Goal: Communication & Community: Answer question/provide support

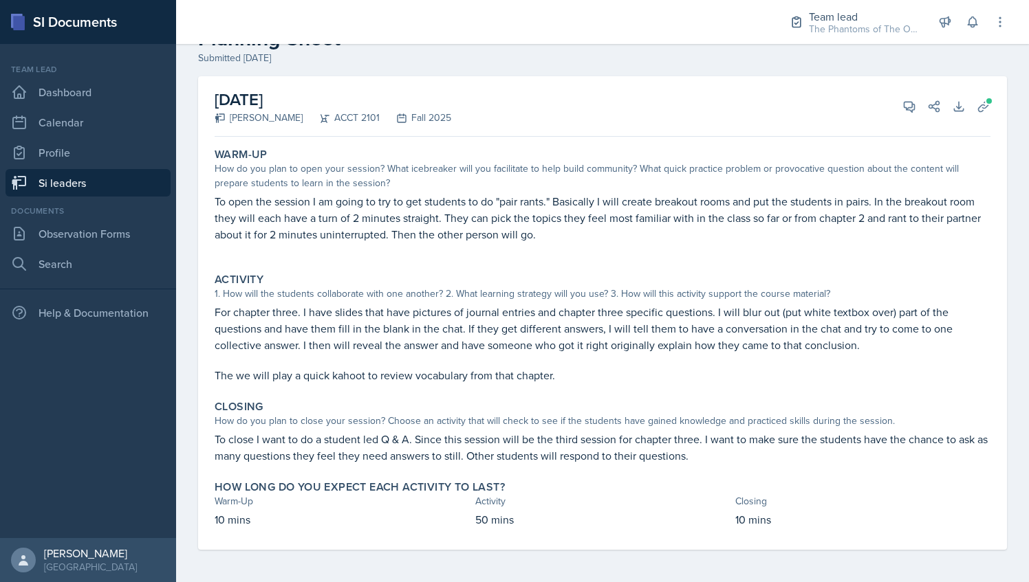
scroll to position [18, 0]
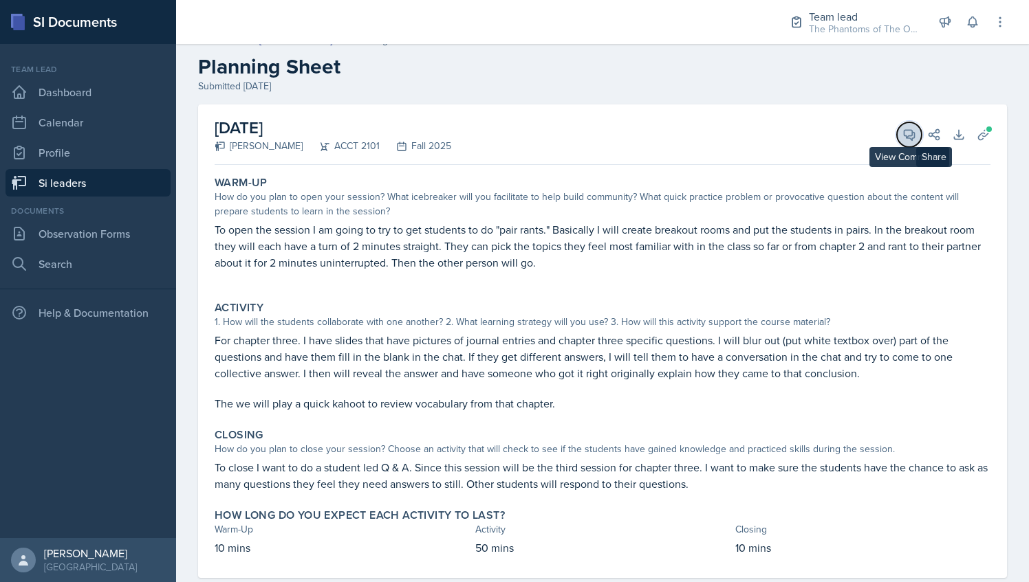
click at [904, 136] on icon at bounding box center [909, 135] width 10 height 10
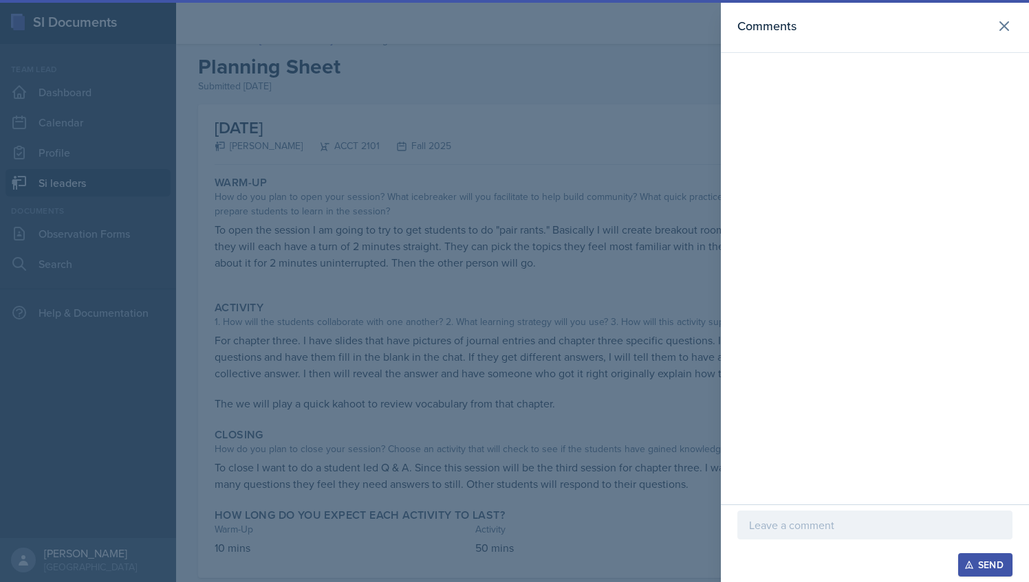
click at [810, 523] on p at bounding box center [875, 525] width 252 height 17
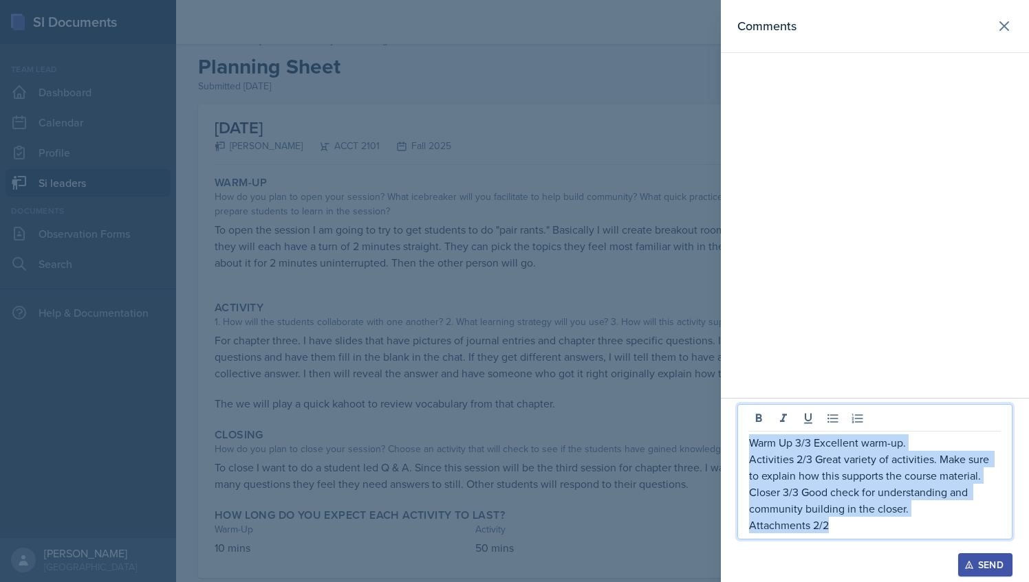
drag, startPoint x: 839, startPoint y: 531, endPoint x: 752, endPoint y: 442, distance: 124.0
click at [752, 442] on div "Warm Up 3/3 Excellent warm-up. Activities 2/3 Great variety of activities. Make…" at bounding box center [875, 484] width 252 height 99
copy div "Warm Up 3/3 Excellent warm-up. Activities 2/3 Great variety of activities. Make…"
click at [986, 572] on button "Send" at bounding box center [985, 565] width 54 height 23
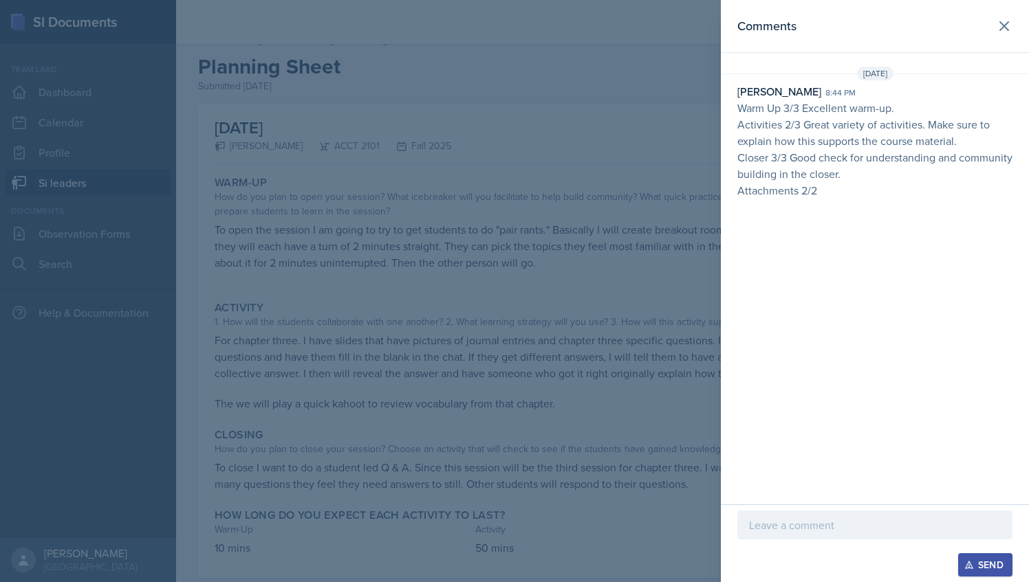
click at [746, 220] on div "Comments [DATE] [PERSON_NAME] 8:44 pm Warm Up 3/3 Excellent warm-up. Activities…" at bounding box center [875, 252] width 308 height 505
click at [516, 165] on div at bounding box center [514, 291] width 1029 height 582
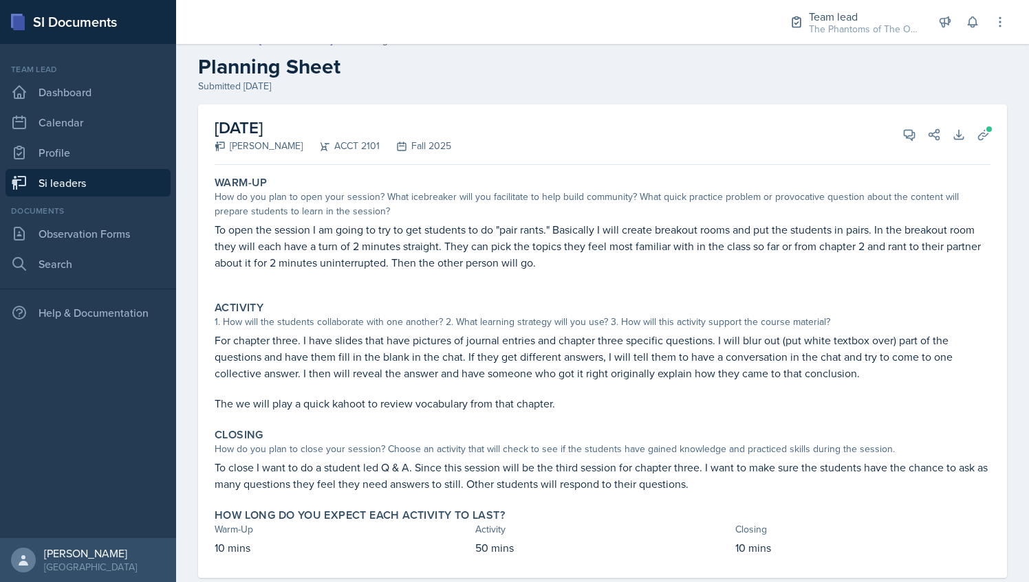
scroll to position [0, 0]
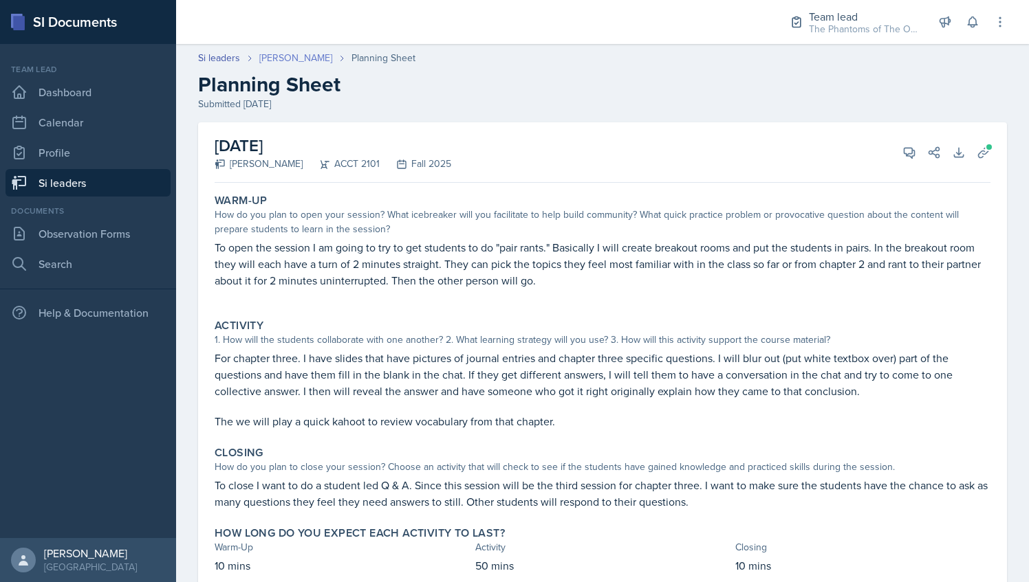
click at [282, 60] on link "[PERSON_NAME]" at bounding box center [295, 58] width 73 height 14
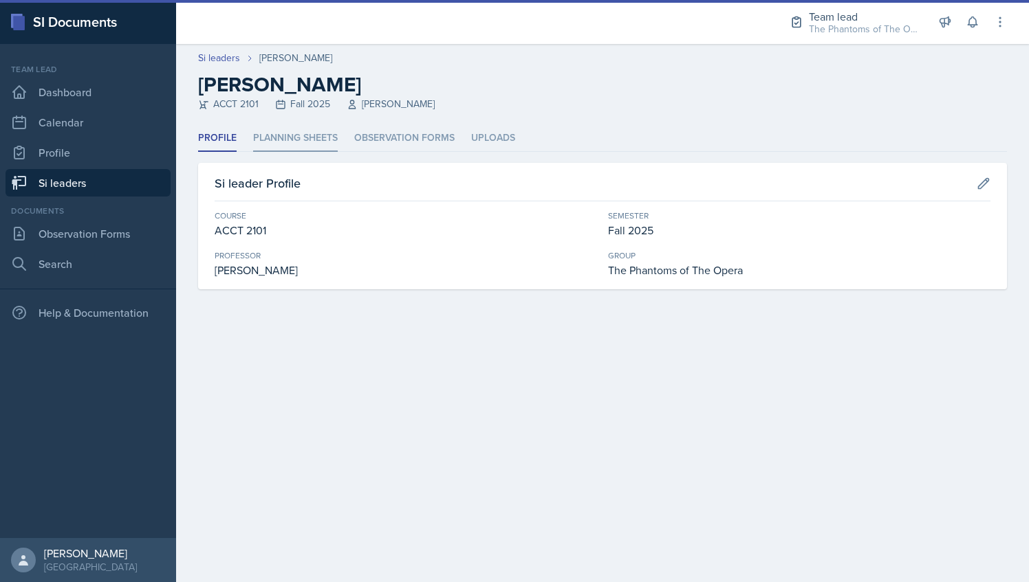
click at [313, 136] on li "Planning Sheets" at bounding box center [295, 138] width 85 height 27
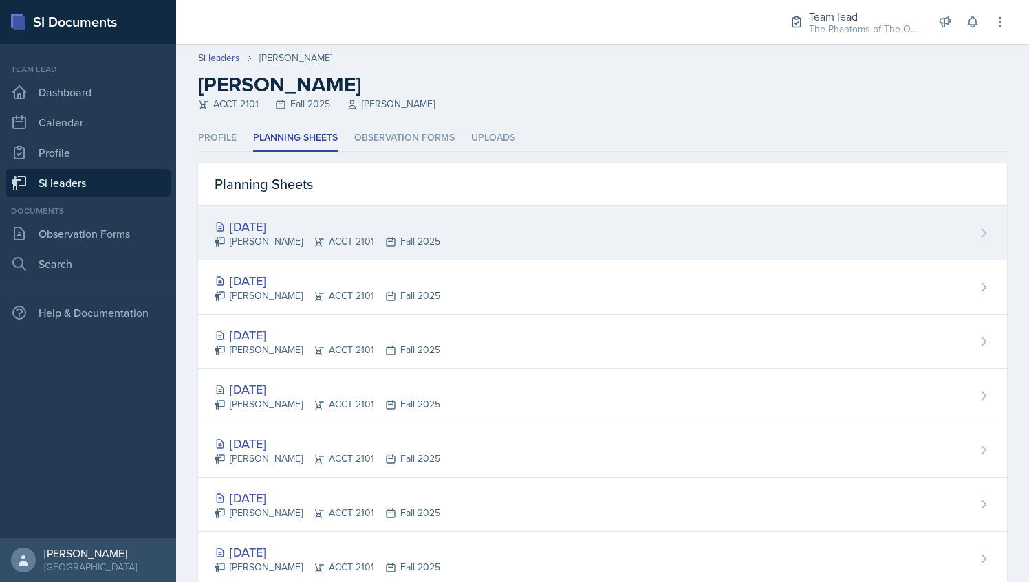
click at [315, 223] on div "[DATE]" at bounding box center [328, 226] width 226 height 19
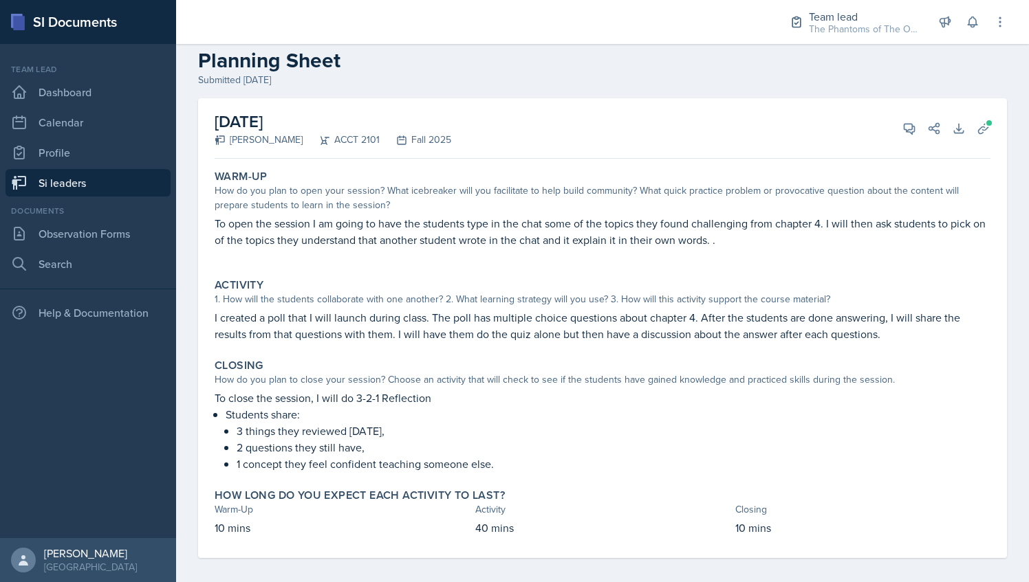
scroll to position [32, 0]
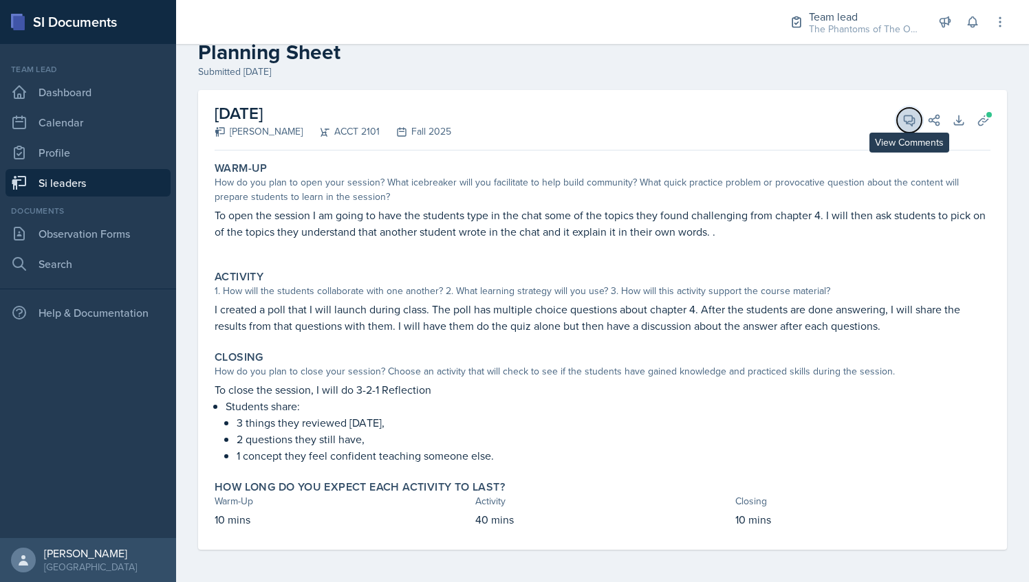
click at [911, 114] on span at bounding box center [914, 115] width 7 height 7
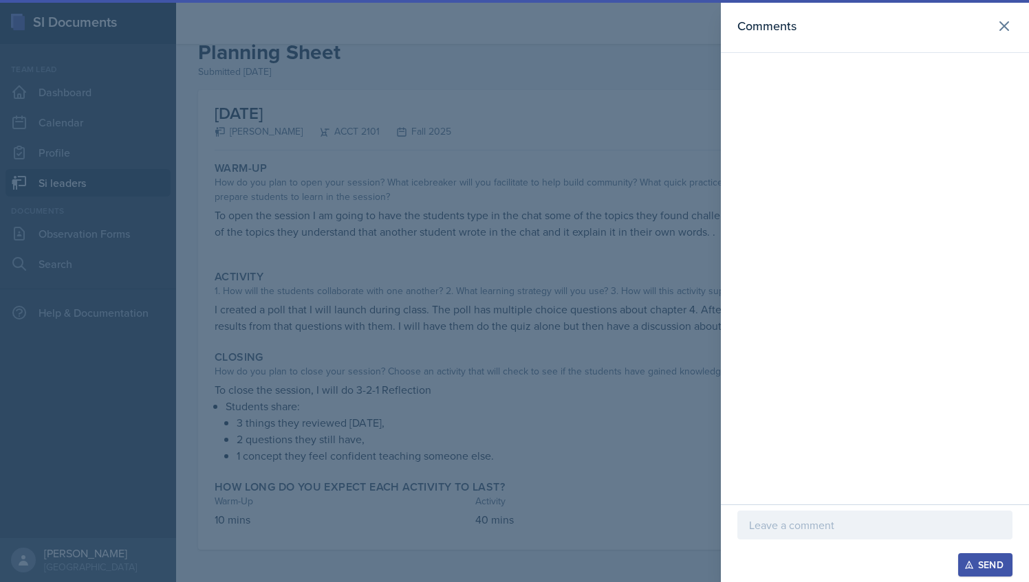
click at [601, 254] on div at bounding box center [514, 291] width 1029 height 582
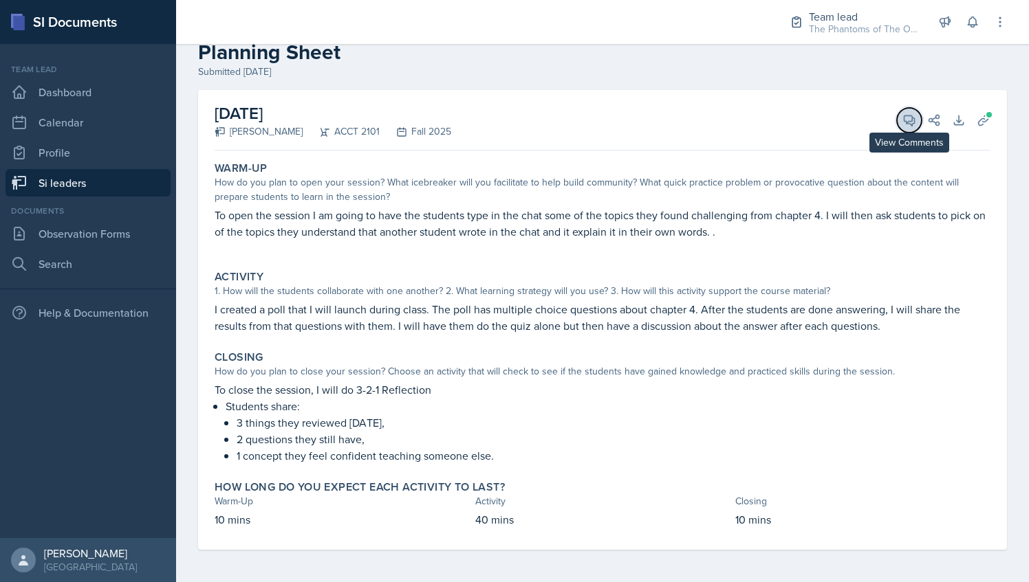
click at [902, 116] on icon at bounding box center [909, 120] width 14 height 14
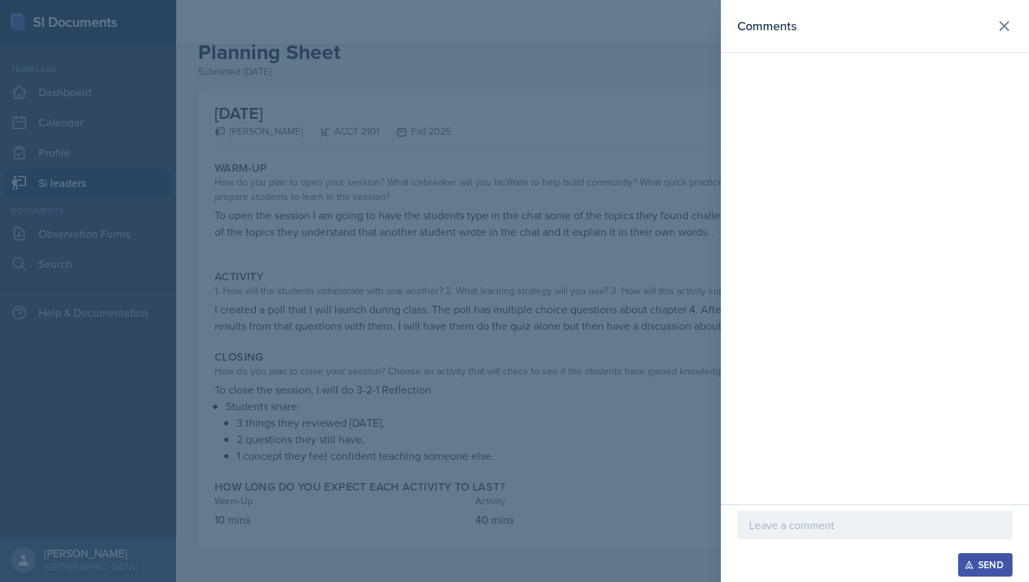
click at [783, 527] on p at bounding box center [875, 525] width 252 height 17
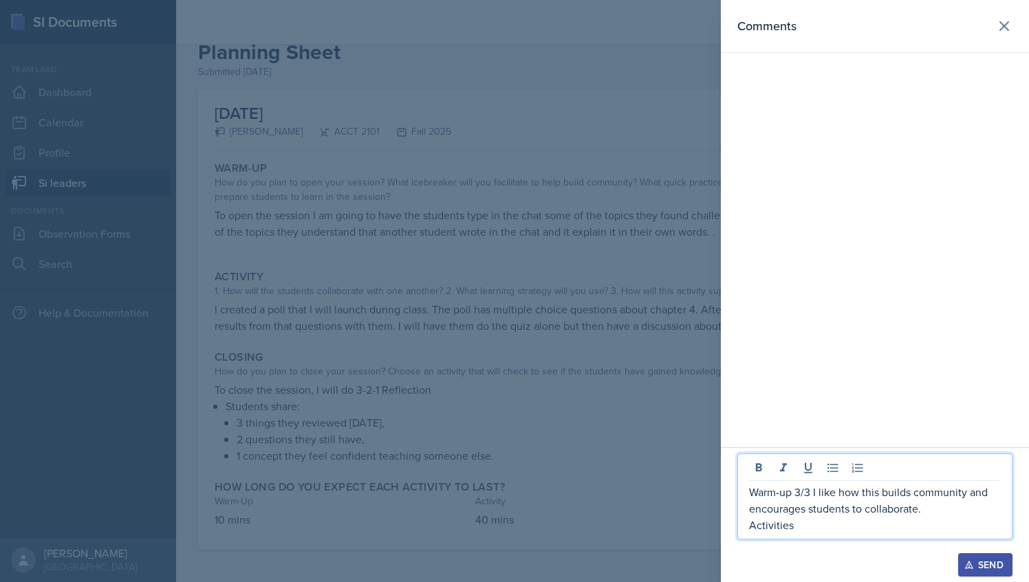
click at [608, 378] on div at bounding box center [514, 291] width 1029 height 582
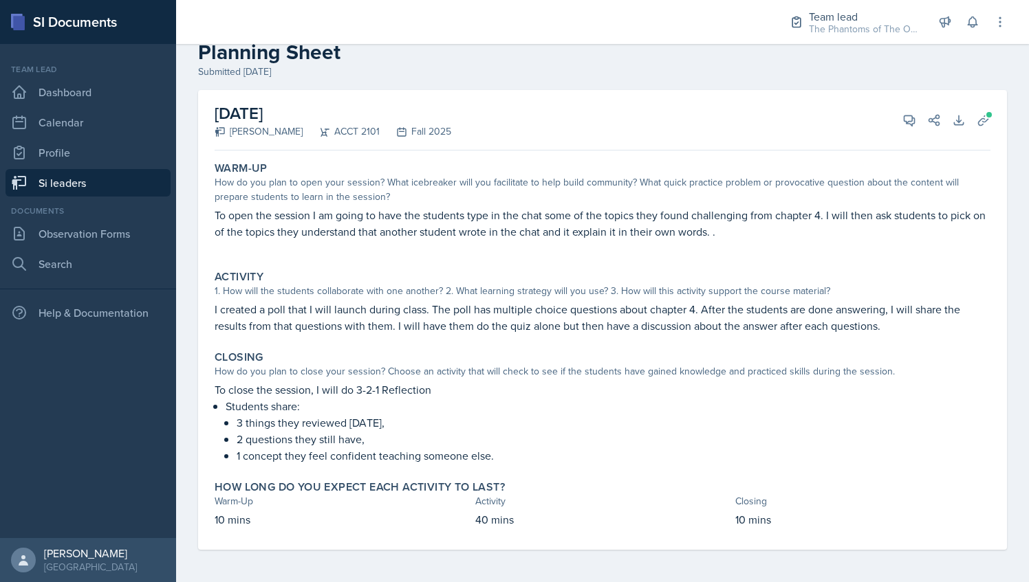
click at [900, 105] on div "[DATE] [PERSON_NAME] ACCT 2101 Fall 2025 View Comments Comments Warm-up 3/3 I l…" at bounding box center [603, 120] width 776 height 61
click at [902, 114] on icon at bounding box center [909, 120] width 14 height 14
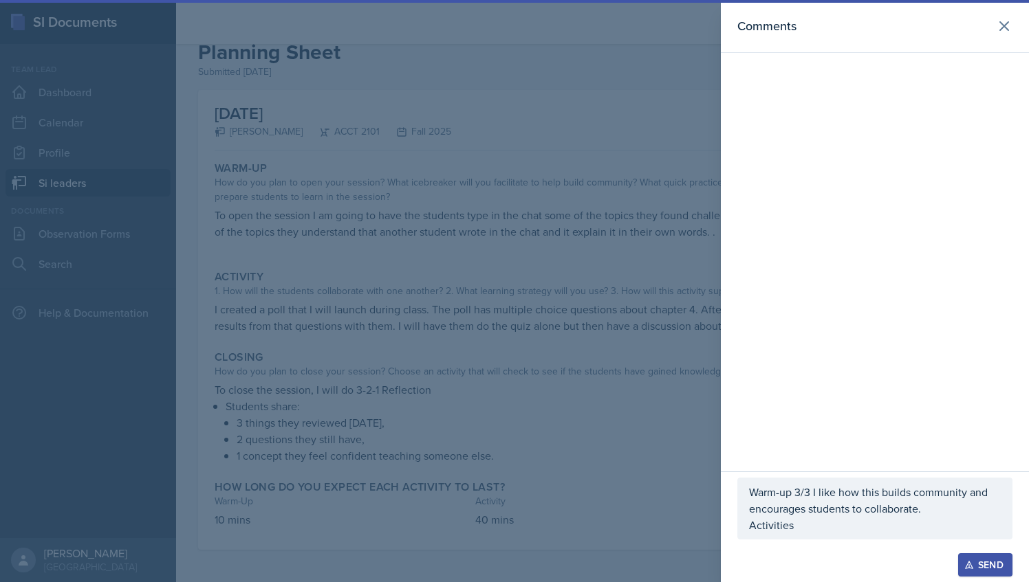
click at [814, 529] on p "Activities" at bounding box center [875, 525] width 252 height 17
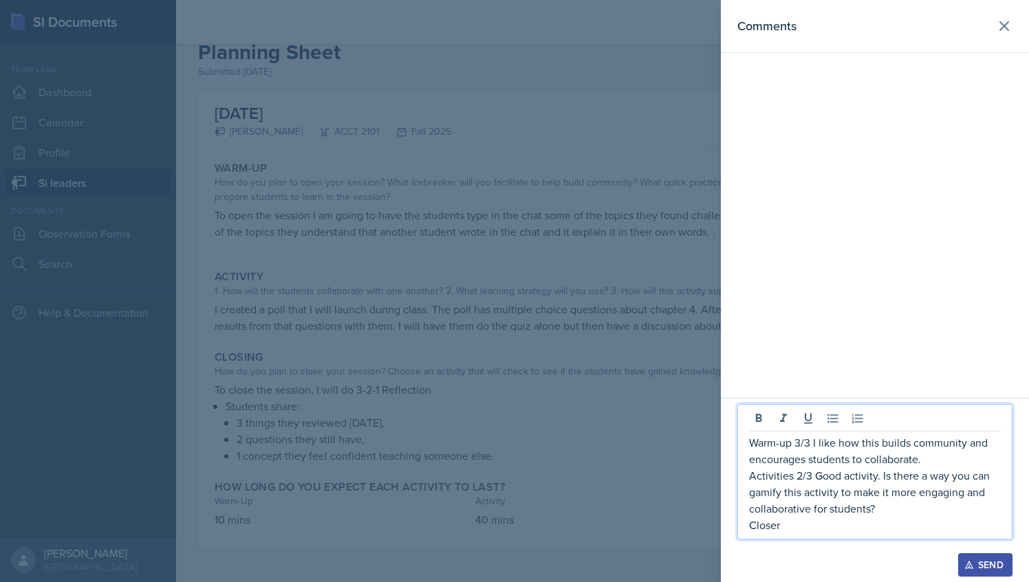
click at [521, 375] on div at bounding box center [514, 291] width 1029 height 582
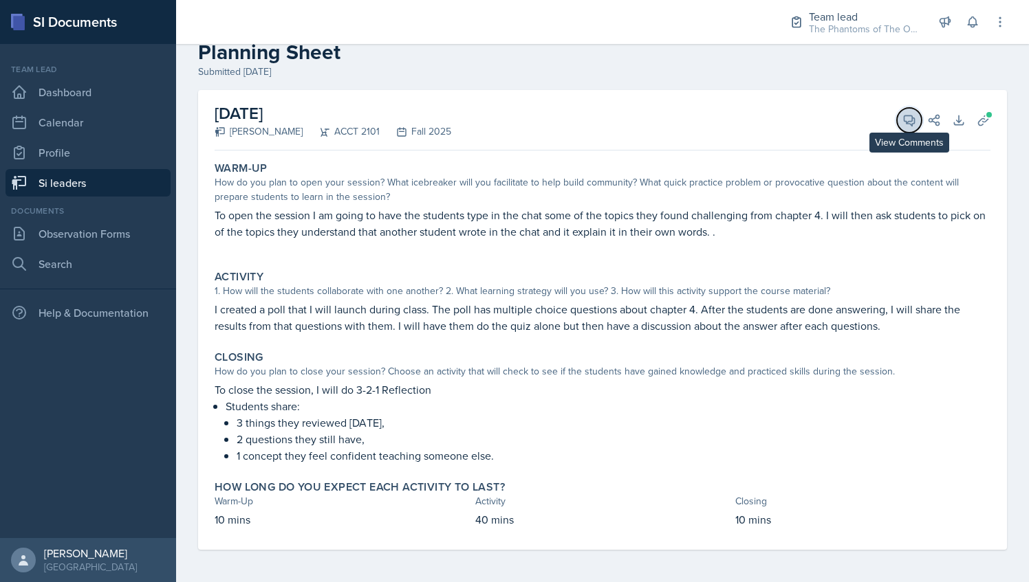
click at [904, 124] on icon at bounding box center [909, 120] width 14 height 14
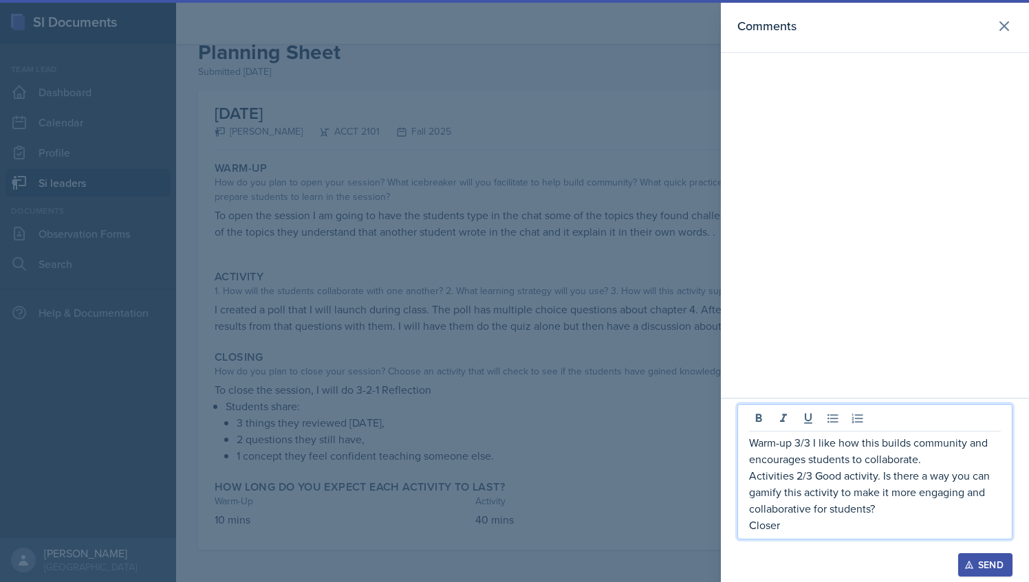
click at [818, 528] on p "Closer" at bounding box center [875, 525] width 252 height 17
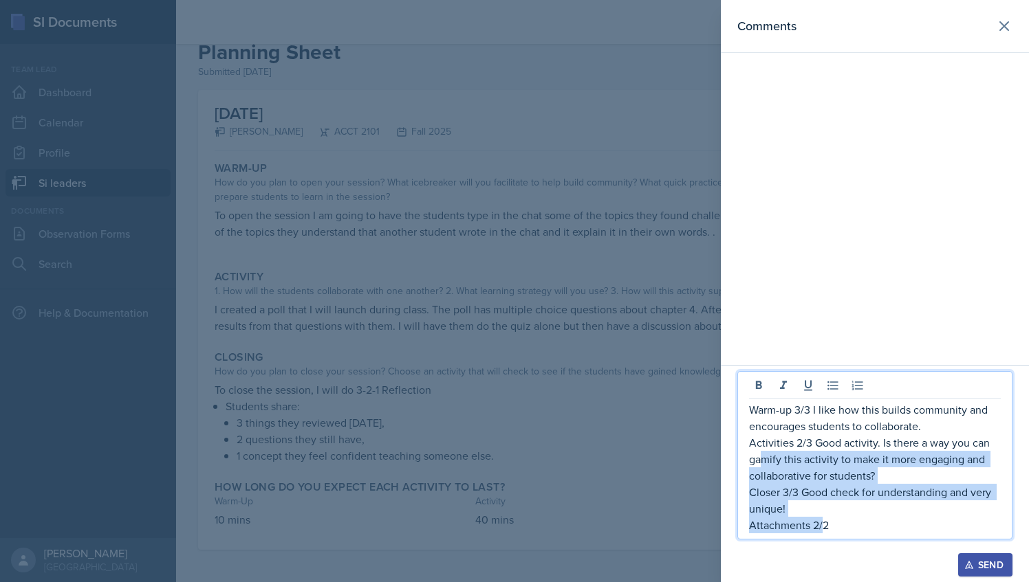
drag, startPoint x: 825, startPoint y: 524, endPoint x: 764, endPoint y: 457, distance: 90.6
click at [764, 457] on div "Warm-up 3/3 I like how this builds community and encourages students to collabo…" at bounding box center [875, 468] width 252 height 132
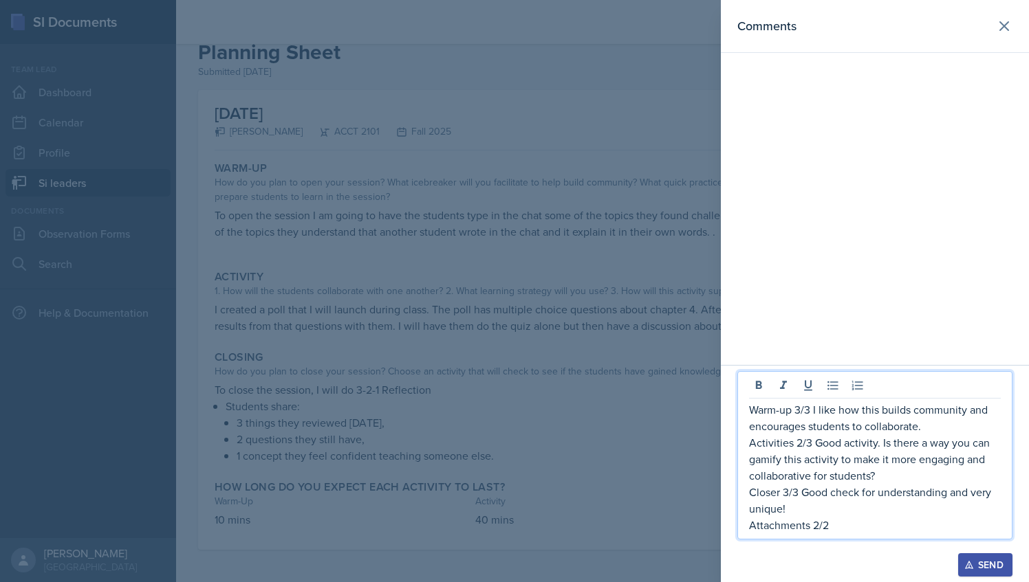
click at [849, 519] on p "Attachments 2/2" at bounding box center [875, 525] width 252 height 17
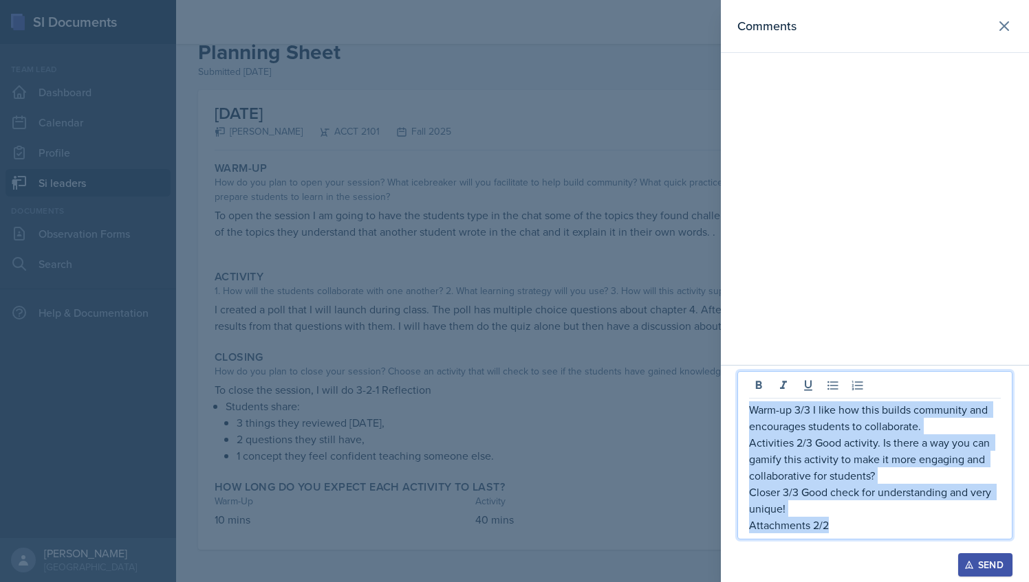
drag, startPoint x: 836, startPoint y: 525, endPoint x: 748, endPoint y: 413, distance: 142.0
click at [749, 413] on div "Warm-up 3/3 I like how this builds community and encourages students to collabo…" at bounding box center [875, 468] width 252 height 132
copy div "Warm-up 3/3 I like how this builds community and encourages students to collabo…"
click at [990, 573] on button "Send" at bounding box center [985, 565] width 54 height 23
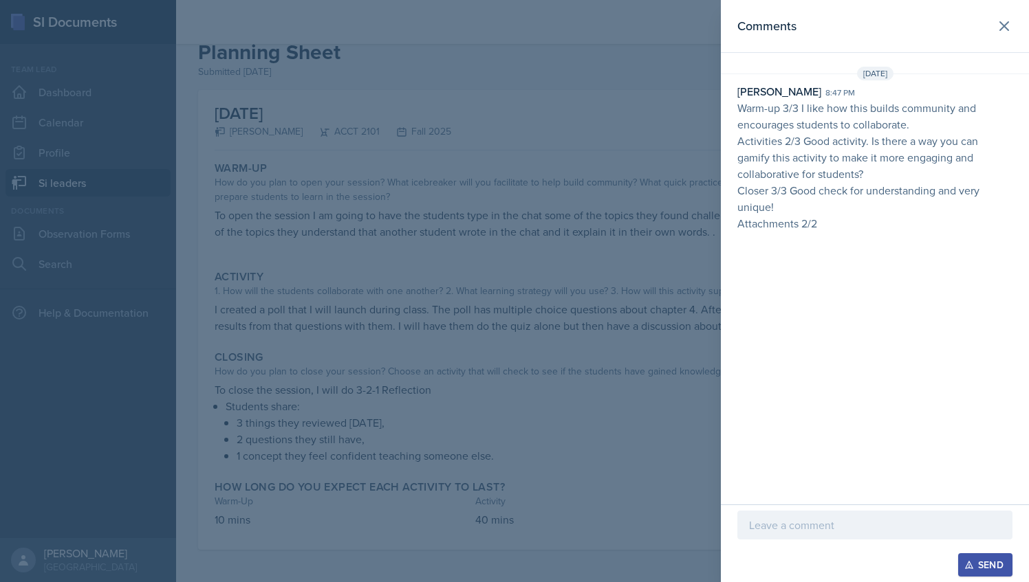
click at [362, 164] on div at bounding box center [514, 291] width 1029 height 582
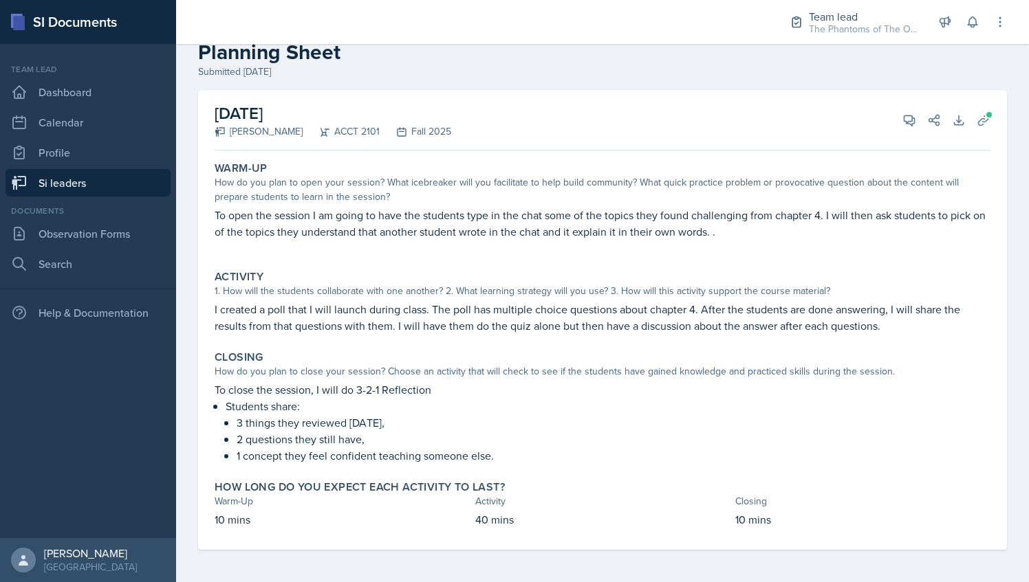
scroll to position [0, 0]
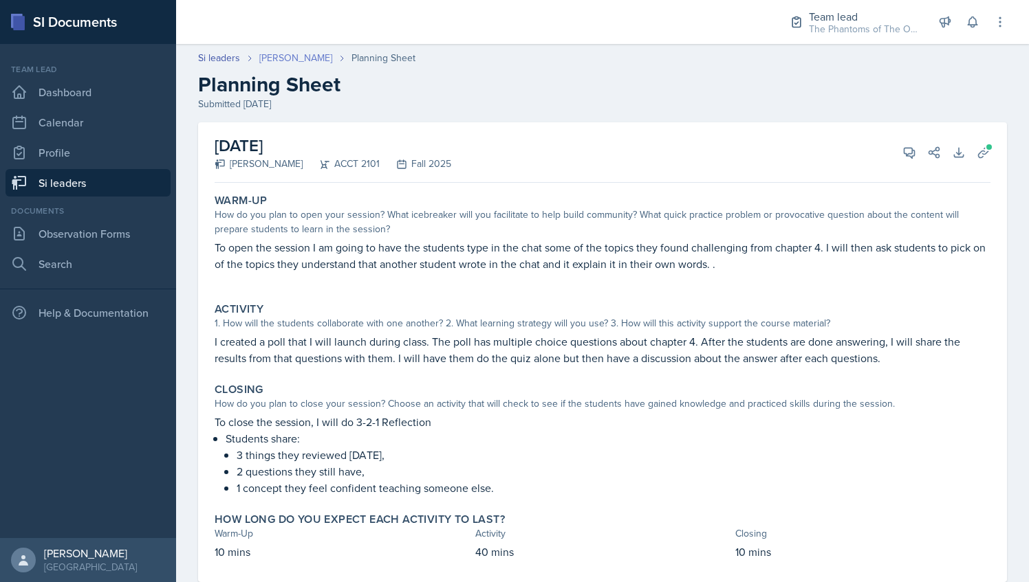
click at [285, 54] on link "[PERSON_NAME]" at bounding box center [295, 58] width 73 height 14
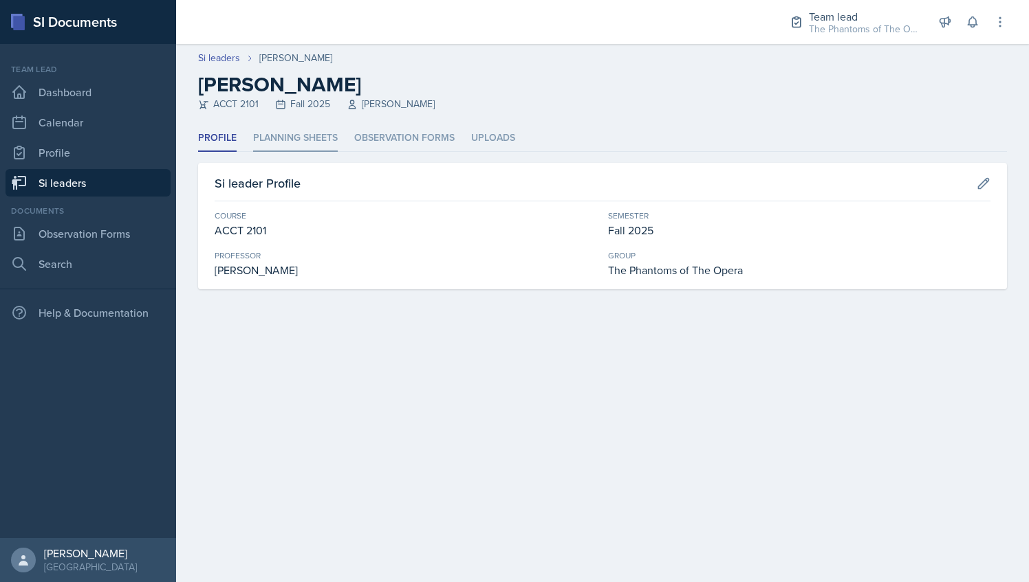
click at [288, 151] on li "Planning Sheets" at bounding box center [295, 138] width 85 height 27
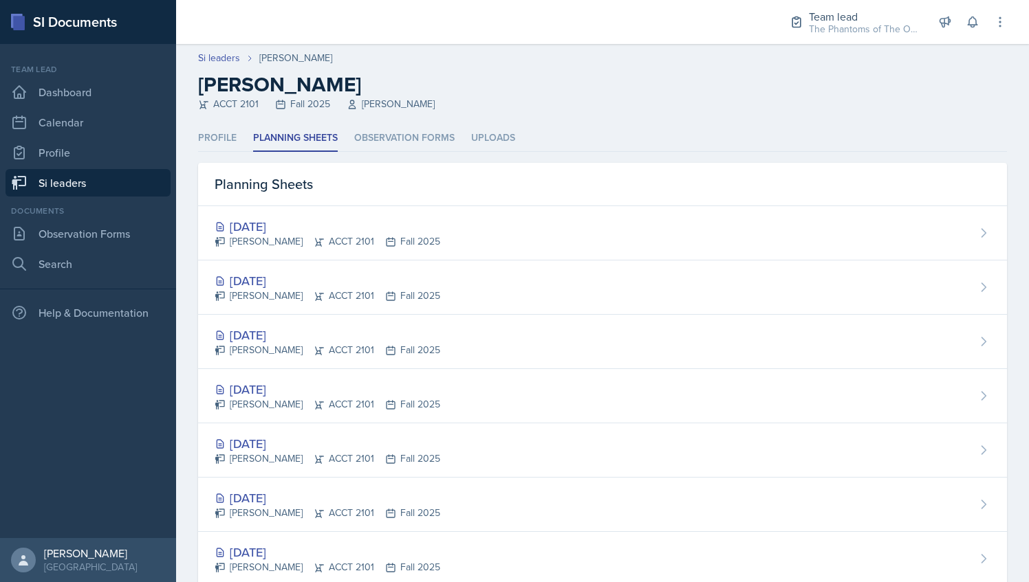
click at [74, 176] on link "Si leaders" at bounding box center [88, 183] width 165 height 28
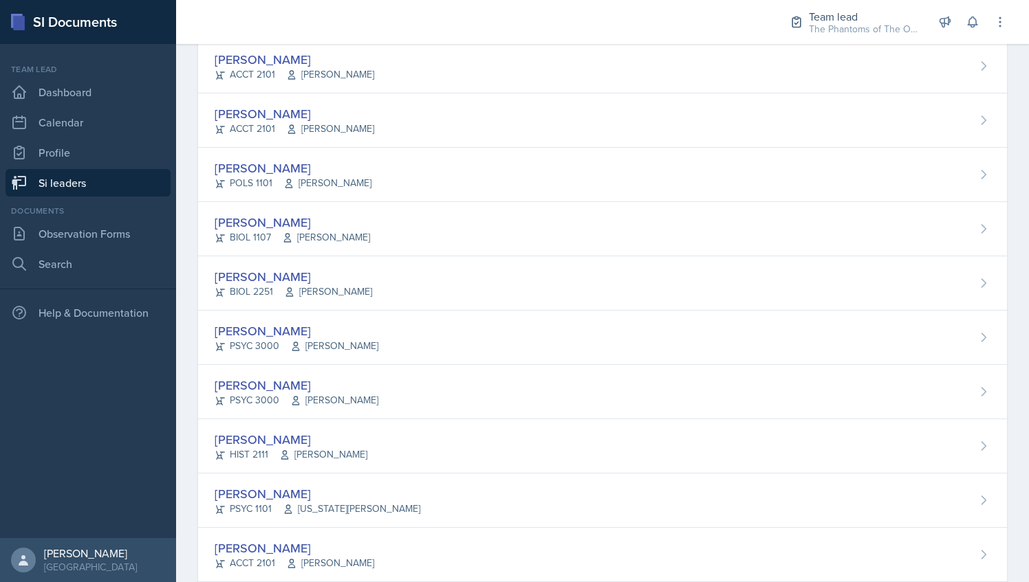
scroll to position [248, 0]
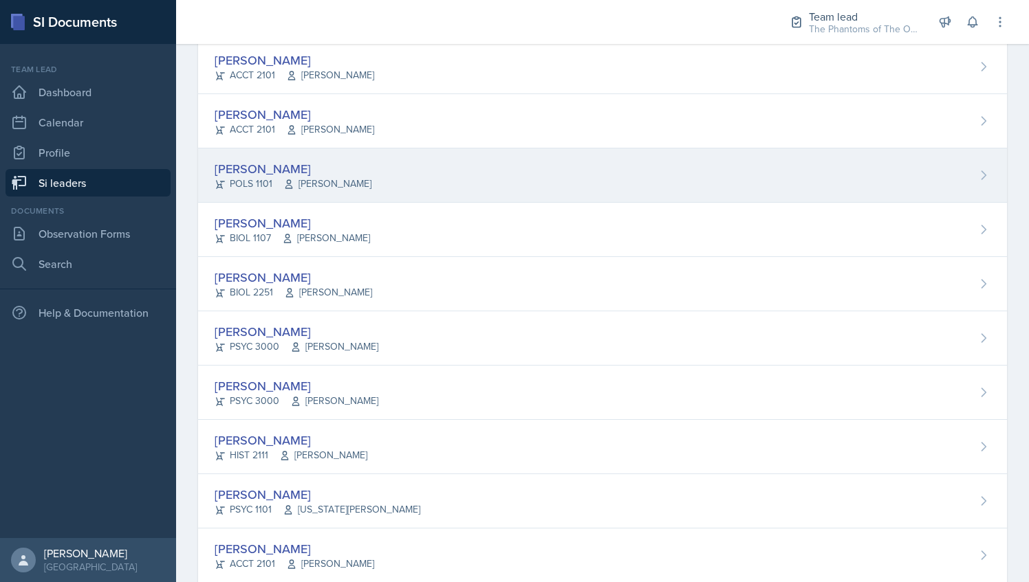
click at [389, 179] on div "[PERSON_NAME] POLS 1101 [PERSON_NAME]" at bounding box center [602, 176] width 809 height 54
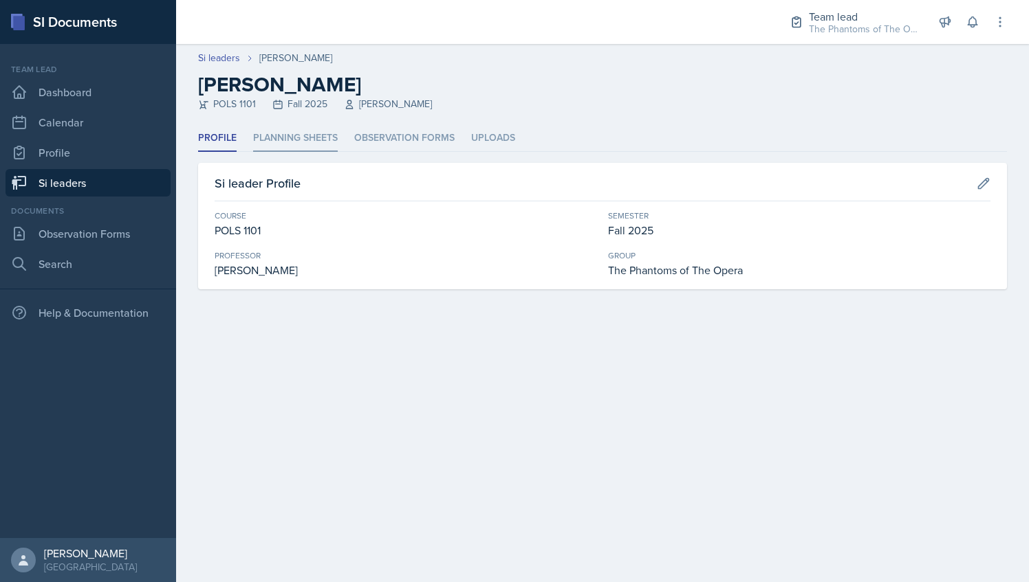
click at [300, 132] on li "Planning Sheets" at bounding box center [295, 138] width 85 height 27
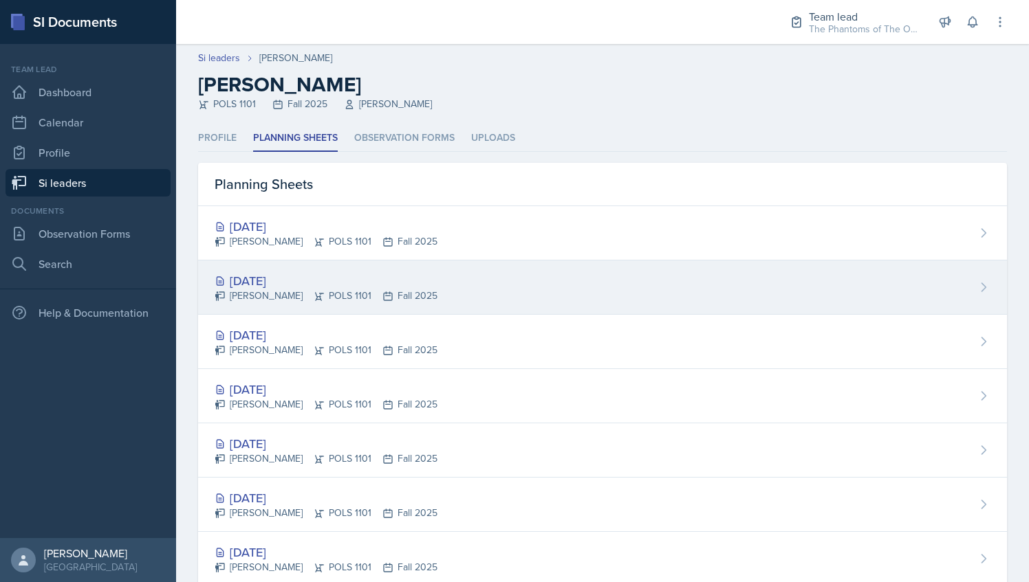
click at [395, 285] on div "[DATE]" at bounding box center [326, 281] width 223 height 19
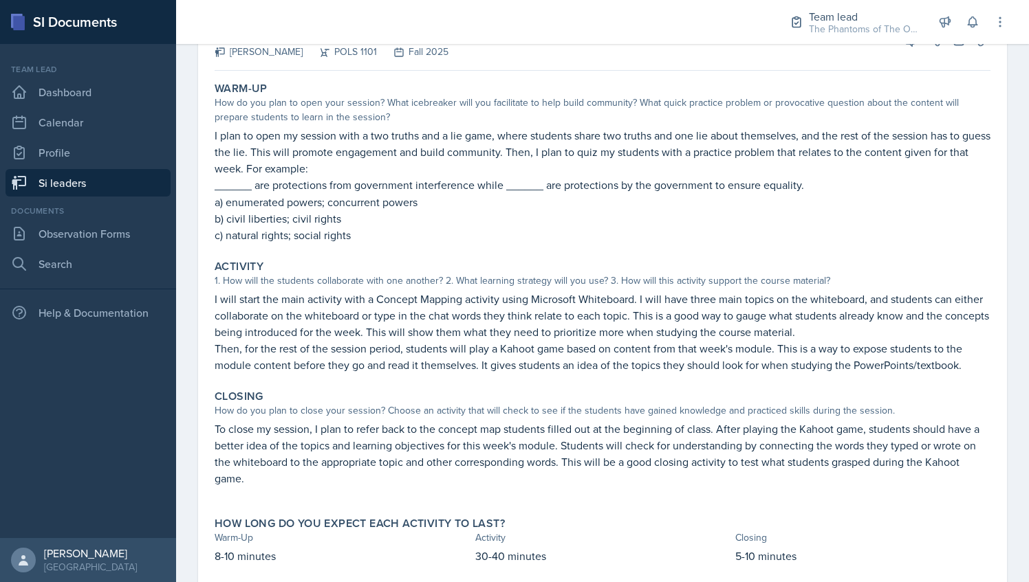
scroll to position [87, 0]
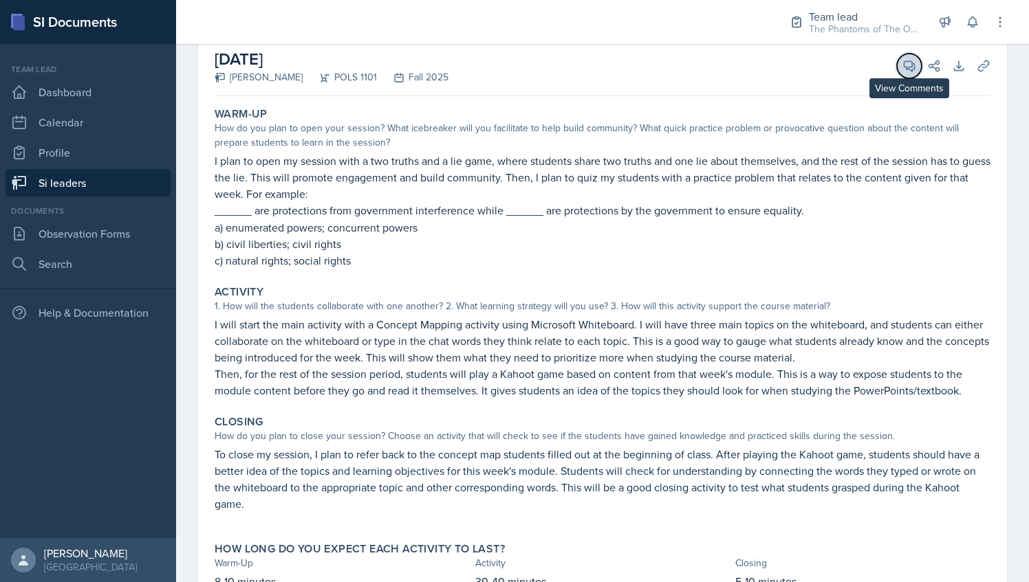
click at [911, 60] on span at bounding box center [914, 61] width 7 height 7
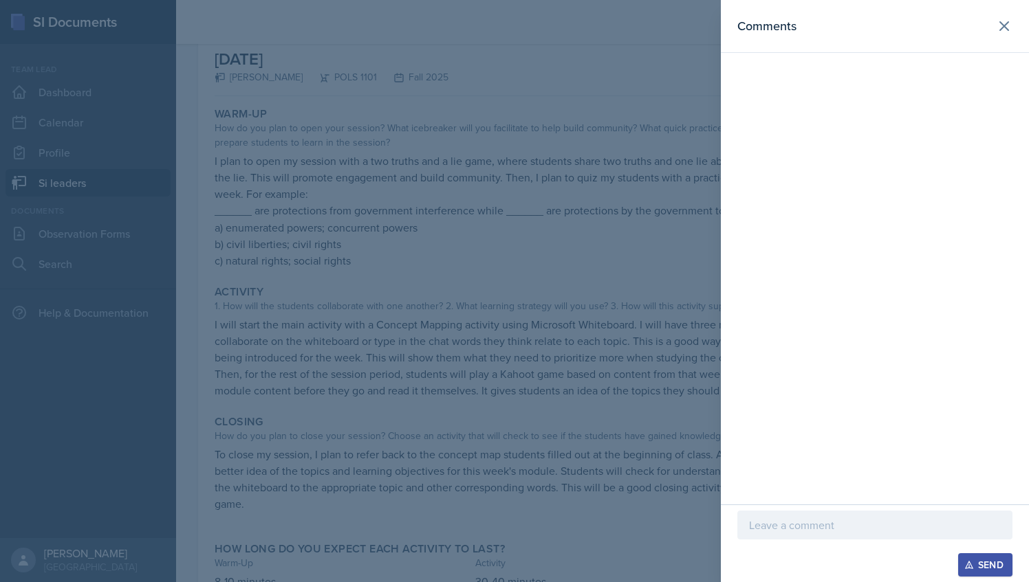
click at [657, 375] on div at bounding box center [514, 291] width 1029 height 582
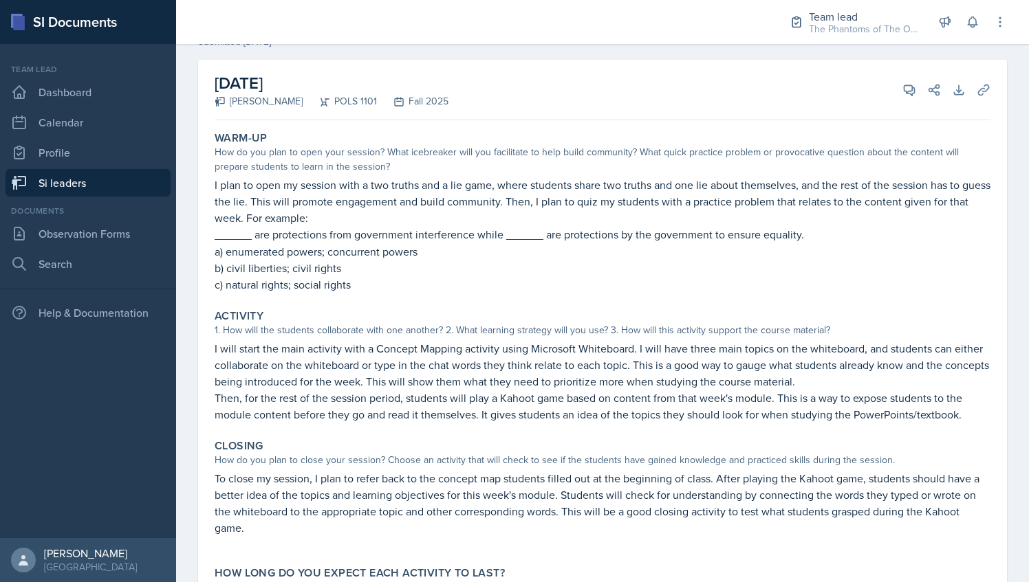
scroll to position [67, 0]
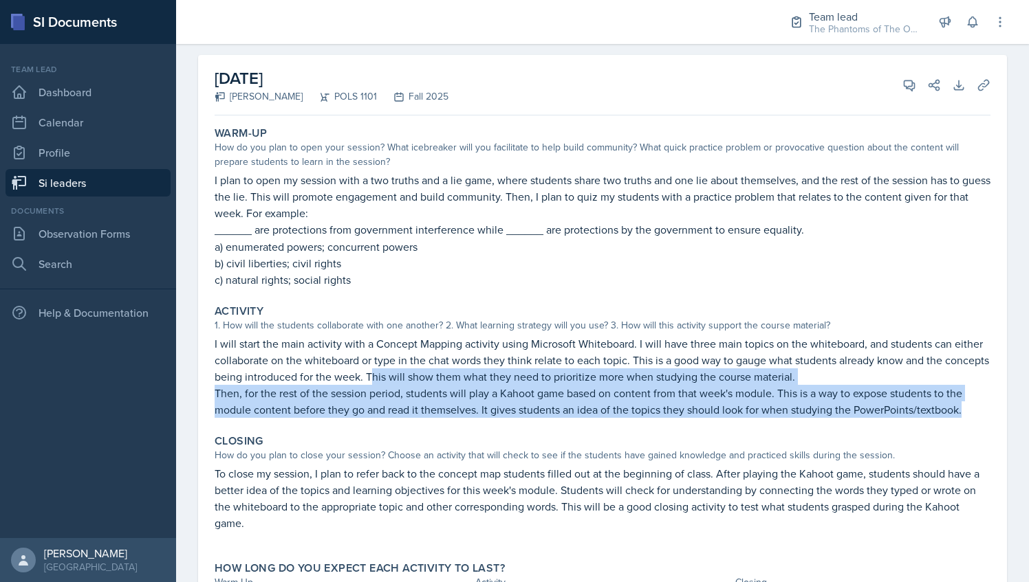
drag, startPoint x: 417, startPoint y: 378, endPoint x: 993, endPoint y: 405, distance: 576.3
click at [993, 405] on div "[DATE] [PERSON_NAME] POLS 1101 Fall 2025 View Comments Comments Send Share Down…" at bounding box center [602, 343] width 809 height 576
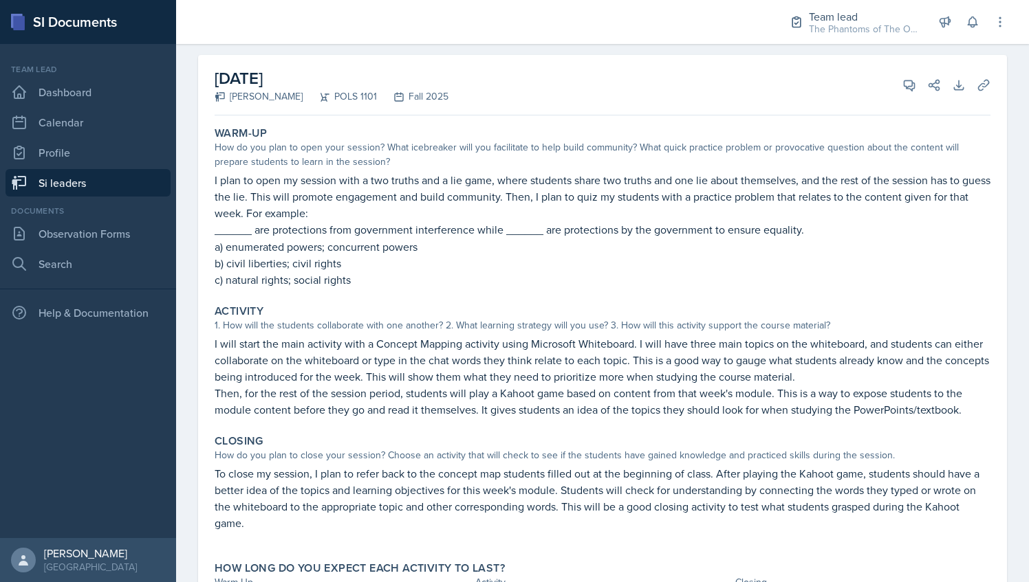
click at [708, 431] on div "Closing How do you plan to close your session? Choose an activity that will che…" at bounding box center [602, 490] width 787 height 122
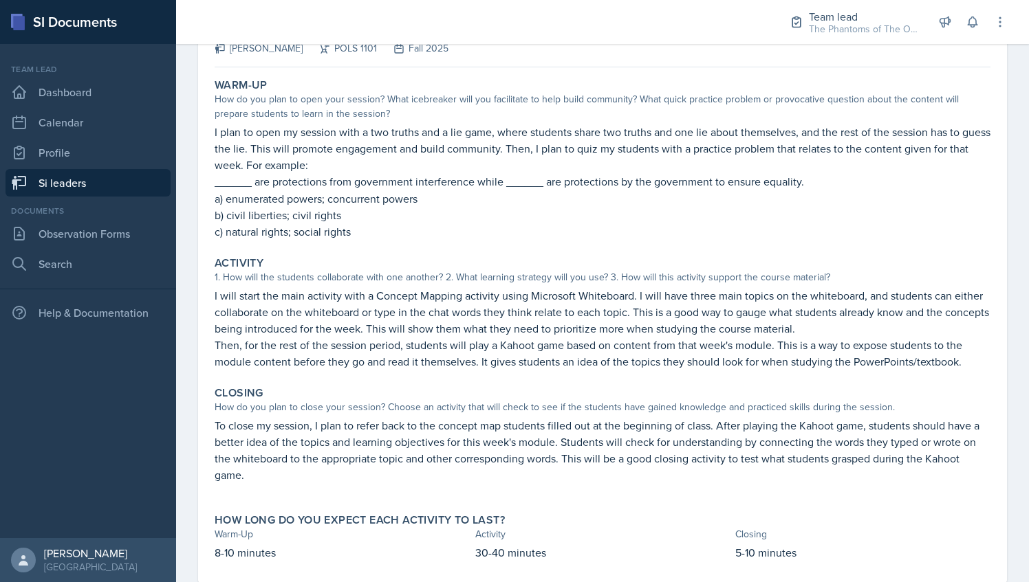
scroll to position [117, 0]
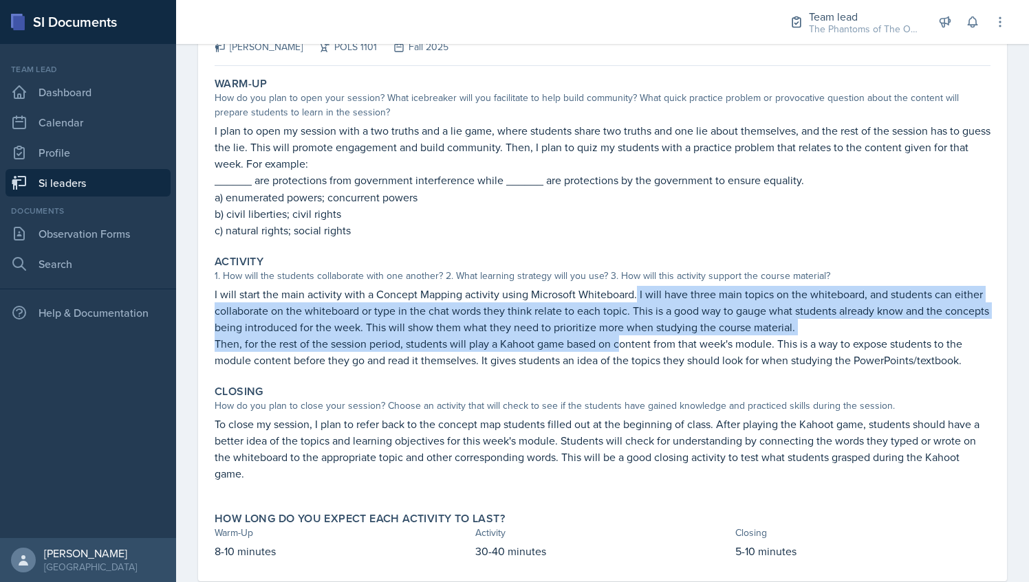
drag, startPoint x: 634, startPoint y: 290, endPoint x: 622, endPoint y: 336, distance: 47.0
click at [622, 336] on div "I will start the main activity with a Concept Mapping activity using Microsoft …" at bounding box center [603, 327] width 776 height 83
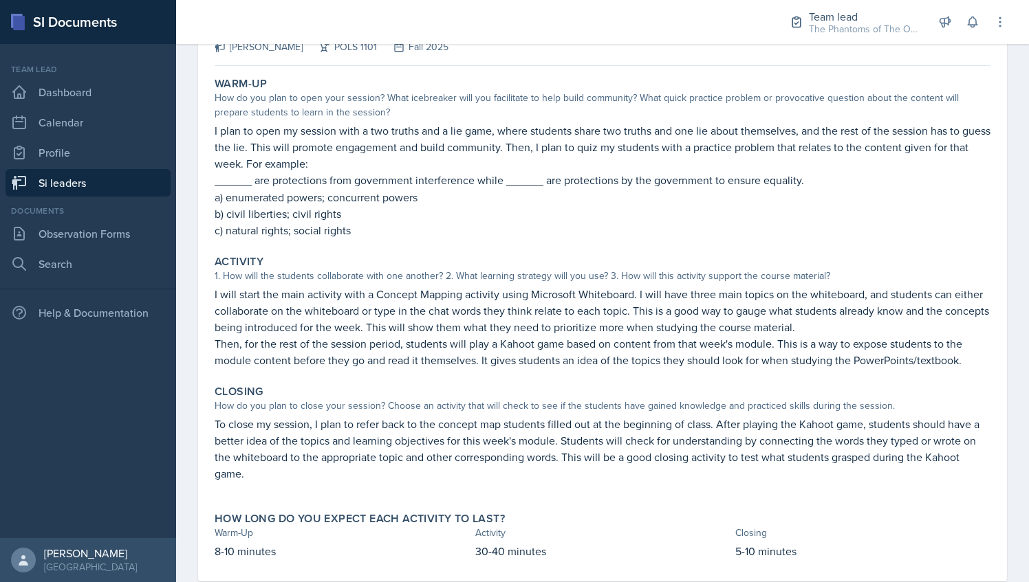
drag, startPoint x: 622, startPoint y: 336, endPoint x: 528, endPoint y: 261, distance: 119.4
click at [528, 261] on div "Activity" at bounding box center [603, 262] width 776 height 14
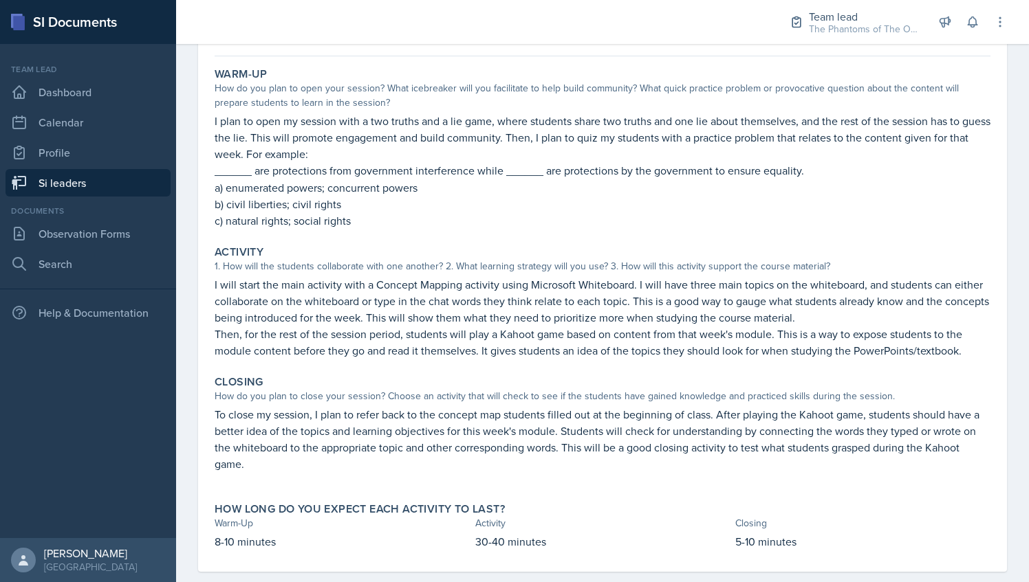
scroll to position [58, 0]
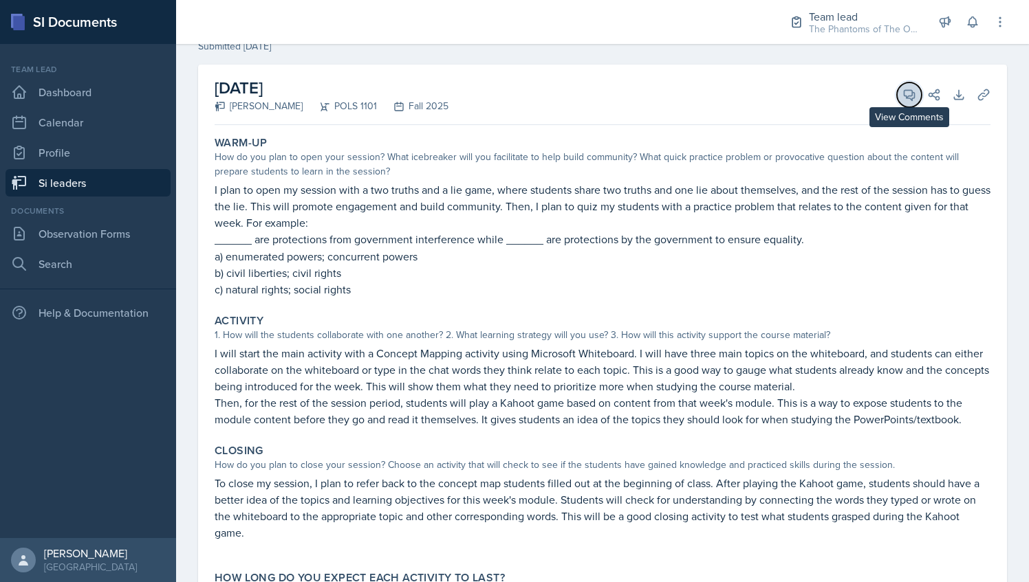
click at [904, 94] on icon at bounding box center [909, 95] width 10 height 10
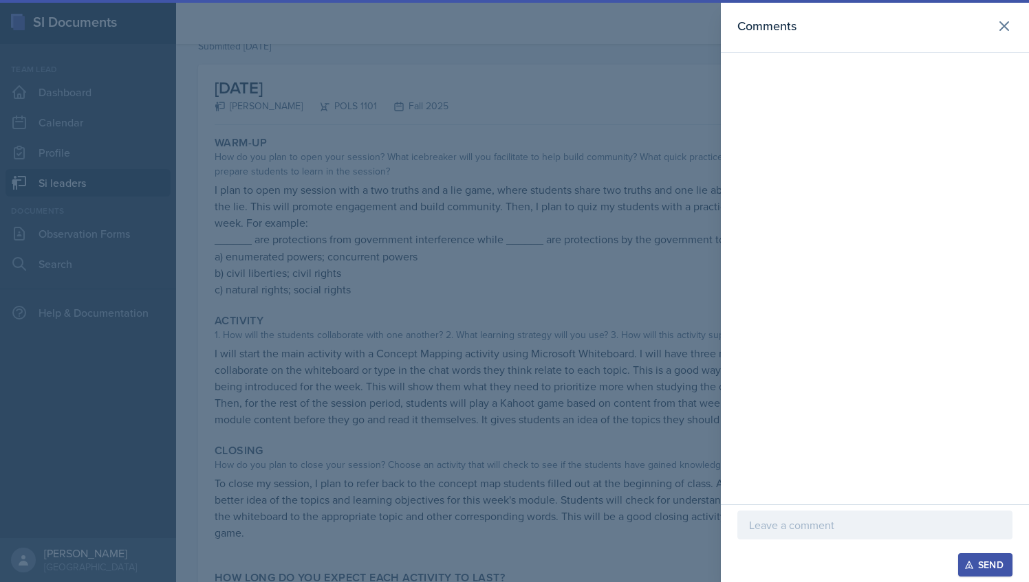
click at [809, 528] on p at bounding box center [875, 525] width 252 height 17
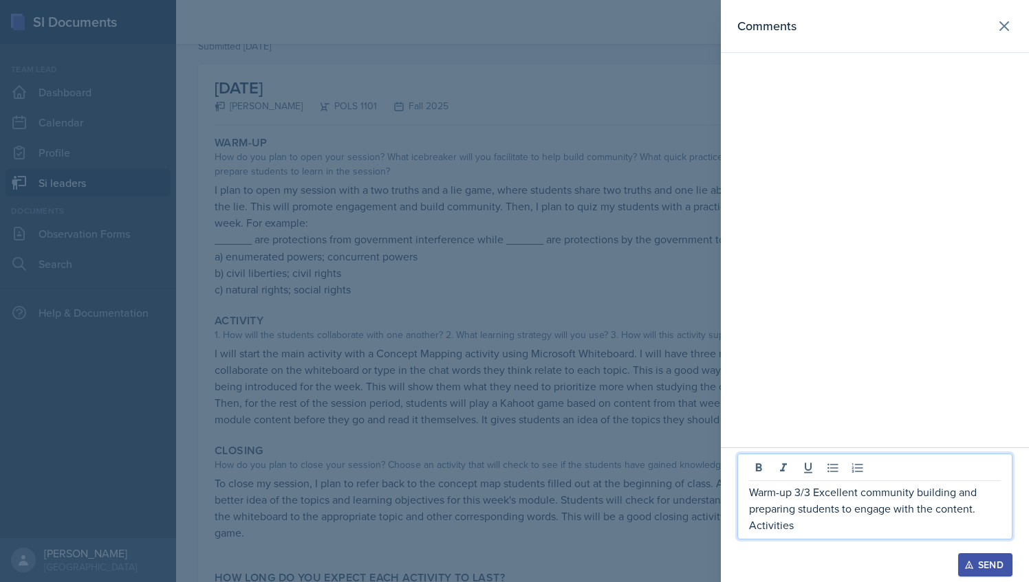
click at [630, 356] on div at bounding box center [514, 291] width 1029 height 582
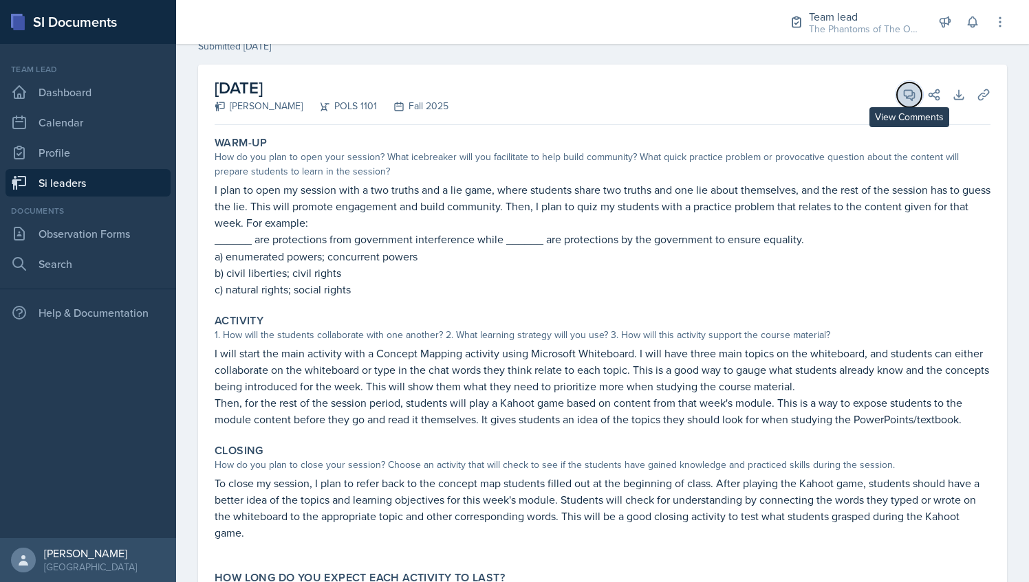
click at [908, 87] on button "View Comments" at bounding box center [909, 95] width 25 height 25
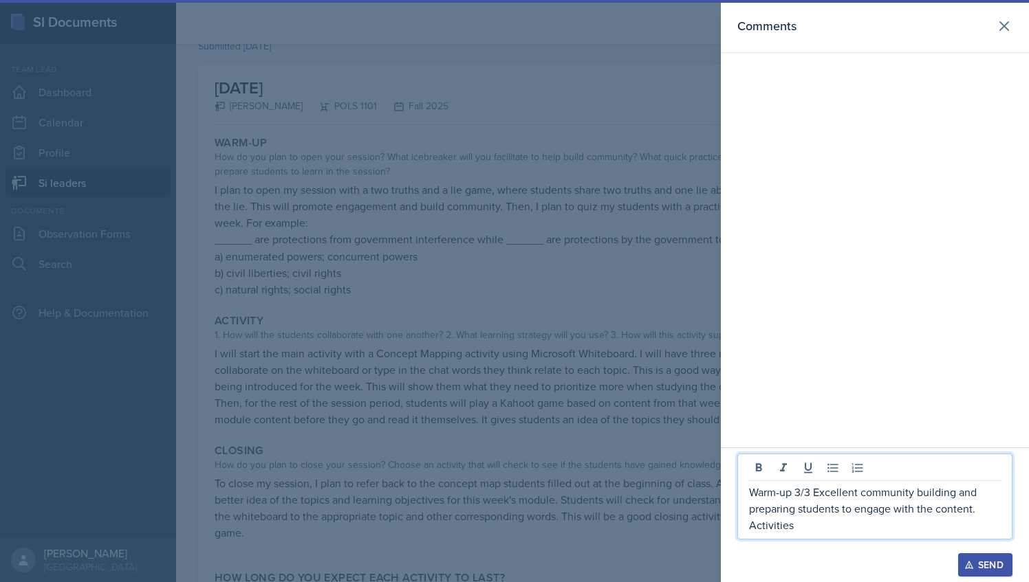
click at [807, 534] on p "Activities" at bounding box center [875, 525] width 252 height 17
click at [973, 524] on p "Activities 3/3 I love how collaborative" at bounding box center [875, 525] width 252 height 17
click at [952, 541] on div at bounding box center [874, 547] width 275 height 14
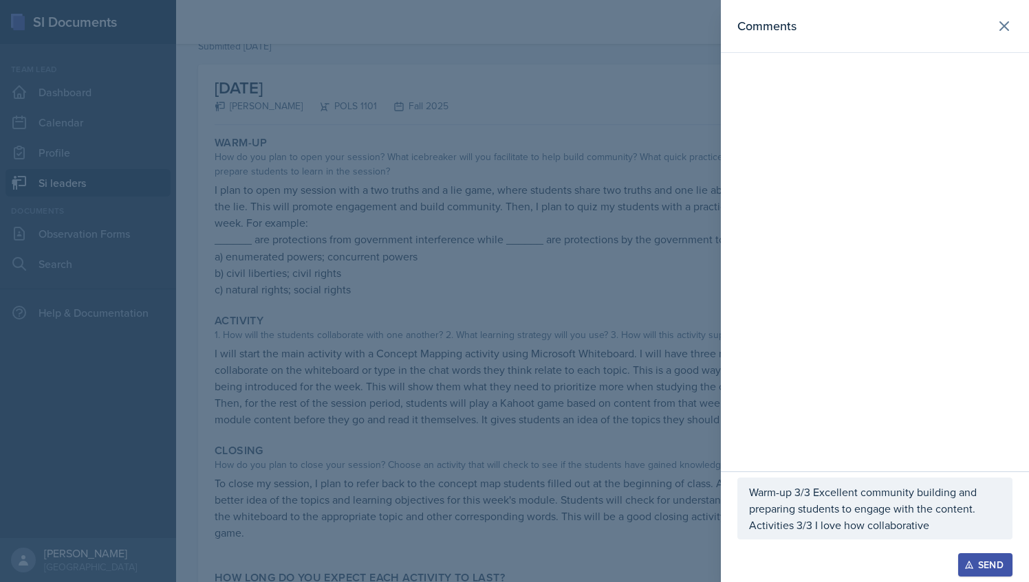
click at [945, 534] on p "Activities 3/3 I love how collaborative" at bounding box center [875, 525] width 252 height 17
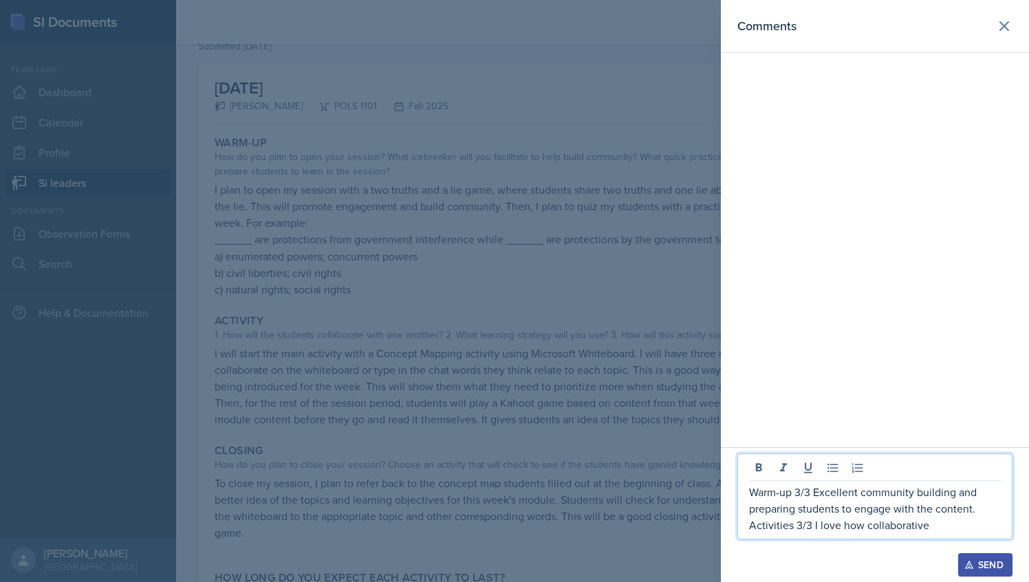
click at [941, 527] on p "Activities 3/3 I love how collaborative" at bounding box center [875, 525] width 252 height 17
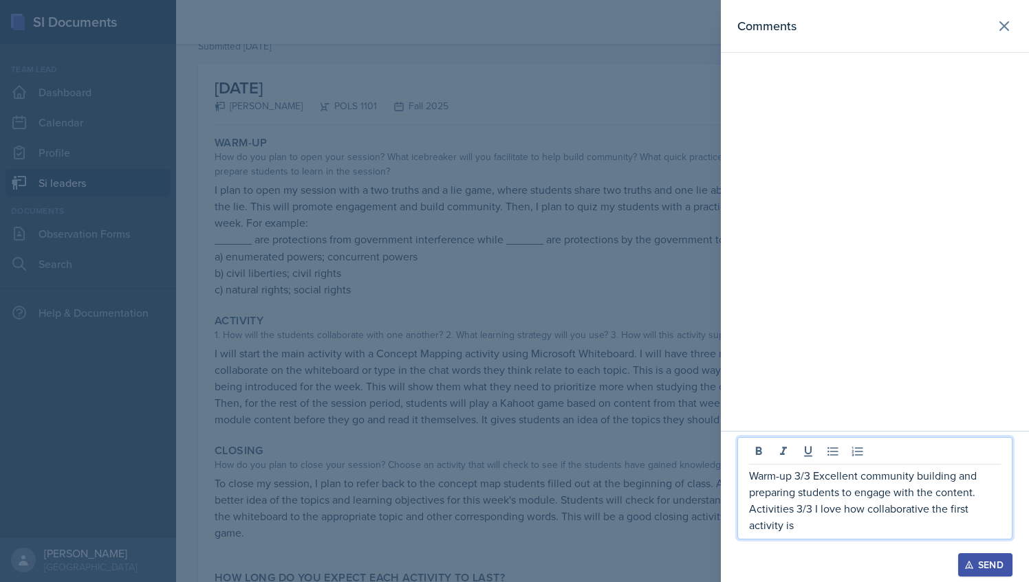
click at [800, 532] on p "Activities 3/3 I love how collaborative the first activity is" at bounding box center [875, 517] width 252 height 33
click at [829, 538] on div "Warm-up 3/3 Excellent community building and preparing students to engage with …" at bounding box center [874, 488] width 275 height 102
click at [813, 527] on p "Activities 3/3 I love how collaborative the first activity is" at bounding box center [875, 517] width 252 height 33
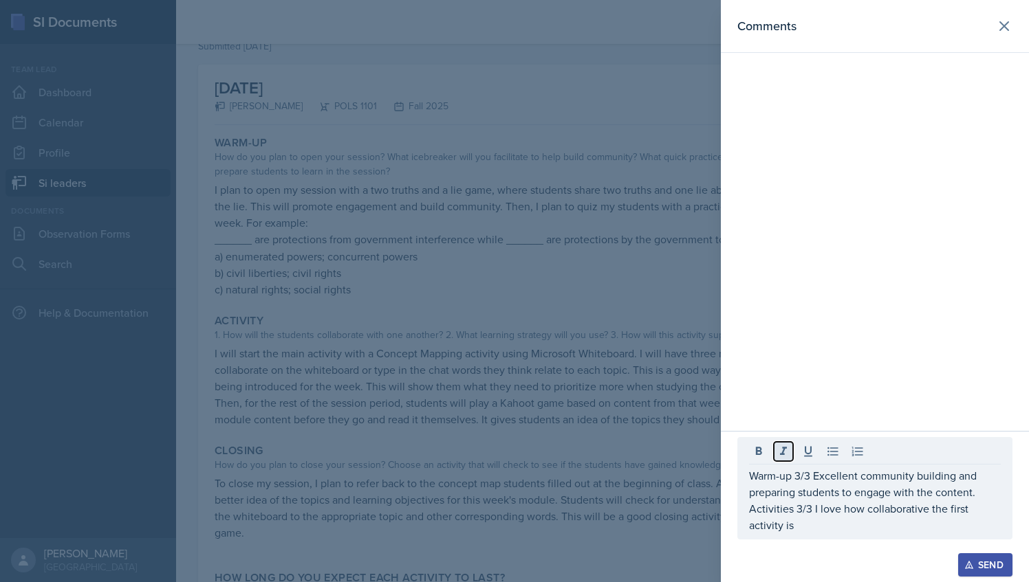
click at [783, 443] on button at bounding box center [783, 451] width 19 height 19
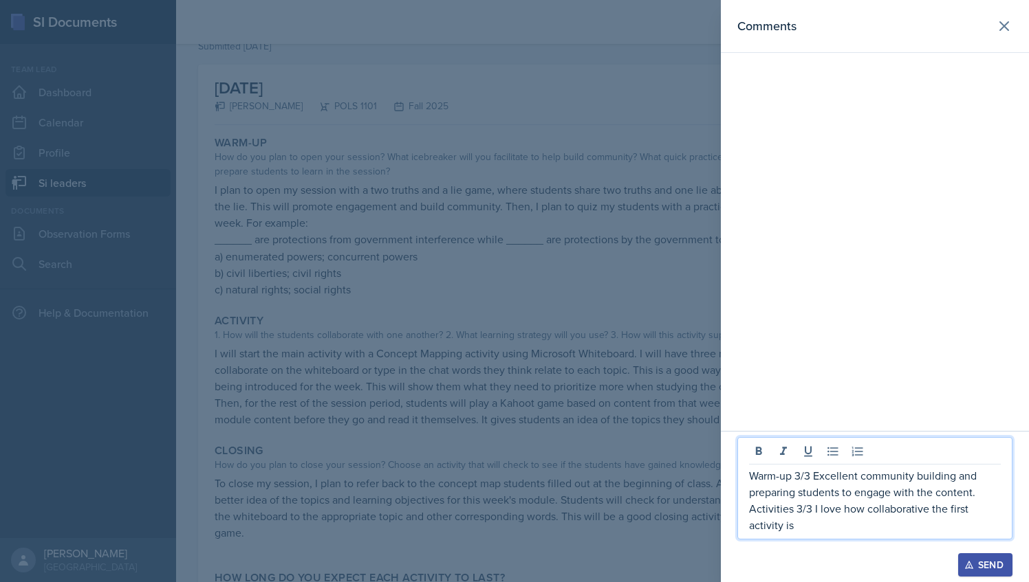
drag, startPoint x: 783, startPoint y: 443, endPoint x: 810, endPoint y: 57, distance: 386.8
click at [810, 57] on div "Comments" at bounding box center [875, 215] width 308 height 431
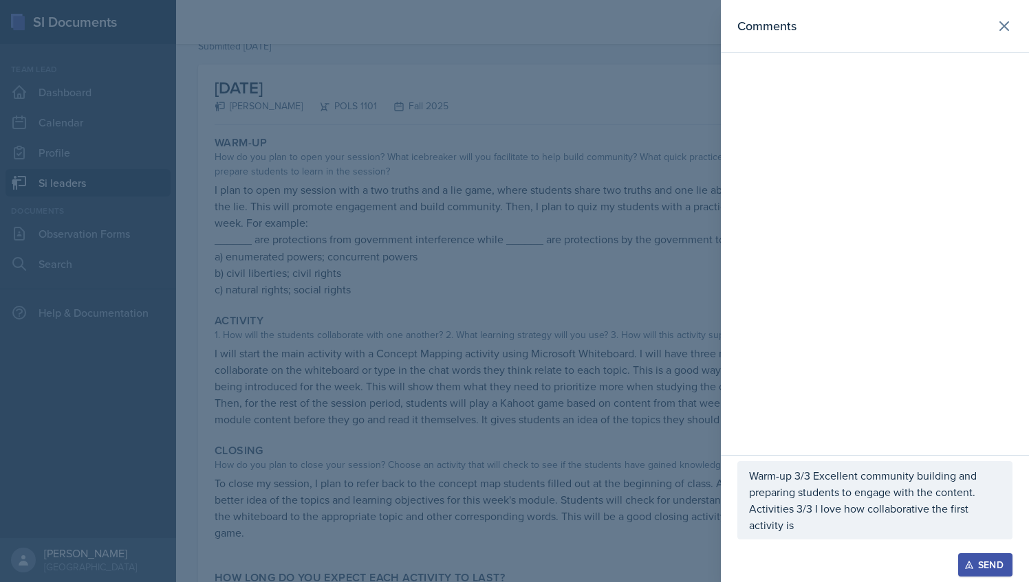
click at [808, 532] on p "Activities 3/3 I love how collaborative the first activity is" at bounding box center [875, 517] width 252 height 33
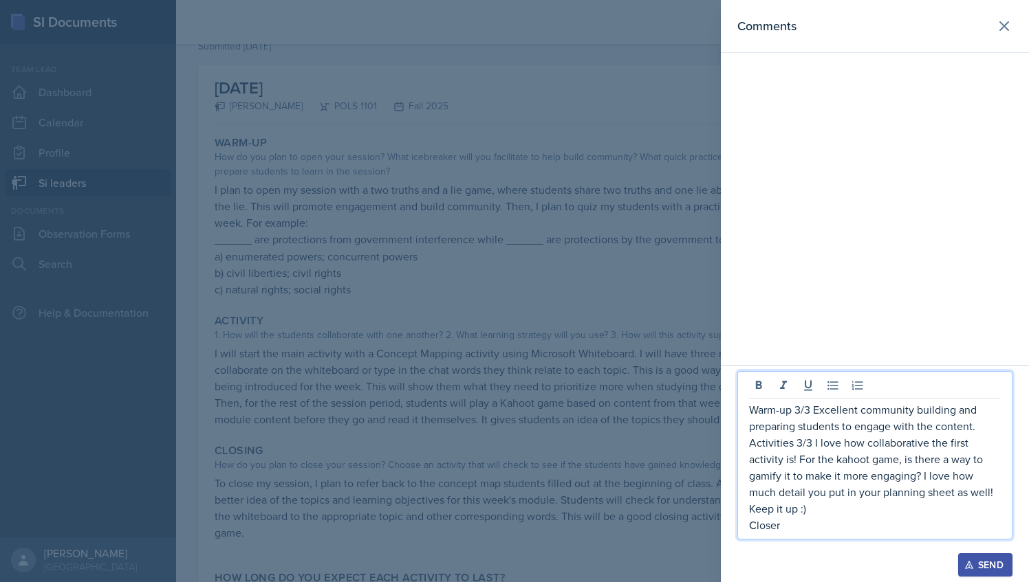
click at [630, 446] on div at bounding box center [514, 291] width 1029 height 582
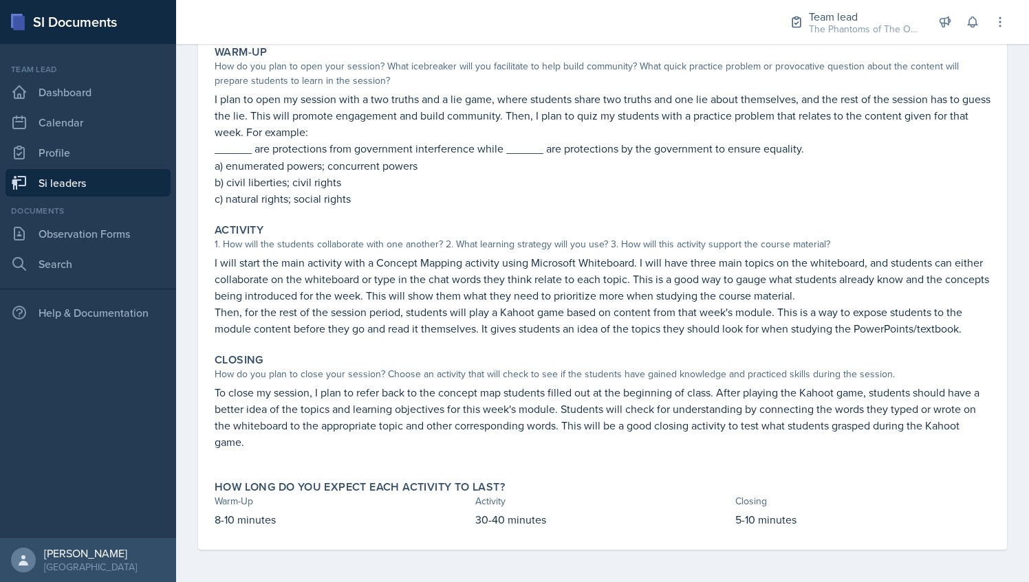
scroll to position [148, 0]
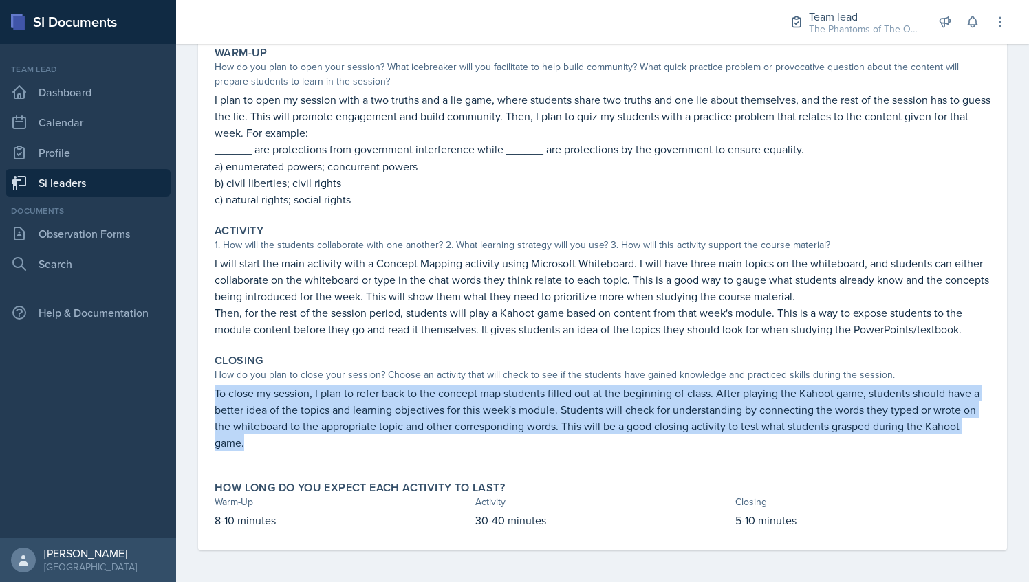
drag, startPoint x: 215, startPoint y: 389, endPoint x: 305, endPoint y: 446, distance: 106.3
click at [305, 446] on p "To close my session, I plan to refer back to the concept map students filled ou…" at bounding box center [603, 418] width 776 height 66
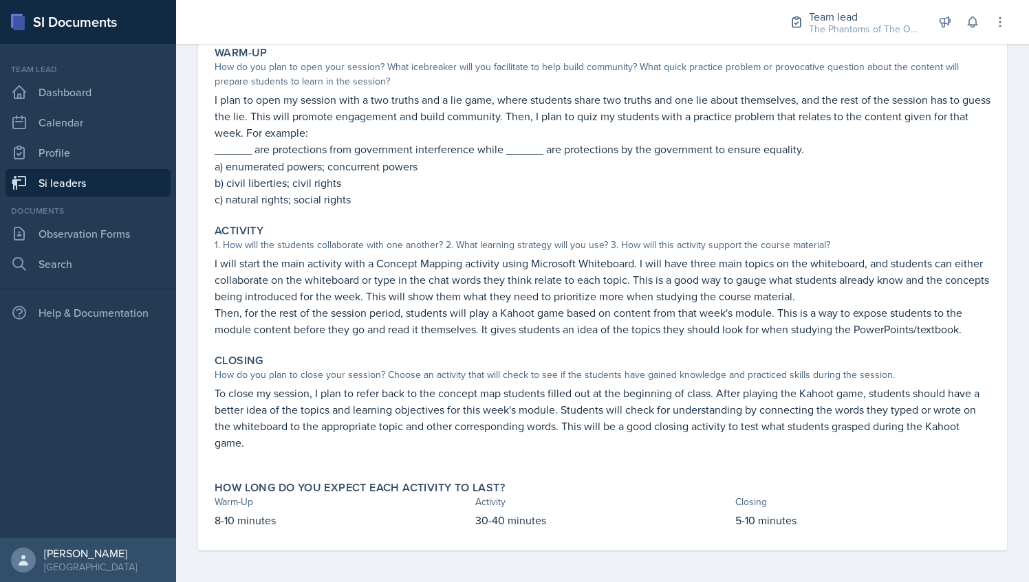
drag, startPoint x: 305, startPoint y: 446, endPoint x: 402, endPoint y: 463, distance: 97.8
click at [402, 463] on p at bounding box center [603, 458] width 776 height 14
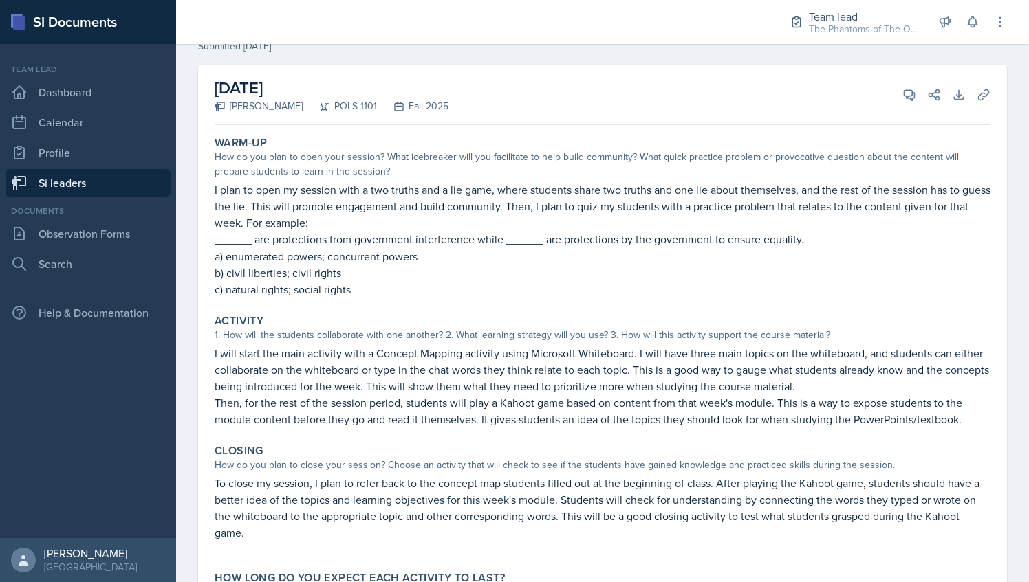
scroll to position [50, 0]
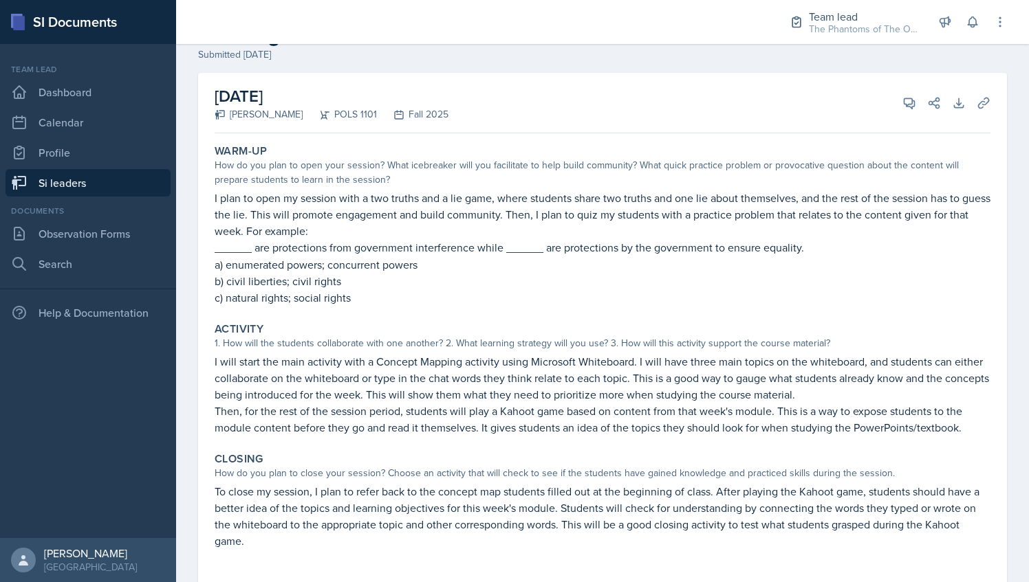
click at [876, 109] on div "[DATE] [PERSON_NAME] POLS 1101 Fall 2025 View Comments Comments Warm-up 3/3 Exc…" at bounding box center [603, 103] width 776 height 61
click at [897, 101] on button "View Comments" at bounding box center [909, 103] width 25 height 25
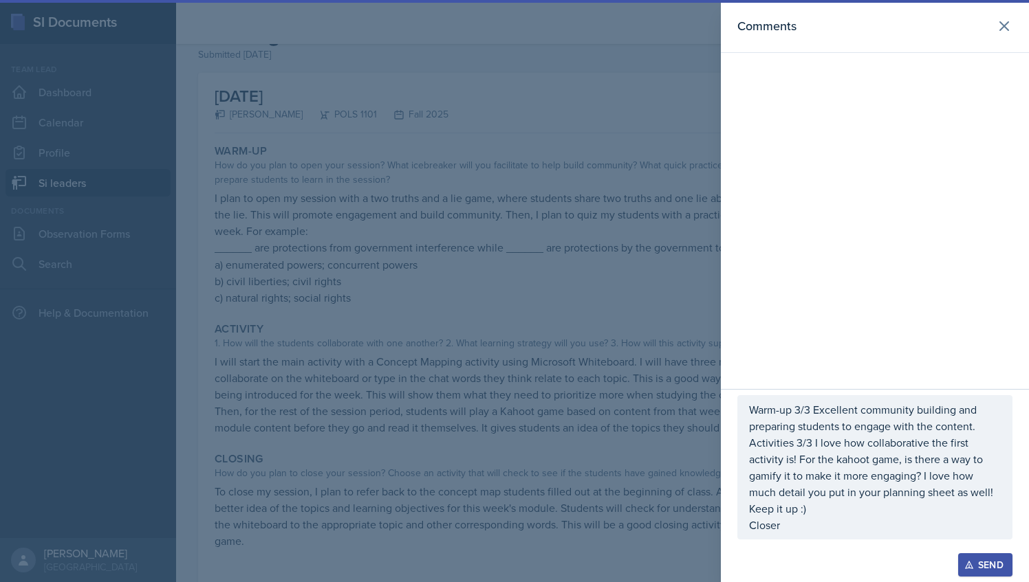
click at [829, 531] on p "Closer" at bounding box center [875, 525] width 252 height 17
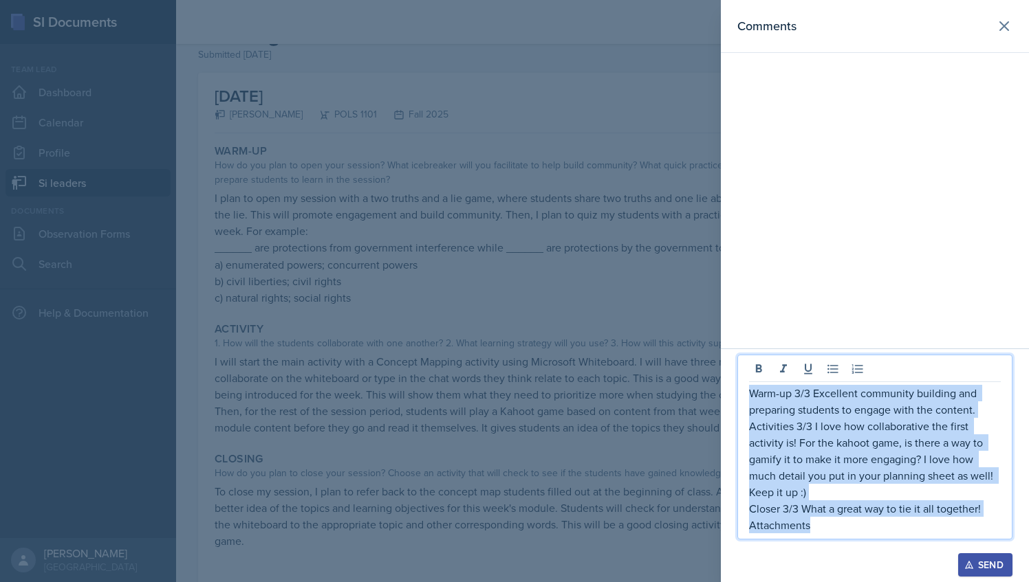
drag, startPoint x: 813, startPoint y: 528, endPoint x: 748, endPoint y: 396, distance: 147.0
click at [748, 396] on div "Warm-up 3/3 Excellent community building and preparing students to engage with …" at bounding box center [874, 447] width 275 height 185
copy div "Warm-up 3/3 Excellent community building and preparing students to engage with …"
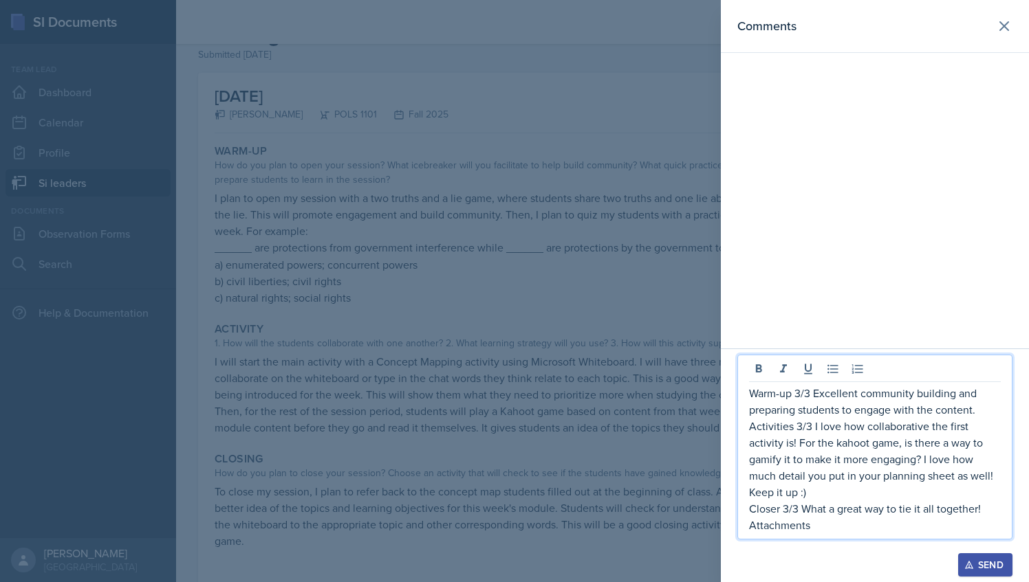
click at [468, 100] on div at bounding box center [514, 291] width 1029 height 582
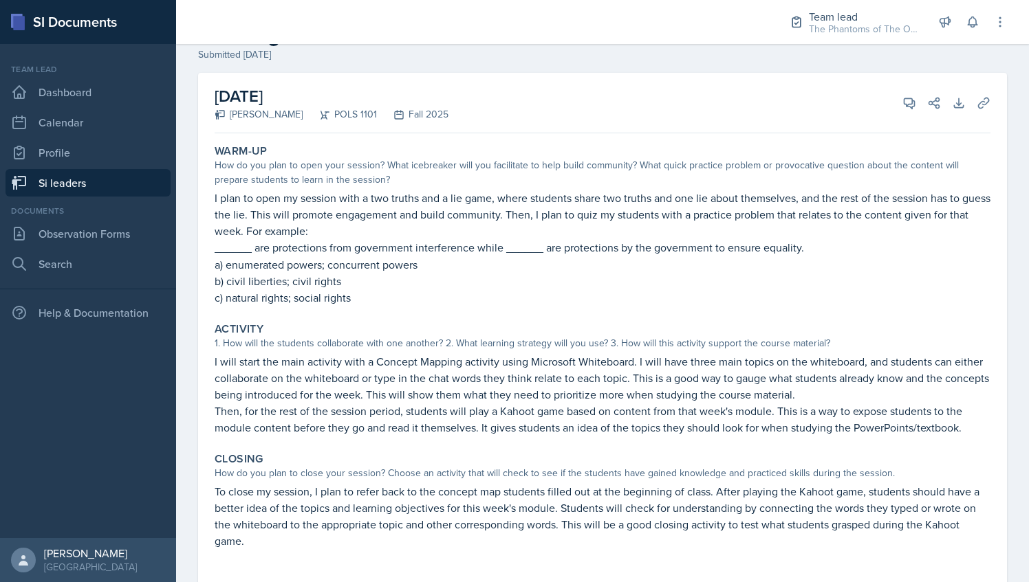
scroll to position [0, 0]
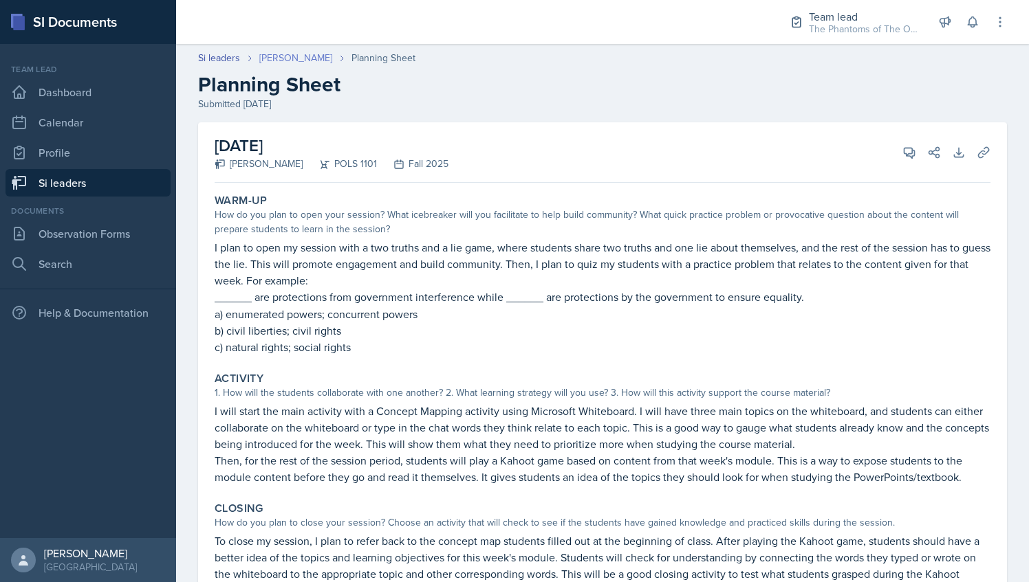
click at [319, 57] on link "[PERSON_NAME]" at bounding box center [295, 58] width 73 height 14
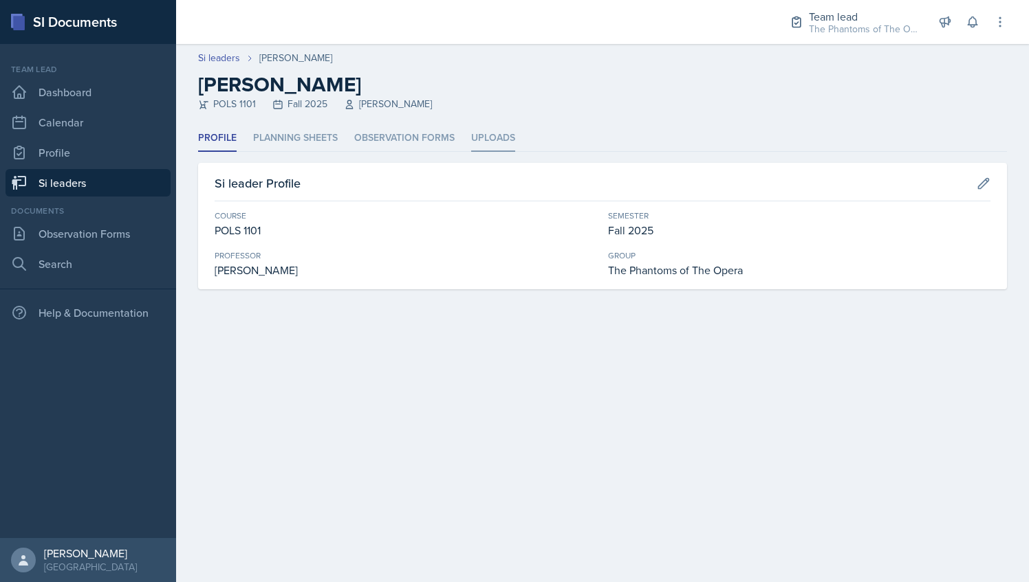
click at [501, 149] on li "Uploads" at bounding box center [493, 138] width 44 height 27
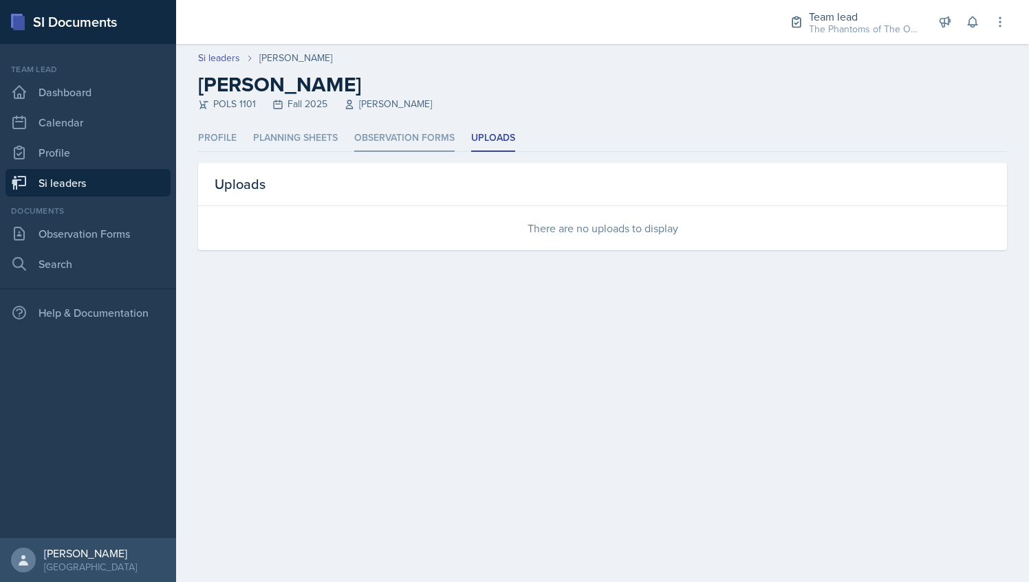
click at [419, 151] on li "Observation Forms" at bounding box center [404, 138] width 100 height 27
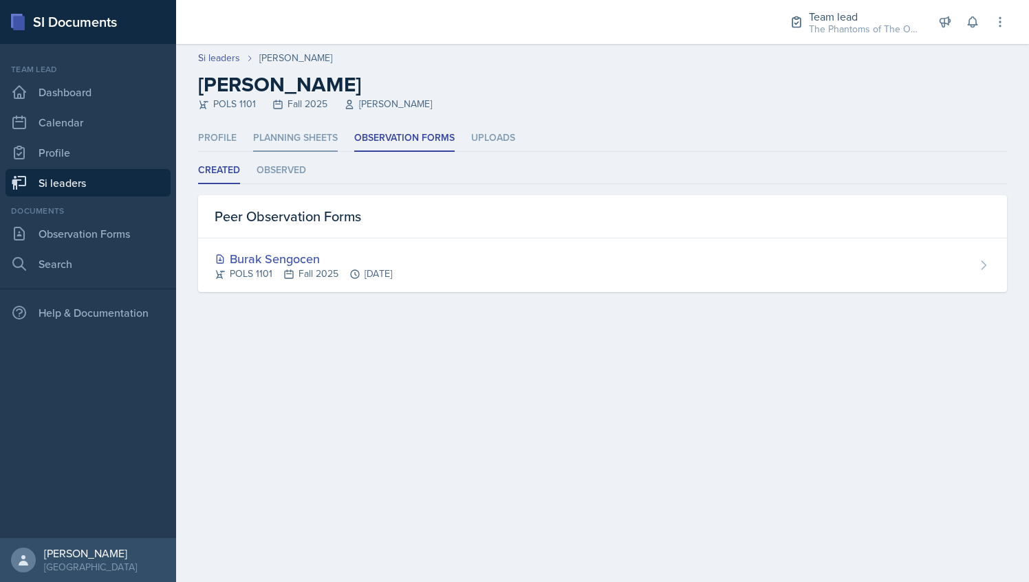
click at [311, 144] on li "Planning Sheets" at bounding box center [295, 138] width 85 height 27
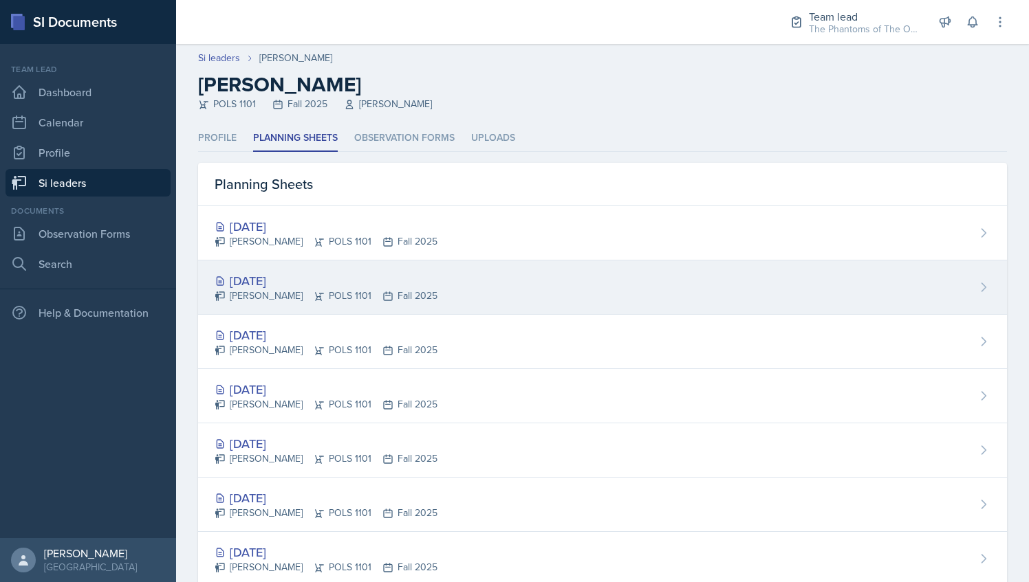
click at [393, 307] on div "[DATE] [PERSON_NAME] POLS 1101 Fall 2025" at bounding box center [602, 288] width 809 height 54
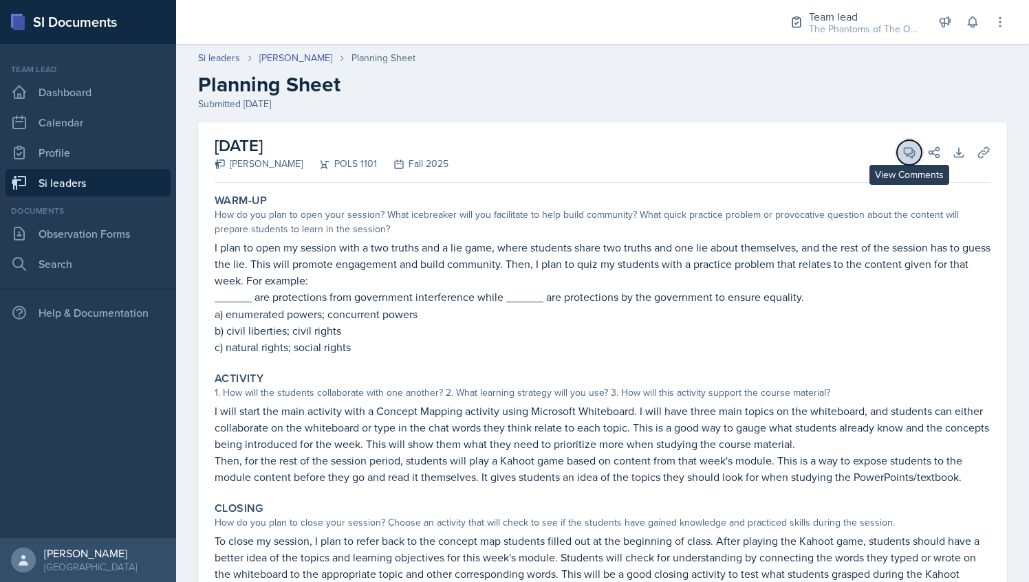
click at [897, 160] on button "View Comments" at bounding box center [909, 152] width 25 height 25
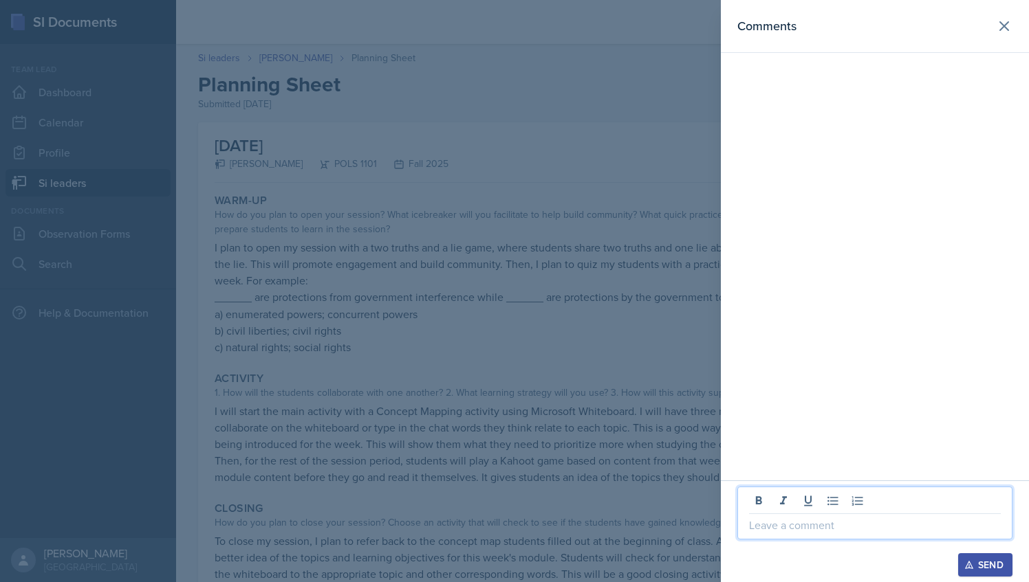
click at [814, 525] on p at bounding box center [875, 525] width 252 height 17
paste div
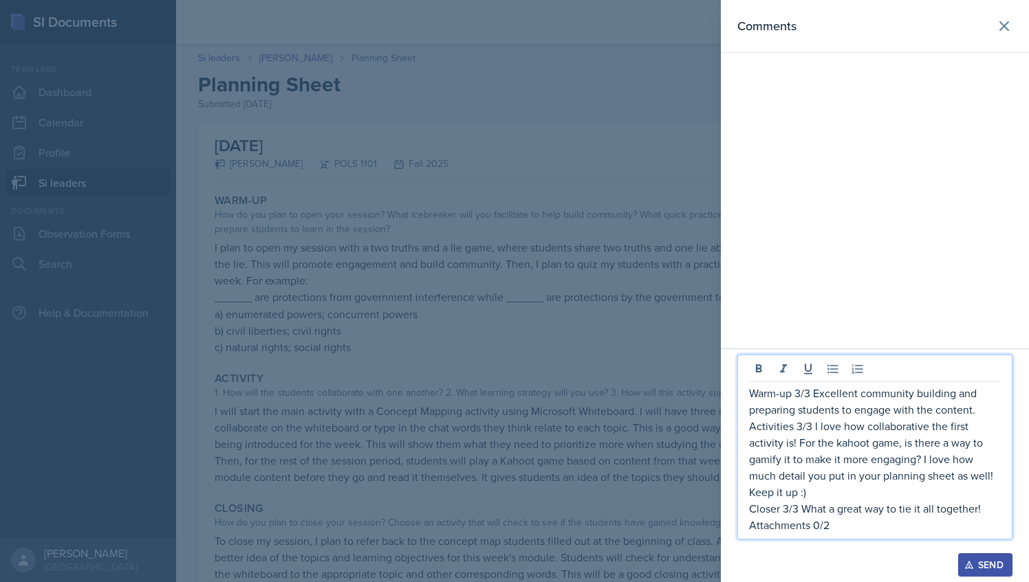
drag, startPoint x: 836, startPoint y: 526, endPoint x: 745, endPoint y: 389, distance: 165.2
click at [745, 389] on div "Warm-up 3/3 Excellent community building and preparing students to engage with …" at bounding box center [874, 447] width 275 height 185
copy div "Warm-up 3/3 Excellent community building and preparing students to engage with …"
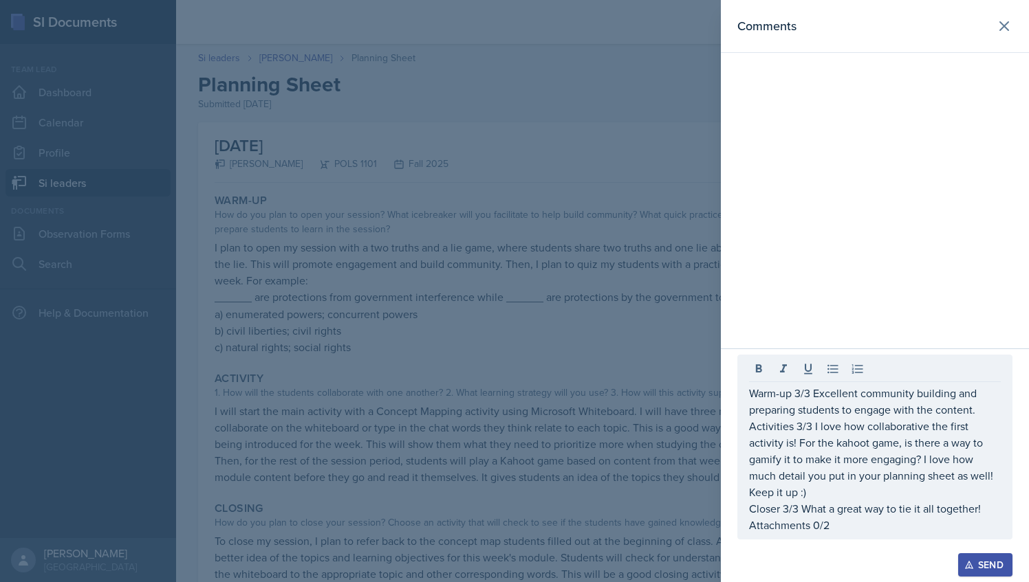
click at [990, 569] on div "Send" at bounding box center [985, 565] width 36 height 11
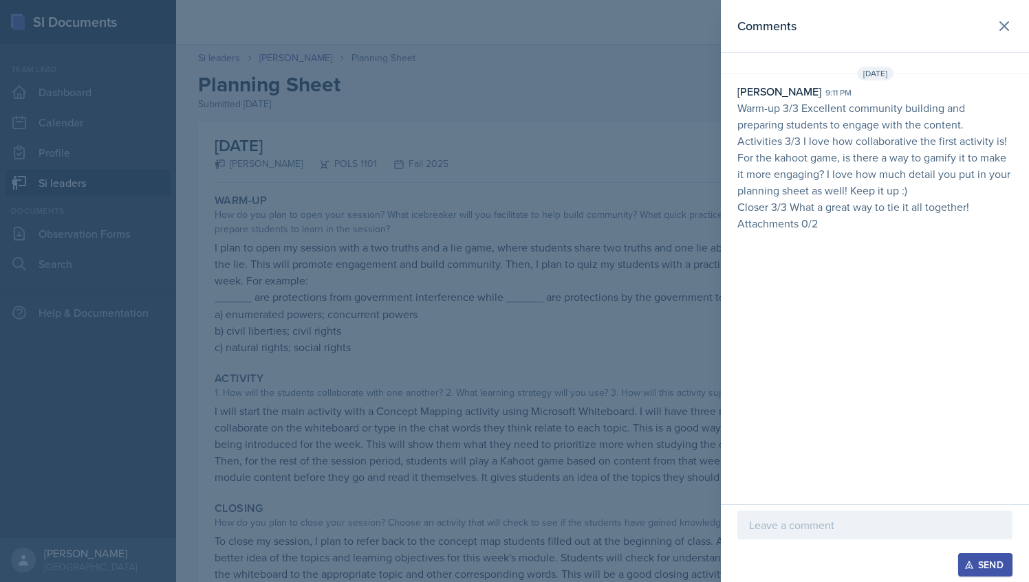
click at [572, 131] on div at bounding box center [514, 291] width 1029 height 582
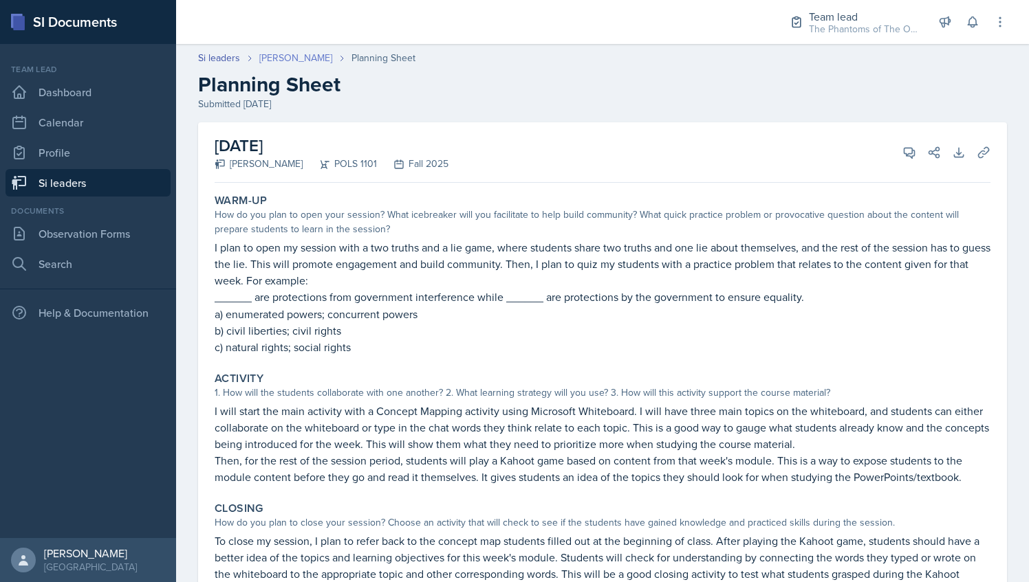
click at [276, 58] on link "[PERSON_NAME]" at bounding box center [295, 58] width 73 height 14
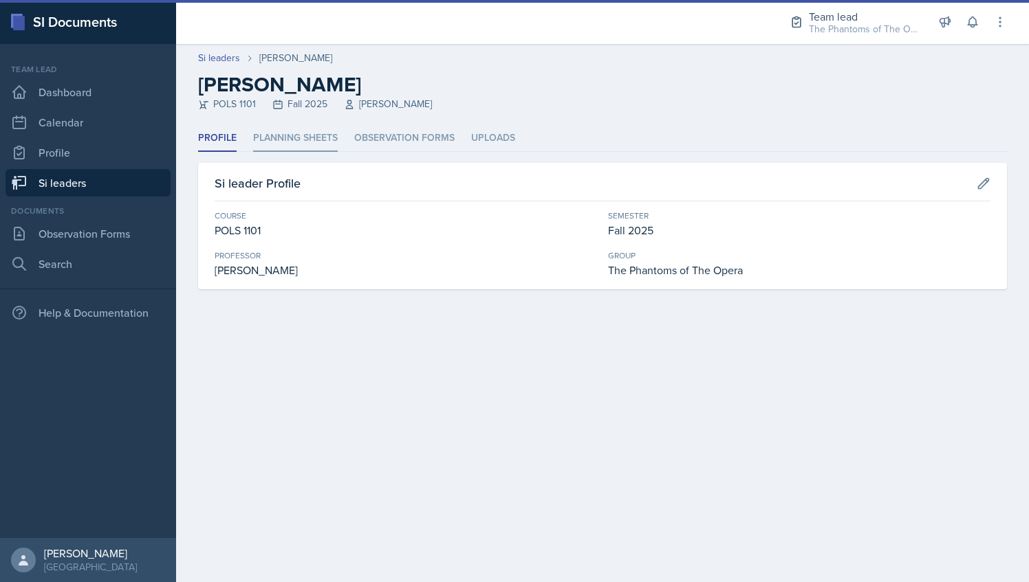
click at [304, 126] on li "Planning Sheets" at bounding box center [295, 138] width 85 height 27
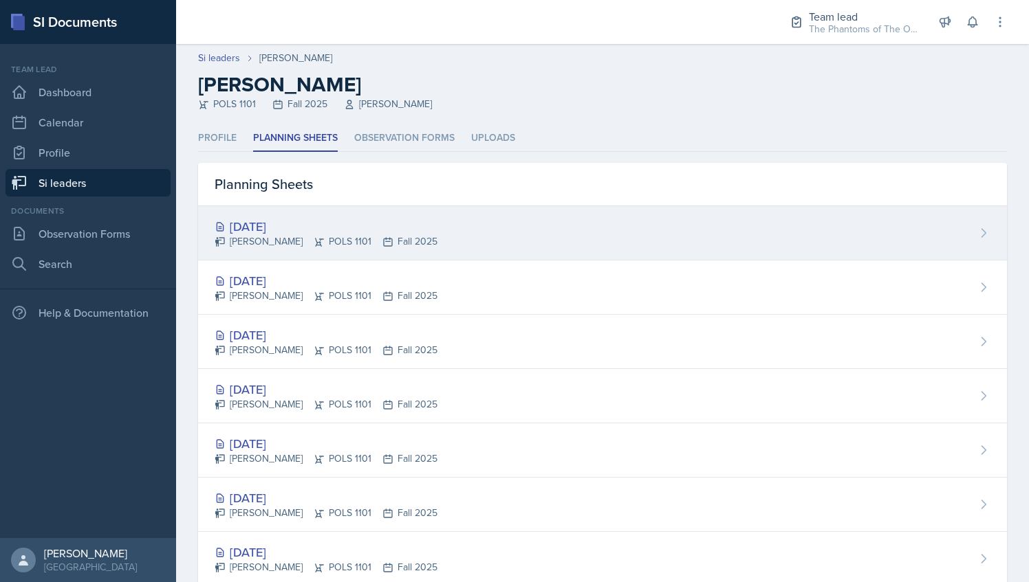
click at [397, 249] on div "[DATE] [PERSON_NAME] POLS 1101 Fall 2025" at bounding box center [602, 233] width 809 height 54
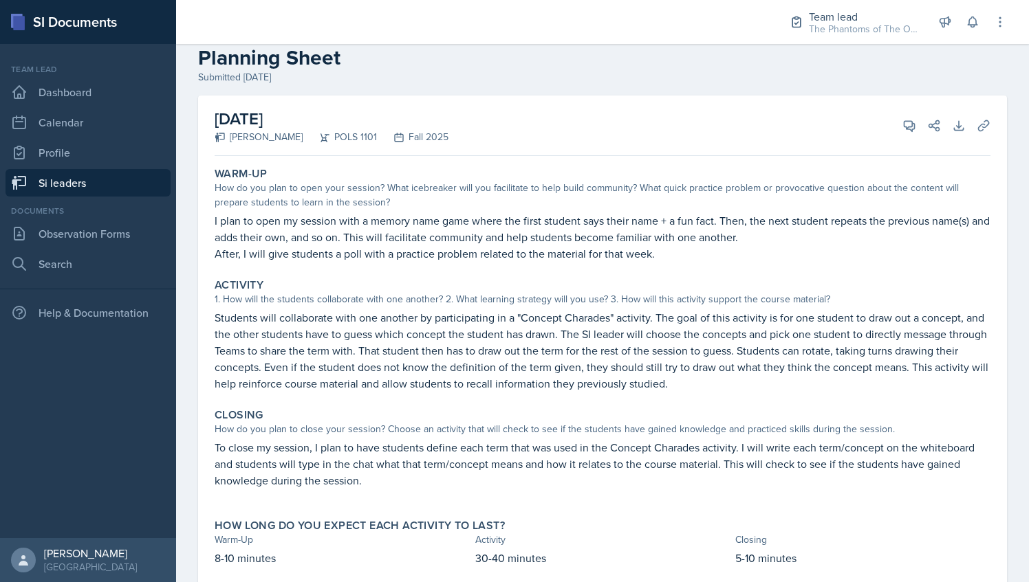
scroll to position [47, 0]
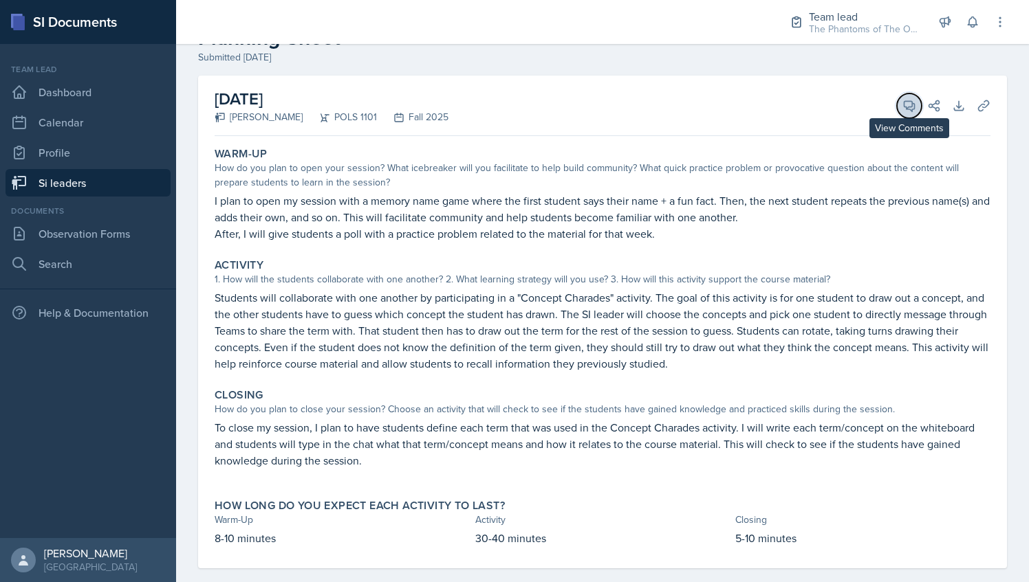
click at [902, 113] on button "View Comments" at bounding box center [909, 106] width 25 height 25
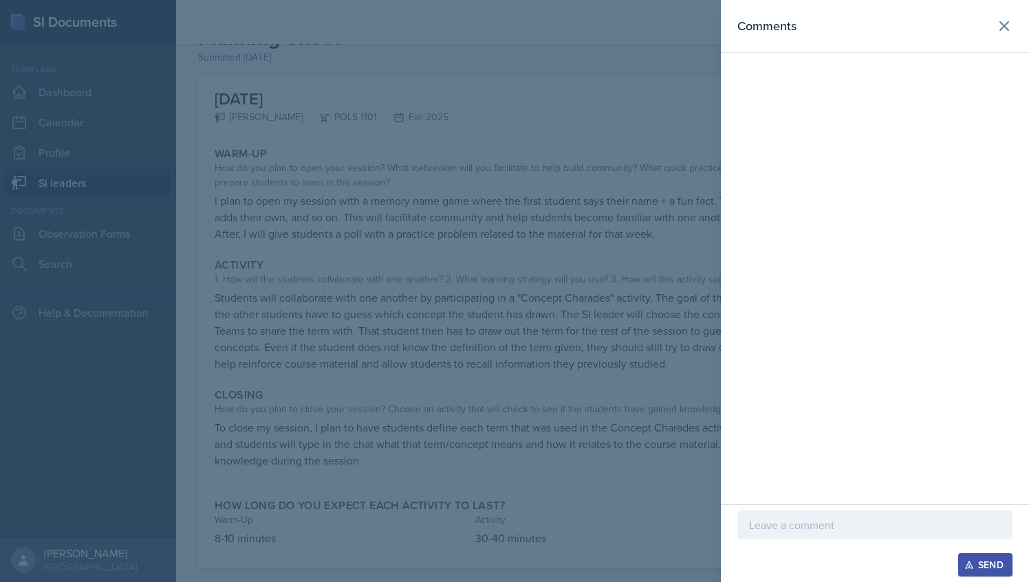
click at [616, 384] on div at bounding box center [514, 291] width 1029 height 582
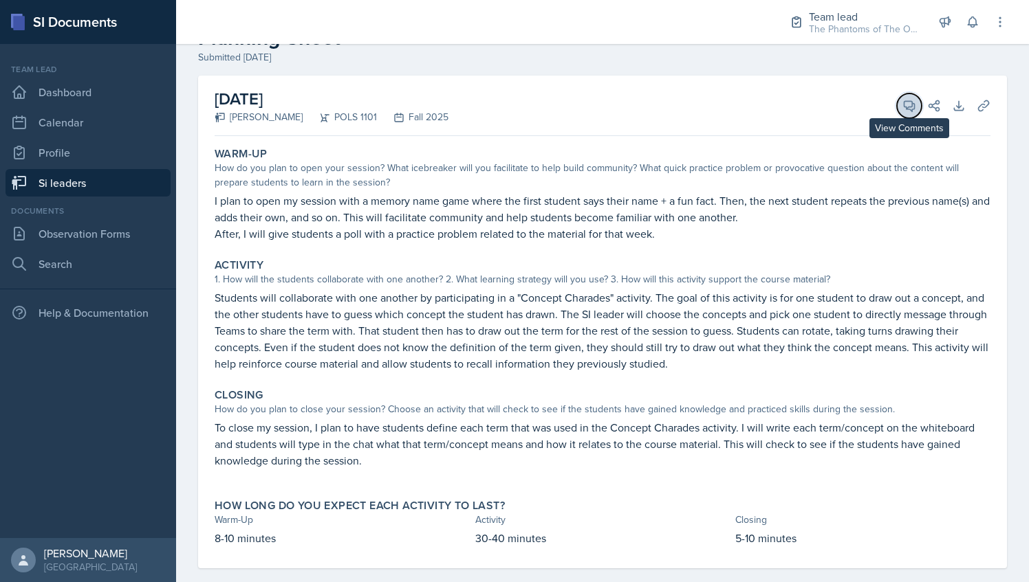
click at [900, 97] on button "View Comments" at bounding box center [909, 106] width 25 height 25
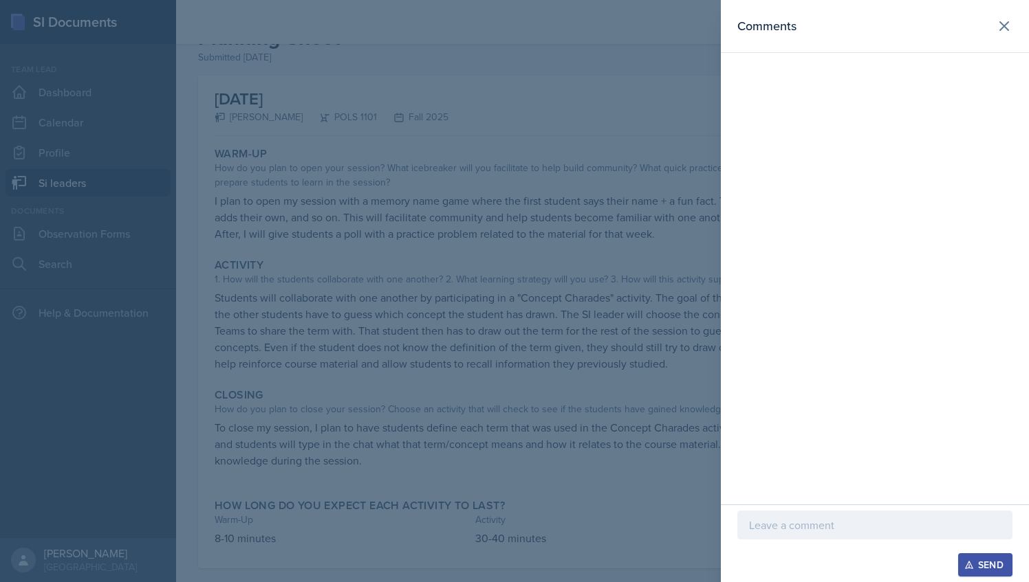
click at [547, 325] on div at bounding box center [514, 291] width 1029 height 582
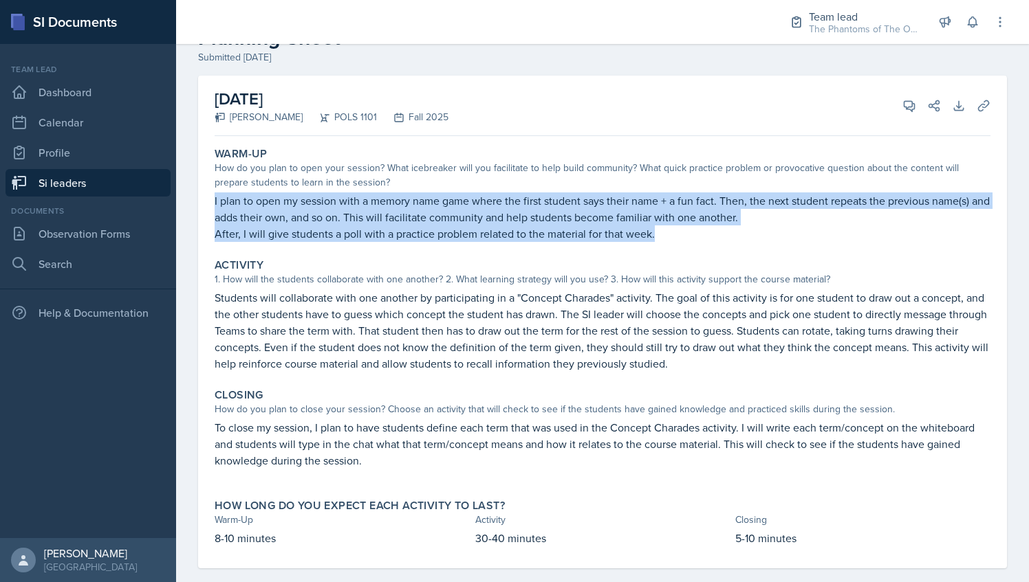
drag, startPoint x: 215, startPoint y: 198, endPoint x: 684, endPoint y: 230, distance: 470.1
click at [684, 230] on div "I plan to open my session with a memory name game where the first student says …" at bounding box center [603, 218] width 776 height 50
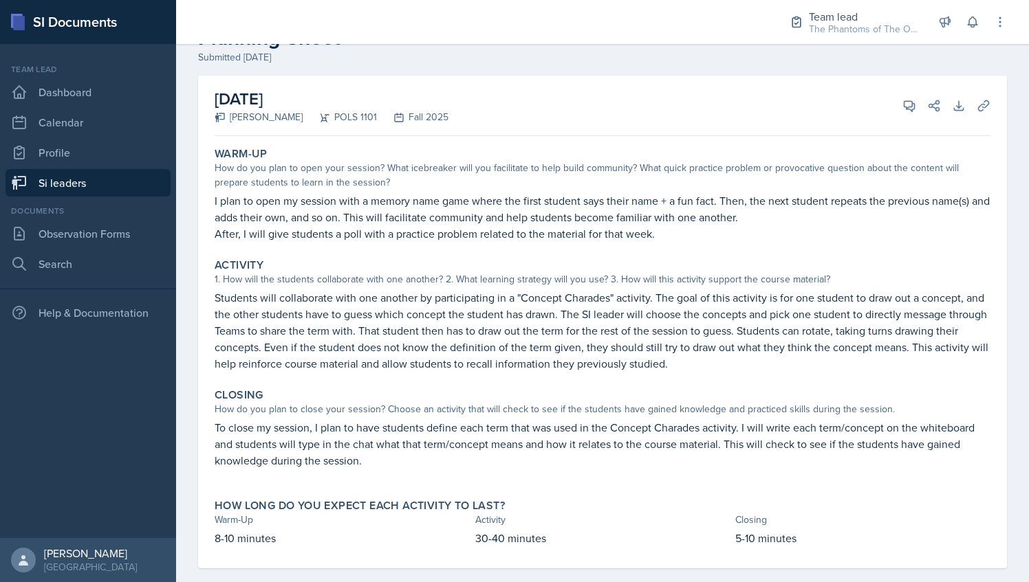
drag, startPoint x: 684, startPoint y: 230, endPoint x: 631, endPoint y: 253, distance: 58.2
click at [631, 253] on div "Activity 1. How will the students collaborate with one another? 2. What learnin…" at bounding box center [602, 315] width 787 height 124
click at [902, 99] on icon at bounding box center [909, 106] width 14 height 14
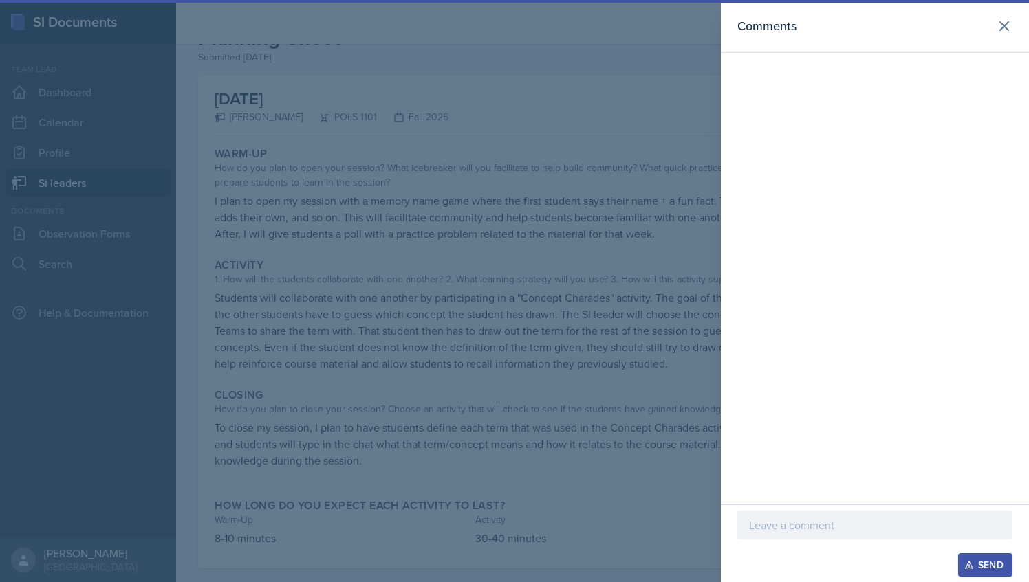
click at [586, 129] on div at bounding box center [514, 291] width 1029 height 582
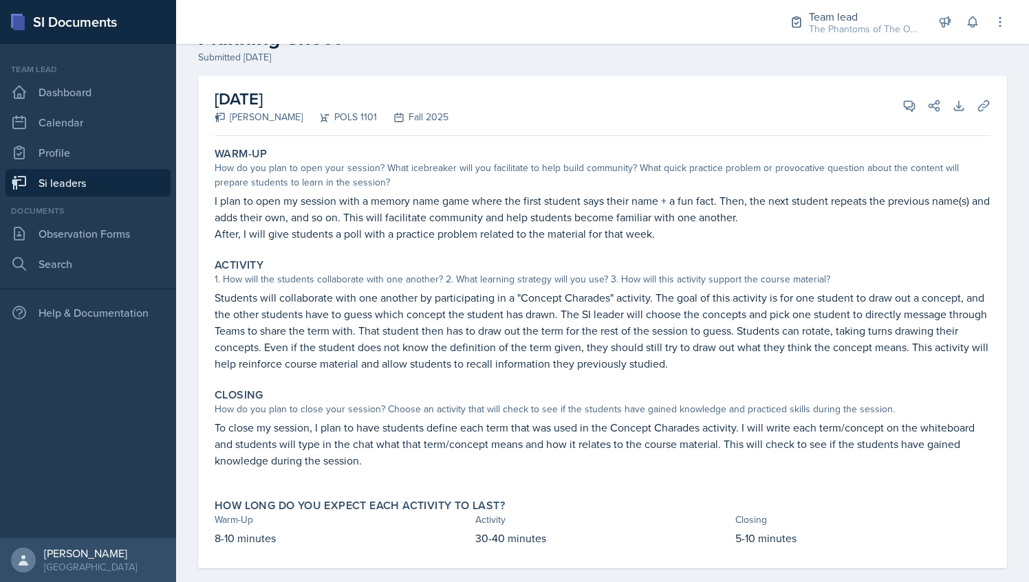
click at [904, 91] on div "[DATE] [PERSON_NAME] POLS 1101 Fall 2025 View Comments Comments Send Share Down…" at bounding box center [603, 106] width 776 height 61
click at [902, 106] on icon at bounding box center [909, 106] width 14 height 14
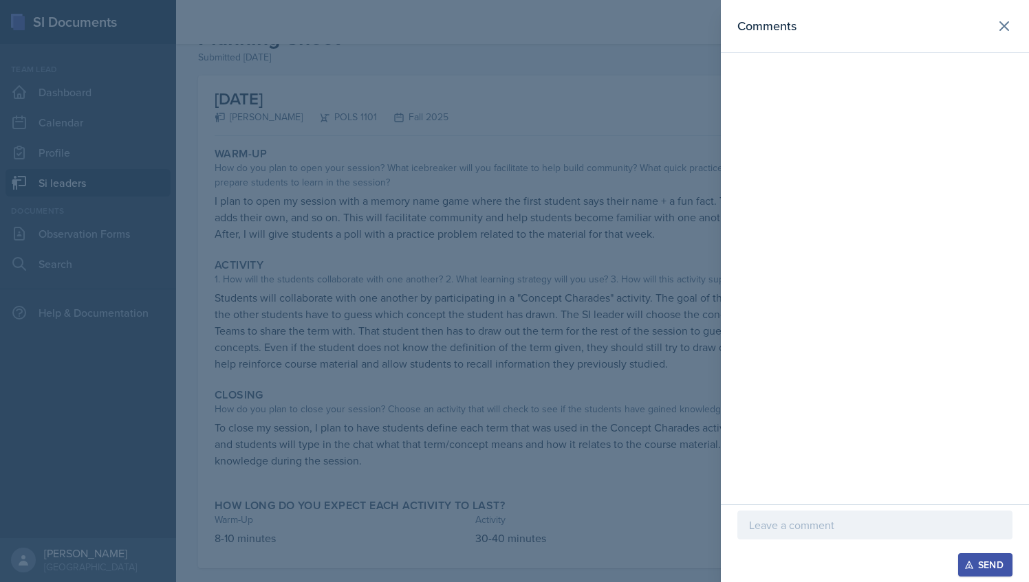
click at [721, 282] on div "Comments" at bounding box center [875, 252] width 308 height 505
click at [375, 235] on div at bounding box center [514, 291] width 1029 height 582
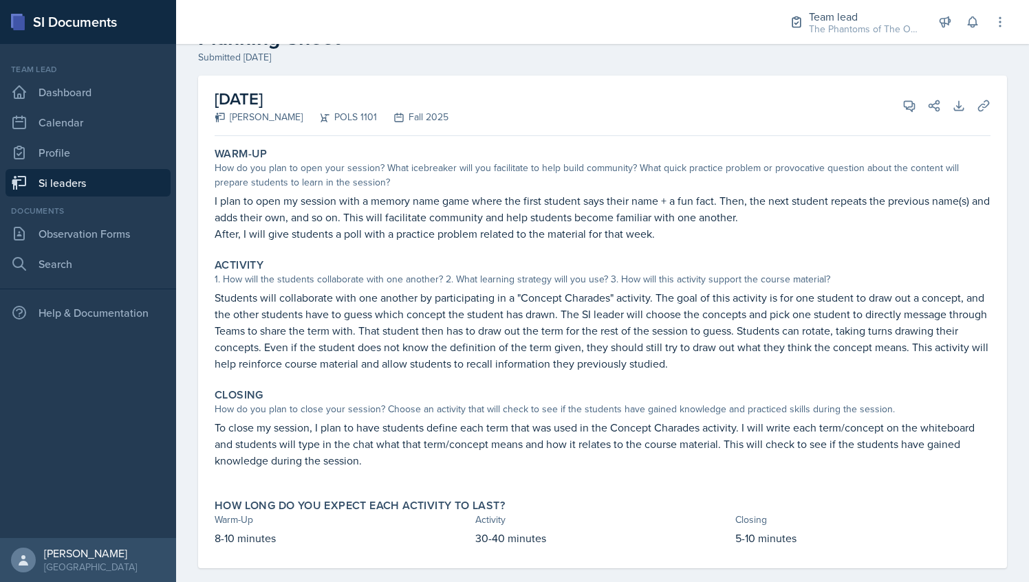
click at [408, 243] on div "Warm-Up How do you plan to open your session? What icebreaker will you facilita…" at bounding box center [602, 195] width 787 height 106
click at [421, 243] on div "Warm-Up How do you plan to open your session? What icebreaker will you facilita…" at bounding box center [602, 195] width 787 height 106
drag, startPoint x: 396, startPoint y: 235, endPoint x: 499, endPoint y: 235, distance: 103.2
click at [499, 235] on p "After, I will give students a poll with a practice problem related to the mater…" at bounding box center [603, 234] width 776 height 17
click at [512, 235] on p "After, I will give students a poll with a practice problem related to the mater…" at bounding box center [603, 234] width 776 height 17
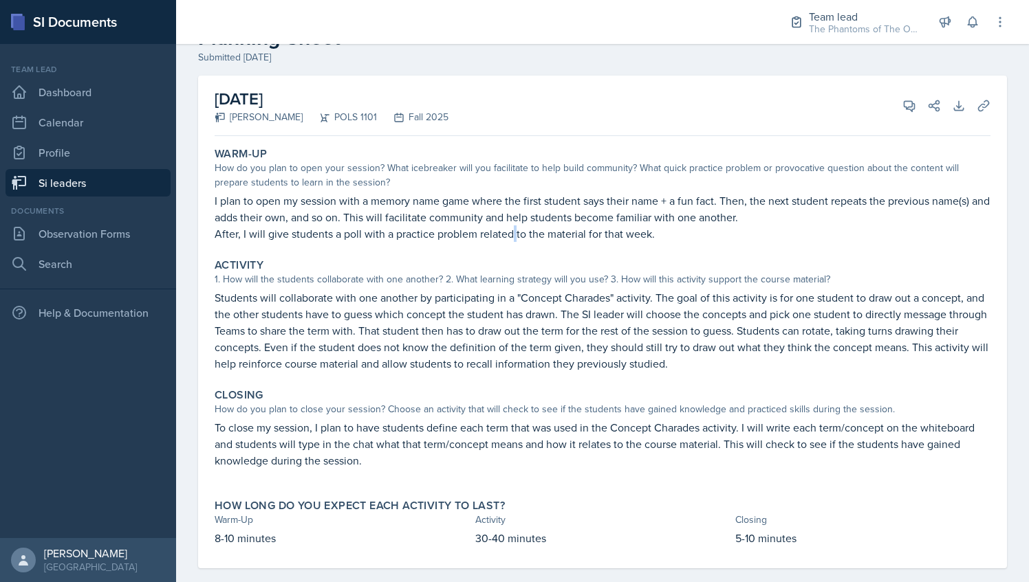
click at [512, 235] on p "After, I will give students a poll with a practice problem related to the mater…" at bounding box center [603, 234] width 776 height 17
click at [419, 231] on p "After, I will give students a poll with a practice problem related to the mater…" at bounding box center [603, 234] width 776 height 17
drag, startPoint x: 419, startPoint y: 231, endPoint x: 391, endPoint y: 234, distance: 28.3
click at [391, 234] on p "After, I will give students a poll with a practice problem related to the mater…" at bounding box center [603, 234] width 776 height 17
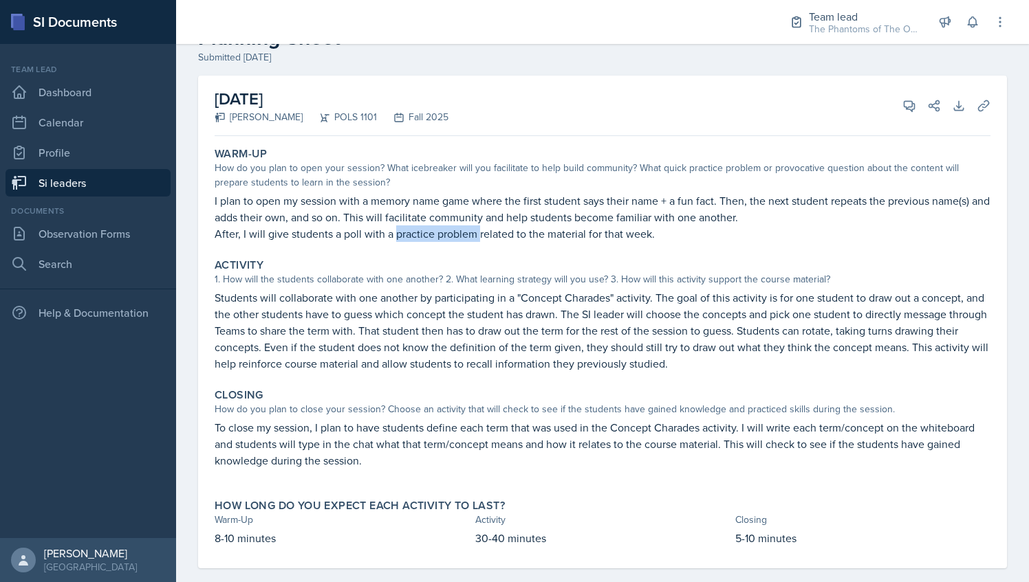
drag, startPoint x: 395, startPoint y: 234, endPoint x: 477, endPoint y: 238, distance: 82.6
click at [477, 238] on p "After, I will give students a poll with a practice problem related to the mater…" at bounding box center [603, 234] width 776 height 17
drag, startPoint x: 477, startPoint y: 238, endPoint x: 480, endPoint y: 246, distance: 8.7
click at [480, 246] on div "Warm-Up How do you plan to open your session? What icebreaker will you facilita…" at bounding box center [602, 195] width 787 height 106
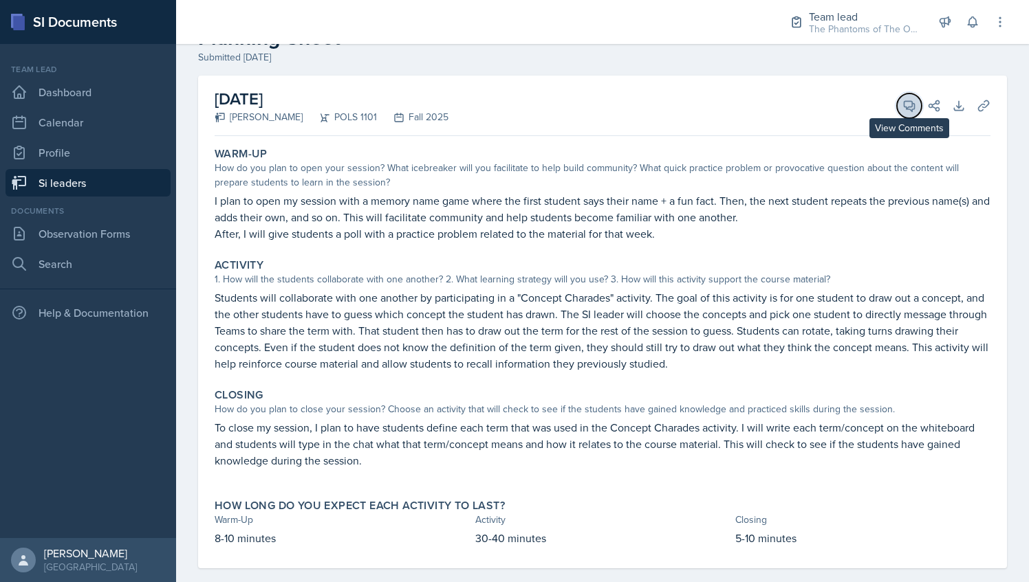
click at [902, 102] on icon at bounding box center [909, 106] width 14 height 14
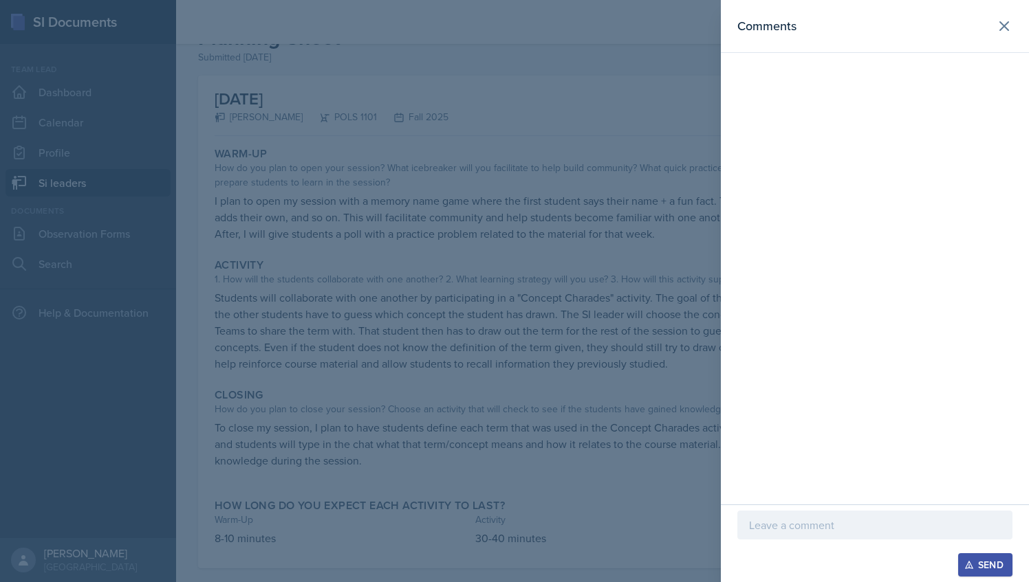
click at [607, 237] on div at bounding box center [514, 291] width 1029 height 582
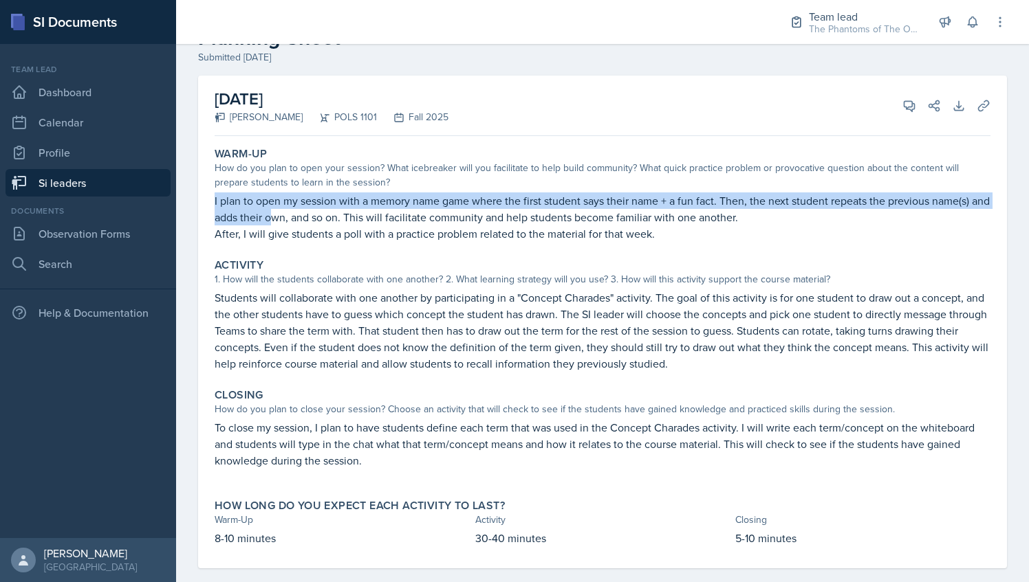
drag, startPoint x: 214, startPoint y: 198, endPoint x: 367, endPoint y: 209, distance: 153.8
click at [367, 209] on div "Warm-Up How do you plan to open your session? What icebreaker will you facilita…" at bounding box center [602, 195] width 787 height 106
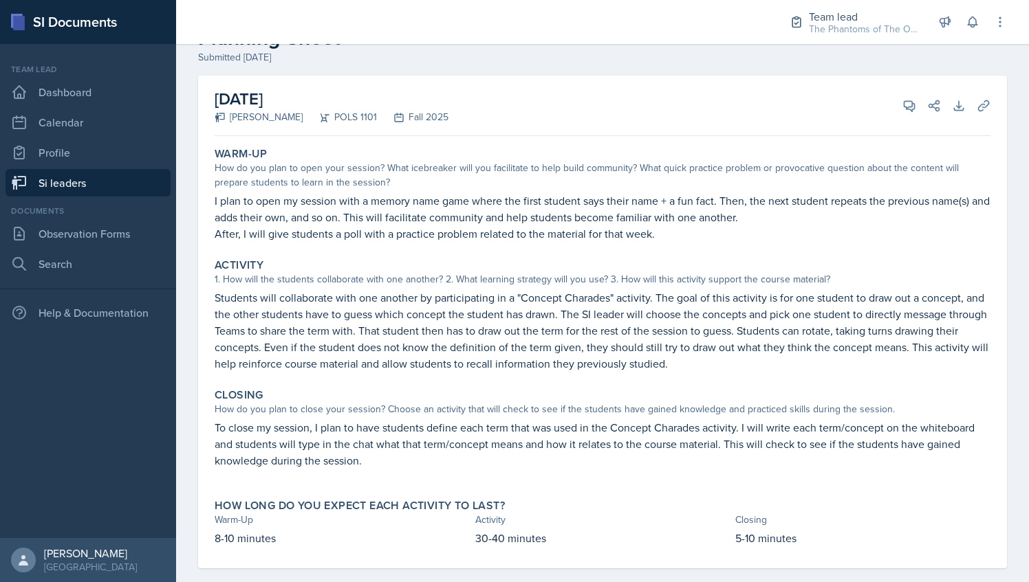
drag, startPoint x: 367, startPoint y: 209, endPoint x: 480, endPoint y: 267, distance: 126.7
click at [480, 267] on div "Activity" at bounding box center [603, 266] width 776 height 14
click at [264, 190] on div "Warm-Up How do you plan to open your session? What icebreaker will you facilita…" at bounding box center [602, 195] width 787 height 106
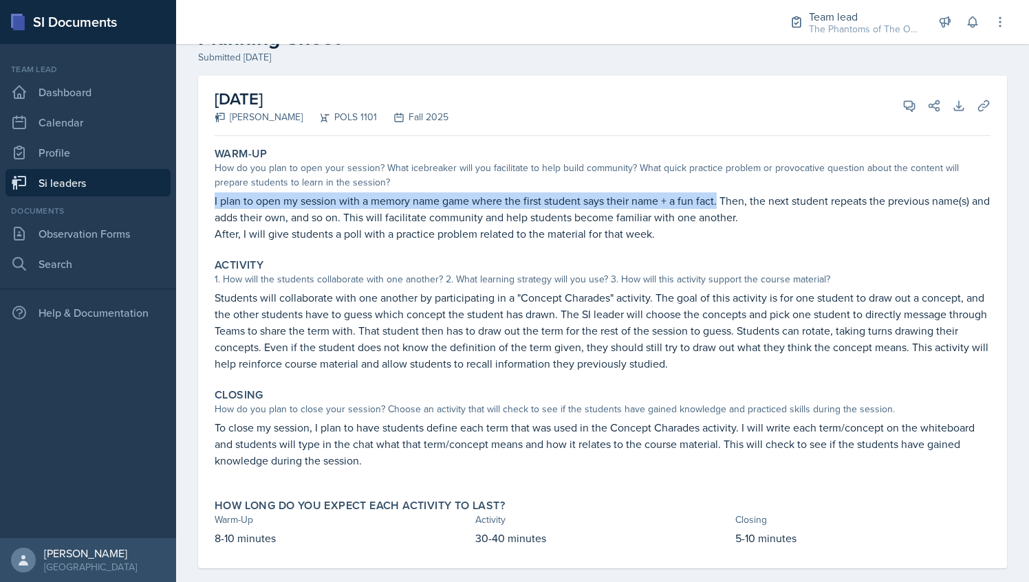
drag, startPoint x: 212, startPoint y: 200, endPoint x: 718, endPoint y: 191, distance: 506.2
click at [718, 191] on div "Warm-Up How do you plan to open your session? What icebreaker will you facilita…" at bounding box center [602, 195] width 787 height 106
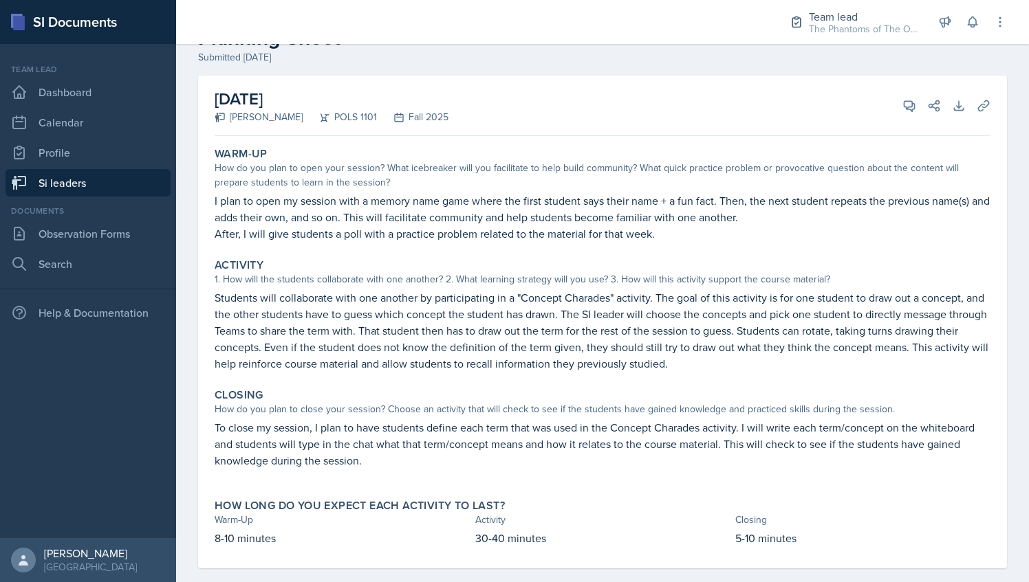
drag, startPoint x: 718, startPoint y: 191, endPoint x: 642, endPoint y: 186, distance: 75.8
click at [642, 186] on div "How do you plan to open your session? What icebreaker will you facilitate to he…" at bounding box center [603, 175] width 776 height 29
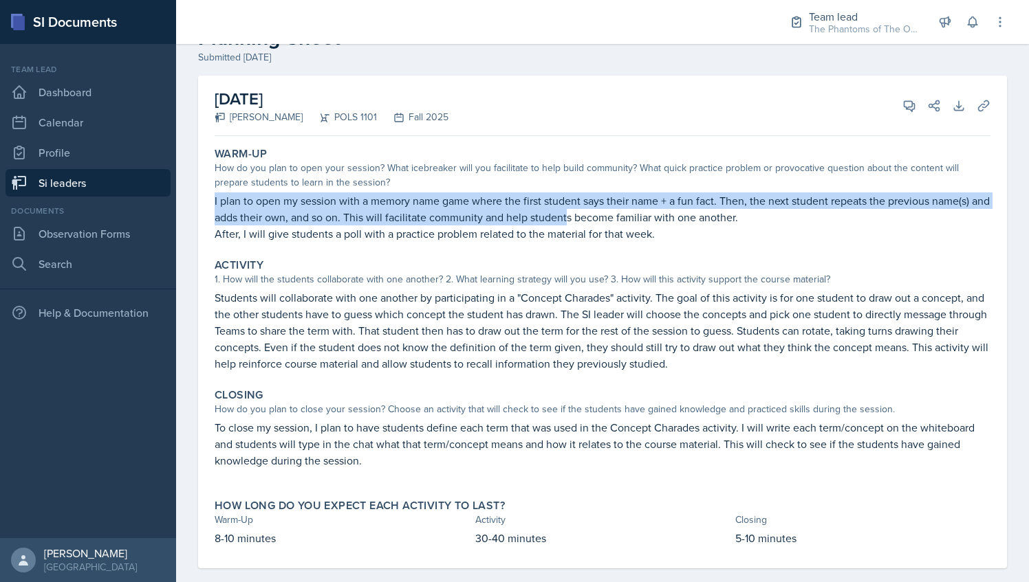
drag, startPoint x: 212, startPoint y: 199, endPoint x: 589, endPoint y: 218, distance: 377.3
click at [589, 218] on div "Warm-Up How do you plan to open your session? What icebreaker will you facilita…" at bounding box center [602, 195] width 787 height 106
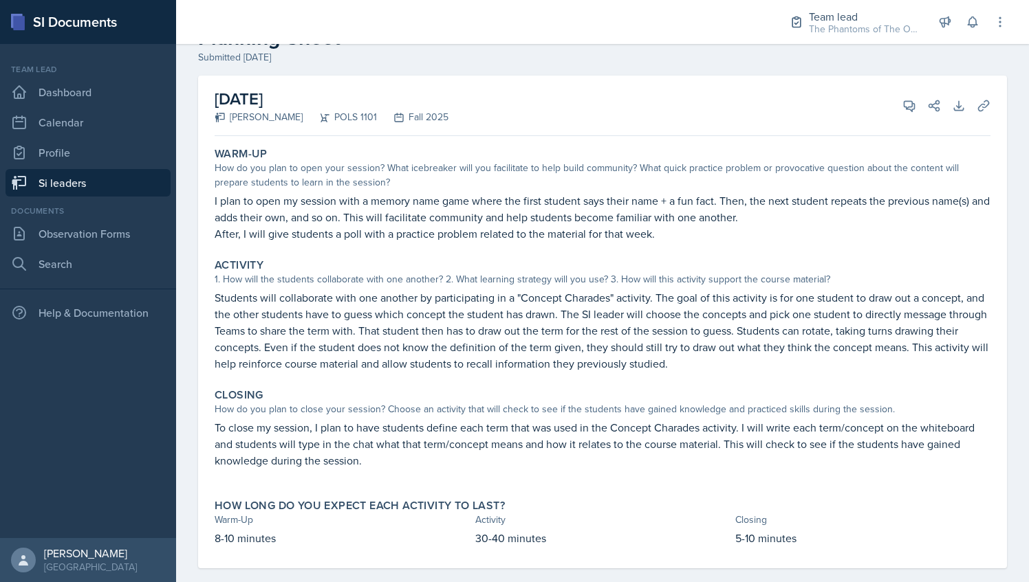
click at [624, 231] on p "After, I will give students a poll with a practice problem related to the mater…" at bounding box center [603, 234] width 776 height 17
click at [897, 100] on button "View Comments" at bounding box center [909, 106] width 25 height 25
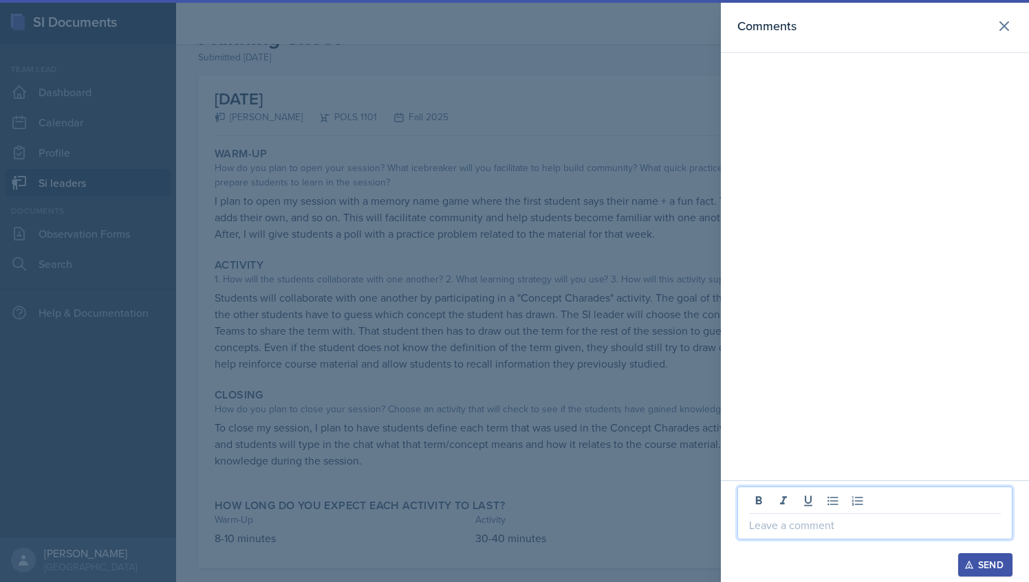
click at [787, 532] on p at bounding box center [875, 525] width 252 height 17
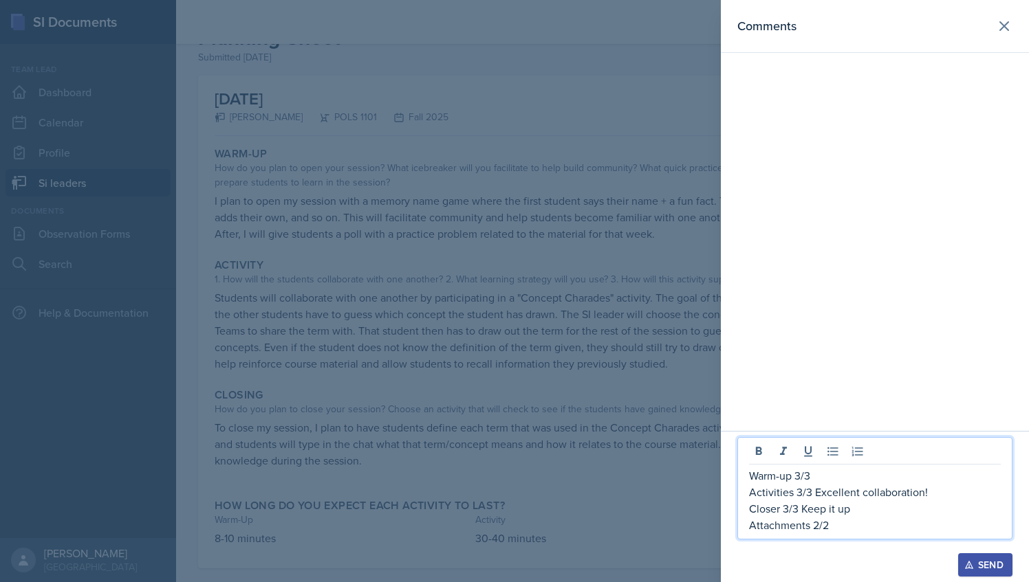
drag, startPoint x: 831, startPoint y: 527, endPoint x: 735, endPoint y: 473, distance: 110.0
drag, startPoint x: 735, startPoint y: 473, endPoint x: 825, endPoint y: 530, distance: 106.3
click at [825, 530] on p "Attachments 2/2" at bounding box center [875, 525] width 252 height 17
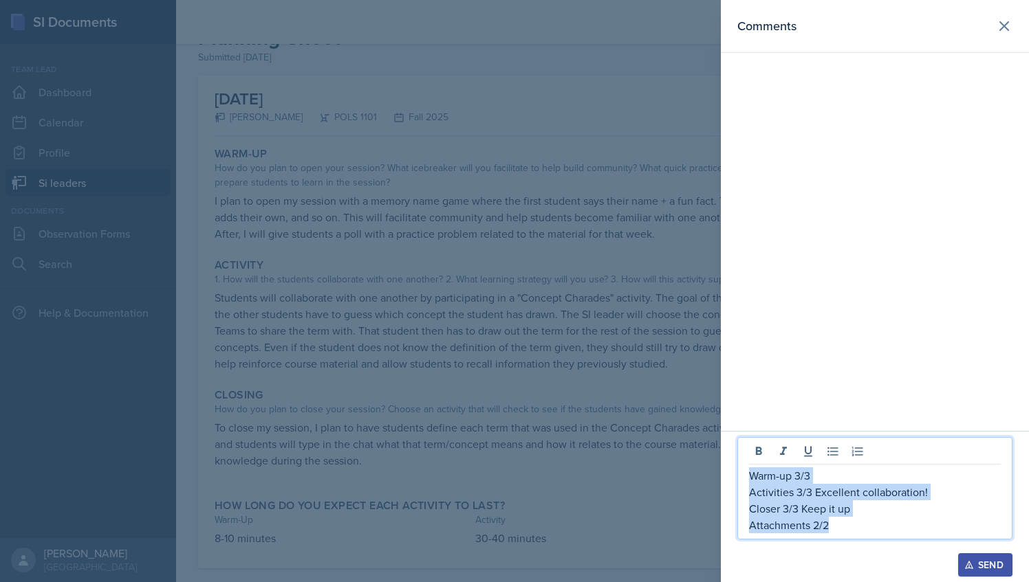
drag, startPoint x: 828, startPoint y: 525, endPoint x: 750, endPoint y: 476, distance: 92.4
click at [750, 476] on div "Warm-up 3/3 Activities 3/3 Excellent collaboration! Closer 3/3 Keep it up Attac…" at bounding box center [875, 501] width 252 height 66
copy div "Warm-up 3/3 Activities 3/3 Excellent collaboration! Closer 3/3 Keep it up Attac…"
click at [981, 555] on button "Send" at bounding box center [985, 565] width 54 height 23
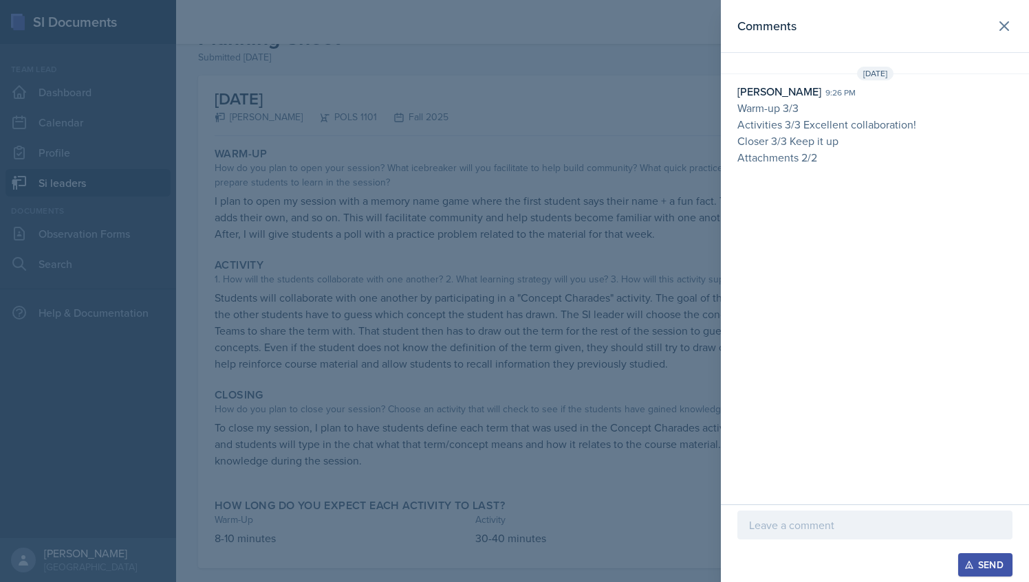
click at [613, 177] on div at bounding box center [514, 291] width 1029 height 582
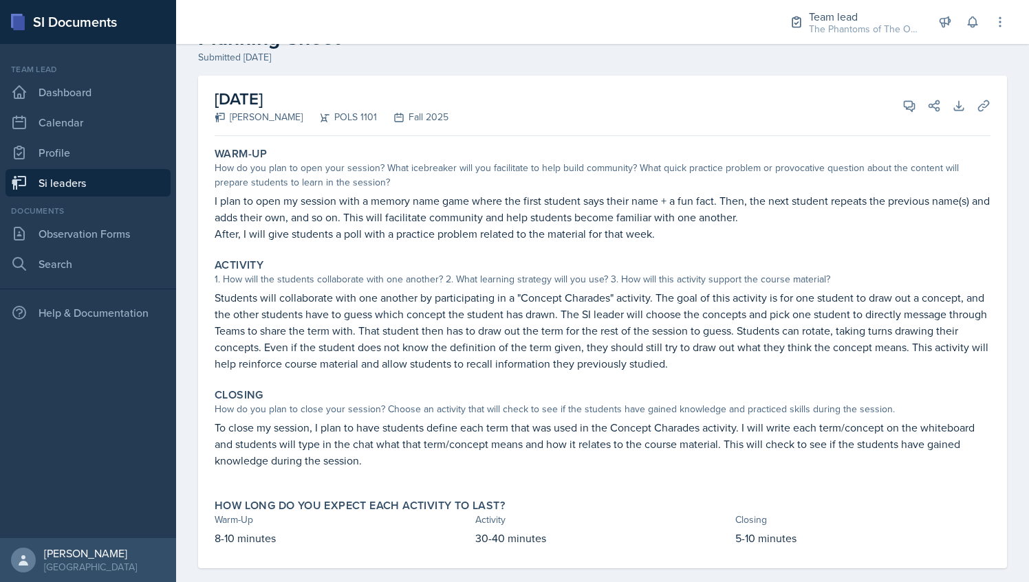
scroll to position [0, 0]
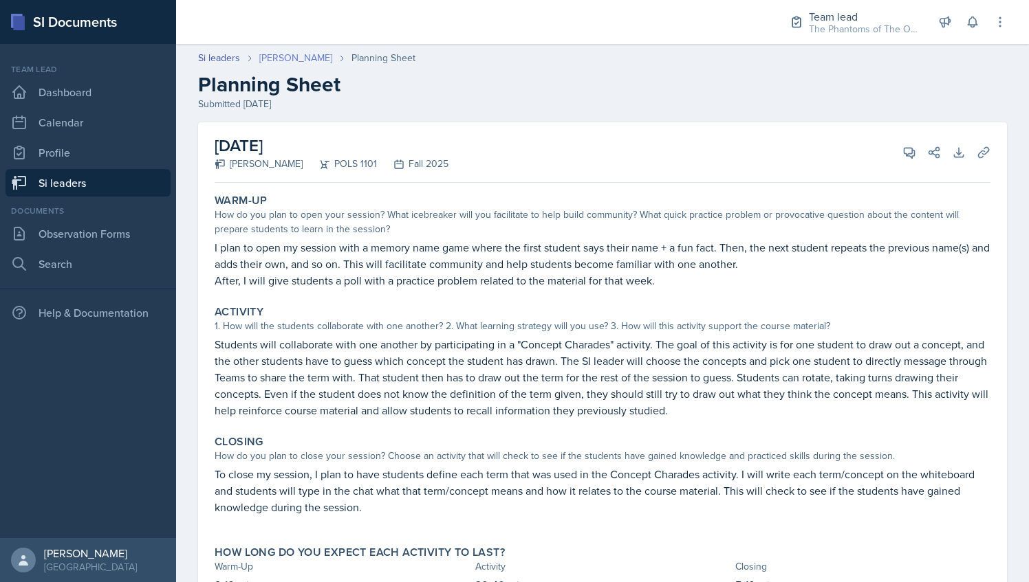
click at [282, 61] on link "[PERSON_NAME]" at bounding box center [295, 58] width 73 height 14
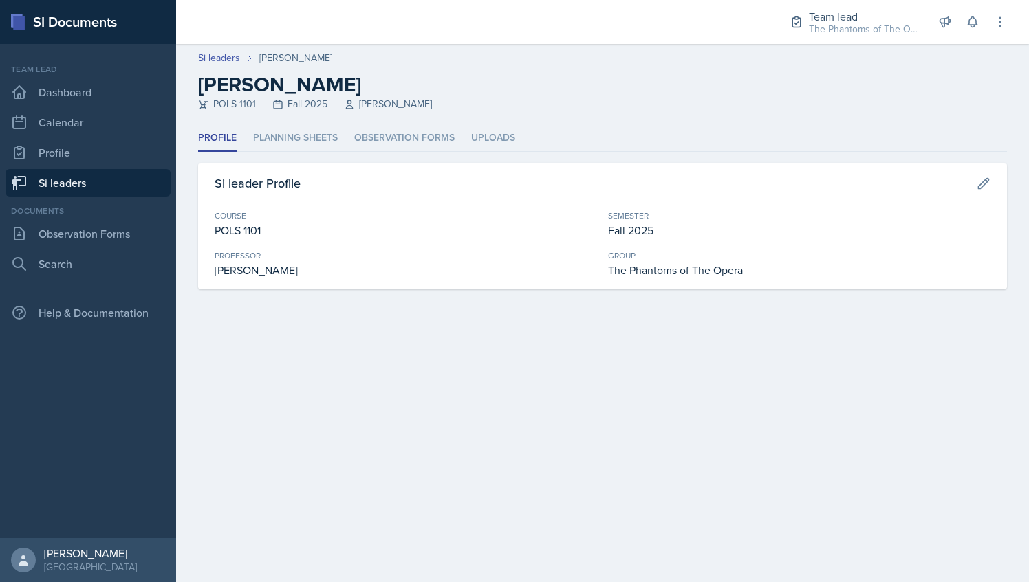
click at [116, 189] on link "Si leaders" at bounding box center [88, 183] width 165 height 28
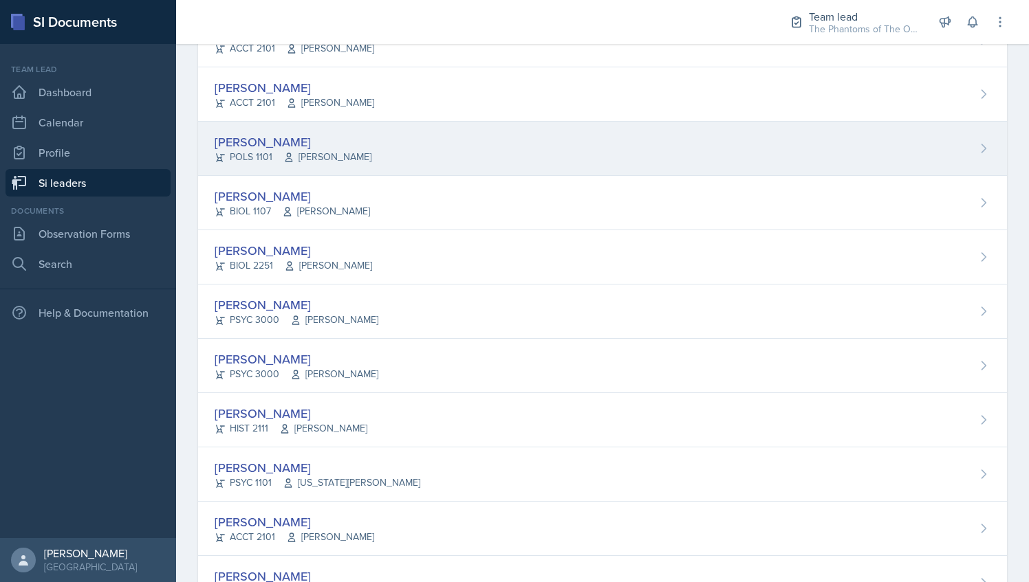
scroll to position [283, 0]
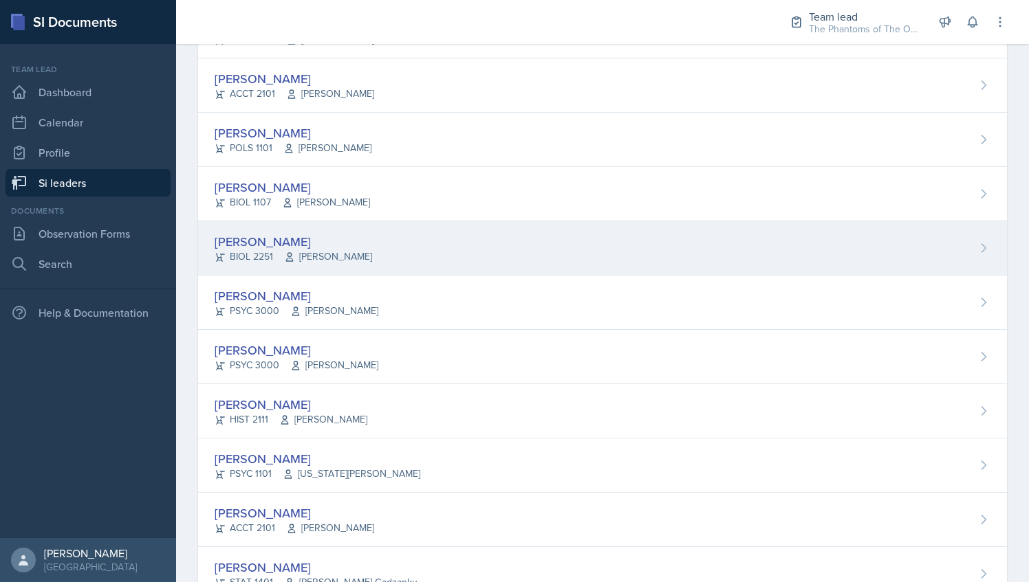
click at [379, 242] on div "[PERSON_NAME] BIOL 2251 Vennece [PERSON_NAME]" at bounding box center [602, 248] width 809 height 54
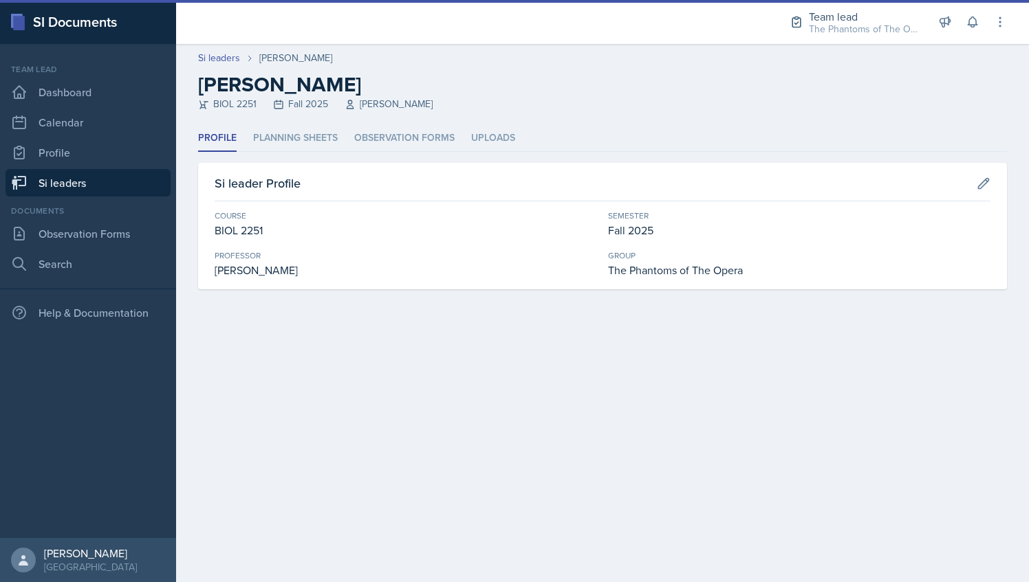
click at [312, 124] on header "Si leaders [PERSON_NAME] [PERSON_NAME] BIOL 2251 Fall 2025 Vennece [PERSON_NAME]" at bounding box center [602, 84] width 853 height 81
click at [318, 140] on li "Planning Sheets" at bounding box center [295, 138] width 85 height 27
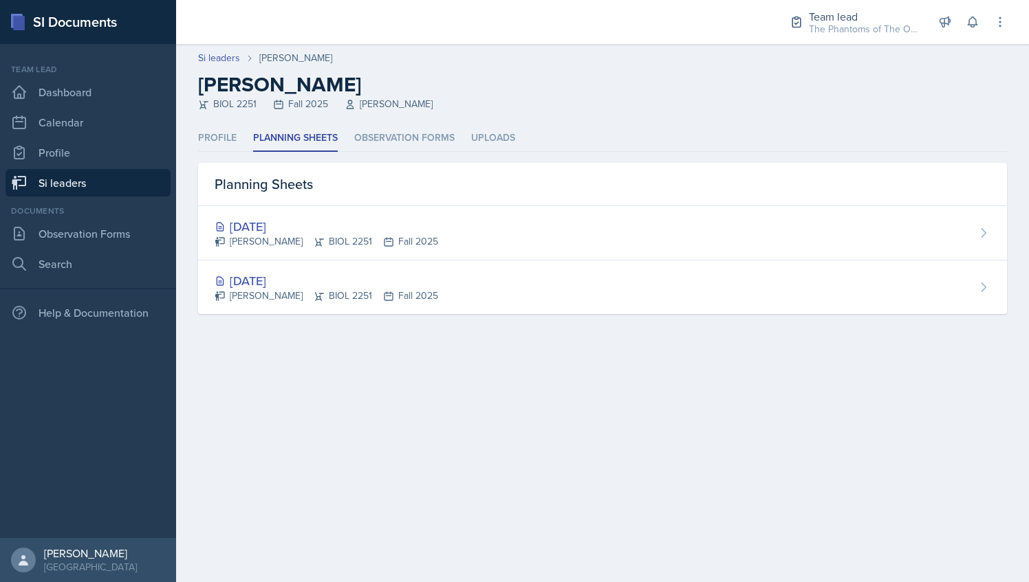
click at [70, 175] on link "Si leaders" at bounding box center [88, 183] width 165 height 28
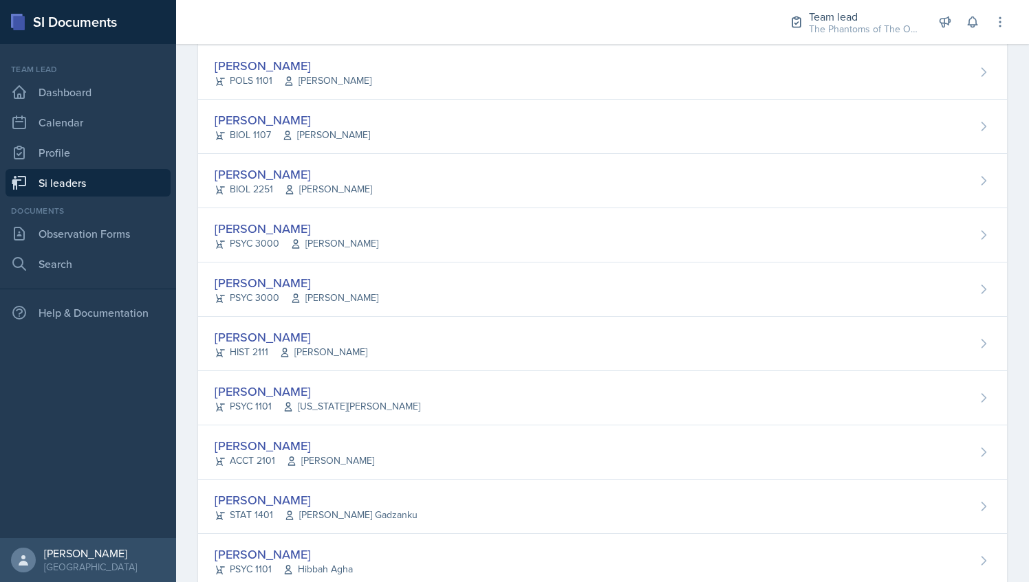
scroll to position [487, 0]
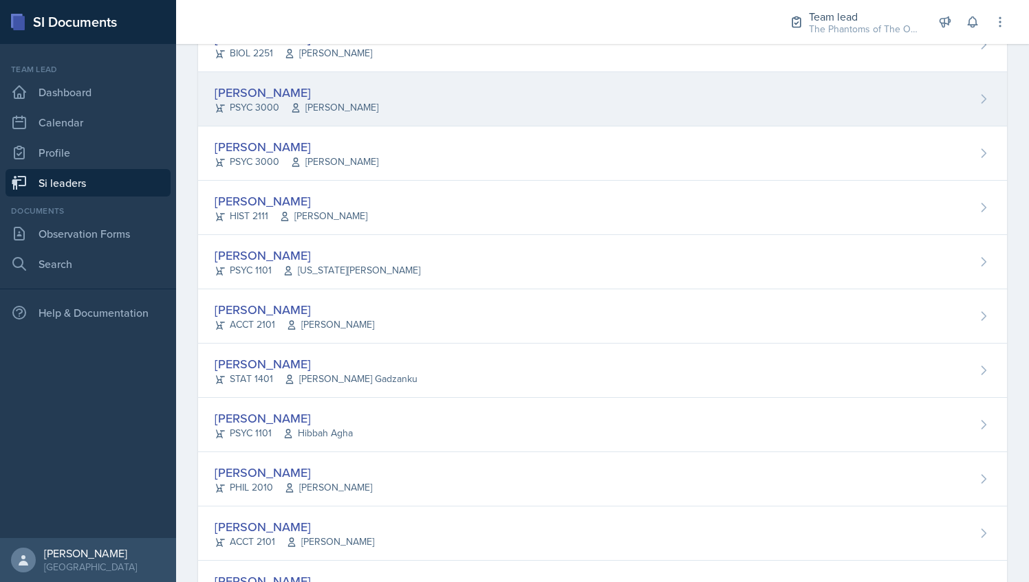
click at [369, 104] on span "[PERSON_NAME]" at bounding box center [334, 107] width 88 height 14
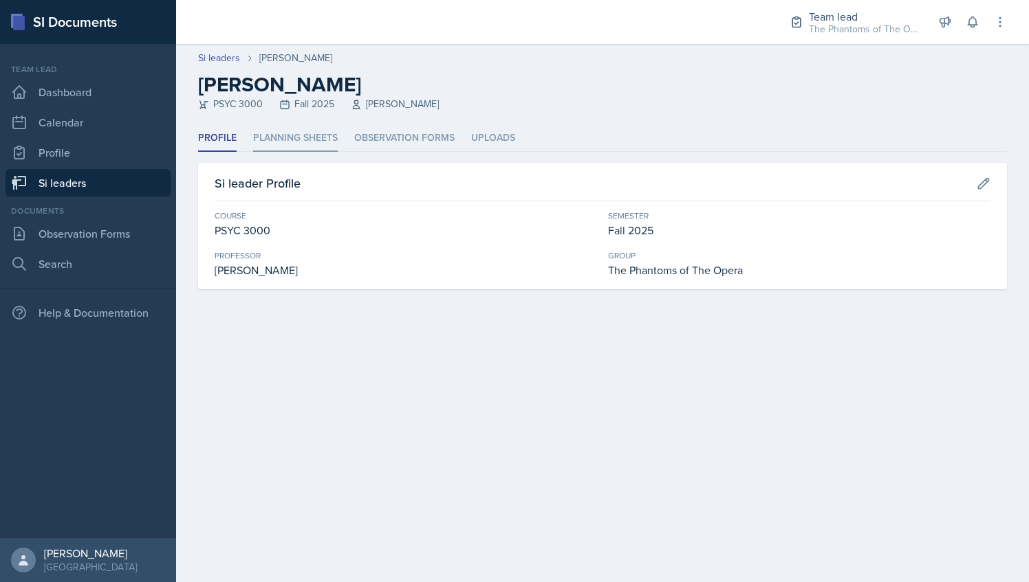
click at [322, 142] on li "Planning Sheets" at bounding box center [295, 138] width 85 height 27
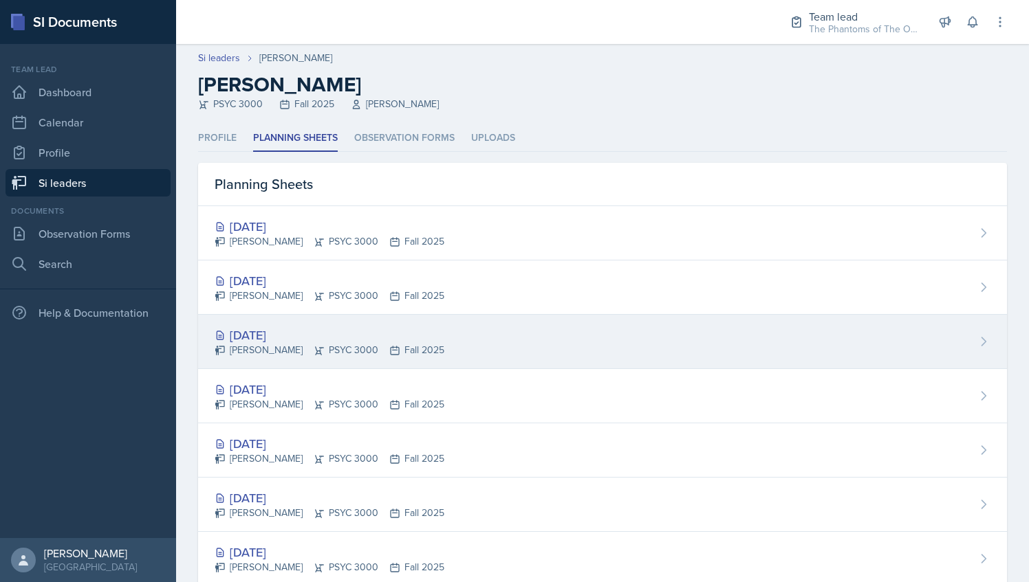
click at [442, 340] on div "[DATE] [PERSON_NAME] PSYC 3000 Fall 2025" at bounding box center [602, 342] width 809 height 54
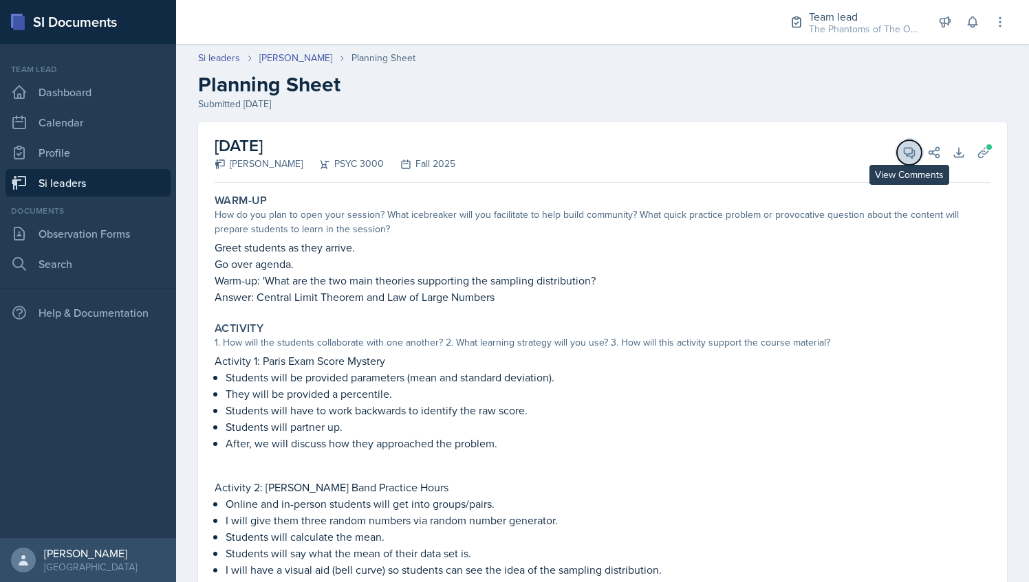
click at [902, 155] on icon at bounding box center [909, 153] width 14 height 14
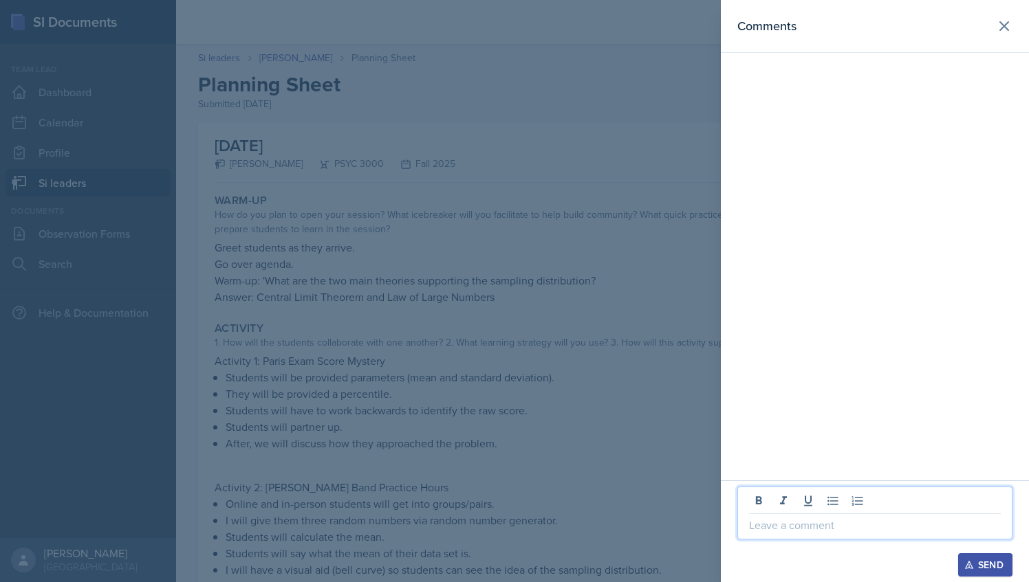
click at [781, 532] on p at bounding box center [875, 525] width 252 height 17
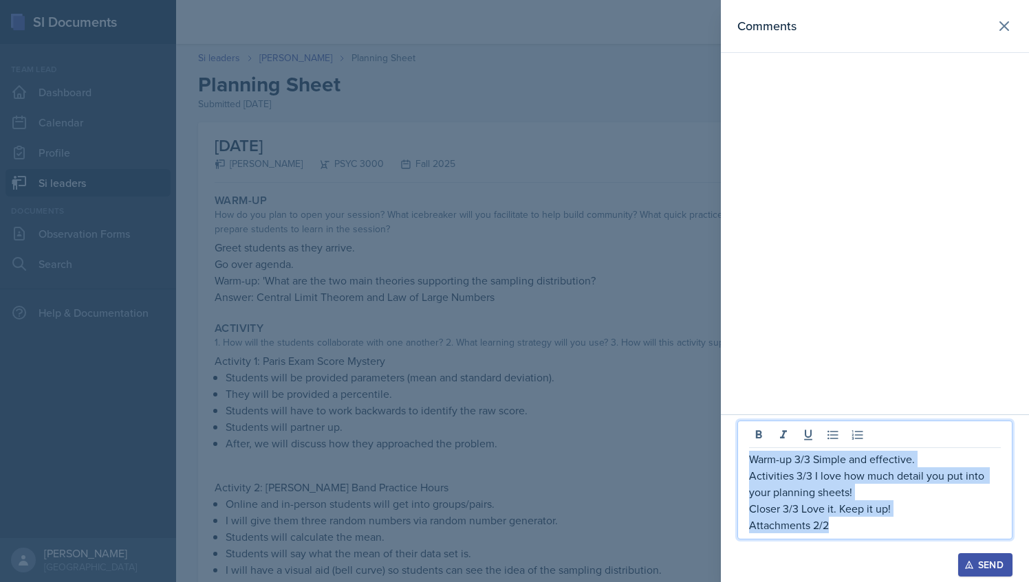
drag, startPoint x: 829, startPoint y: 527, endPoint x: 751, endPoint y: 461, distance: 102.5
click at [751, 461] on div "Warm-up 3/3 Simple and effective. Activities 3/3 I love how much detail you put…" at bounding box center [875, 492] width 252 height 83
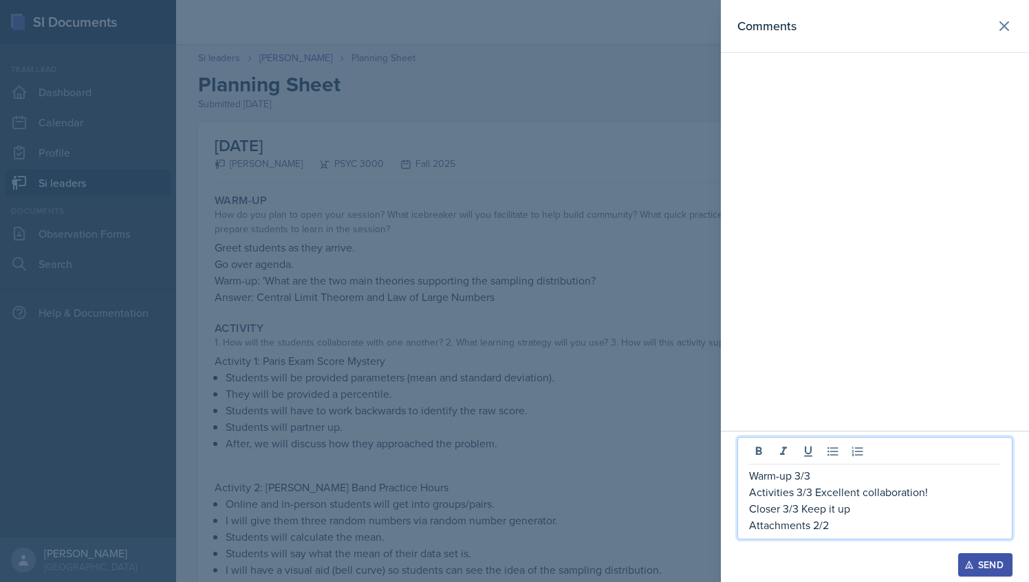
click at [827, 474] on p "Warm-up 3/3" at bounding box center [875, 476] width 252 height 17
click at [931, 494] on p "Activities 3/3 Excellent collaboration!" at bounding box center [875, 492] width 252 height 17
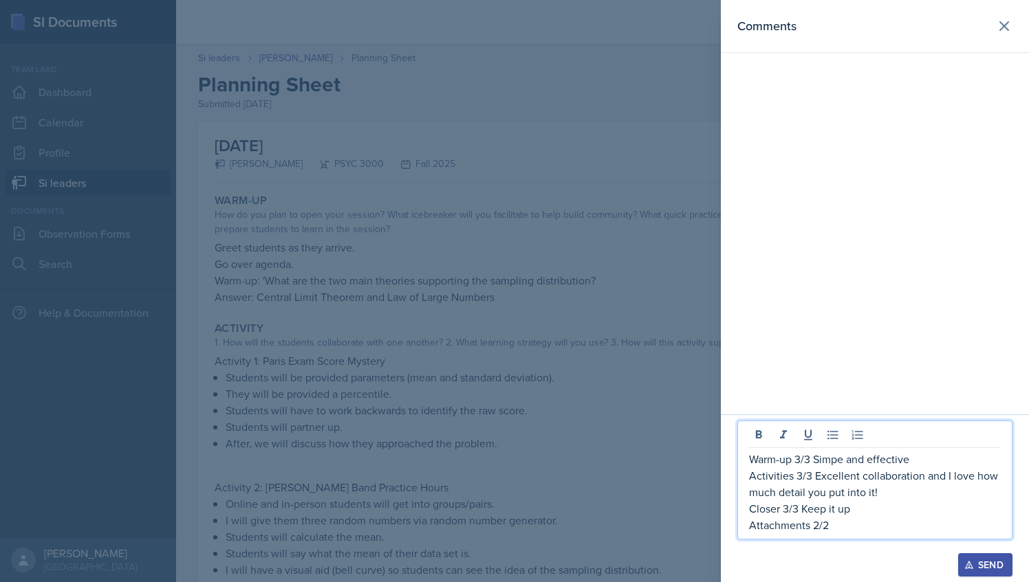
click at [852, 512] on p "Closer 3/3 Keep it up" at bounding box center [875, 509] width 252 height 17
click at [801, 510] on p "Closer 3/3 Keep it up" at bounding box center [875, 509] width 252 height 17
click at [916, 508] on p "Closer 3/3 Love it! Keep it up" at bounding box center [875, 509] width 252 height 17
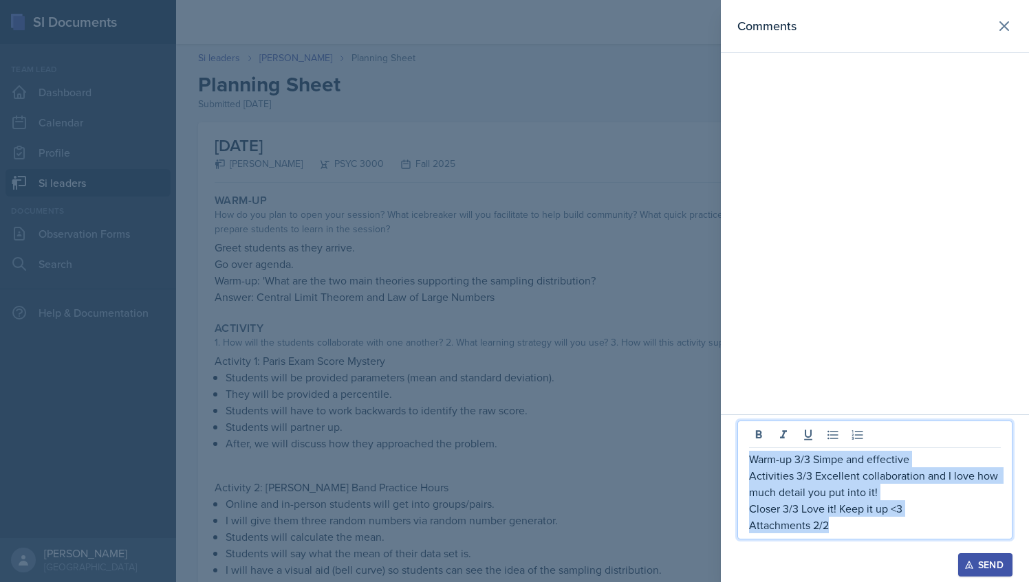
drag, startPoint x: 836, startPoint y: 530, endPoint x: 751, endPoint y: 459, distance: 110.4
click at [751, 459] on div "Warm-up 3/3 Simpe and effective Activities 3/3 Excellent collaboration and I lo…" at bounding box center [875, 492] width 252 height 83
copy div "Warm-up 3/3 Simpe and effective Activities 3/3 Excellent collaboration and I lo…"
click at [992, 561] on div "Send" at bounding box center [985, 565] width 36 height 11
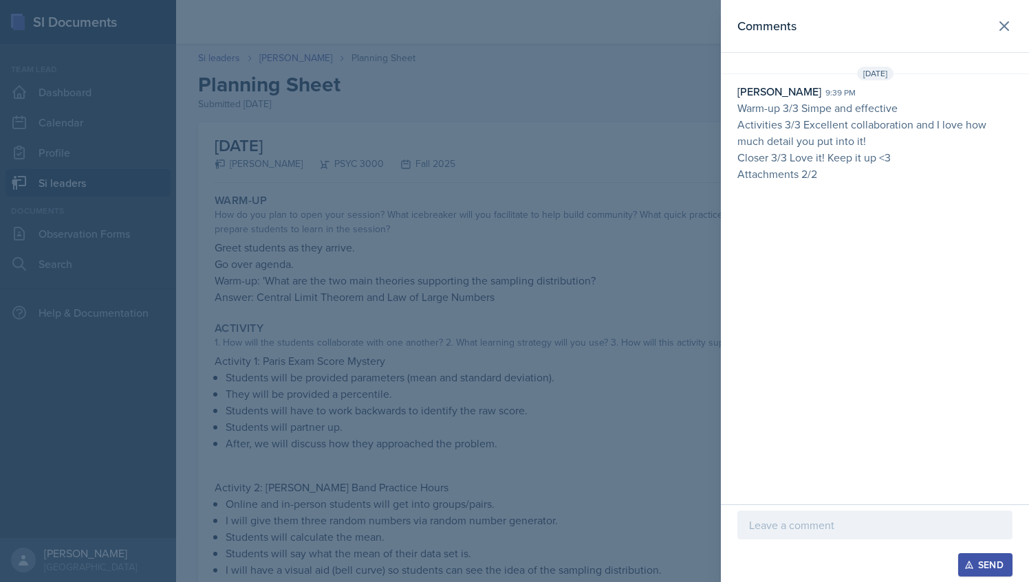
click at [504, 219] on div at bounding box center [514, 291] width 1029 height 582
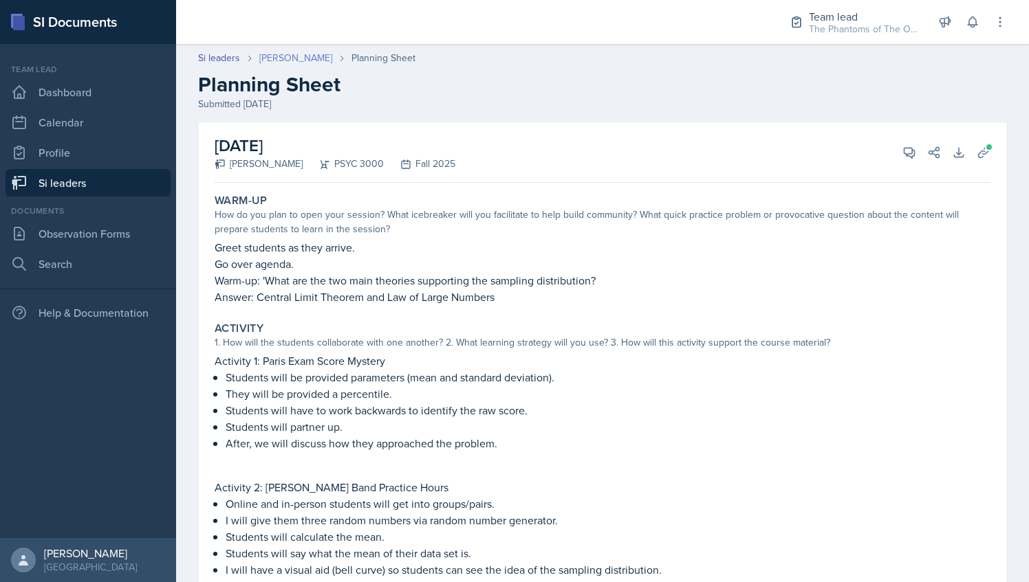
click at [301, 57] on link "[PERSON_NAME]" at bounding box center [295, 58] width 73 height 14
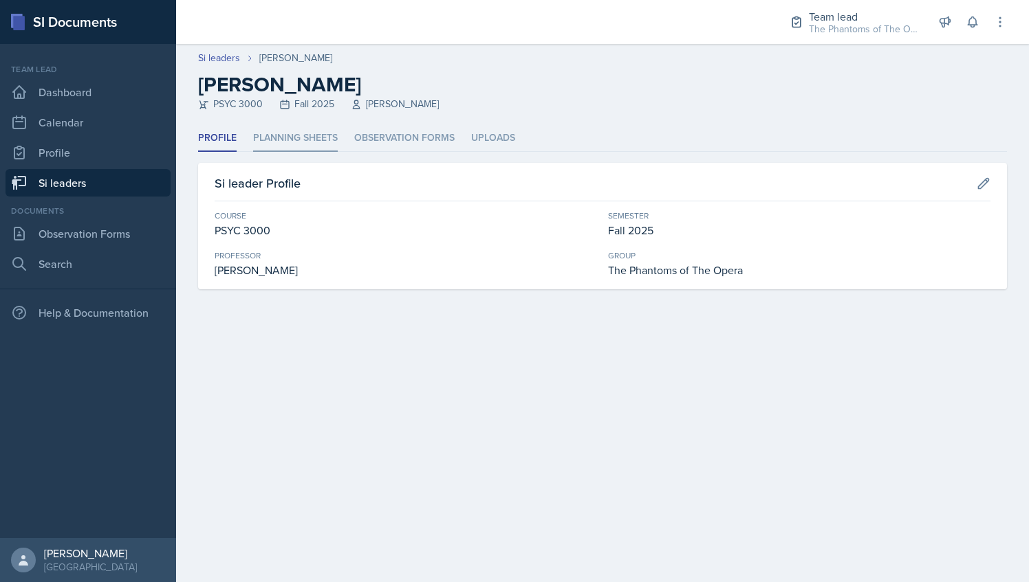
click at [307, 131] on li "Planning Sheets" at bounding box center [295, 138] width 85 height 27
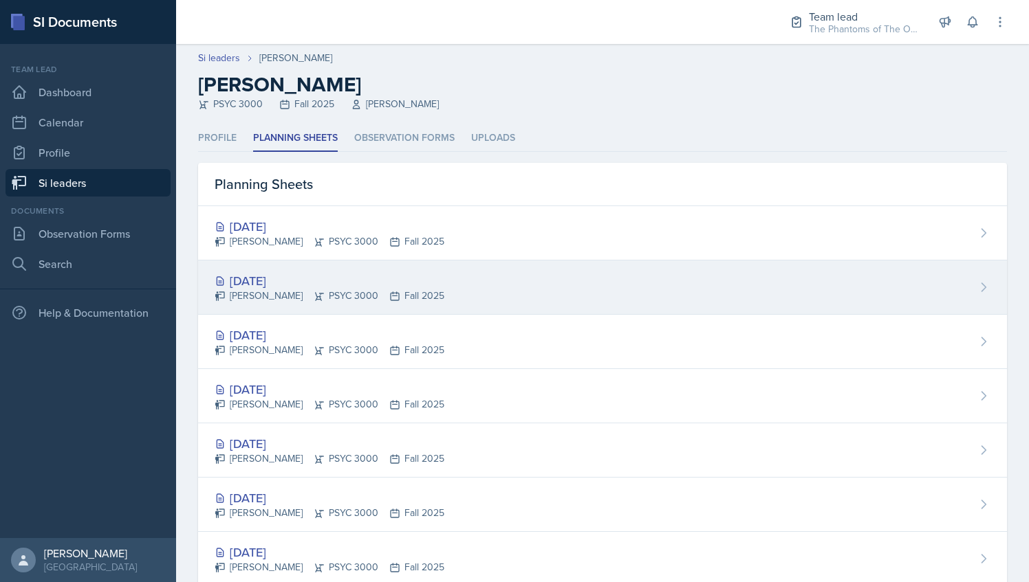
click at [345, 292] on div "[PERSON_NAME] PSYC 3000 Fall 2025" at bounding box center [330, 296] width 230 height 14
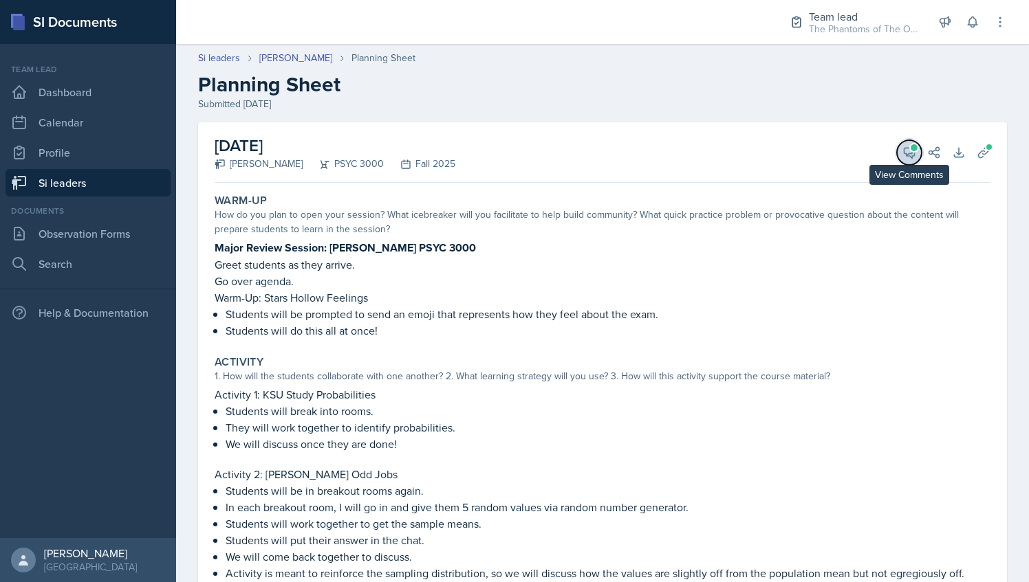
click at [902, 146] on icon at bounding box center [909, 153] width 14 height 14
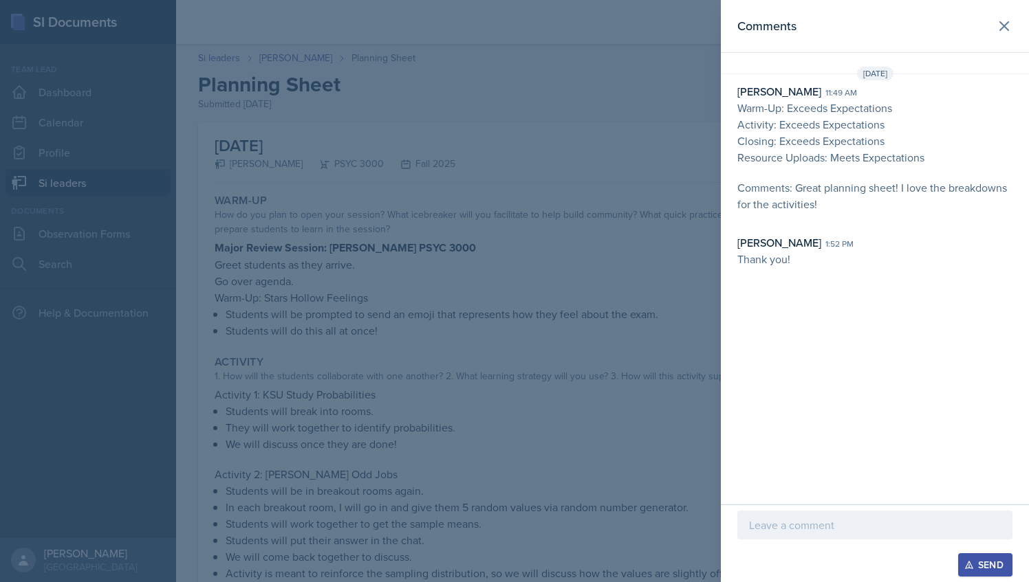
click at [575, 161] on div at bounding box center [514, 291] width 1029 height 582
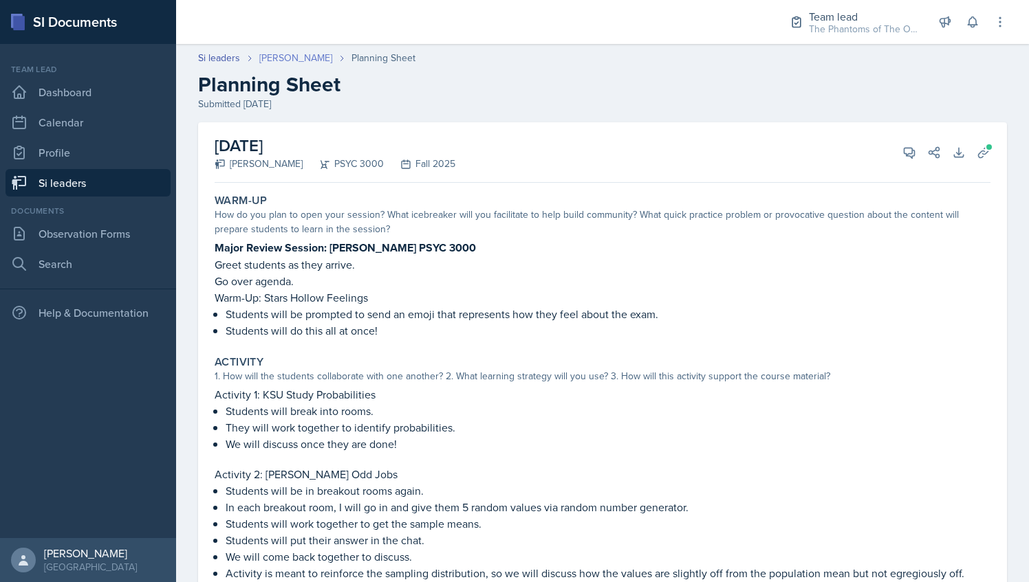
click at [282, 56] on link "[PERSON_NAME]" at bounding box center [295, 58] width 73 height 14
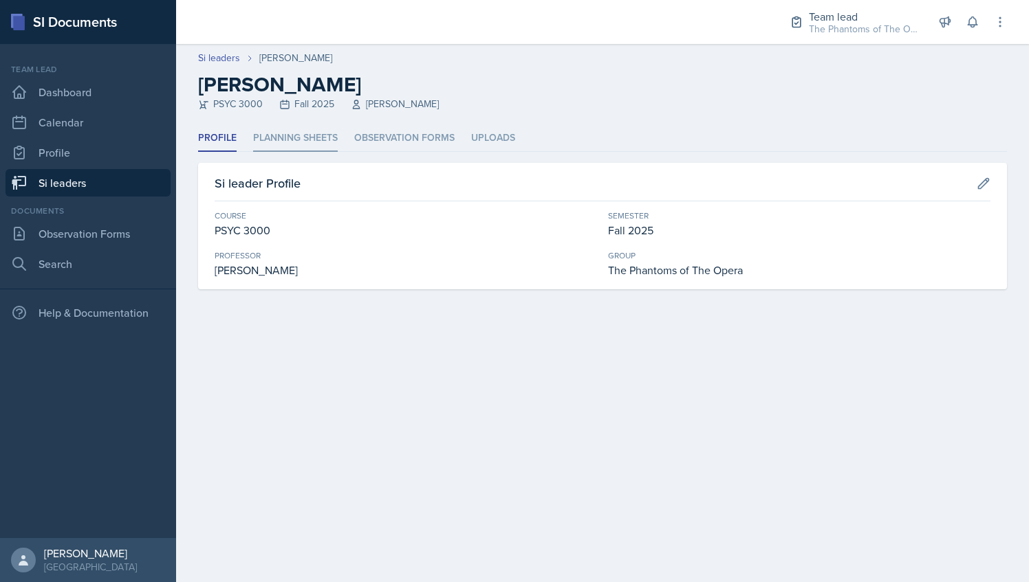
click at [316, 131] on li "Planning Sheets" at bounding box center [295, 138] width 85 height 27
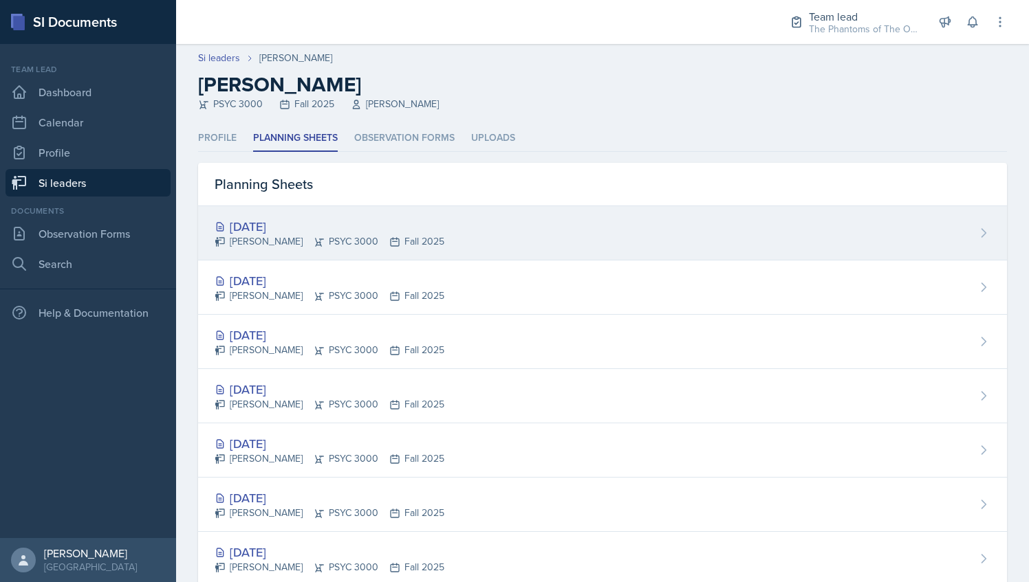
click at [355, 228] on div "[DATE]" at bounding box center [330, 226] width 230 height 19
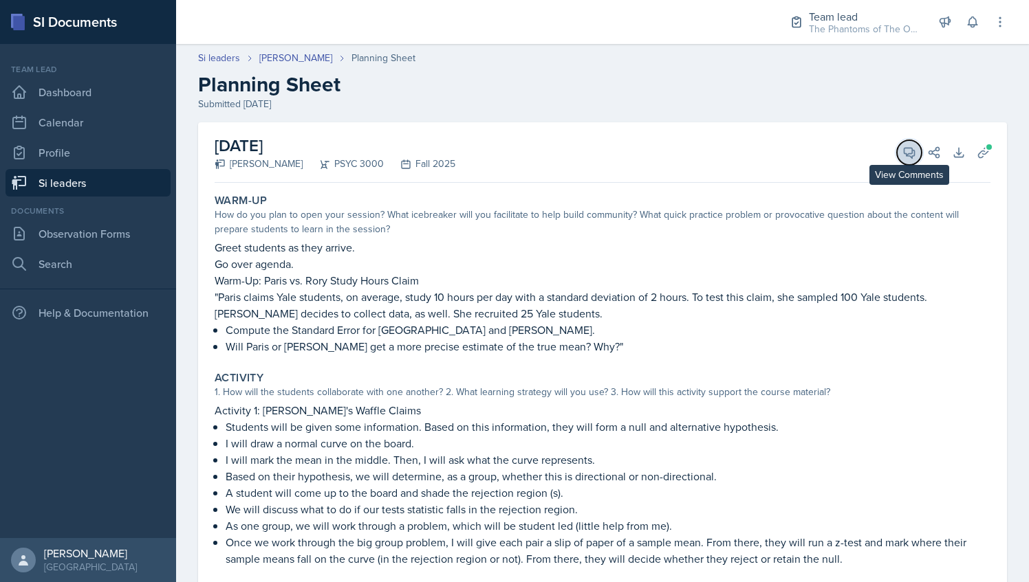
click at [897, 152] on button "View Comments" at bounding box center [909, 152] width 25 height 25
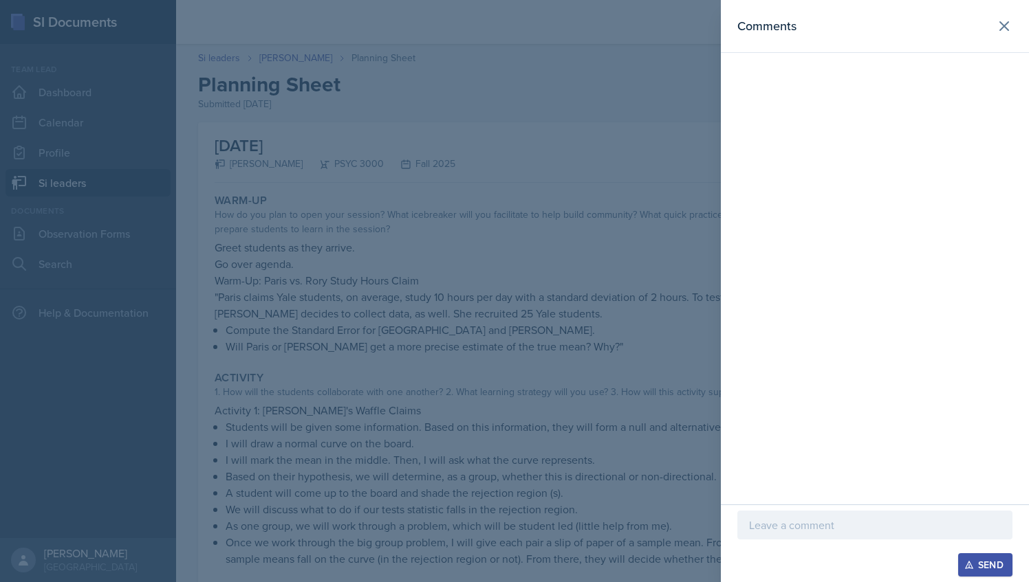
click at [781, 519] on p at bounding box center [875, 525] width 252 height 17
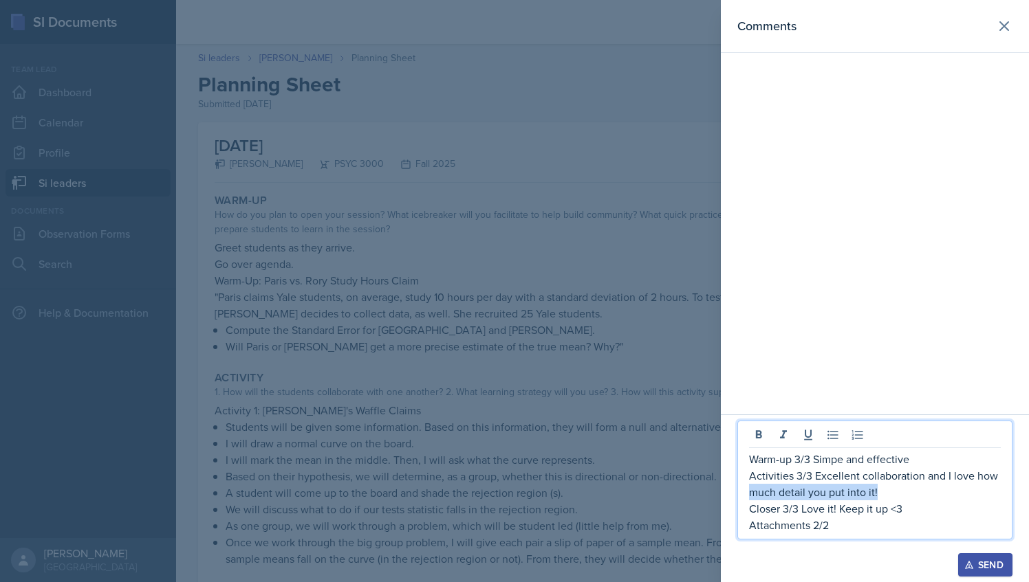
drag, startPoint x: 750, startPoint y: 497, endPoint x: 875, endPoint y: 497, distance: 125.9
click at [875, 497] on p "Activities 3/3 Excellent collaboration and I love how much detail you put into …" at bounding box center [875, 484] width 252 height 33
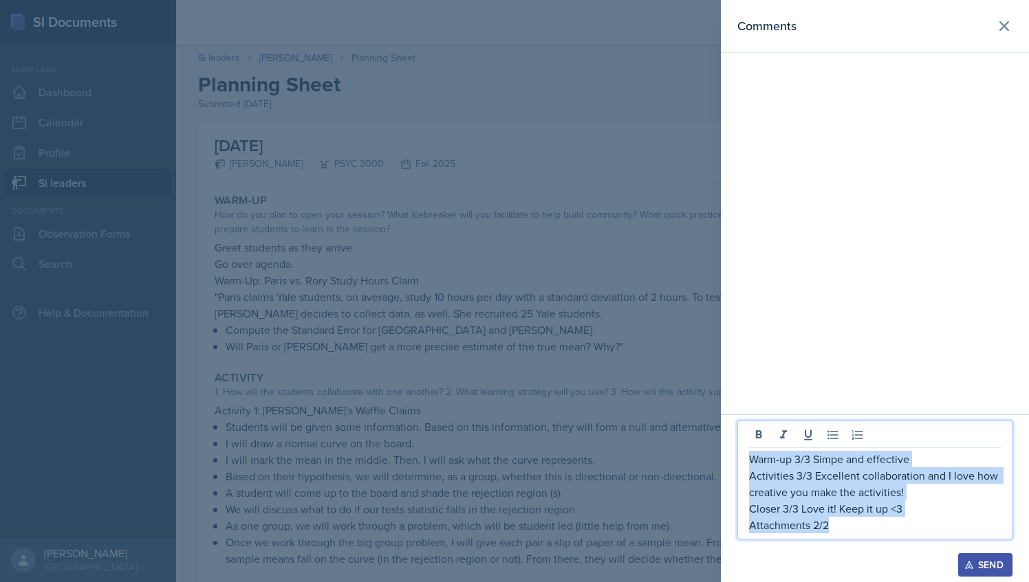
drag, startPoint x: 872, startPoint y: 525, endPoint x: 748, endPoint y: 447, distance: 146.2
click at [748, 447] on div "Warm-up 3/3 Simpe and effective Activities 3/3 Excellent collaboration and I lo…" at bounding box center [874, 480] width 275 height 119
copy div "Warm-up 3/3 Simpe and effective Activities 3/3 Excellent collaboration and I lo…"
click at [992, 576] on button "Send" at bounding box center [985, 565] width 54 height 23
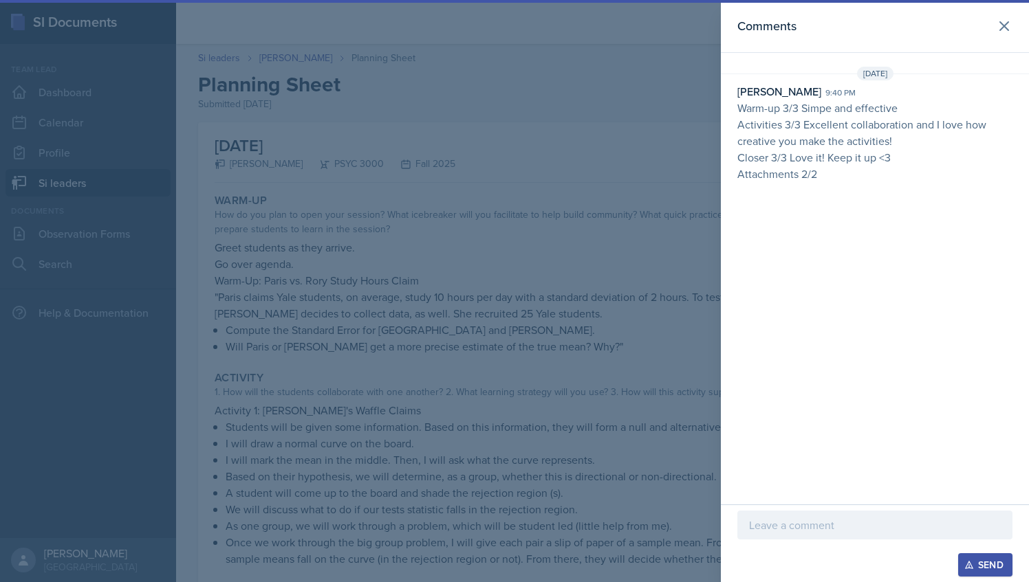
click at [590, 209] on div at bounding box center [514, 291] width 1029 height 582
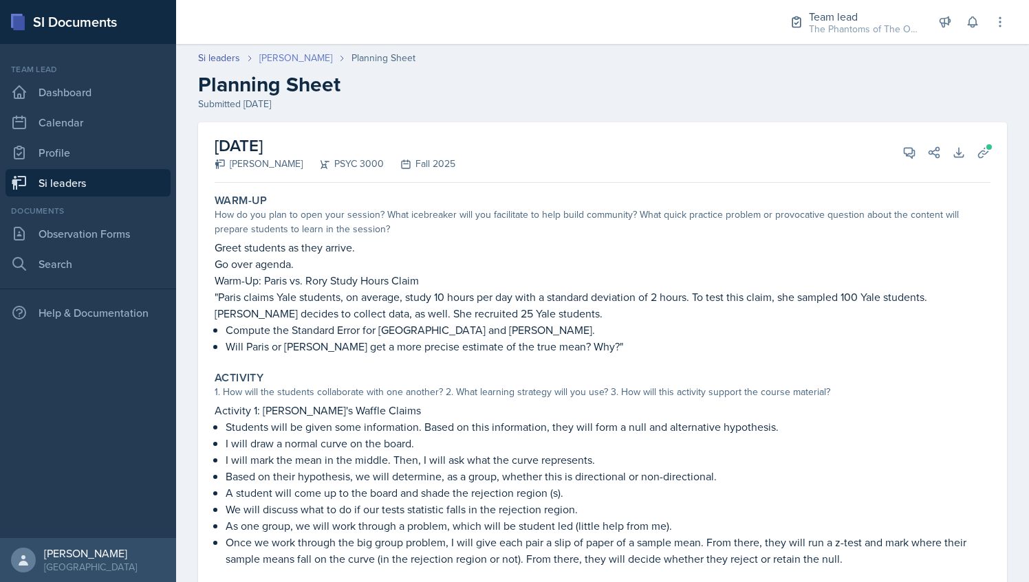
click at [283, 54] on link "[PERSON_NAME]" at bounding box center [295, 58] width 73 height 14
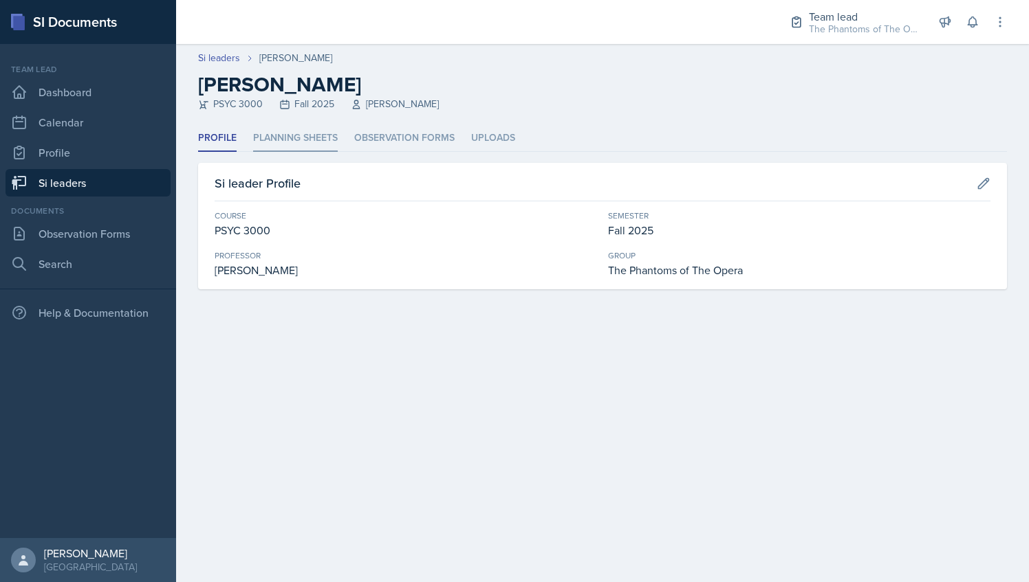
click at [276, 142] on li "Planning Sheets" at bounding box center [295, 138] width 85 height 27
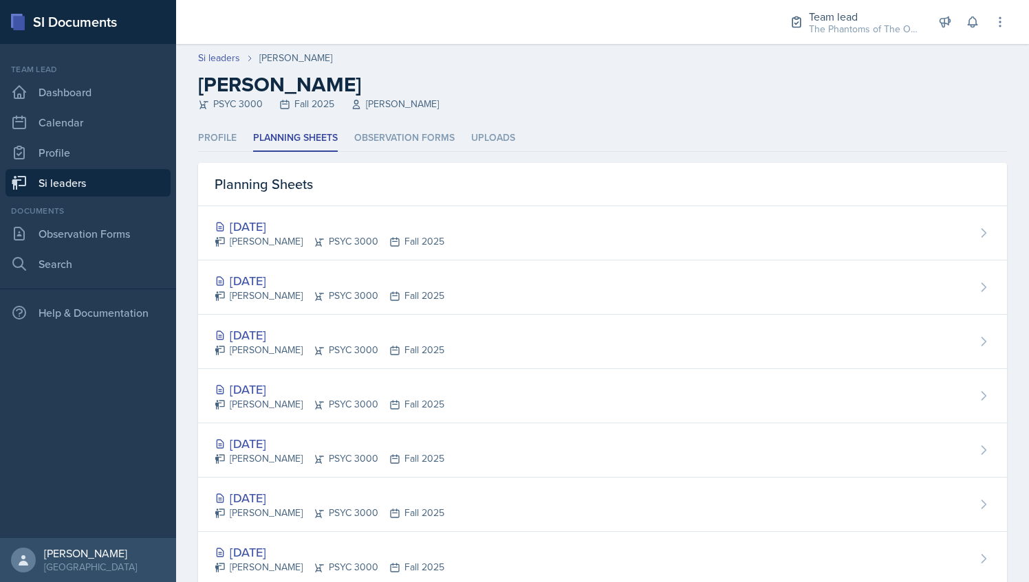
click at [133, 193] on link "Si leaders" at bounding box center [88, 183] width 165 height 28
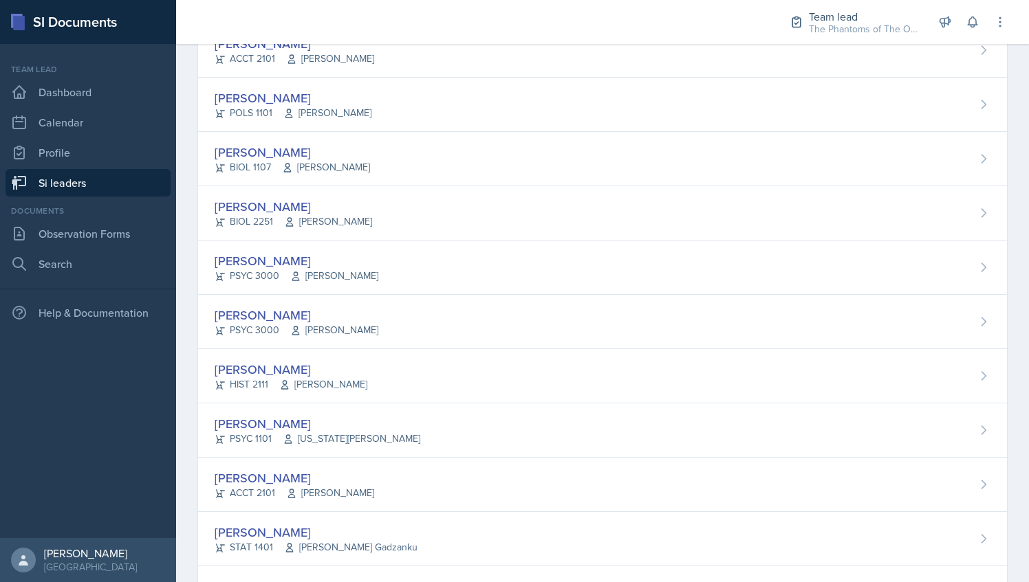
scroll to position [318, 0]
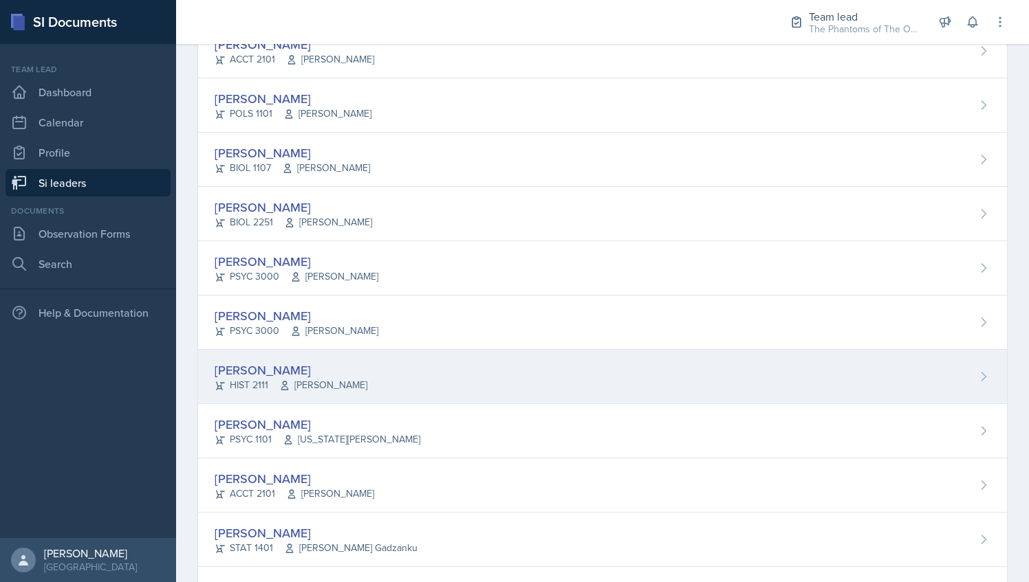
click at [339, 398] on div "[PERSON_NAME] HIST 2111 [PERSON_NAME]" at bounding box center [602, 377] width 809 height 54
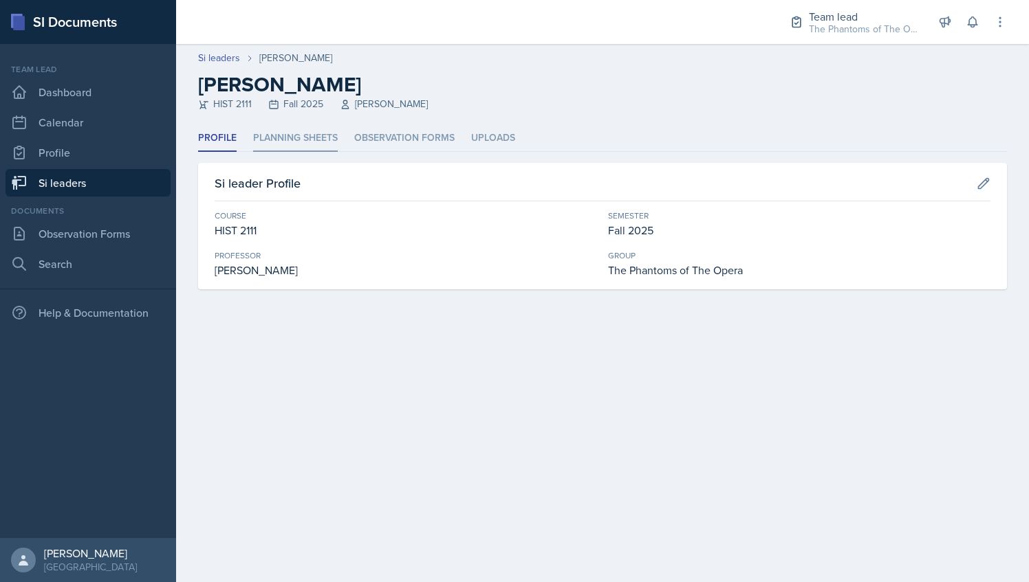
click at [309, 144] on li "Planning Sheets" at bounding box center [295, 138] width 85 height 27
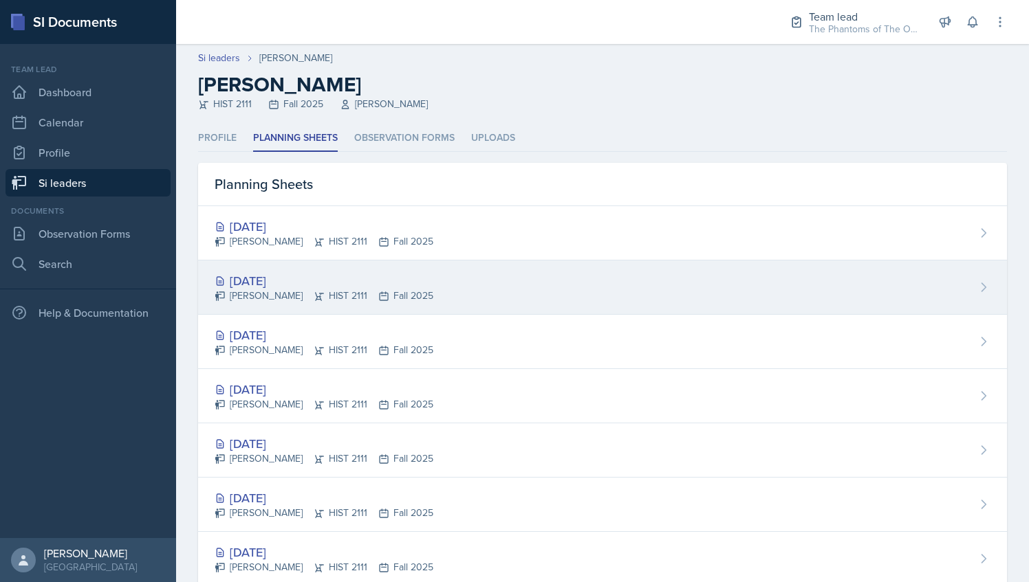
click at [378, 292] on icon at bounding box center [383, 296] width 11 height 11
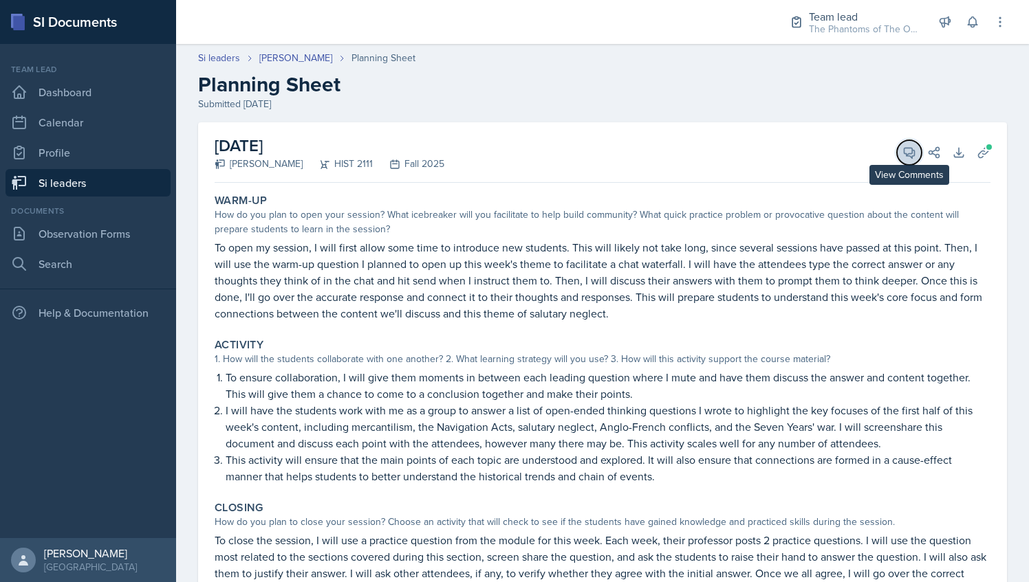
click at [911, 146] on span at bounding box center [914, 147] width 7 height 7
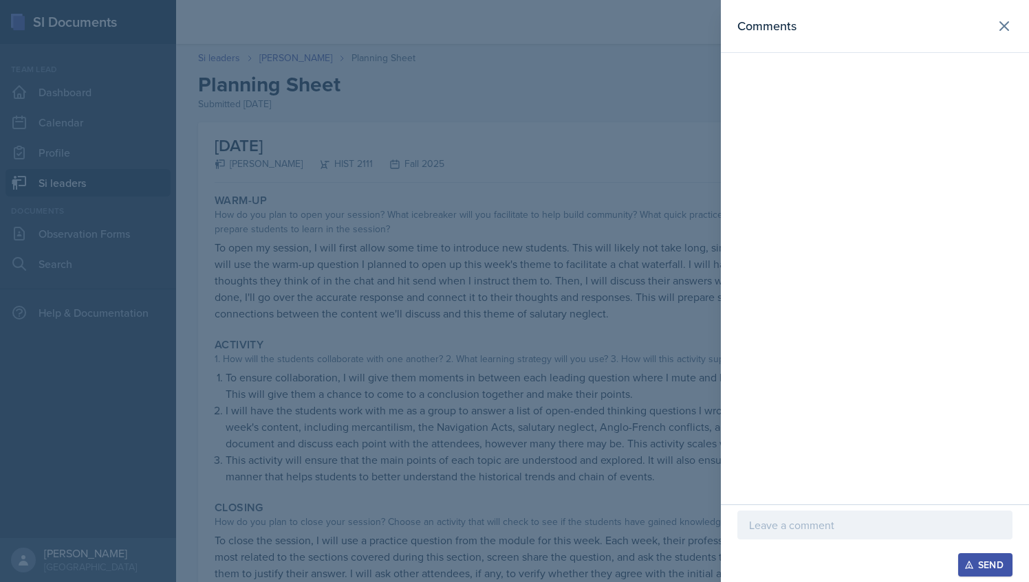
click at [815, 514] on div at bounding box center [874, 525] width 275 height 29
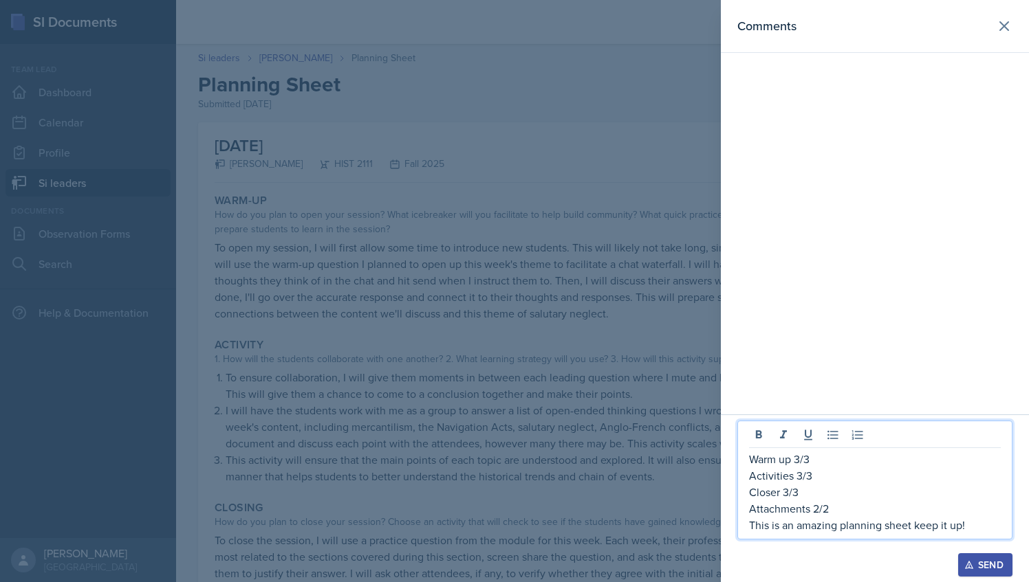
click at [949, 524] on p "This is an amazing planning sheet keep it up!" at bounding box center [875, 525] width 252 height 17
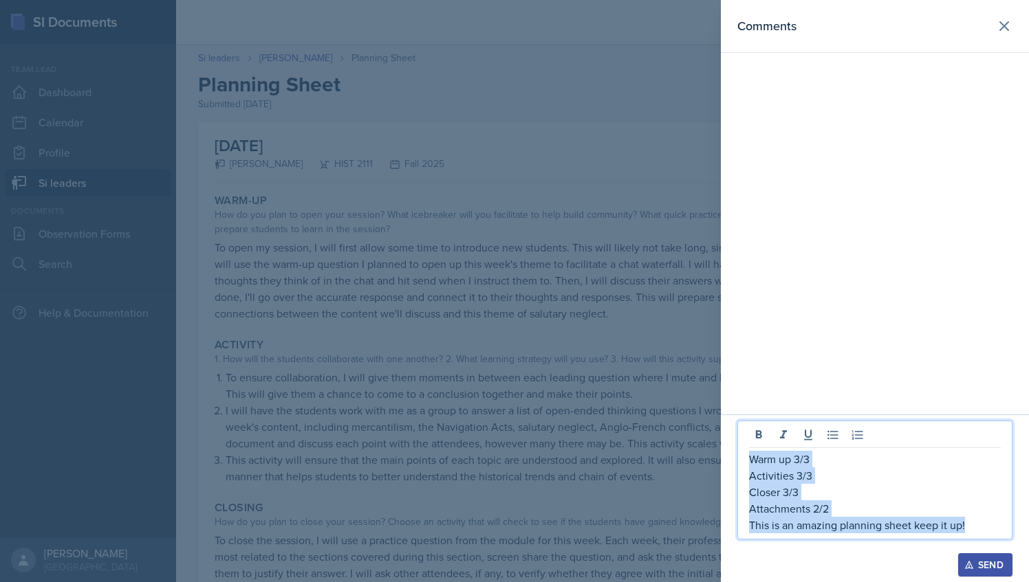
drag, startPoint x: 975, startPoint y: 527, endPoint x: 750, endPoint y: 457, distance: 236.4
click at [750, 457] on div "Warm up 3/3 Activities 3/3 Closer 3/3 Attachments 2/2 This is an amazing planni…" at bounding box center [875, 492] width 252 height 83
copy div "Warm up 3/3 Activities 3/3 Closer 3/3 Attachments 2/2 This is an amazing planni…"
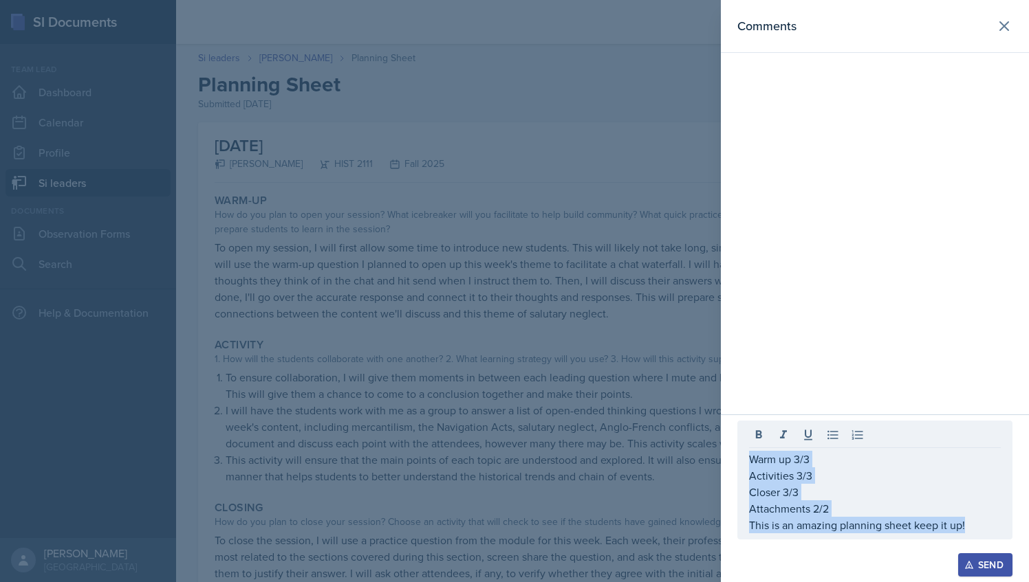
click at [976, 567] on div "Send" at bounding box center [985, 565] width 36 height 11
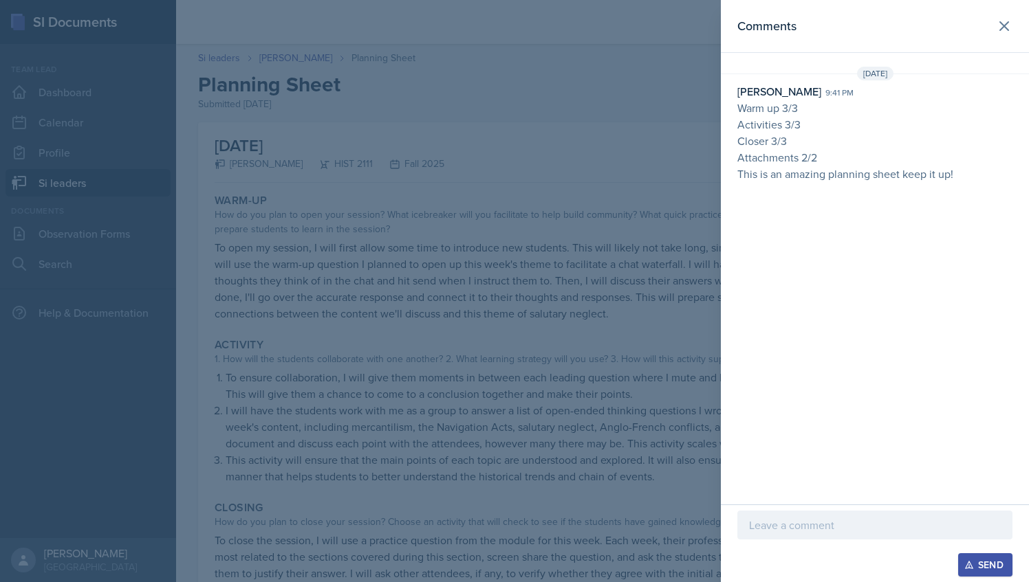
click at [460, 202] on div at bounding box center [514, 291] width 1029 height 582
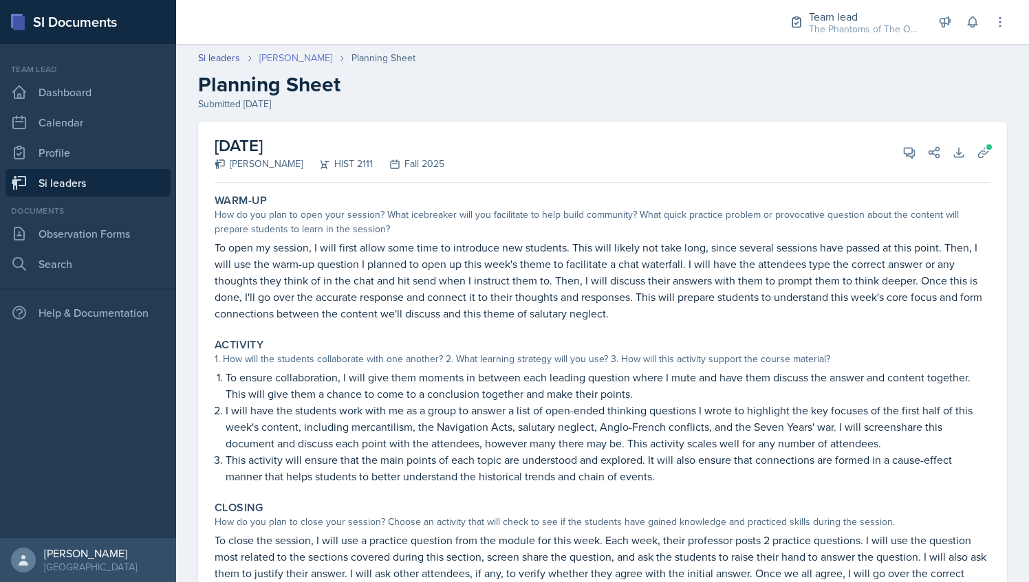
click at [297, 59] on link "[PERSON_NAME]" at bounding box center [295, 58] width 73 height 14
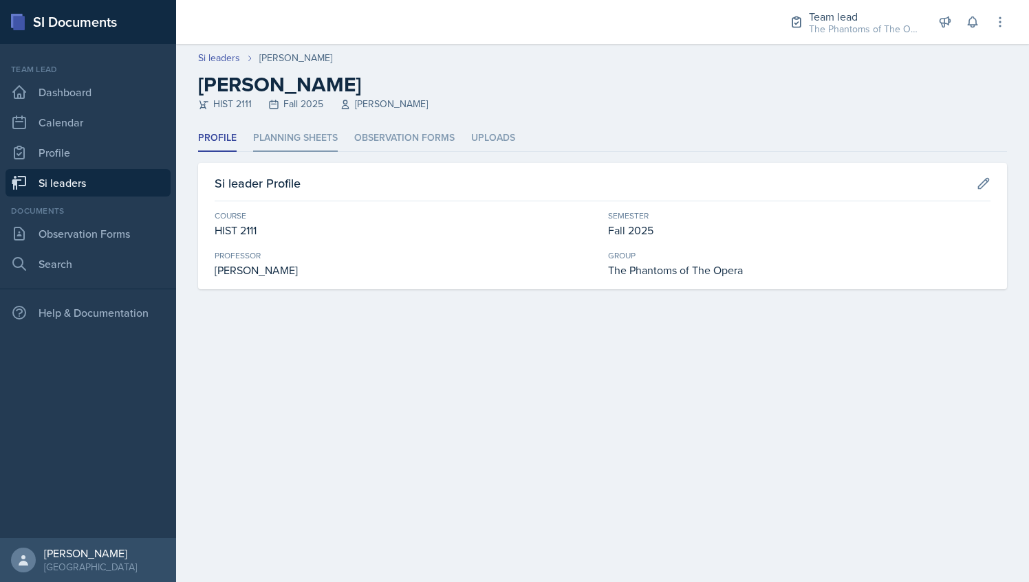
click at [303, 126] on li "Planning Sheets" at bounding box center [295, 138] width 85 height 27
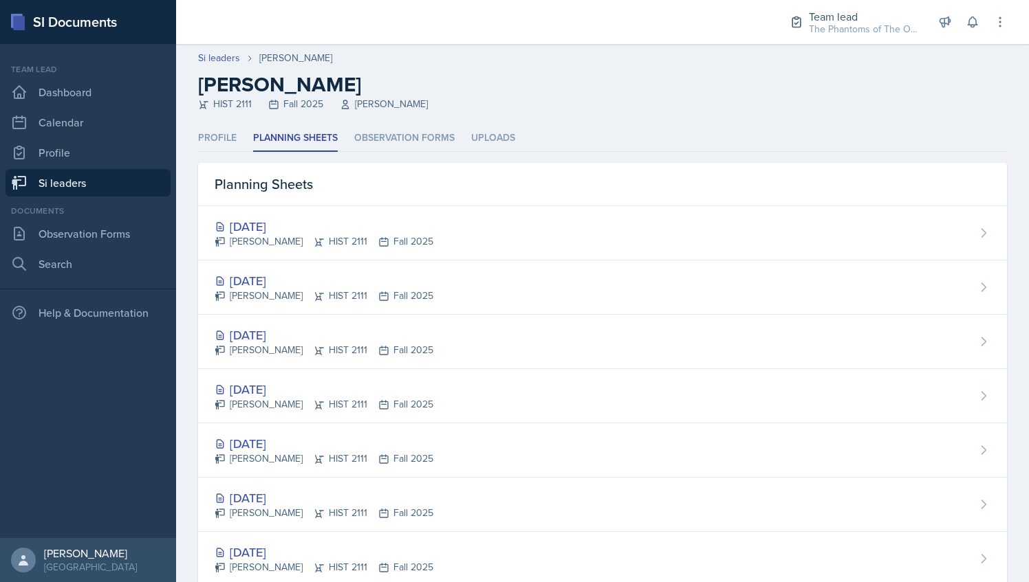
click at [312, 197] on div "Planning Sheets" at bounding box center [602, 184] width 809 height 43
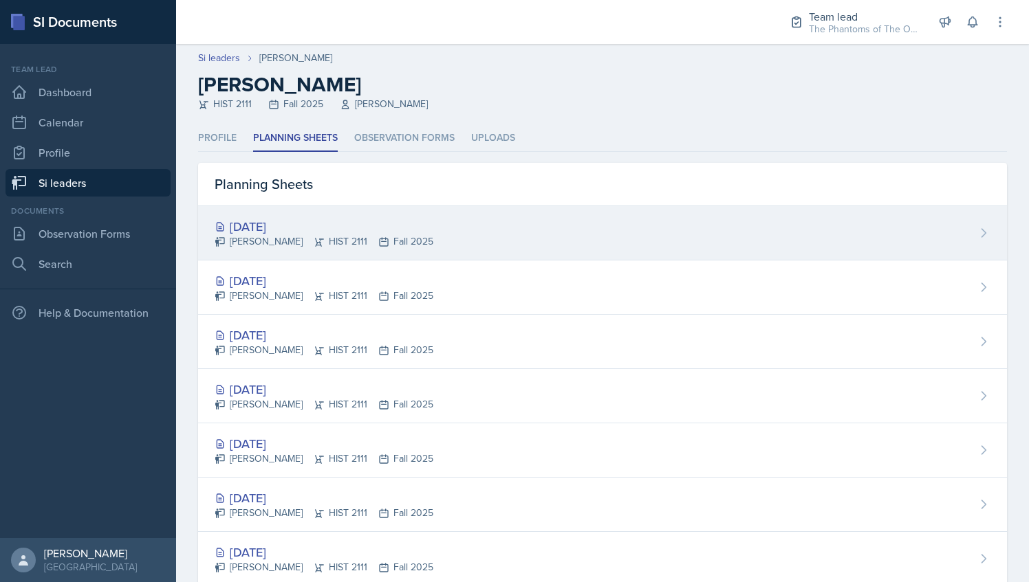
click at [327, 227] on div "[DATE]" at bounding box center [324, 226] width 219 height 19
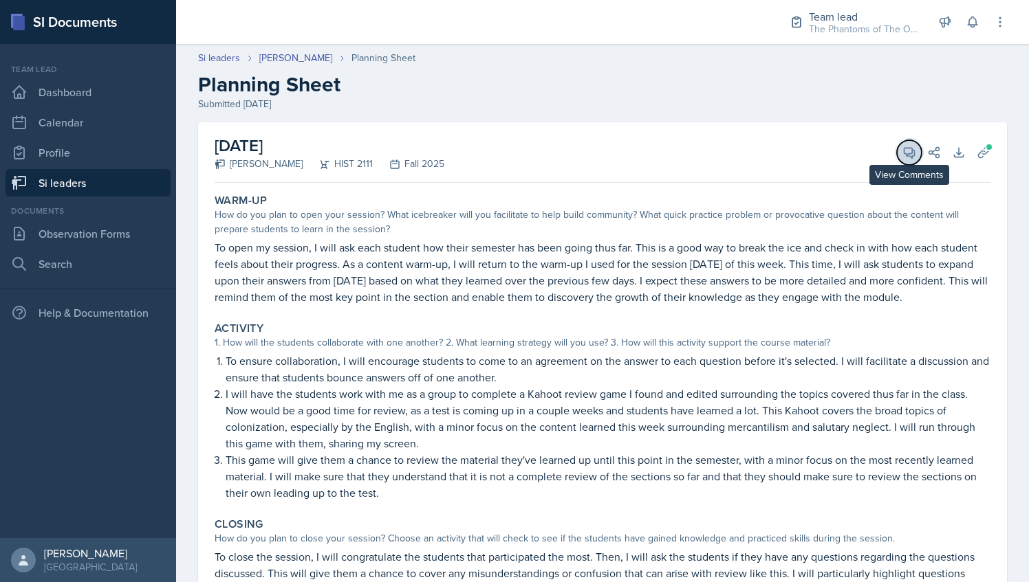
click at [911, 149] on span at bounding box center [914, 147] width 7 height 7
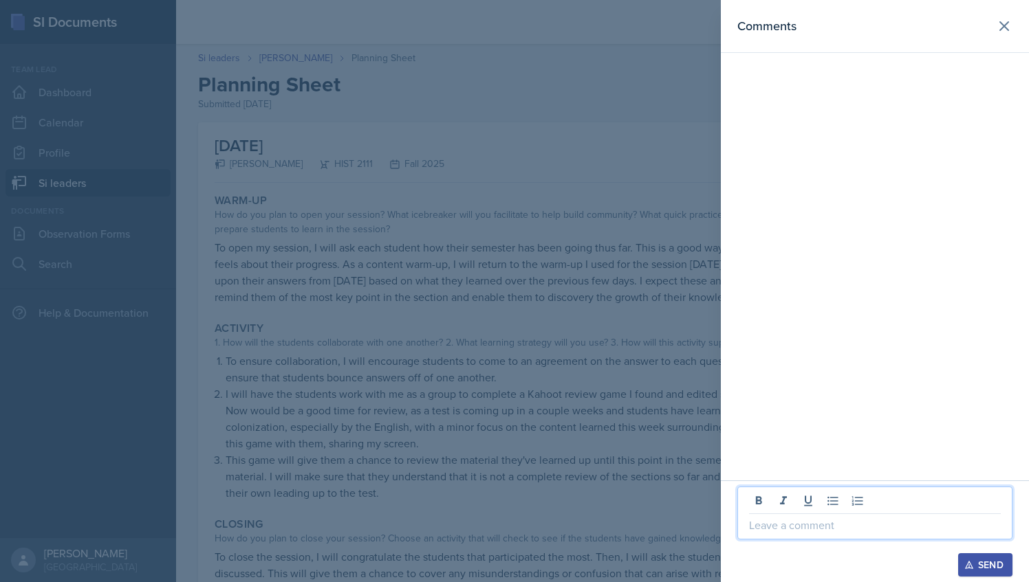
click at [806, 519] on p at bounding box center [875, 525] width 252 height 17
paste div
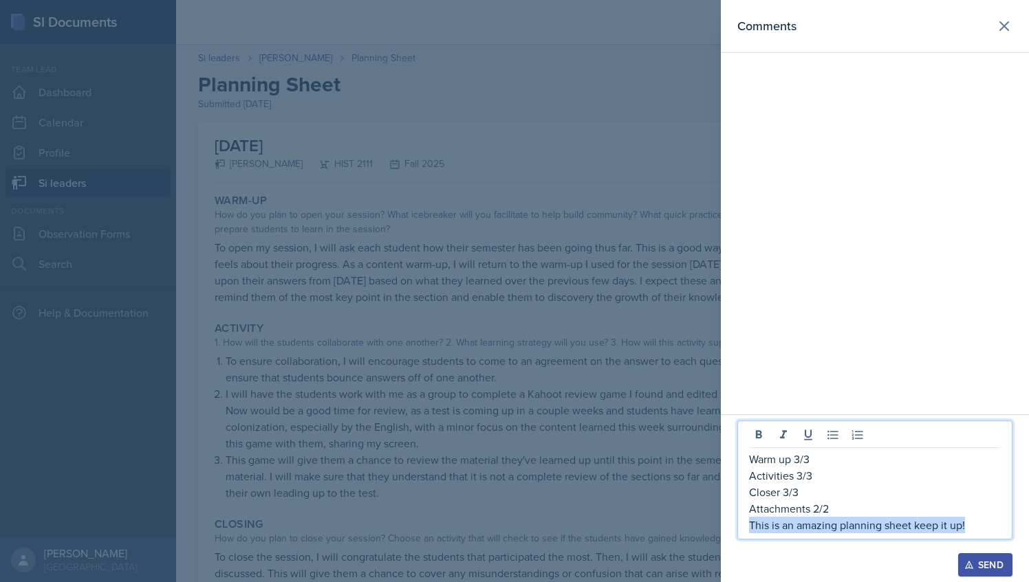
drag, startPoint x: 974, startPoint y: 530, endPoint x: 697, endPoint y: 519, distance: 276.6
click at [697, 519] on div "Comments Warm up 3/3 Activities 3/3 Closer 3/3 Attachments 2/2 This is an amazi…" at bounding box center [514, 291] width 1029 height 582
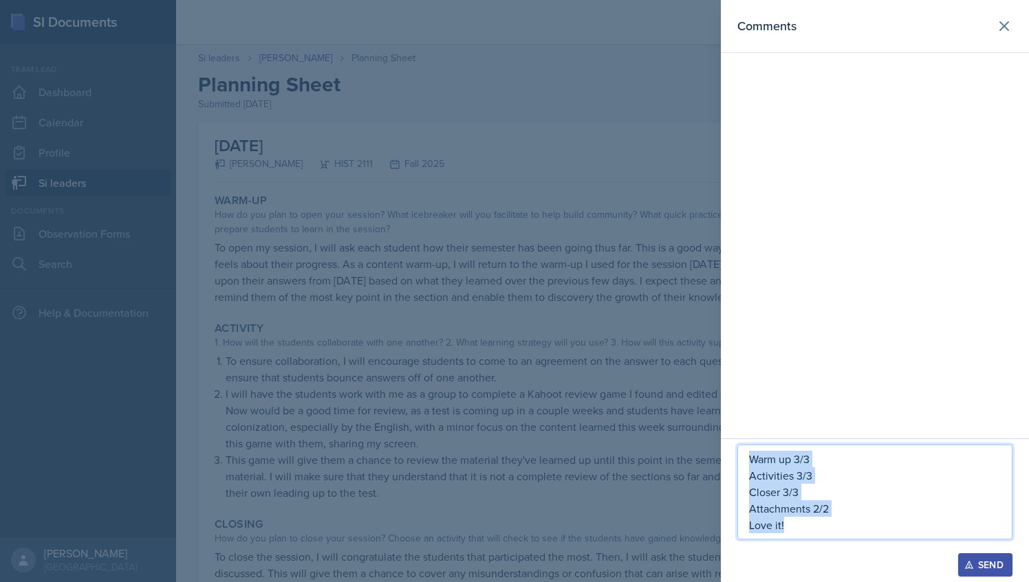
drag, startPoint x: 800, startPoint y: 531, endPoint x: 722, endPoint y: 429, distance: 128.5
click at [722, 429] on div "Comments Warm up 3/3 Activities 3/3 Closer 3/3 Attachments 2/2 Love it! Send" at bounding box center [875, 291] width 308 height 582
copy div "Warm up 3/3 Activities 3/3 Closer 3/3 Attachments 2/2 Love it!"
click at [990, 567] on div "Send" at bounding box center [985, 565] width 36 height 11
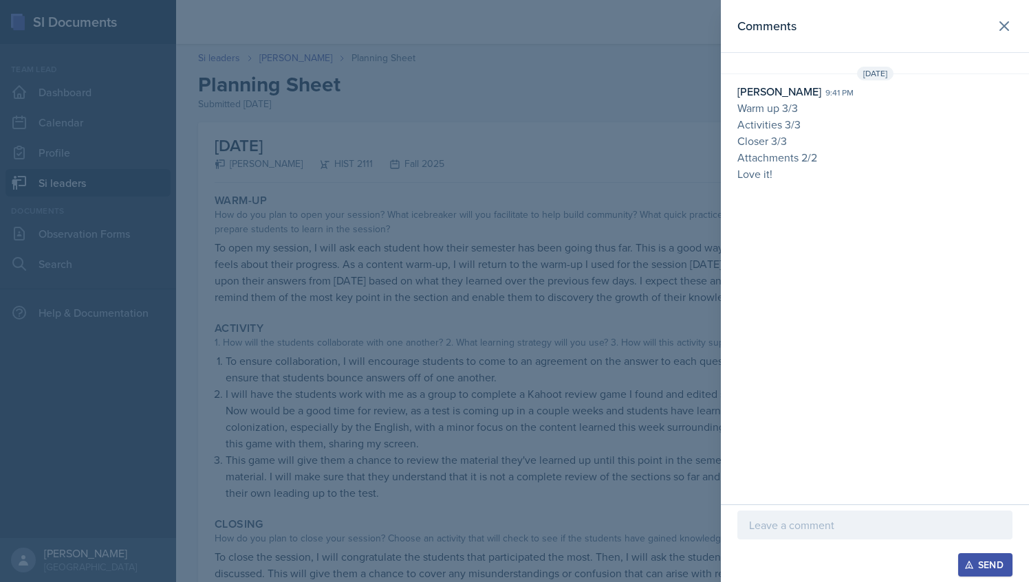
click at [367, 234] on div at bounding box center [514, 291] width 1029 height 582
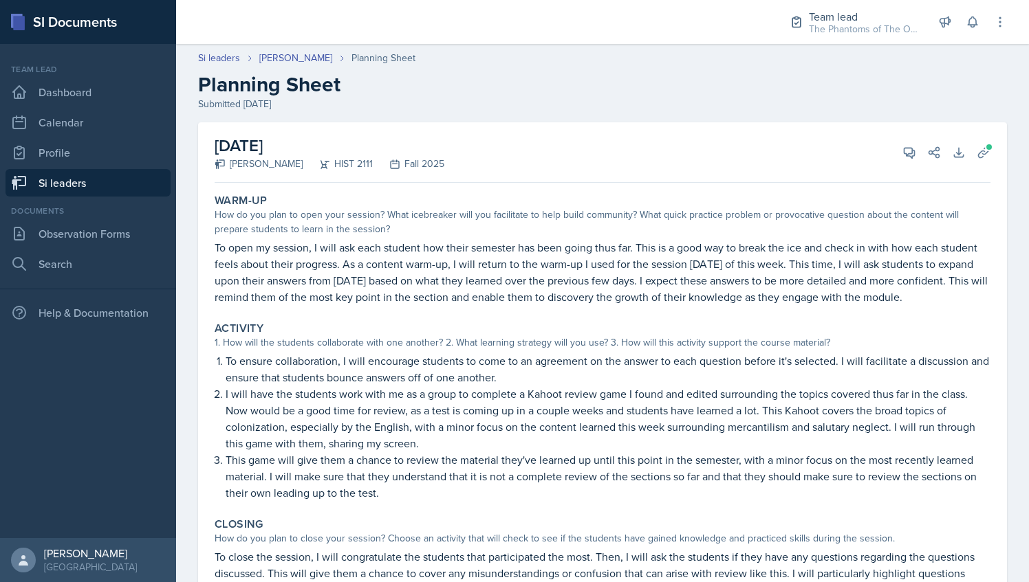
click at [226, 50] on header "Si leaders [PERSON_NAME] Planning Sheet Planning Sheet Submitted [DATE]" at bounding box center [602, 81] width 853 height 88
click at [230, 56] on link "Si leaders" at bounding box center [219, 58] width 42 height 14
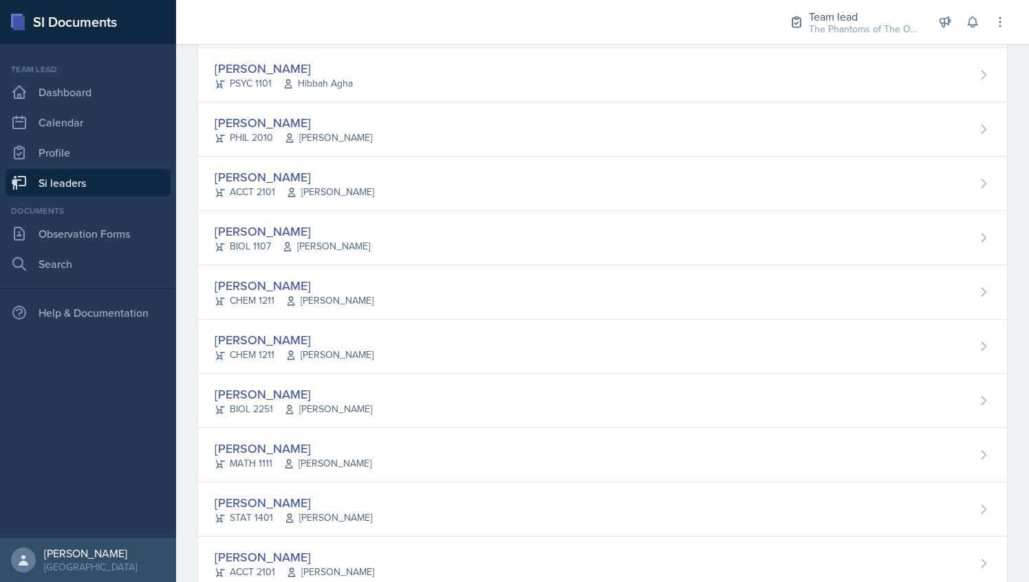
scroll to position [852, 0]
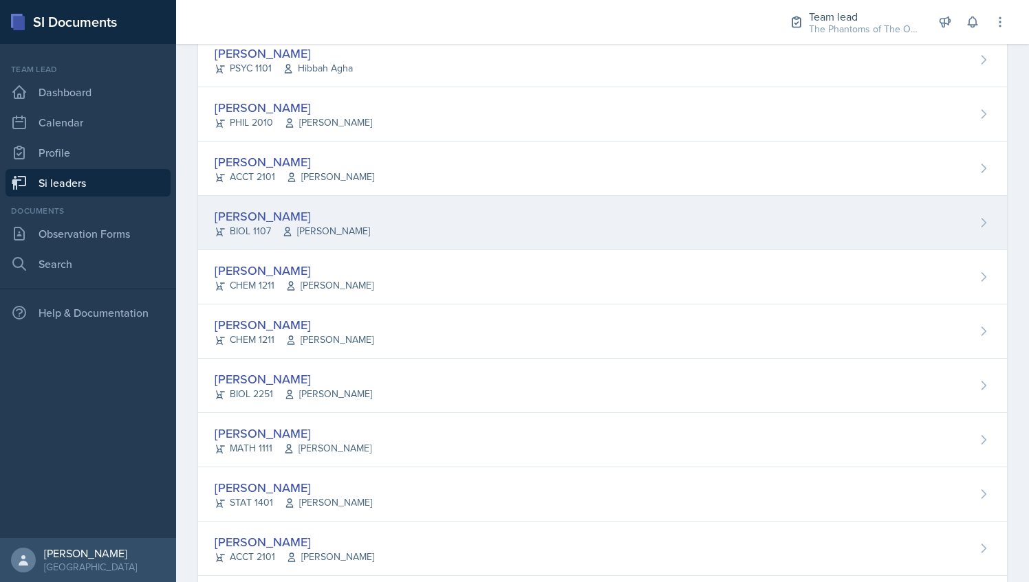
click at [384, 216] on div "[PERSON_NAME] BIOL 1107 [PERSON_NAME]" at bounding box center [602, 223] width 809 height 54
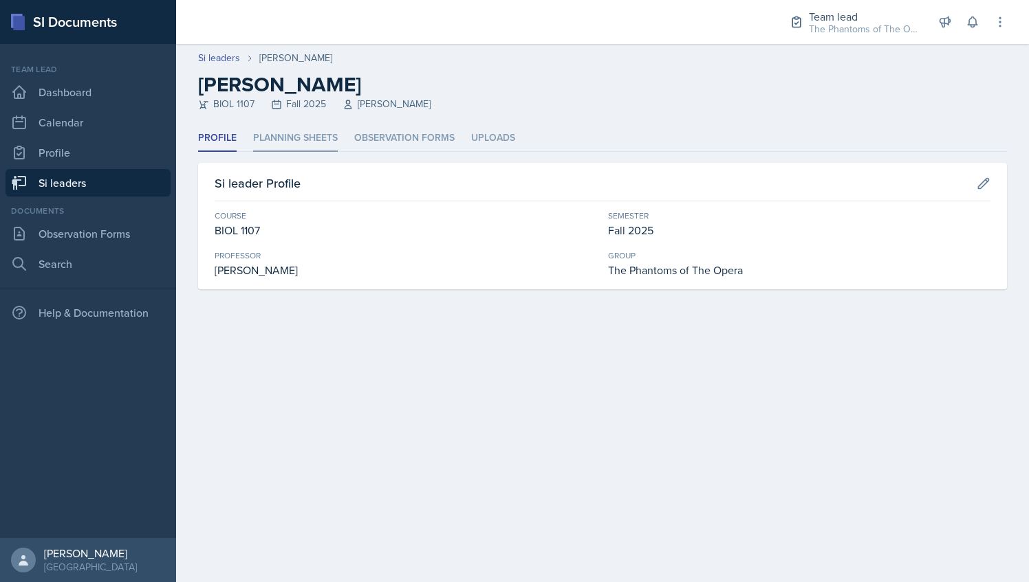
click at [303, 140] on li "Planning Sheets" at bounding box center [295, 138] width 85 height 27
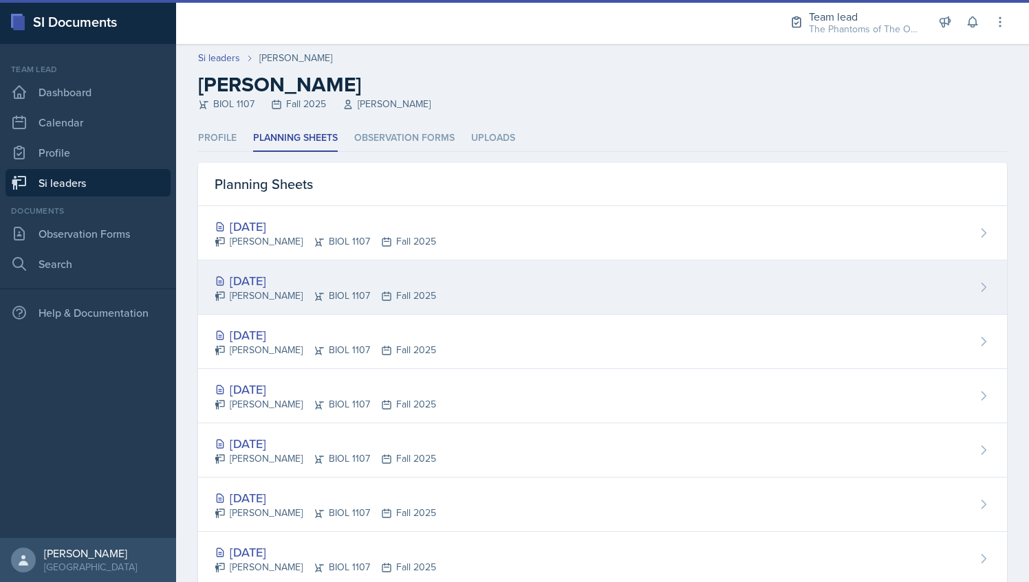
click at [358, 292] on div "[PERSON_NAME] BIOL 1107 Fall 2025" at bounding box center [325, 296] width 221 height 14
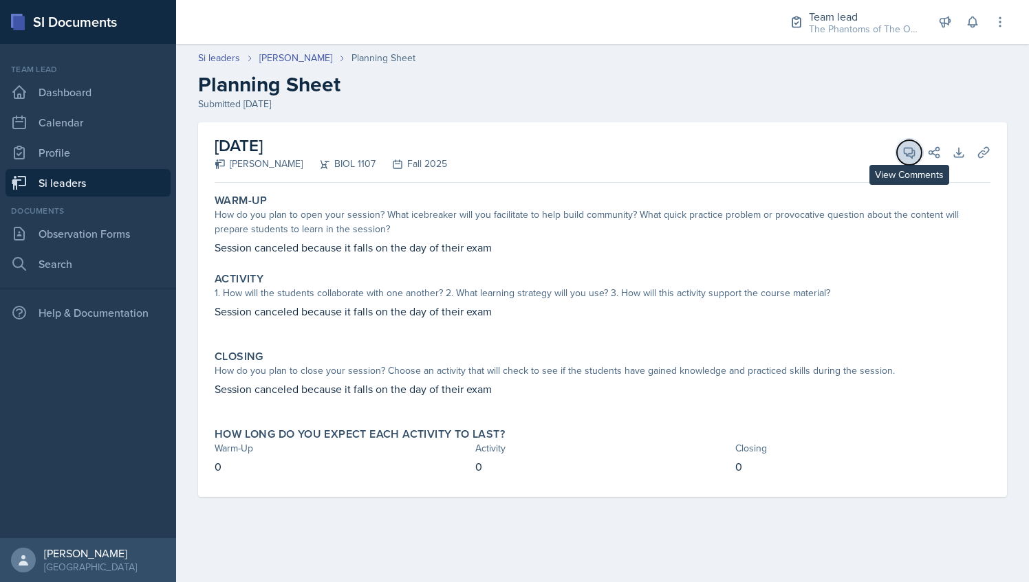
click at [911, 149] on span at bounding box center [914, 147] width 7 height 7
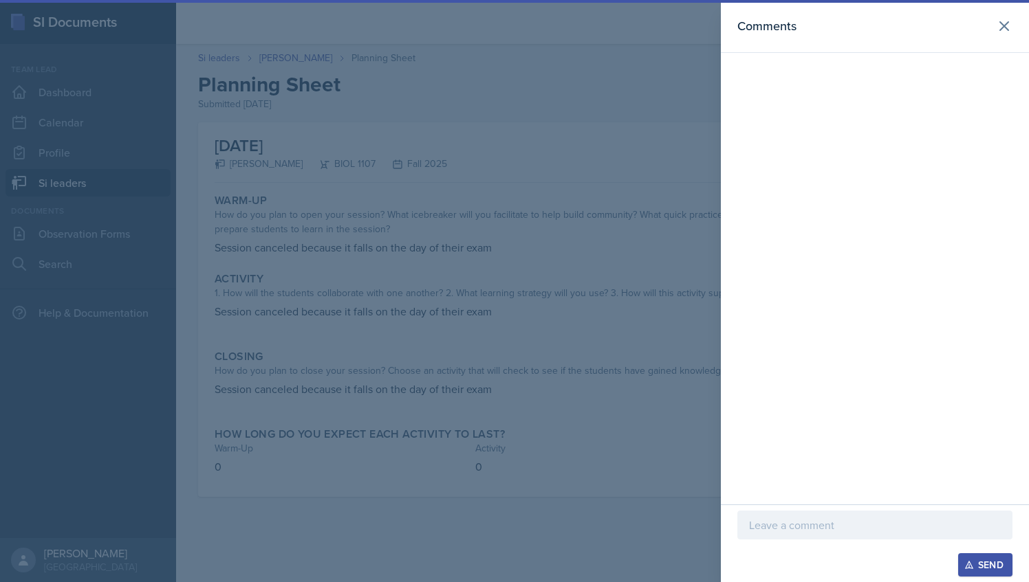
click at [731, 138] on div "Comments" at bounding box center [875, 252] width 308 height 505
click at [602, 122] on div at bounding box center [514, 291] width 1029 height 582
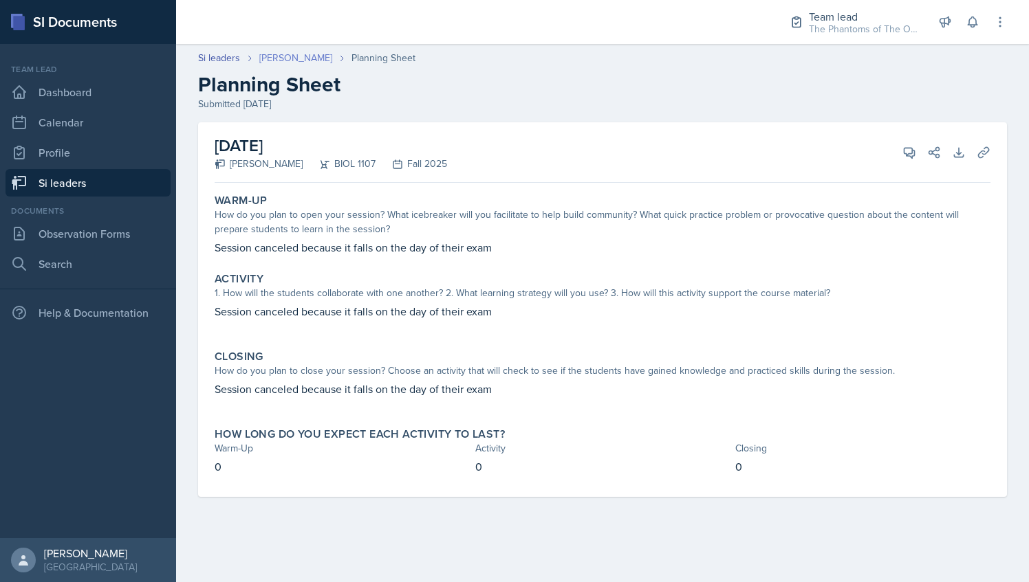
click at [314, 58] on link "[PERSON_NAME]" at bounding box center [295, 58] width 73 height 14
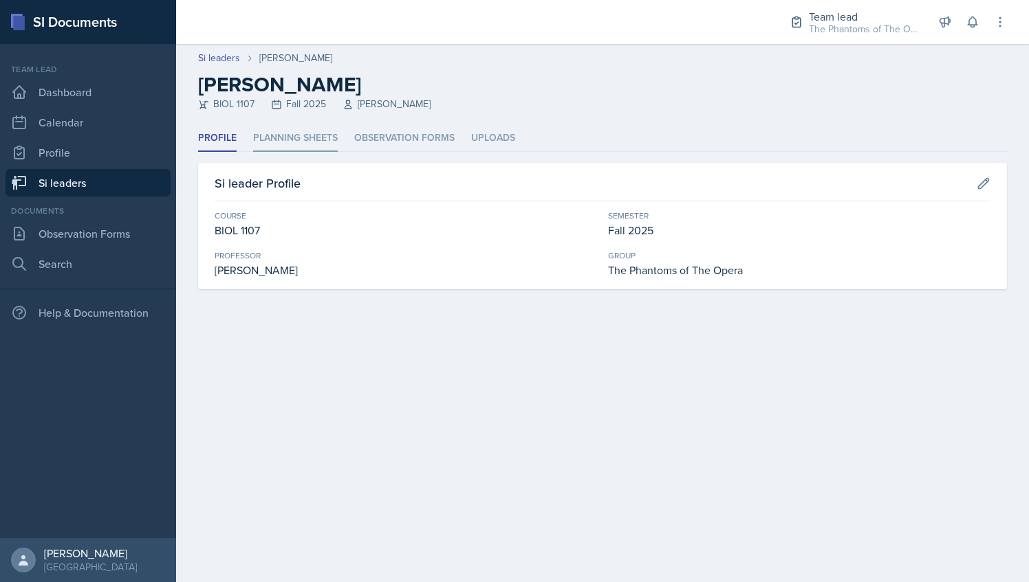
click at [305, 147] on li "Planning Sheets" at bounding box center [295, 138] width 85 height 27
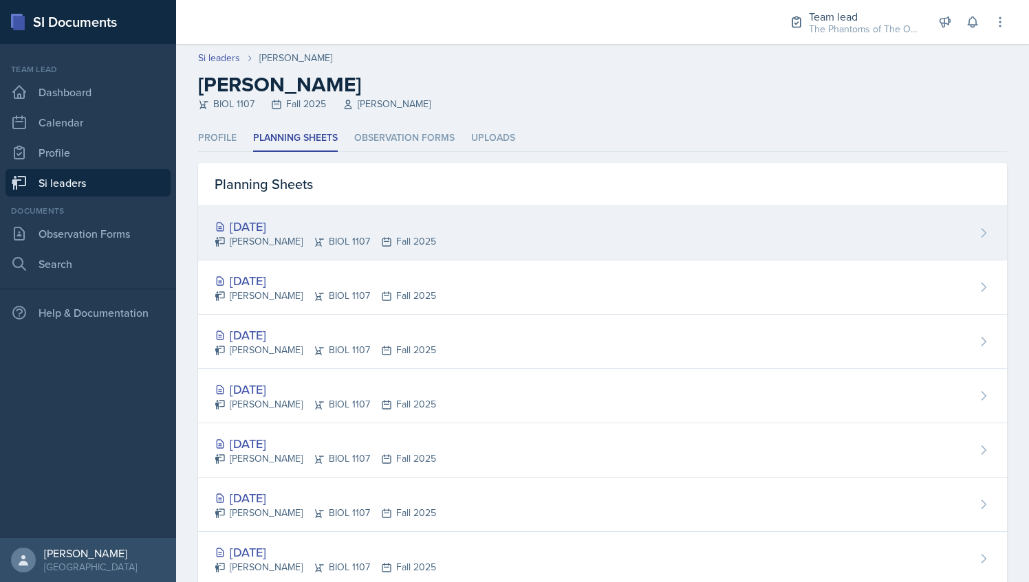
click at [368, 215] on div "[DATE] [PERSON_NAME] BIOL 1107 Fall 2025" at bounding box center [602, 233] width 809 height 54
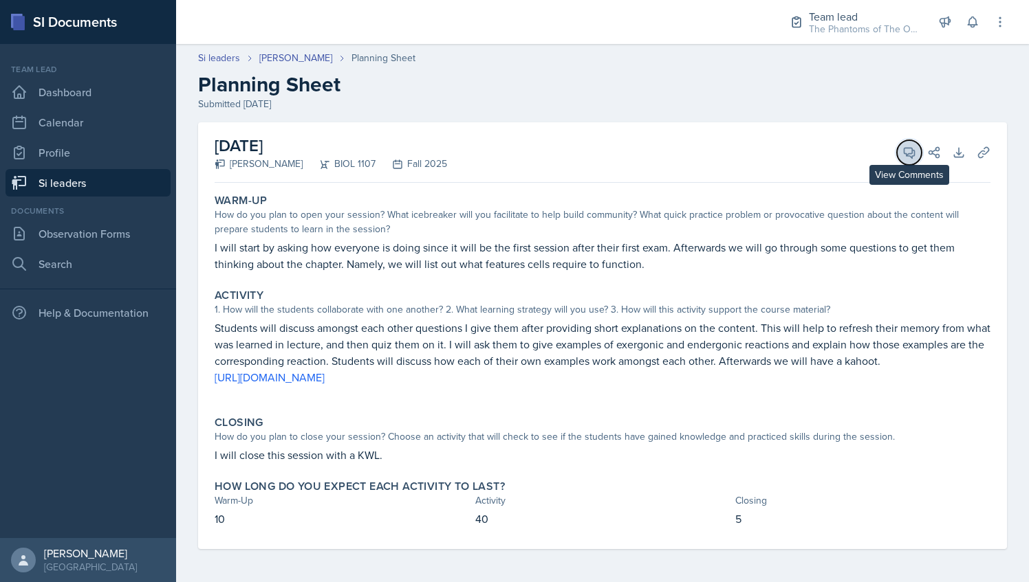
click at [915, 151] on icon at bounding box center [909, 153] width 14 height 14
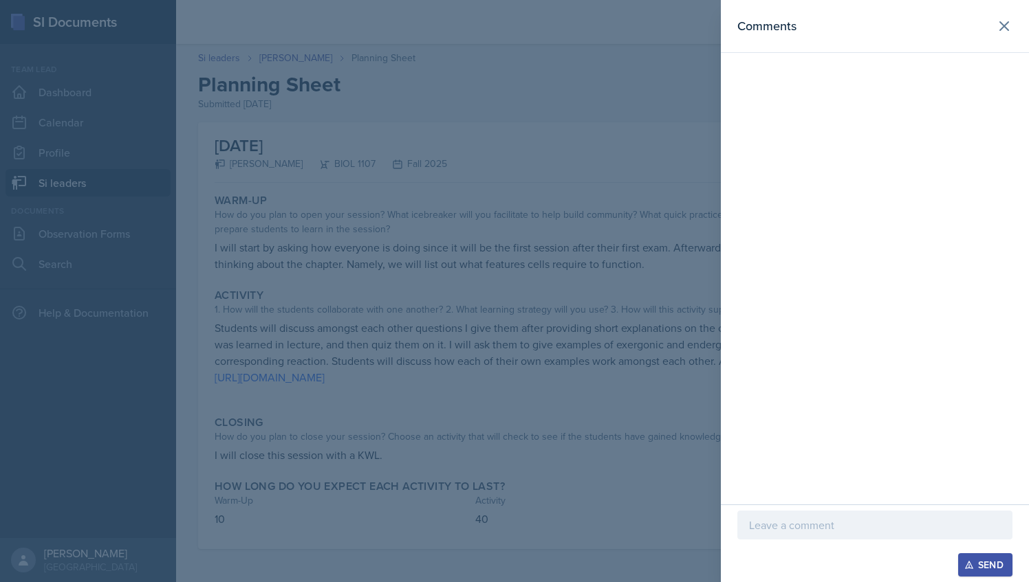
click at [863, 514] on div at bounding box center [874, 525] width 275 height 29
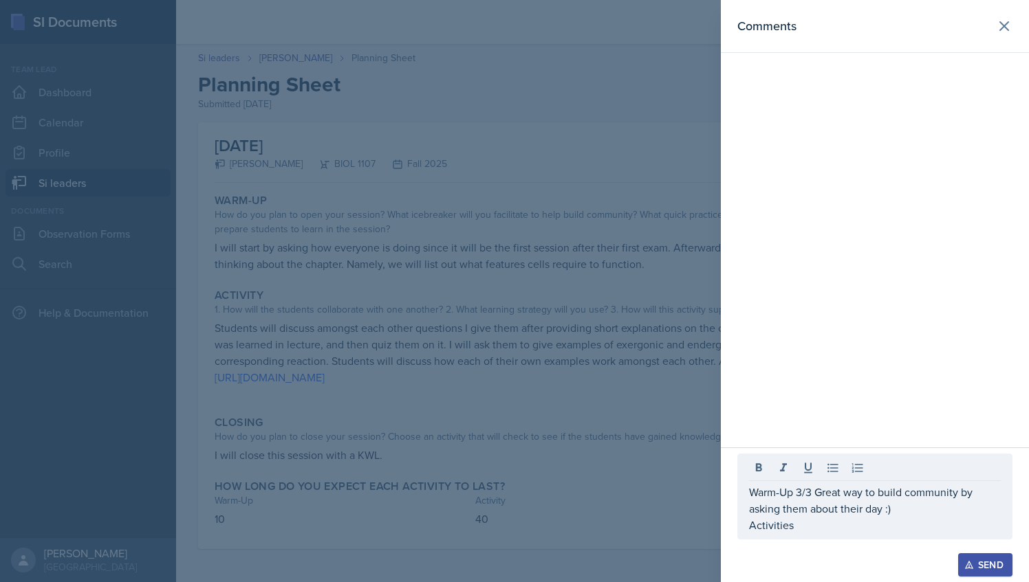
click at [543, 227] on div at bounding box center [514, 291] width 1029 height 582
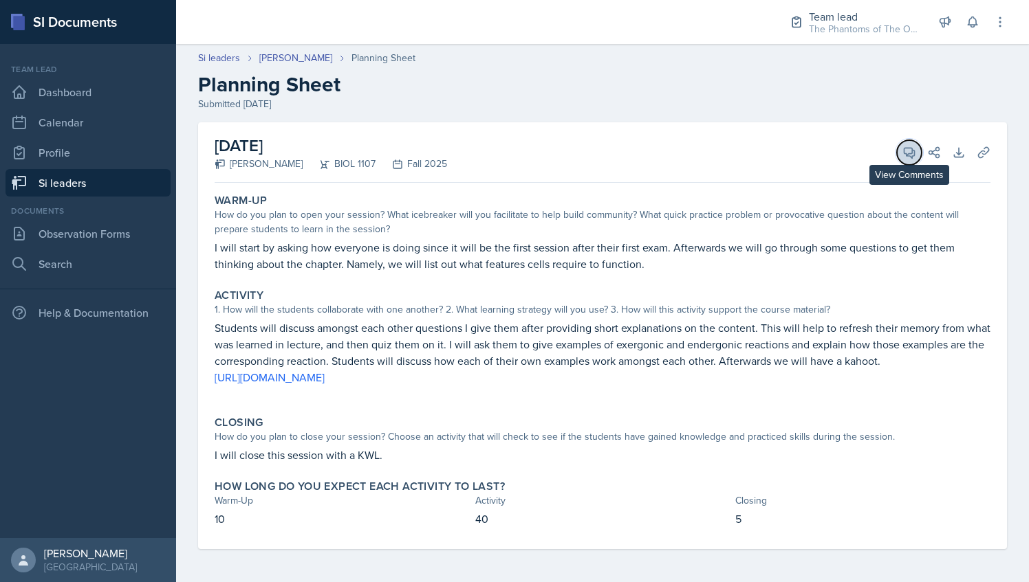
click at [905, 149] on icon at bounding box center [909, 153] width 14 height 14
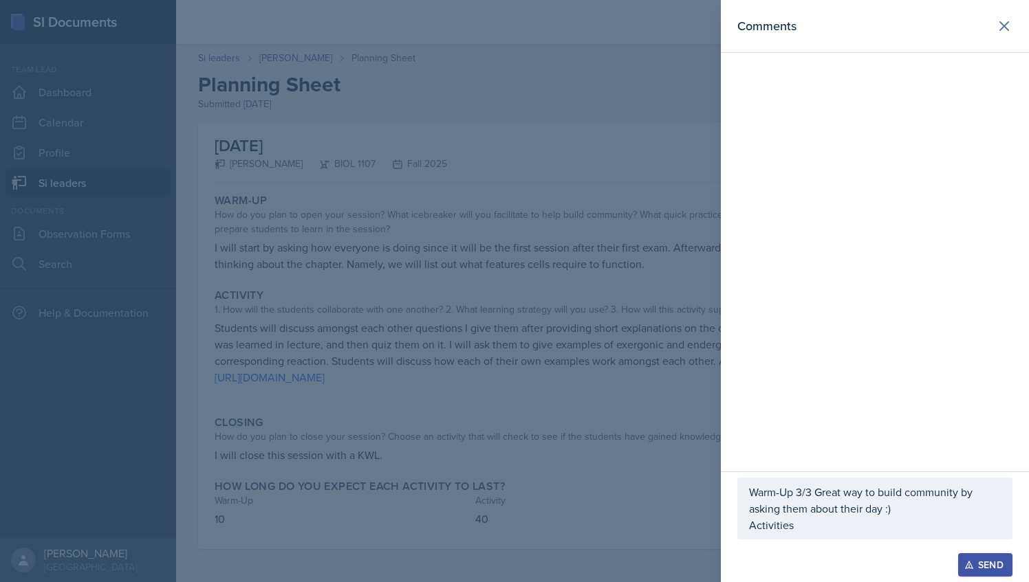
click at [828, 539] on div "Warm-Up 3/3 Great way to build community by asking them about their day :) Acti…" at bounding box center [874, 509] width 275 height 62
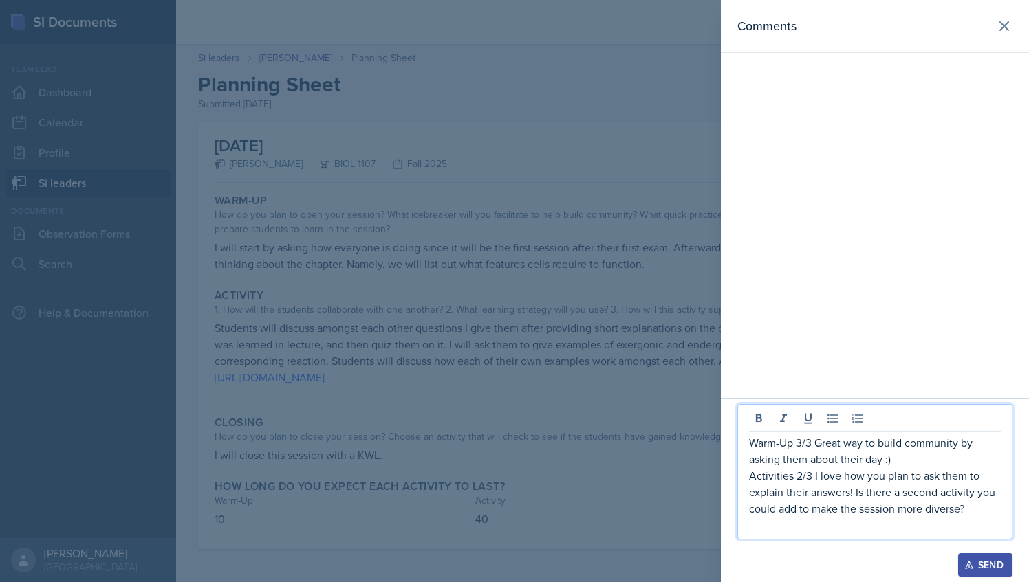
click at [978, 510] on p "Activities 2/3 I love how you plan to ask them to explain their answers! Is the…" at bounding box center [875, 493] width 252 height 50
click at [910, 513] on p "Activities 2/3 I love how you plan to ask them to explain their answers! Is the…" at bounding box center [875, 493] width 252 height 50
click at [863, 538] on div "Warm-Up 3/3 Great way to build community by asking them about their day :) Acti…" at bounding box center [874, 471] width 275 height 135
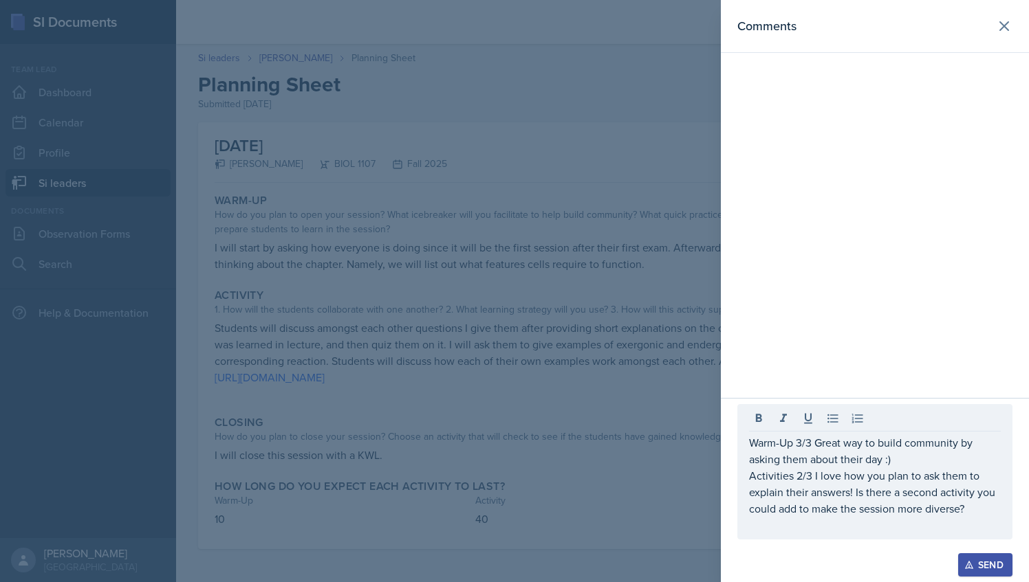
click at [863, 538] on div "Warm-Up 3/3 Great way to build community by asking them about their day :) Acti…" at bounding box center [874, 471] width 275 height 135
click at [859, 535] on div "Warm-Up 3/3 Great way to build community by asking them about their day :) Acti…" at bounding box center [874, 471] width 275 height 135
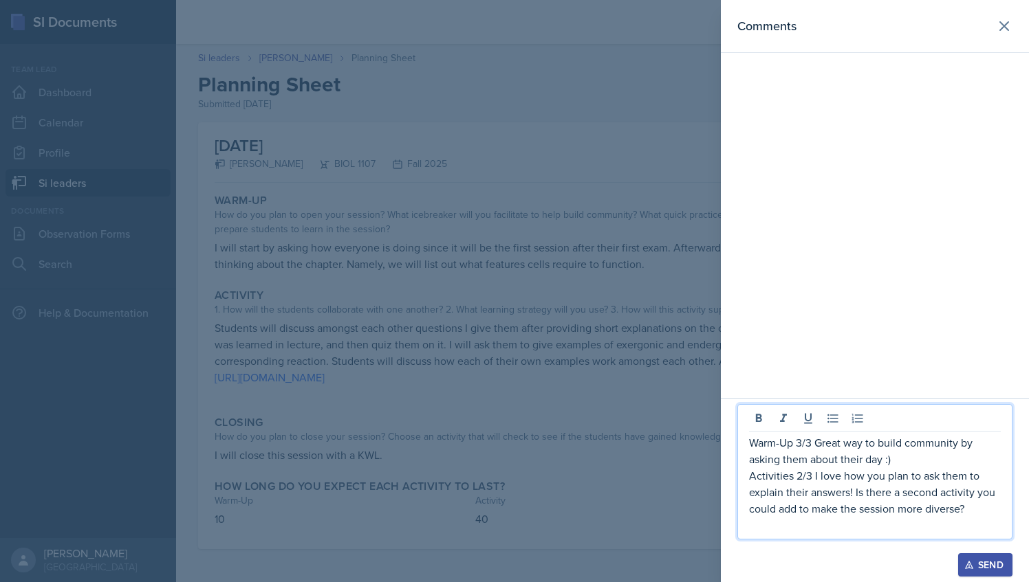
click at [820, 528] on p at bounding box center [875, 525] width 252 height 17
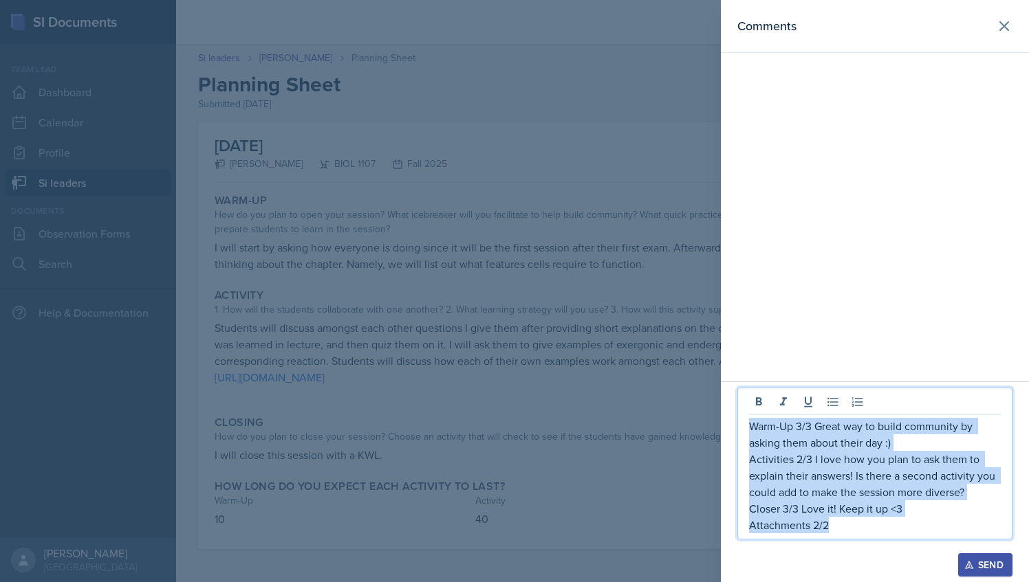
drag, startPoint x: 849, startPoint y: 524, endPoint x: 747, endPoint y: 425, distance: 142.0
click at [747, 425] on div "Warm-Up 3/3 Great way to build community by asking them about their day :) Acti…" at bounding box center [874, 464] width 275 height 152
copy div "Warm-Up 3/3 Great way to build community by asking them about their day :) Acti…"
click at [985, 564] on div "Send" at bounding box center [985, 565] width 36 height 11
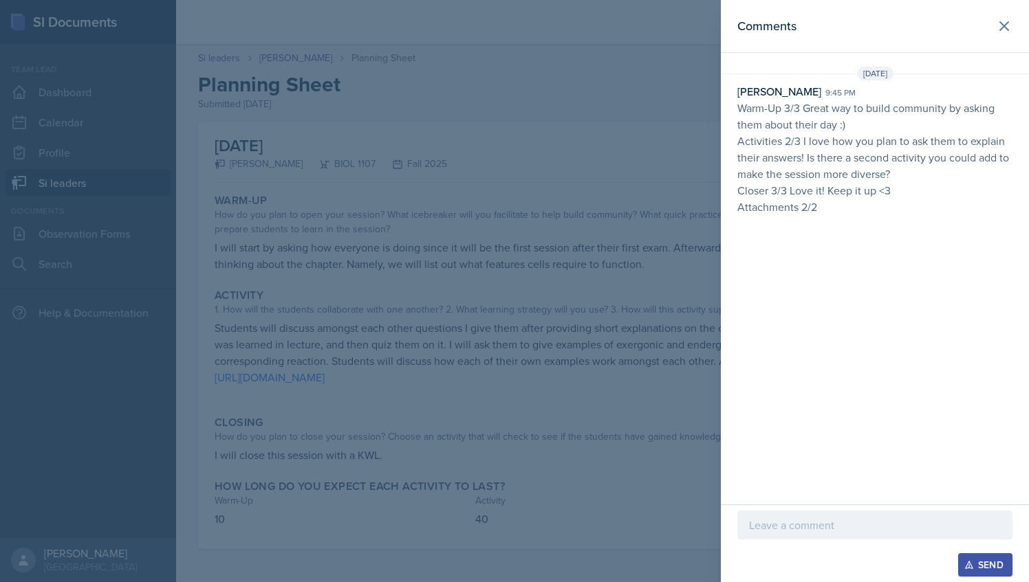
click at [364, 145] on div at bounding box center [514, 291] width 1029 height 582
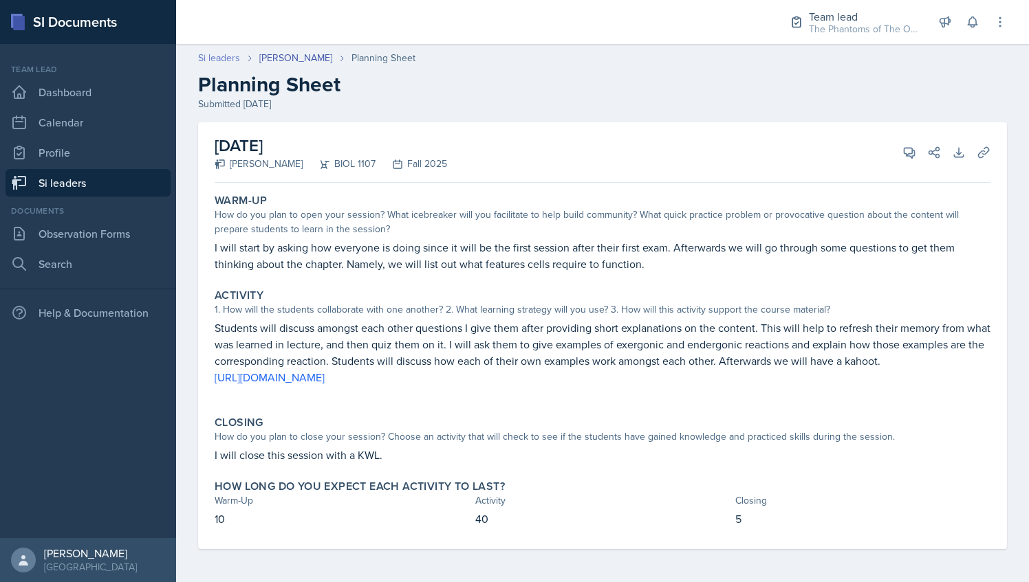
click at [219, 60] on link "Si leaders" at bounding box center [219, 58] width 42 height 14
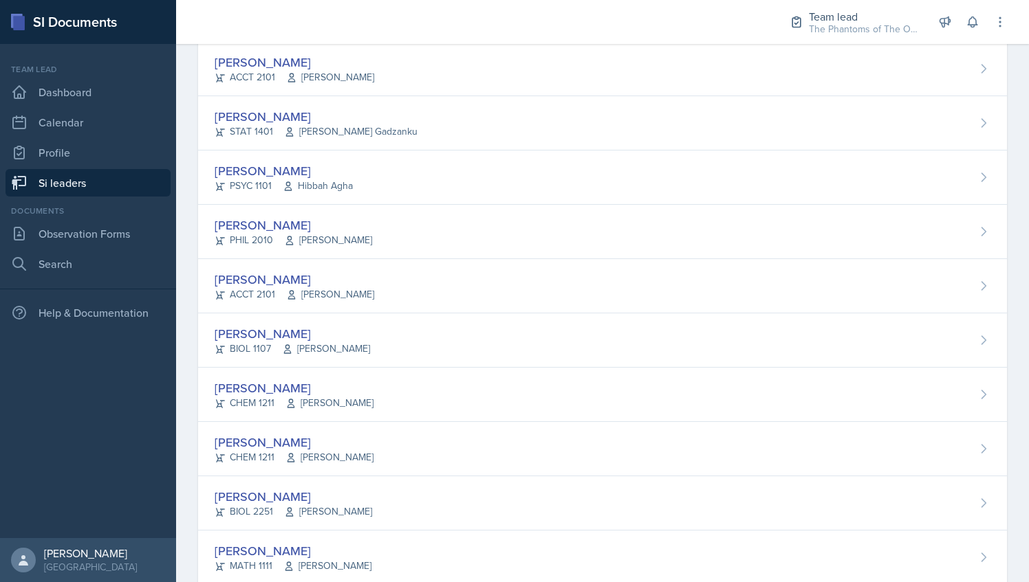
scroll to position [926, 0]
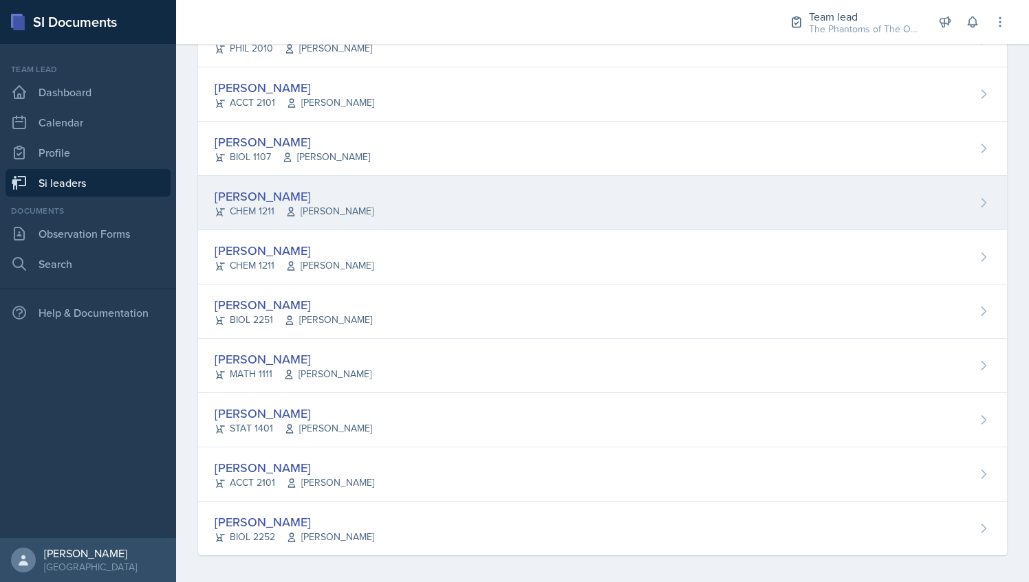
click at [378, 199] on div "[PERSON_NAME] CHEM 1211 [PERSON_NAME]" at bounding box center [602, 203] width 809 height 54
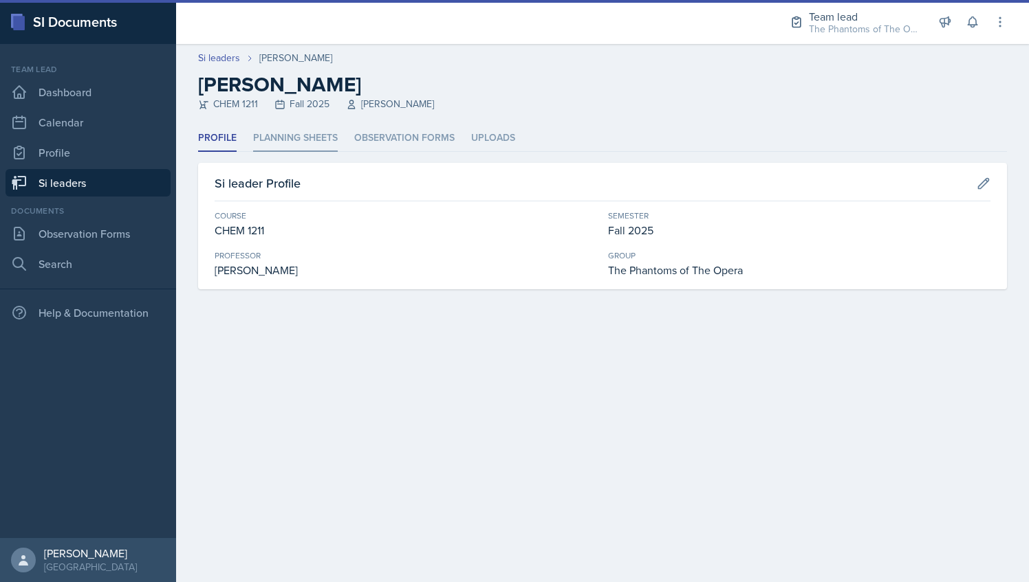
click at [311, 135] on li "Planning Sheets" at bounding box center [295, 138] width 85 height 27
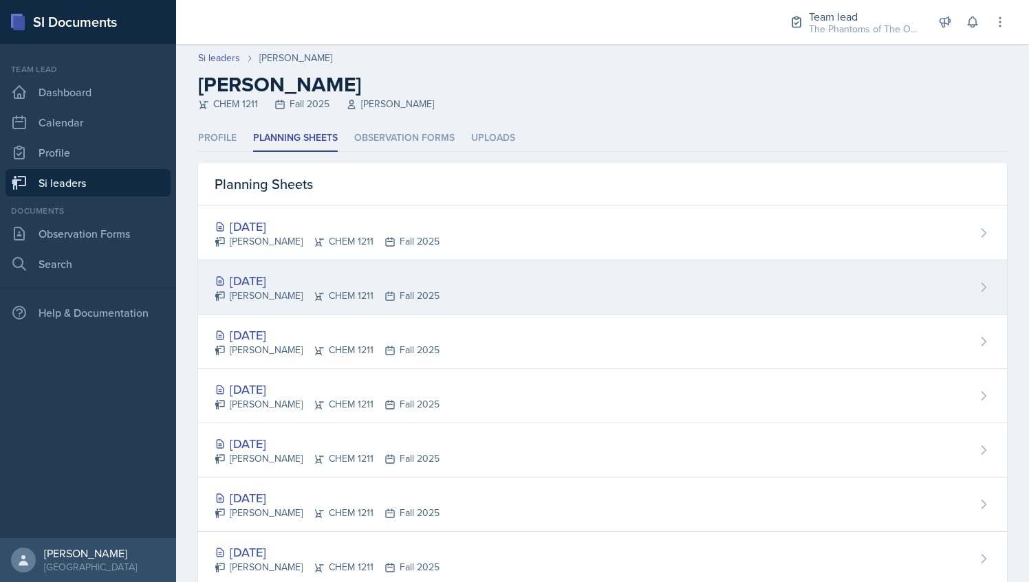
click at [367, 302] on div "[PERSON_NAME] CHEM 1211 Fall 2025" at bounding box center [327, 296] width 225 height 14
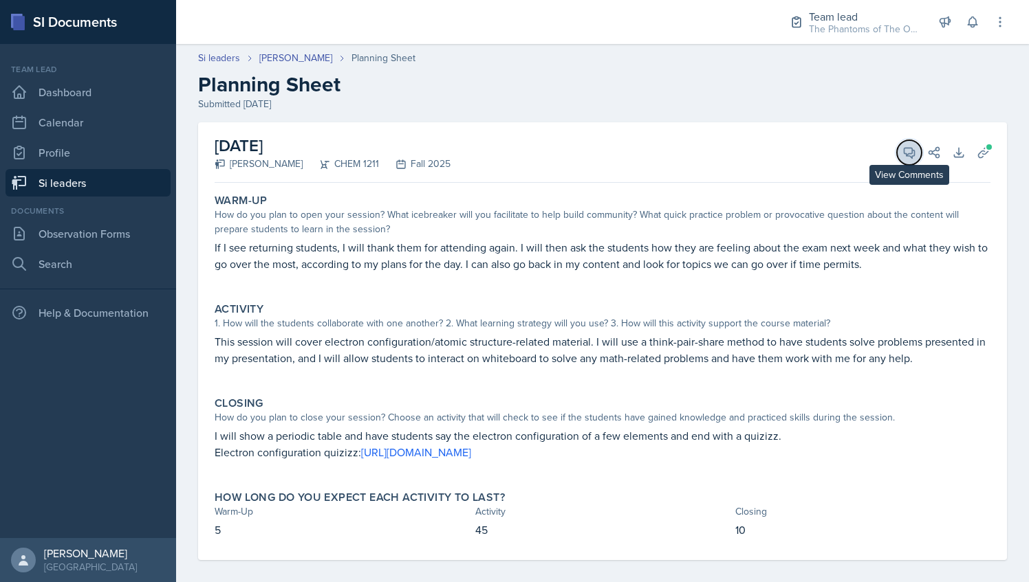
click at [902, 151] on icon at bounding box center [909, 153] width 14 height 14
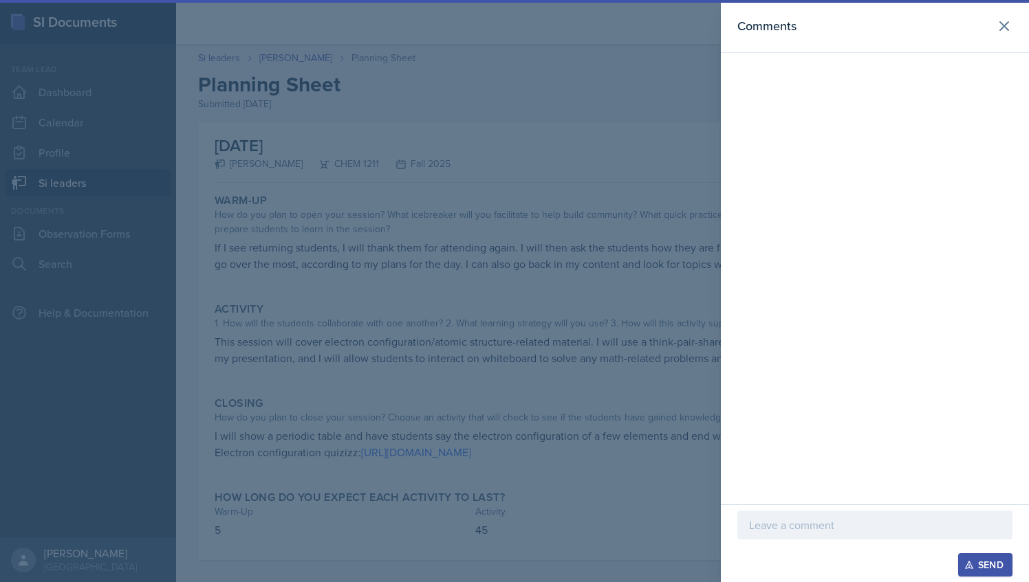
click at [633, 202] on div at bounding box center [514, 291] width 1029 height 582
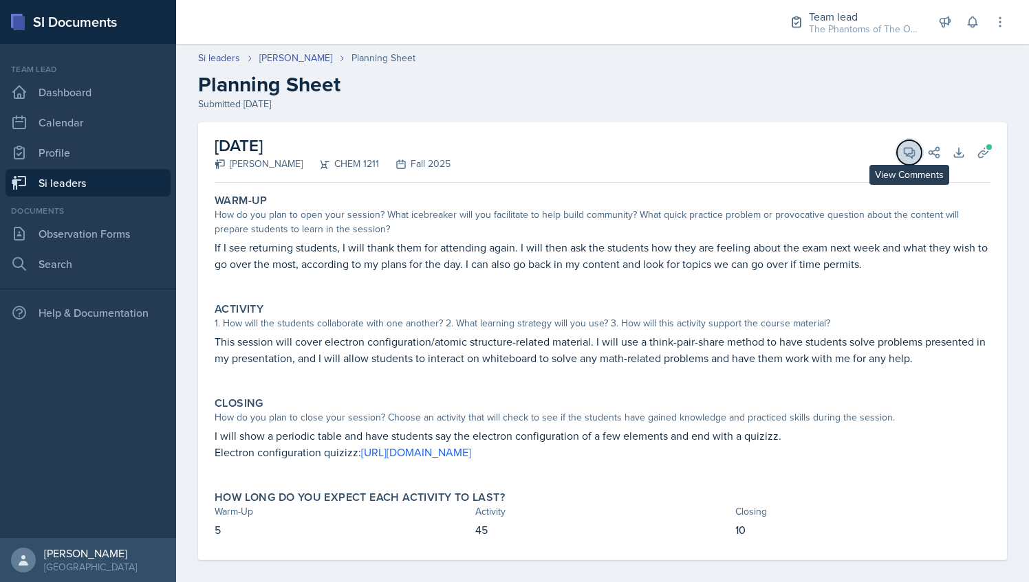
click at [904, 153] on icon at bounding box center [909, 153] width 10 height 10
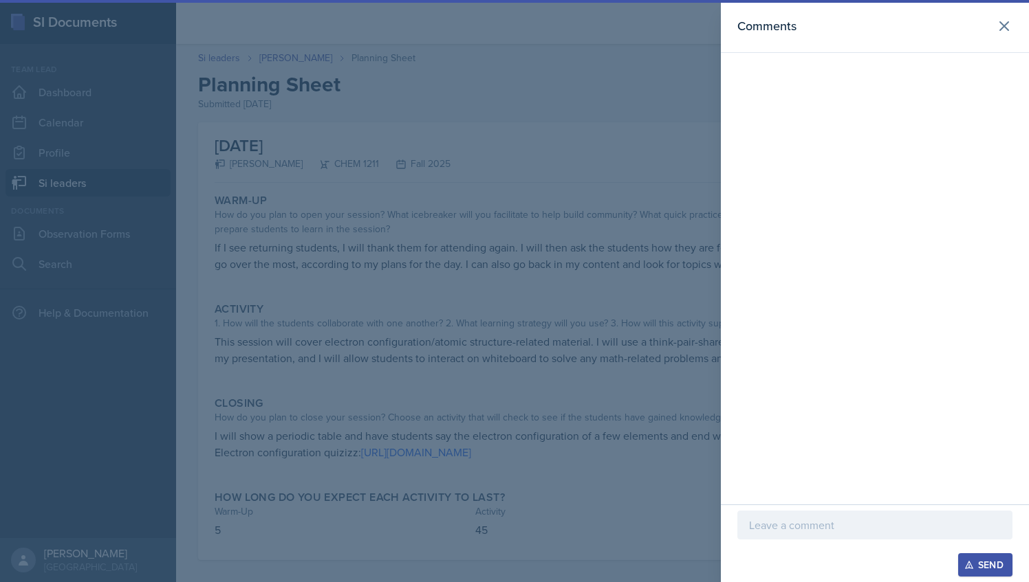
click at [787, 526] on p at bounding box center [875, 525] width 252 height 17
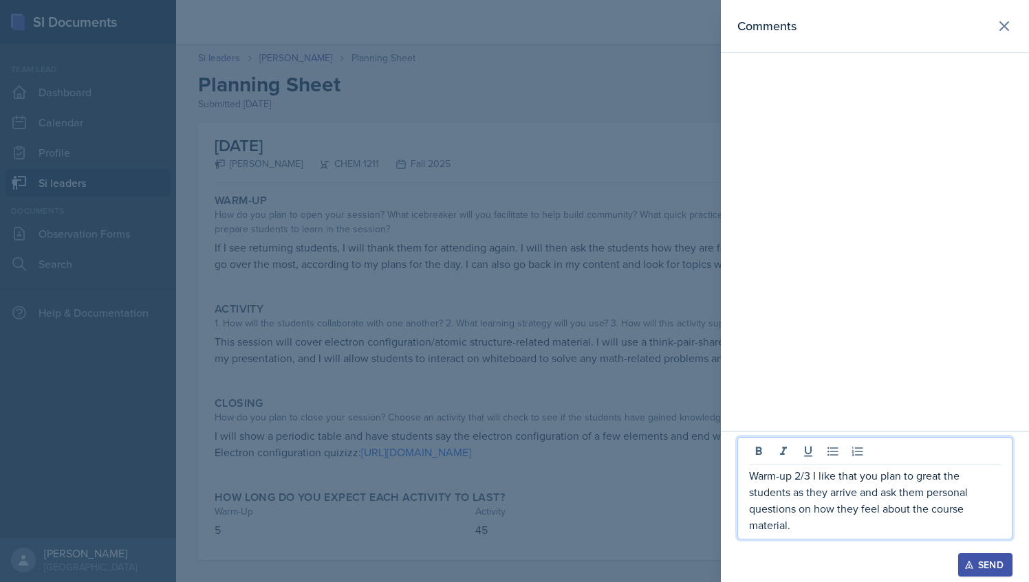
click at [805, 475] on p "Warm-up 2/3 I like that you plan to great the students as they arrive and ask t…" at bounding box center [875, 501] width 252 height 66
click at [802, 476] on p "Warm-up 2/3 I like that you plan to great the students as they arrive and ask t…" at bounding box center [875, 501] width 252 height 66
click at [794, 520] on p "Warm-up 3/3 I like that you plan to great the students as they arrive and ask t…" at bounding box center [875, 501] width 252 height 66
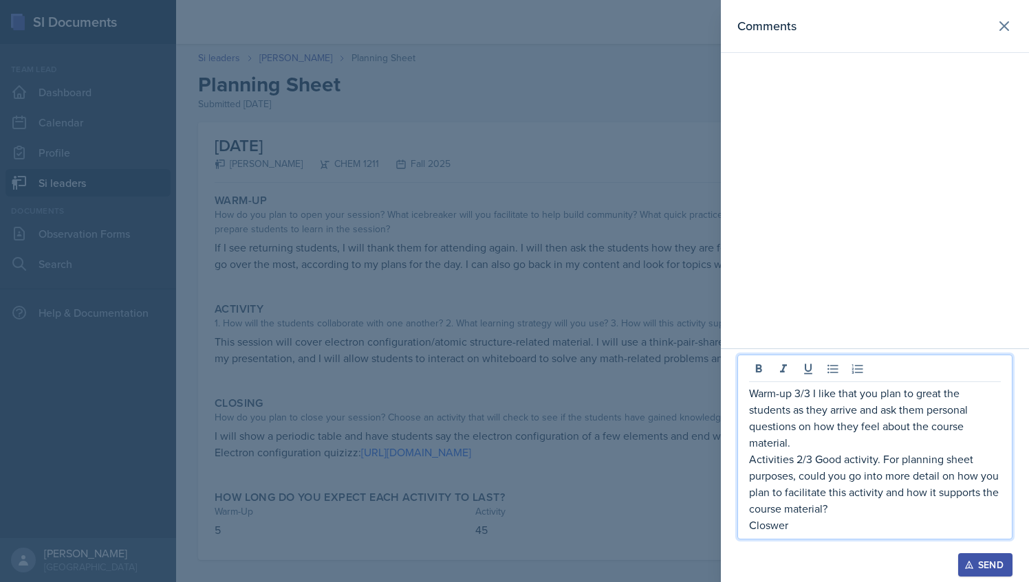
click at [578, 378] on div at bounding box center [514, 291] width 1029 height 582
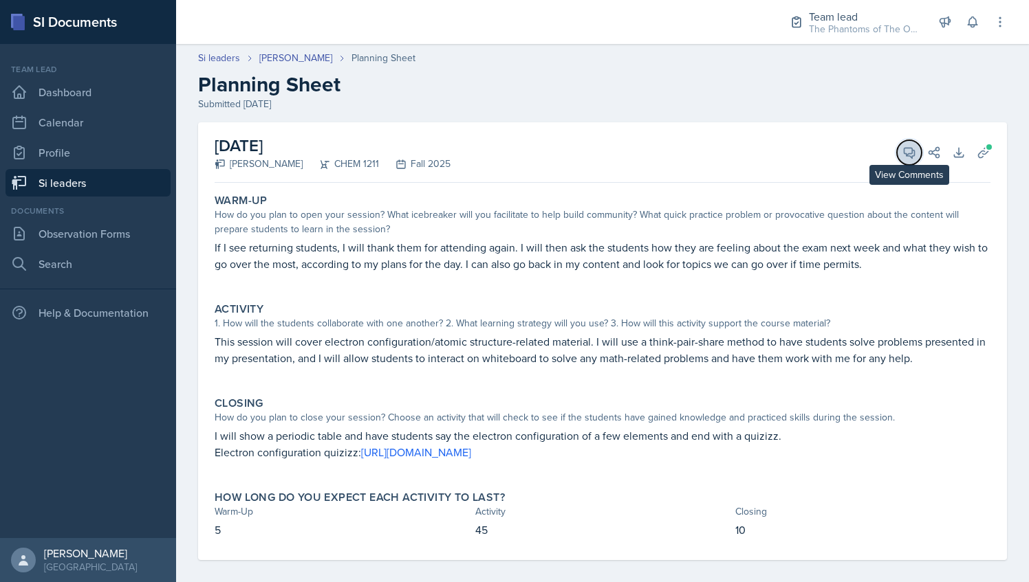
click at [902, 151] on icon at bounding box center [909, 153] width 14 height 14
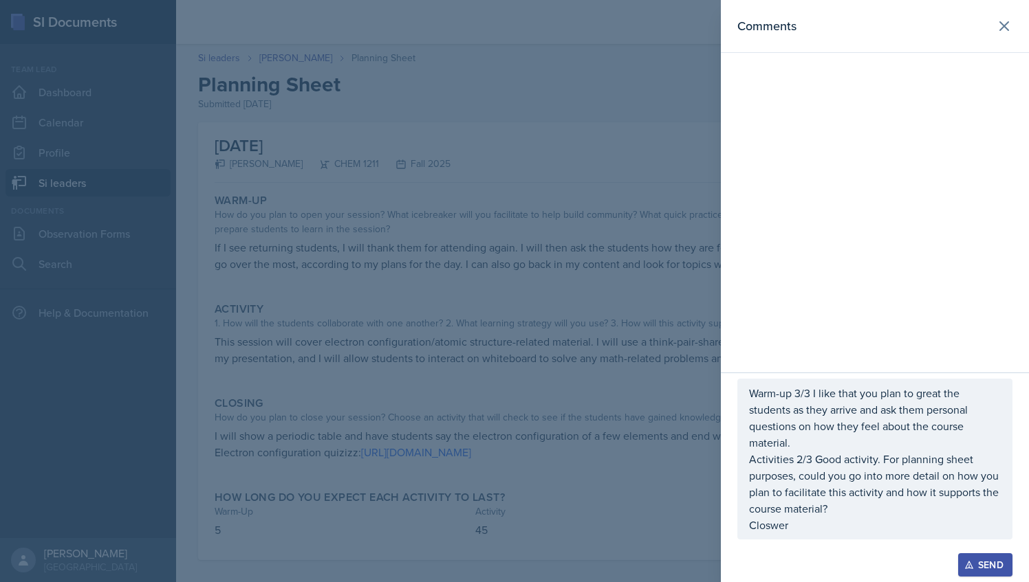
click at [796, 525] on p "Closwer" at bounding box center [875, 525] width 252 height 17
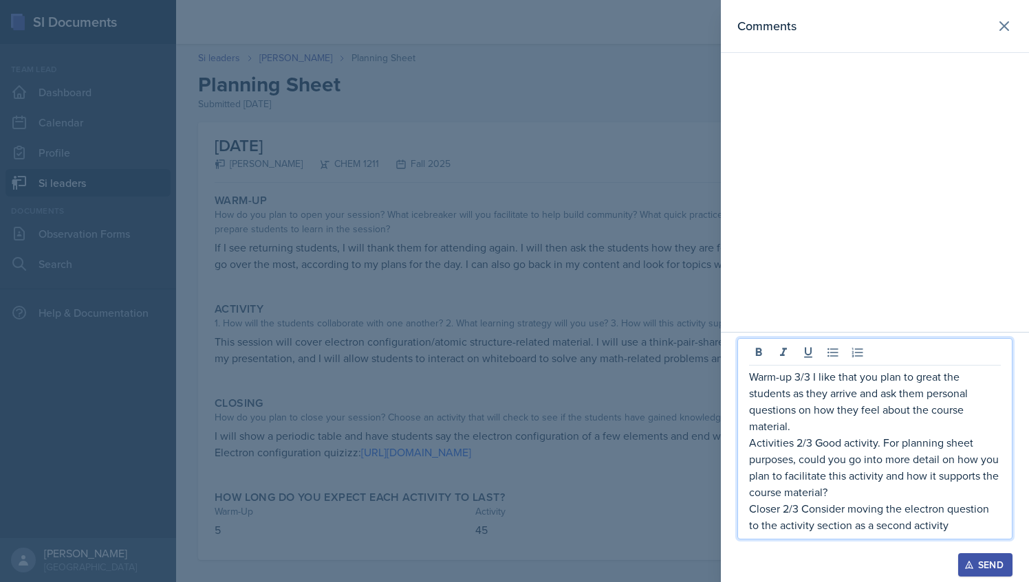
drag, startPoint x: 958, startPoint y: 527, endPoint x: 904, endPoint y: 510, distance: 56.1
click at [904, 510] on p "Closer 2/3 Consider moving the electron question to the activity section as a s…" at bounding box center [875, 517] width 252 height 33
click at [976, 525] on p "Closer 2/3 Consider moving the electron question to the activity section as a s…" at bounding box center [875, 517] width 252 height 33
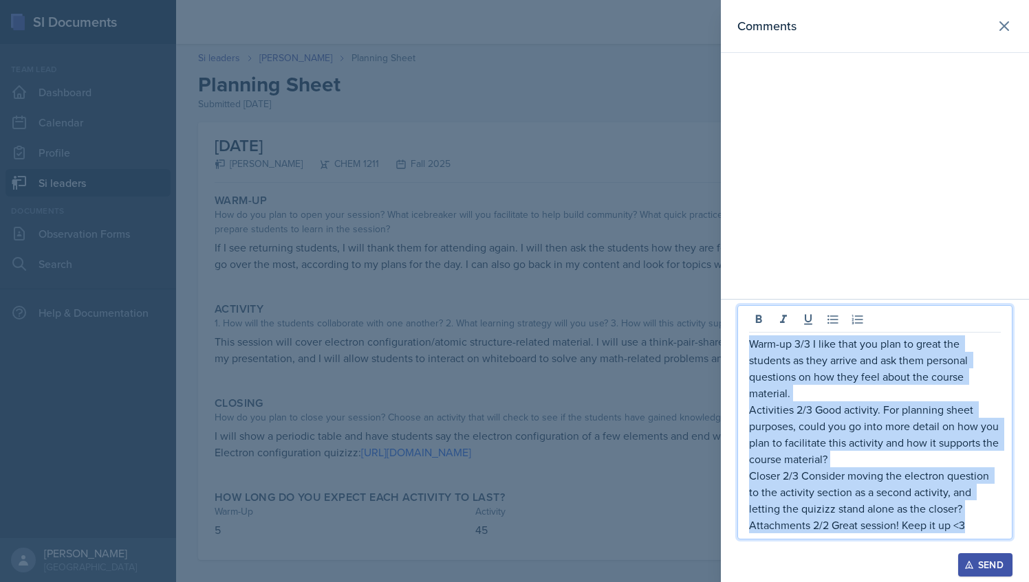
drag, startPoint x: 971, startPoint y: 524, endPoint x: 751, endPoint y: 344, distance: 284.4
click at [751, 344] on div "Warm-up 3/3 I like that you plan to great the students as they arrive and ask t…" at bounding box center [875, 435] width 252 height 198
click at [980, 572] on button "Send" at bounding box center [985, 565] width 54 height 23
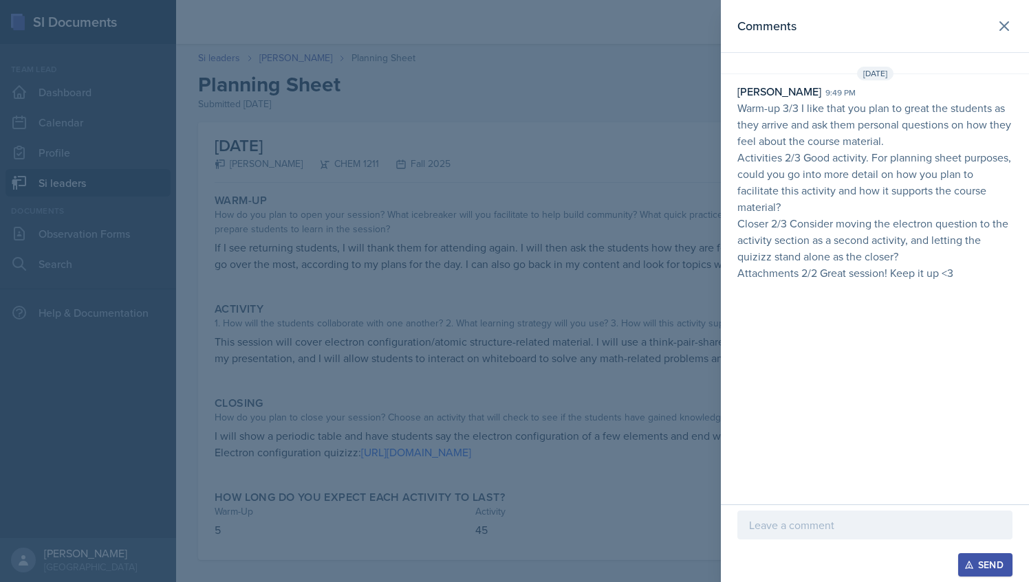
click at [431, 126] on div at bounding box center [514, 291] width 1029 height 582
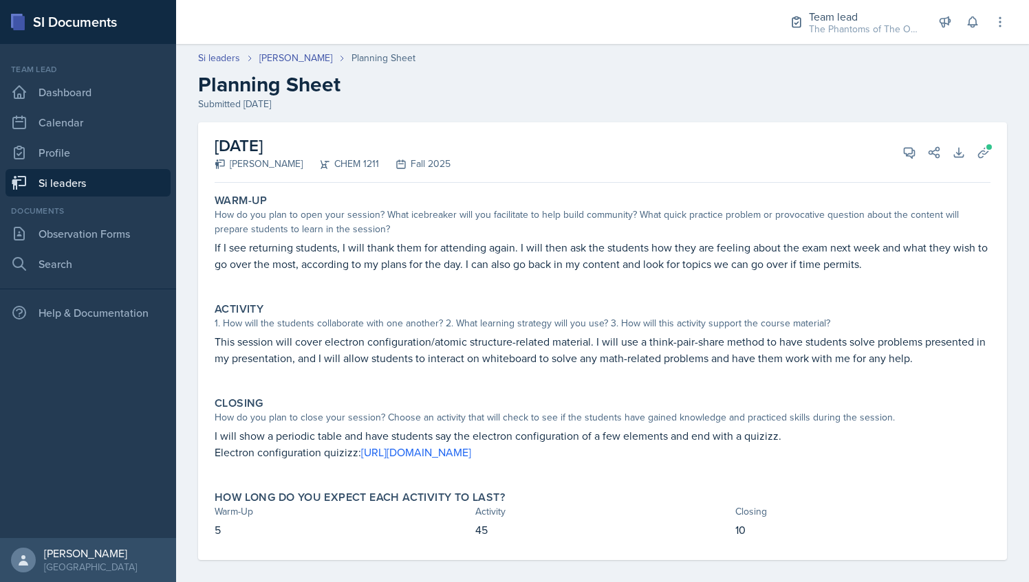
click at [289, 50] on header "Si leaders [PERSON_NAME] Planning Sheet Planning Sheet Submitted [DATE]" at bounding box center [602, 81] width 853 height 88
click at [294, 58] on link "[PERSON_NAME]" at bounding box center [295, 58] width 73 height 14
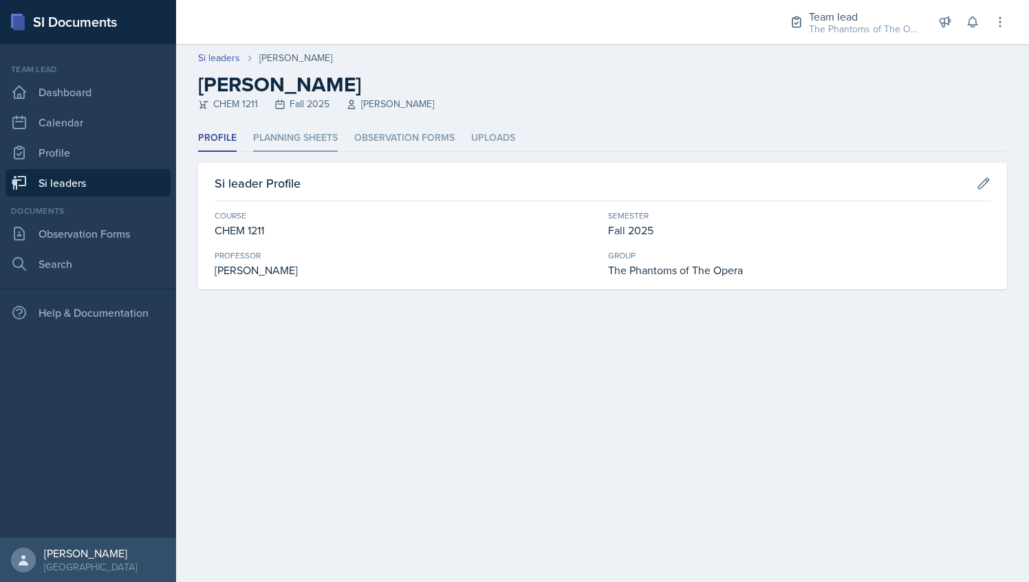
click at [307, 149] on li "Planning Sheets" at bounding box center [295, 138] width 85 height 27
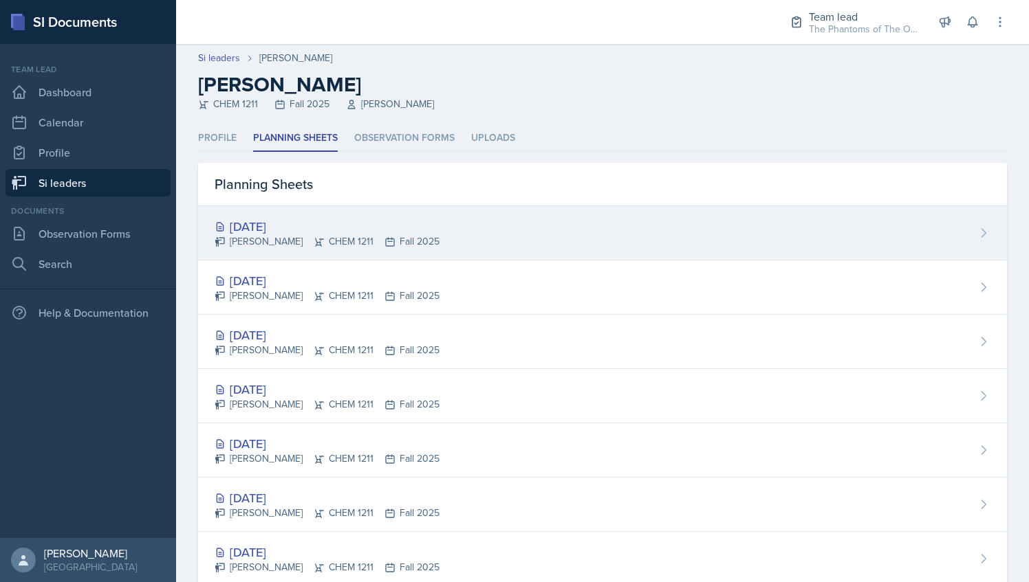
click at [345, 237] on div "[PERSON_NAME] CHEM 1211 Fall 2025" at bounding box center [327, 242] width 225 height 14
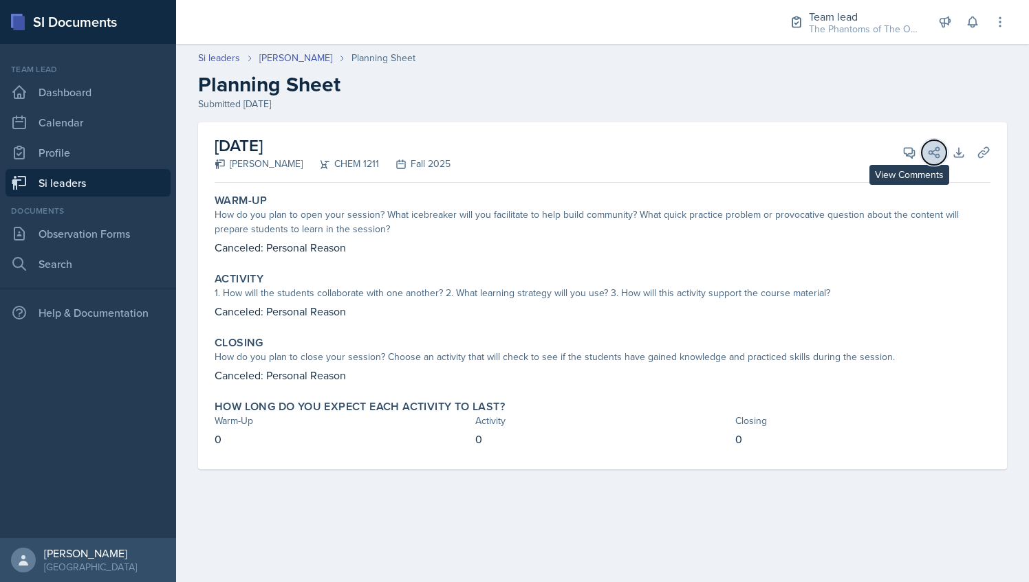
click at [925, 153] on button "Share" at bounding box center [934, 152] width 25 height 25
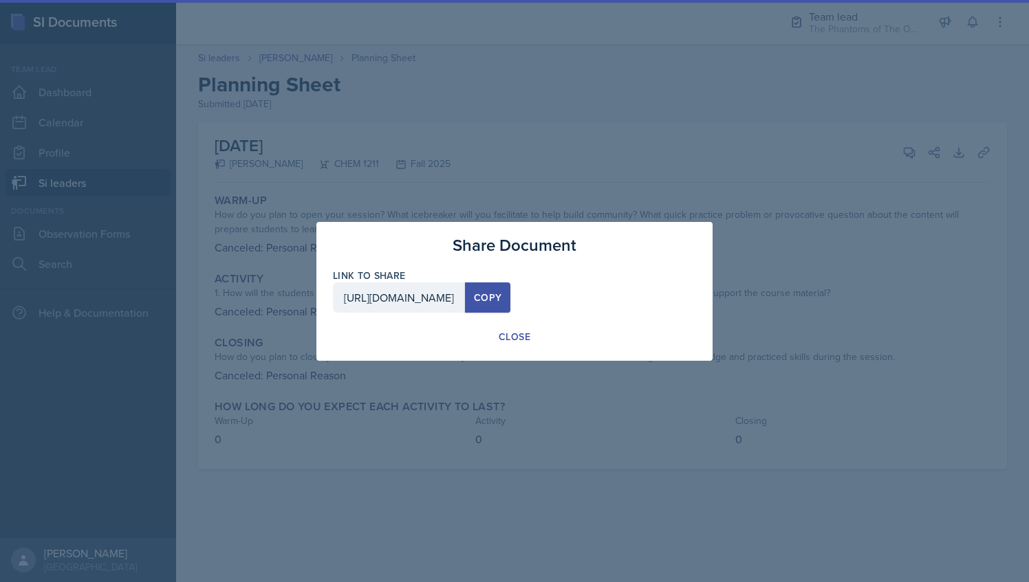
click at [870, 149] on div at bounding box center [514, 291] width 1029 height 582
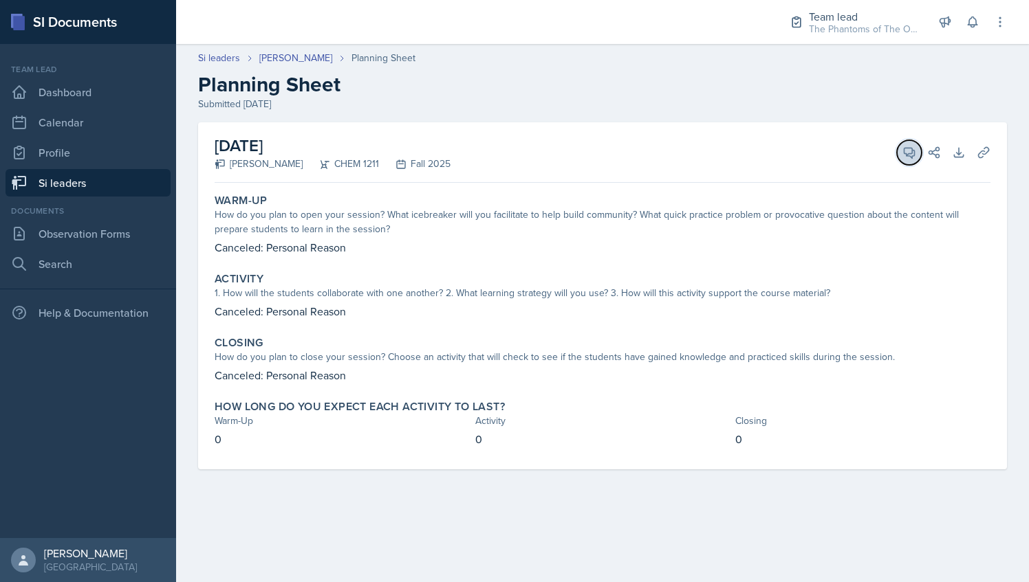
click at [908, 153] on icon at bounding box center [909, 153] width 14 height 14
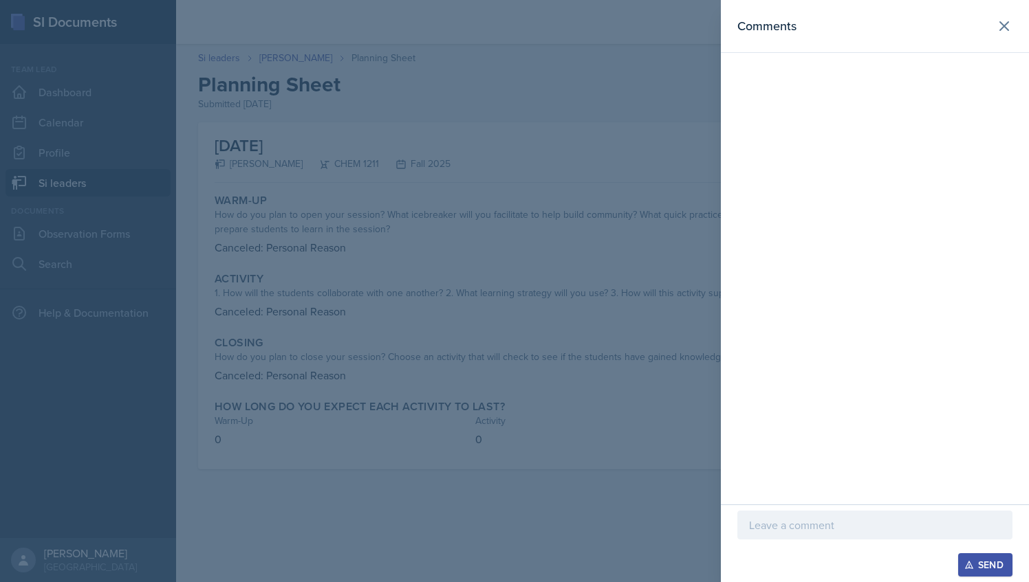
click at [535, 56] on div at bounding box center [514, 291] width 1029 height 582
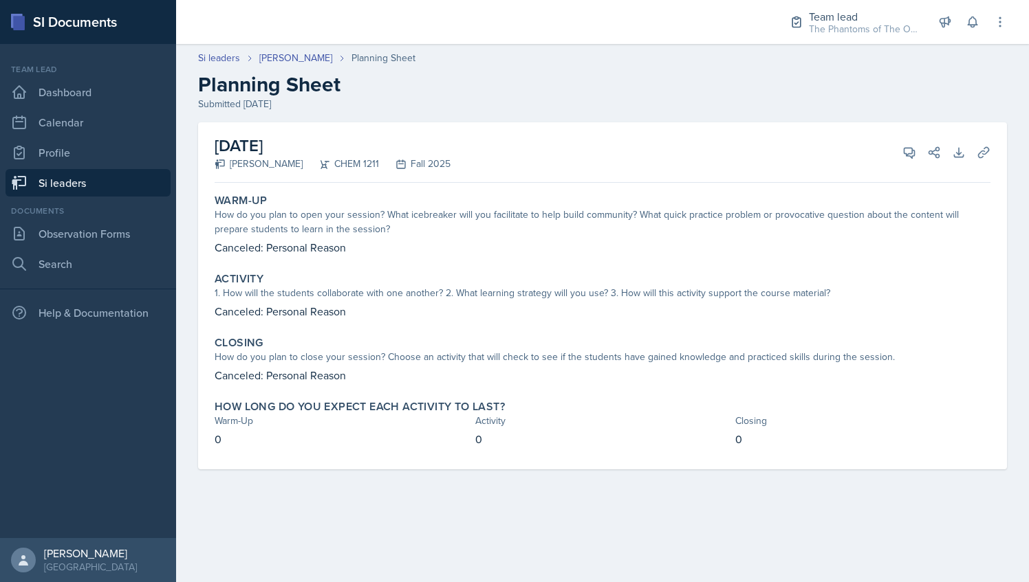
click at [121, 179] on link "Si leaders" at bounding box center [88, 183] width 165 height 28
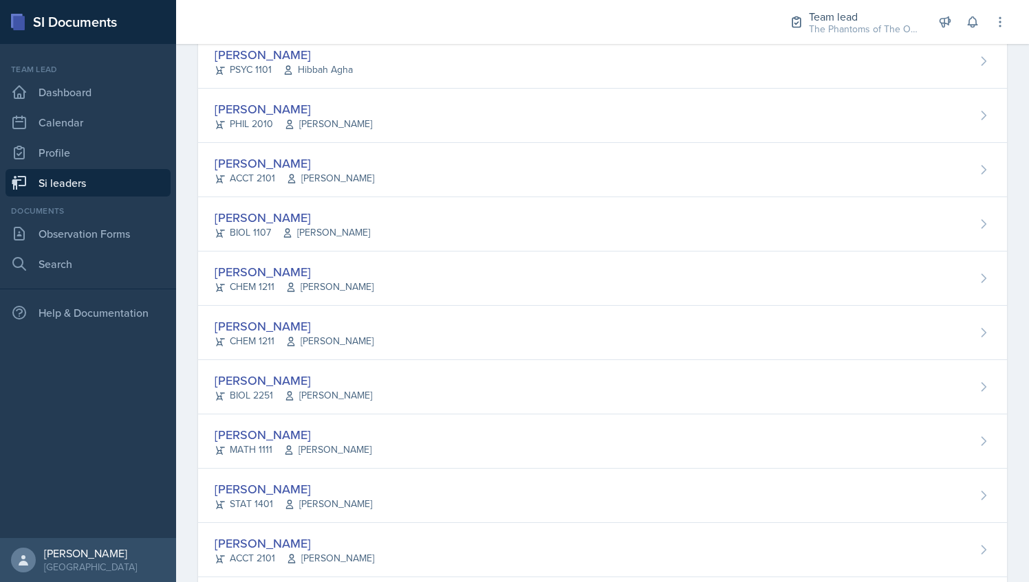
scroll to position [926, 0]
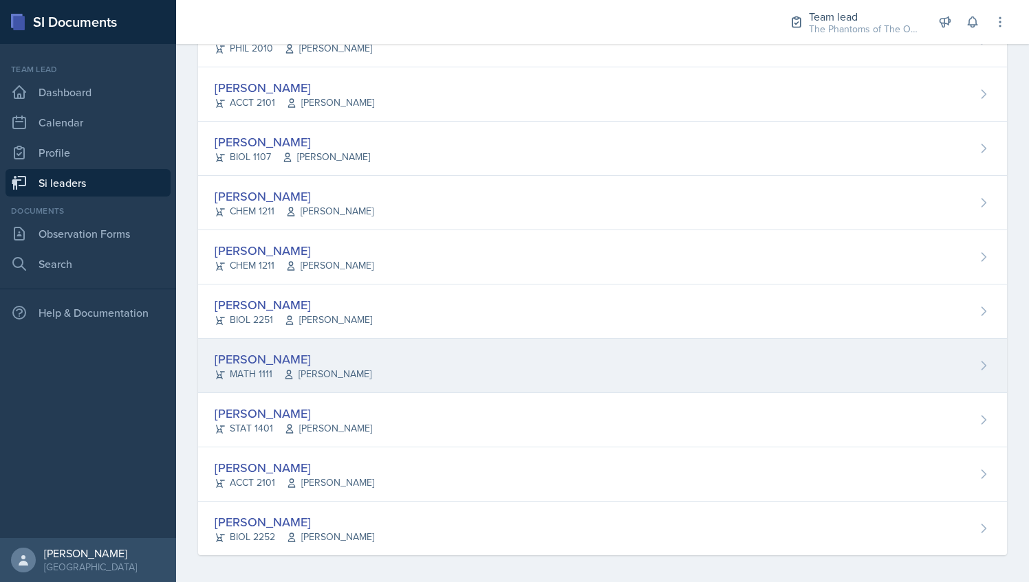
click at [403, 354] on div "[PERSON_NAME] MATH 1111 [PERSON_NAME]" at bounding box center [602, 366] width 809 height 54
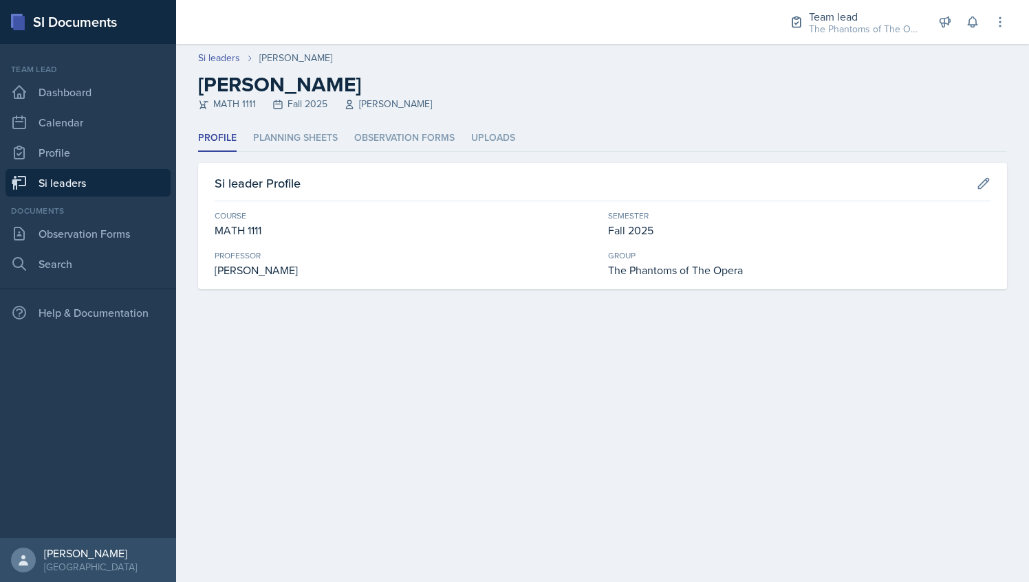
click at [303, 111] on div "MATH 1111 Fall 2025 [PERSON_NAME]" at bounding box center [602, 104] width 809 height 14
click at [304, 127] on li "Planning Sheets" at bounding box center [295, 138] width 85 height 27
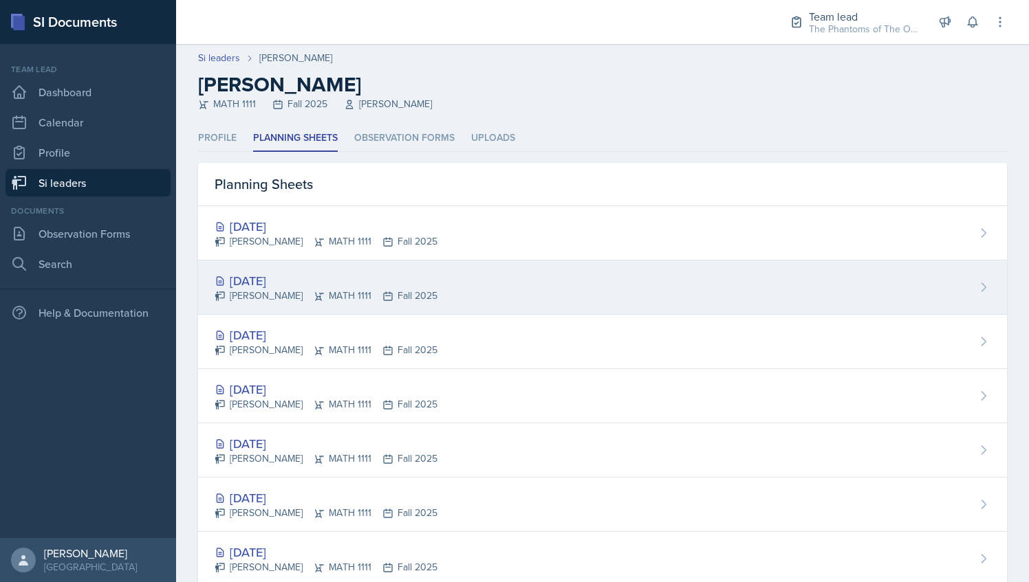
click at [417, 272] on div "[DATE]" at bounding box center [326, 281] width 223 height 19
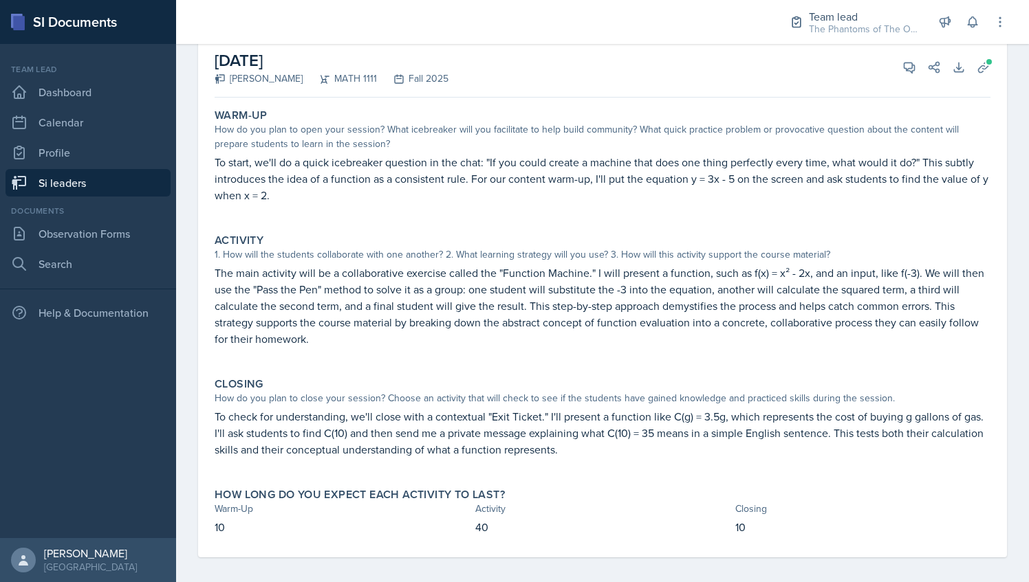
scroll to position [93, 0]
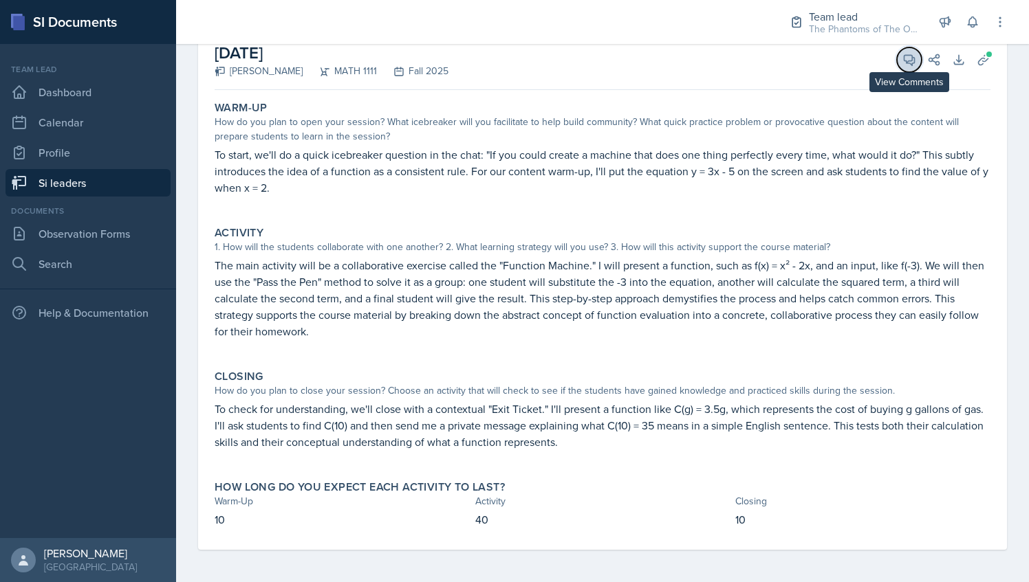
click at [897, 50] on button "View Comments" at bounding box center [909, 59] width 25 height 25
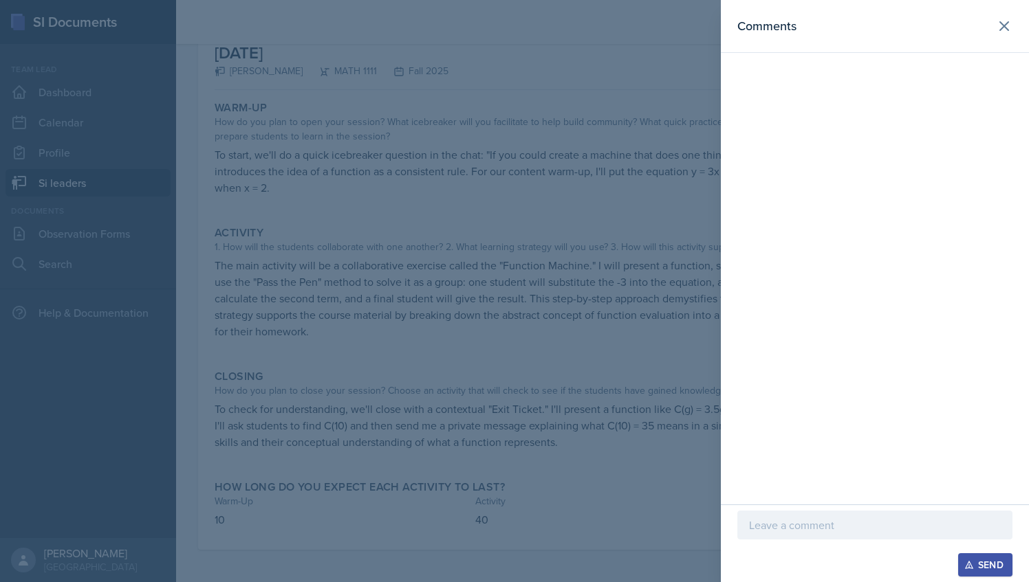
click at [786, 530] on p at bounding box center [875, 525] width 252 height 17
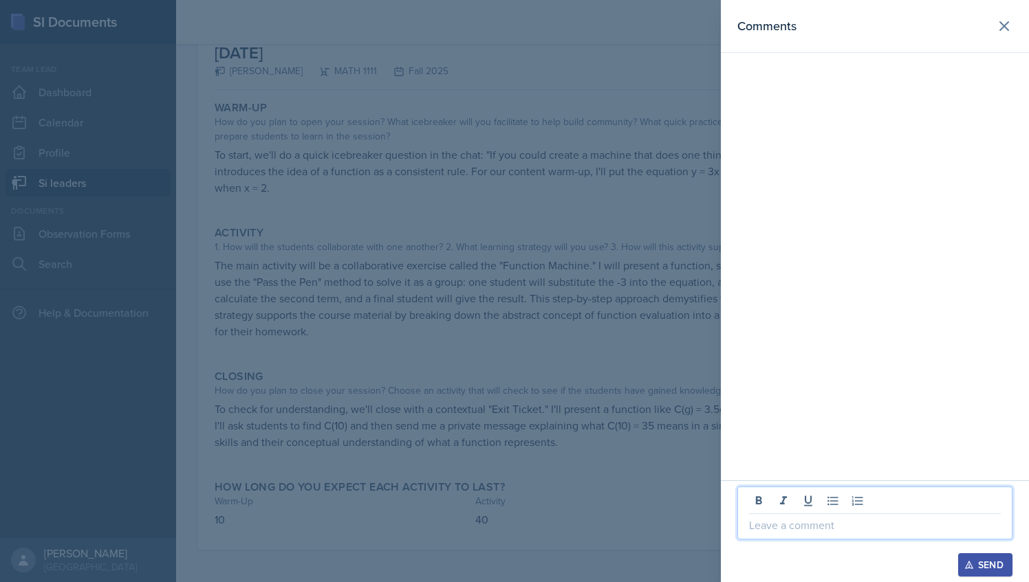
click at [576, 274] on div at bounding box center [514, 291] width 1029 height 582
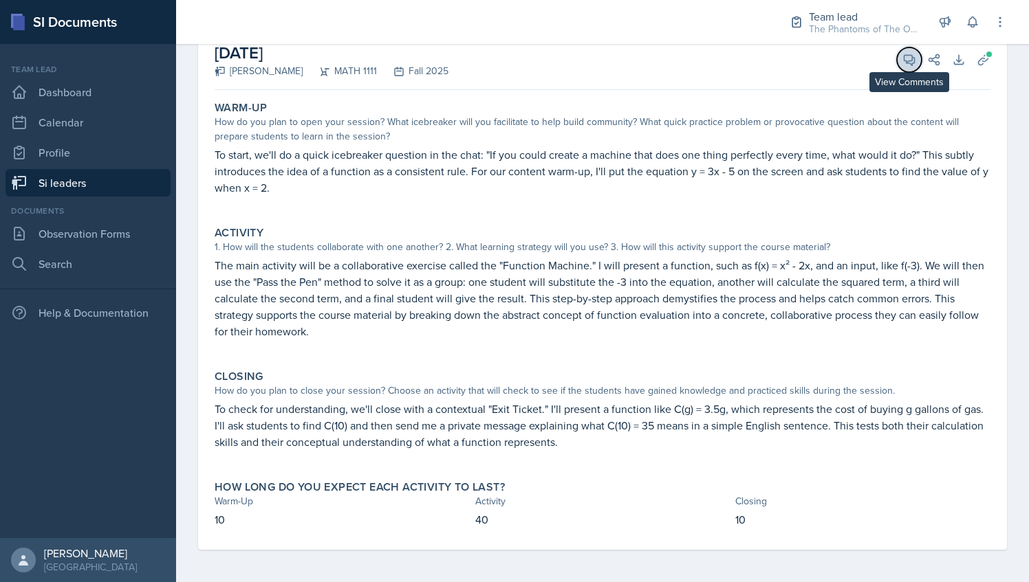
click at [897, 50] on button "View Comments" at bounding box center [909, 59] width 25 height 25
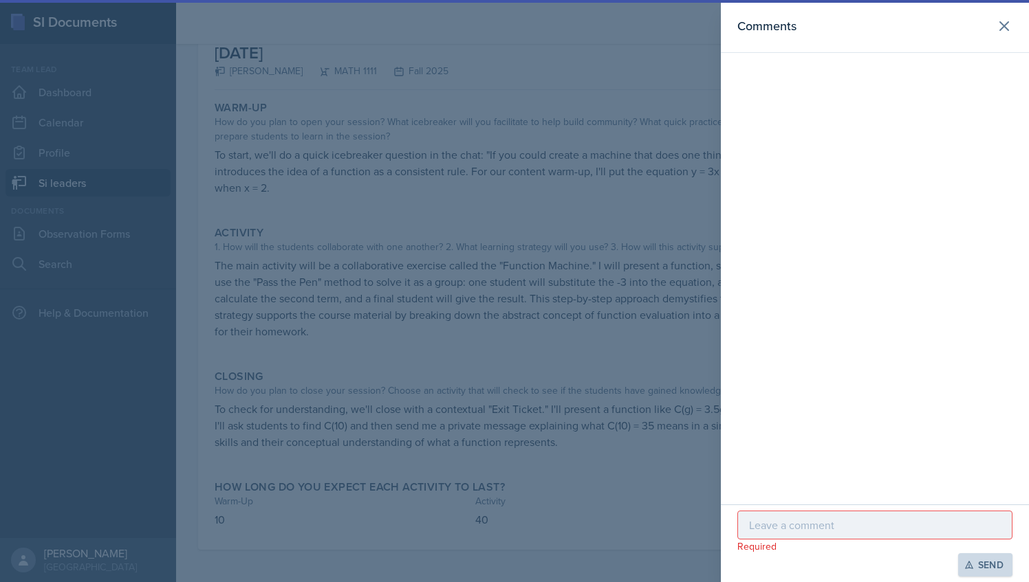
click at [805, 527] on p at bounding box center [875, 525] width 252 height 17
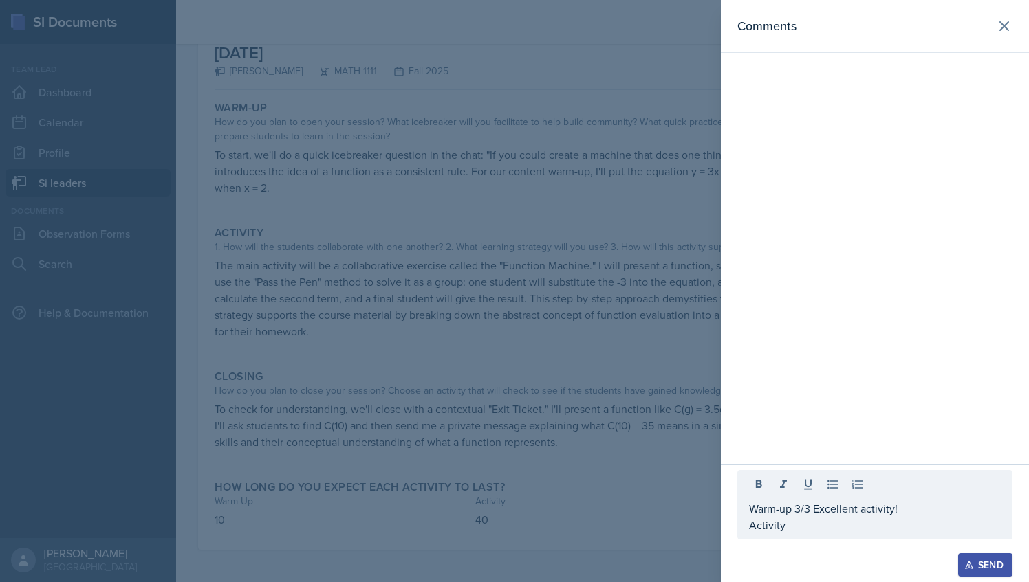
click at [470, 296] on div at bounding box center [514, 291] width 1029 height 582
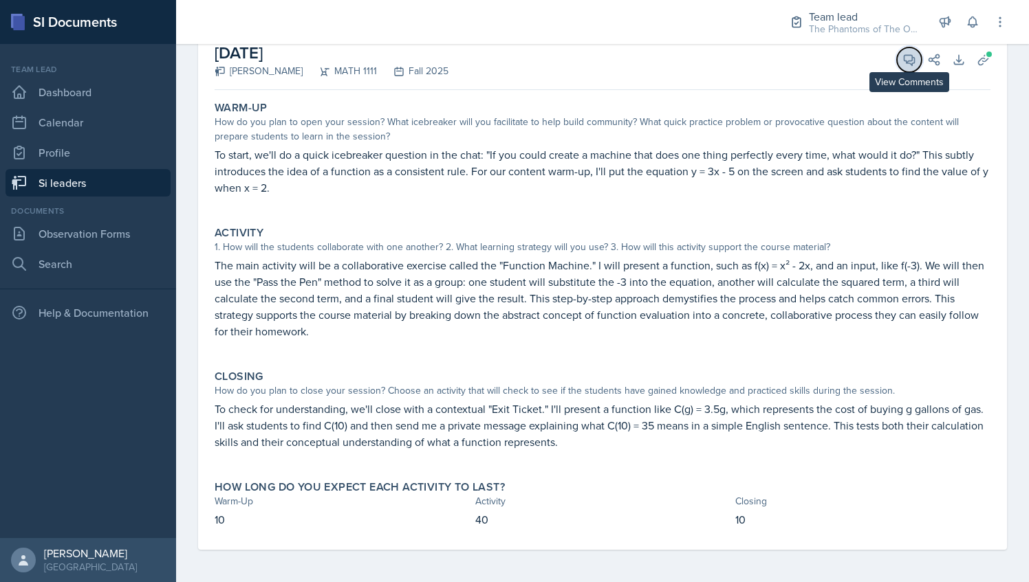
click at [897, 61] on button "View Comments" at bounding box center [909, 59] width 25 height 25
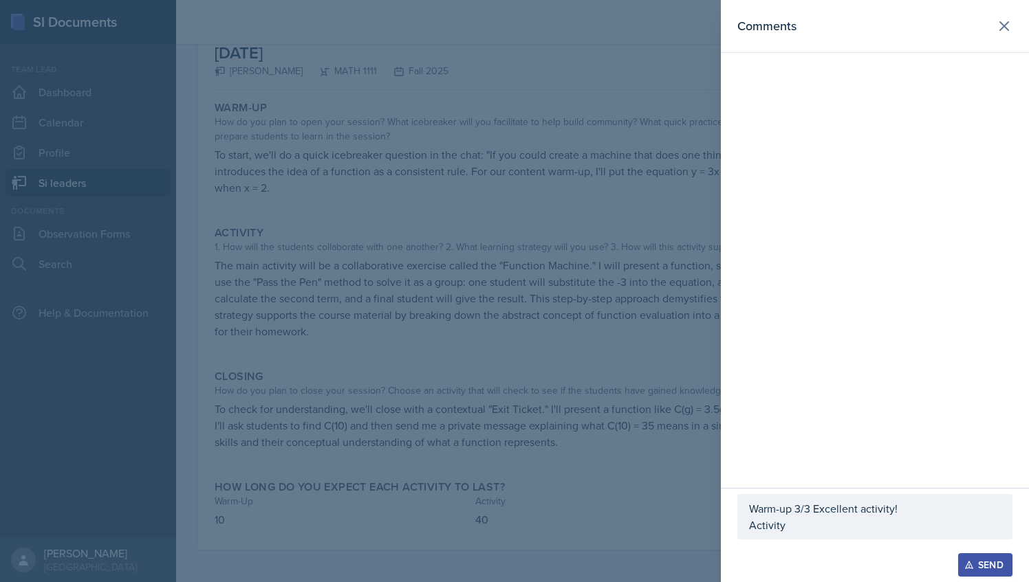
click at [828, 539] on div "Warm-up 3/3 Excellent activity! Activity" at bounding box center [874, 516] width 275 height 45
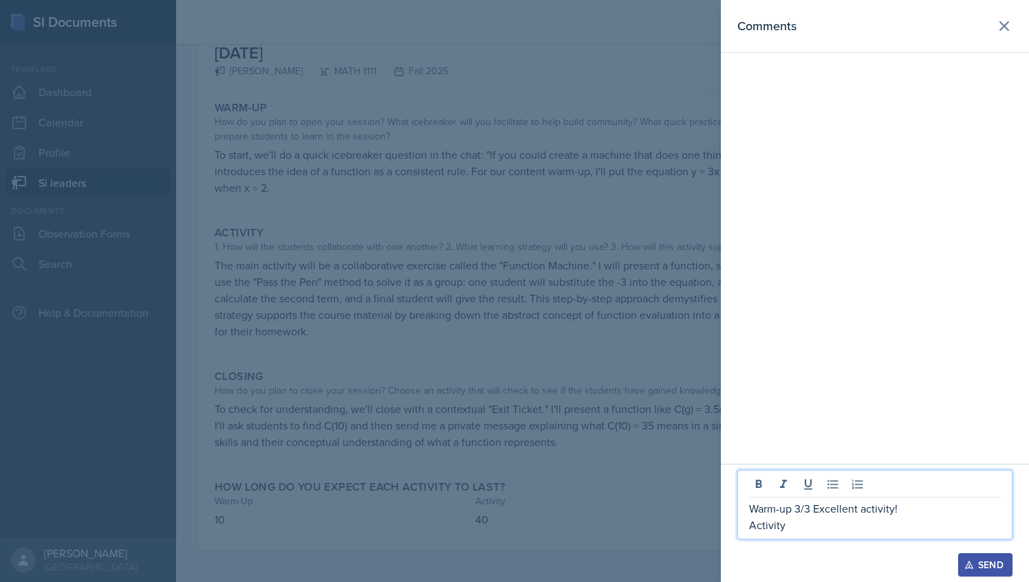
click at [821, 521] on p "Activity" at bounding box center [875, 525] width 252 height 17
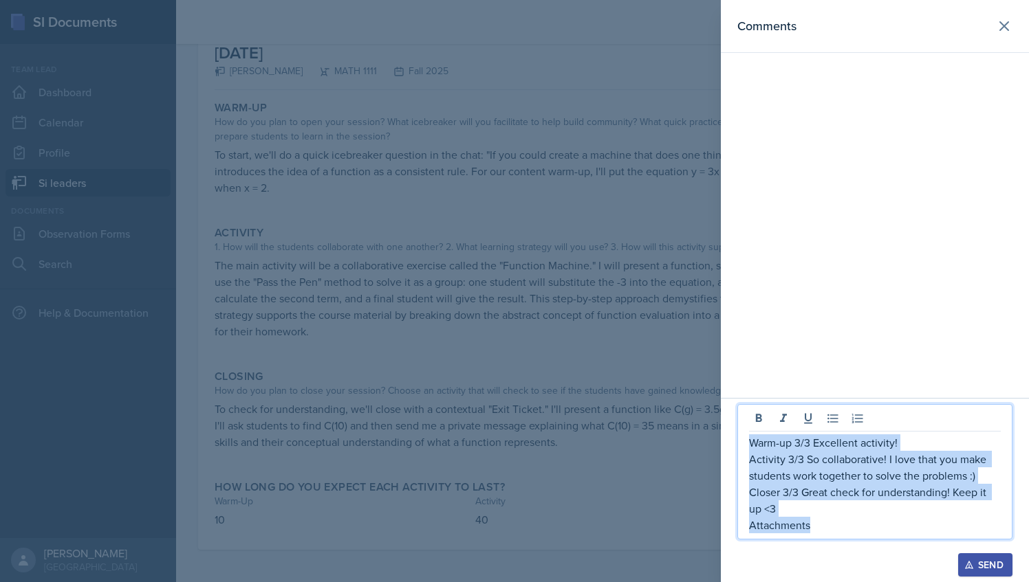
drag, startPoint x: 816, startPoint y: 526, endPoint x: 747, endPoint y: 446, distance: 105.8
click at [747, 446] on div "Warm-up 3/3 Excellent activity! Activity 3/3 So collaborative! I love that you …" at bounding box center [874, 471] width 275 height 135
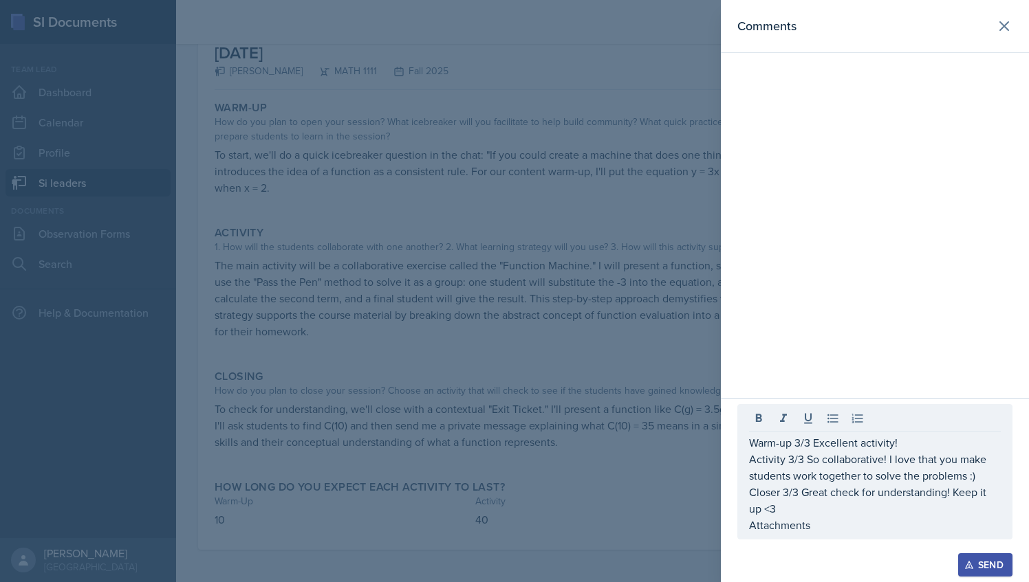
click at [579, 226] on div at bounding box center [514, 291] width 1029 height 582
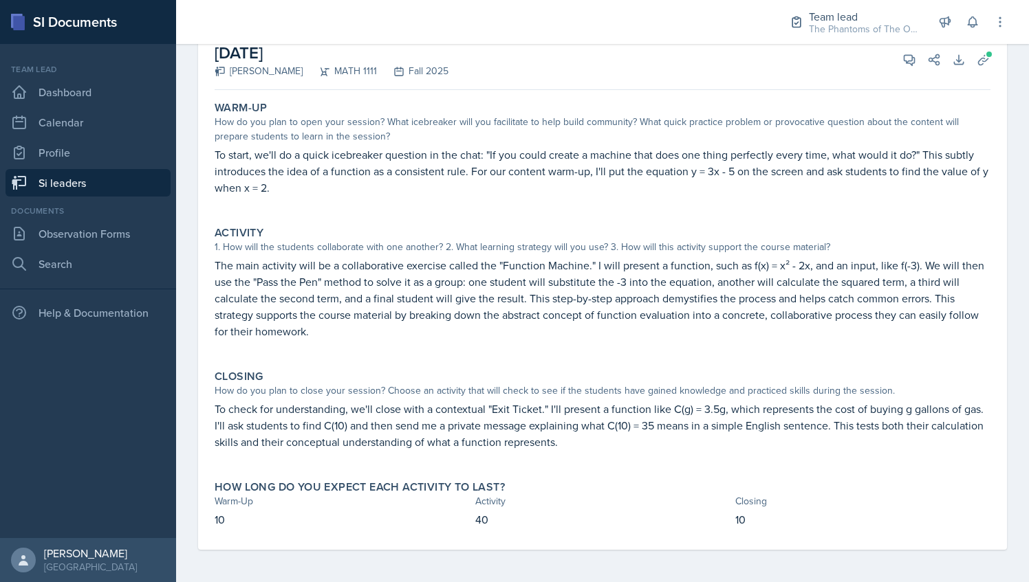
scroll to position [53, 0]
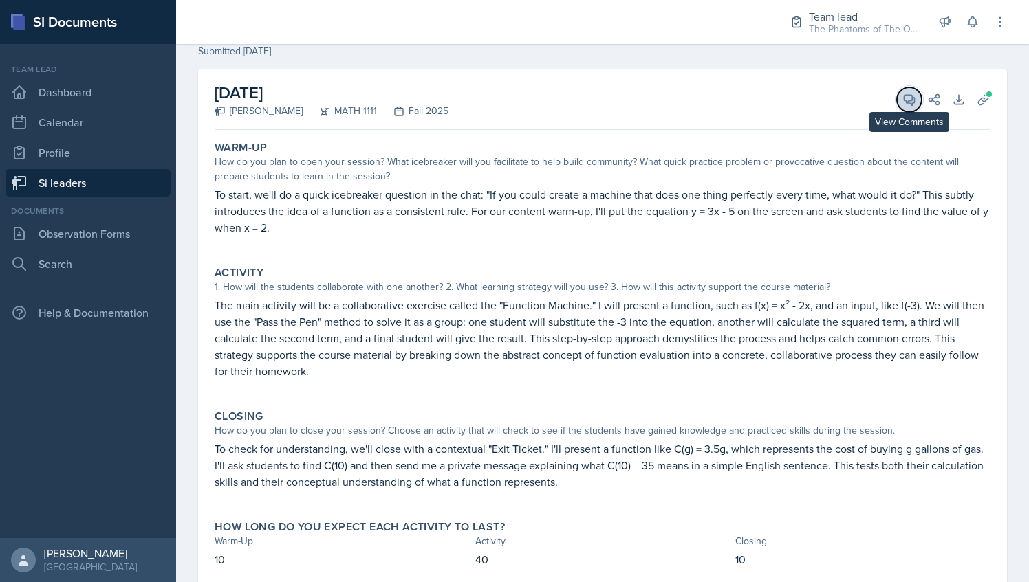
click at [902, 97] on icon at bounding box center [909, 100] width 14 height 14
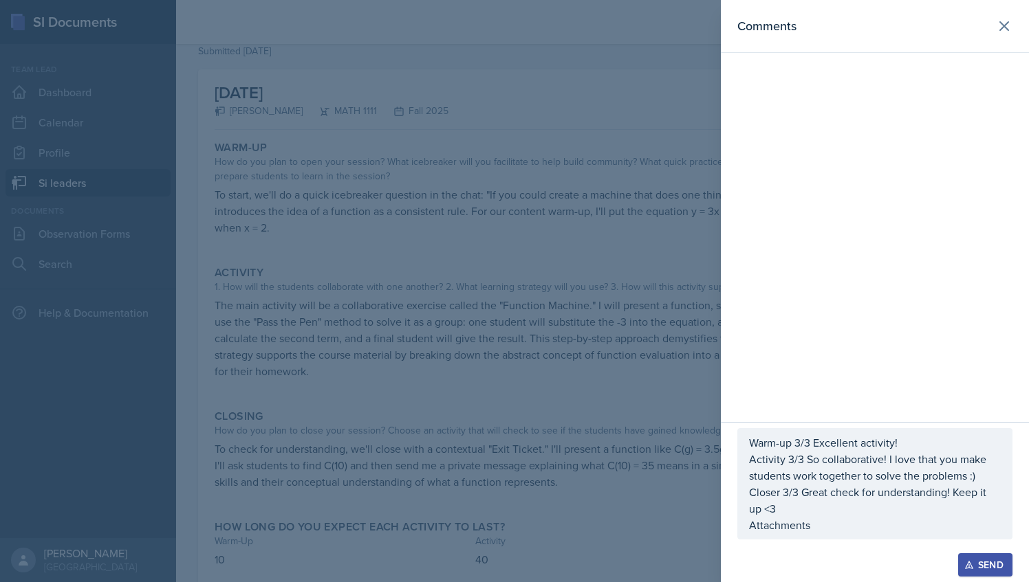
click at [849, 523] on p "Attachments" at bounding box center [875, 525] width 252 height 17
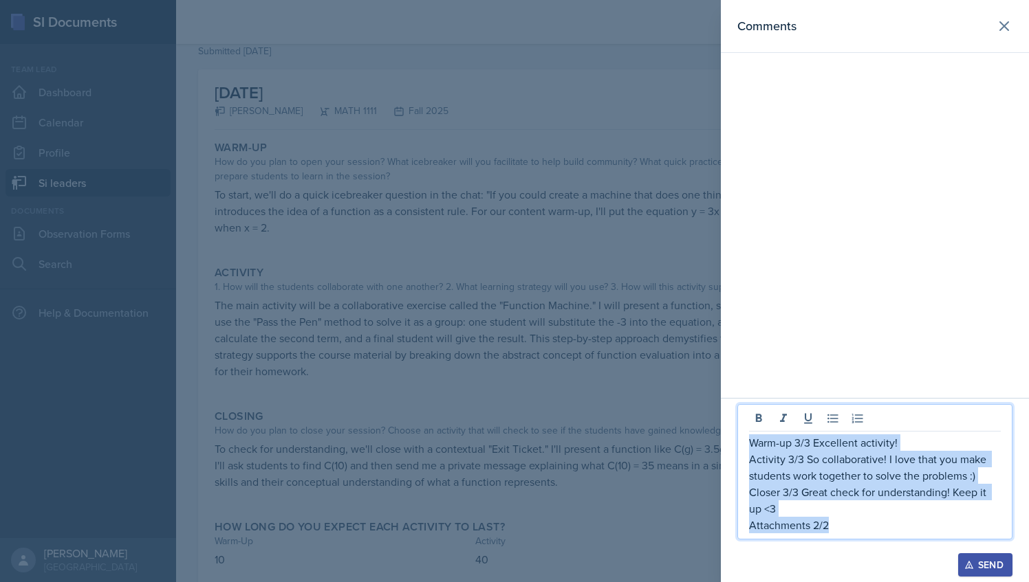
drag, startPoint x: 849, startPoint y: 523, endPoint x: 751, endPoint y: 443, distance: 126.1
click at [751, 443] on div "Warm-up 3/3 Excellent activity! Activity 3/3 So collaborative! I love that you …" at bounding box center [875, 484] width 252 height 99
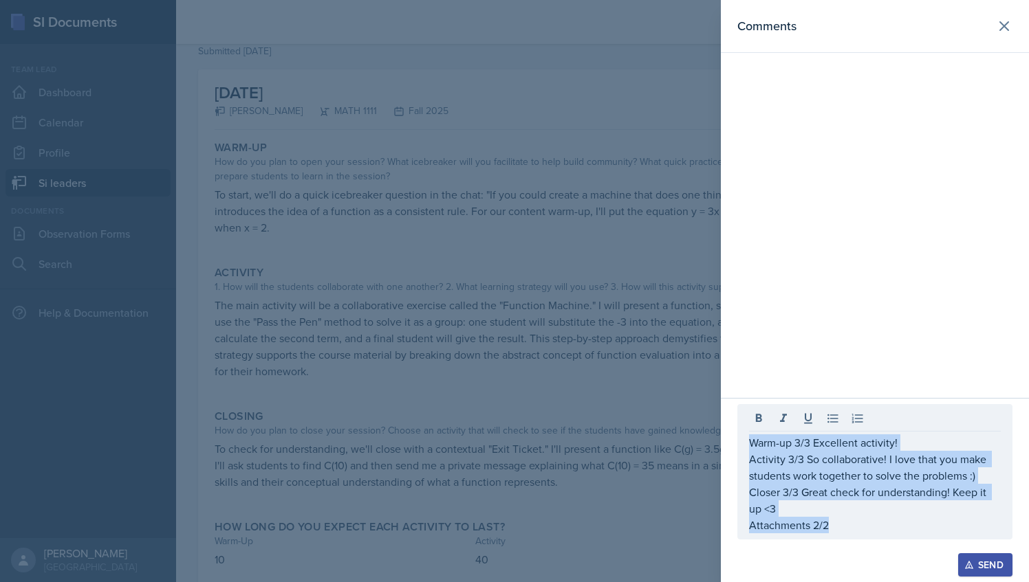
click at [981, 564] on div "Send" at bounding box center [985, 565] width 36 height 11
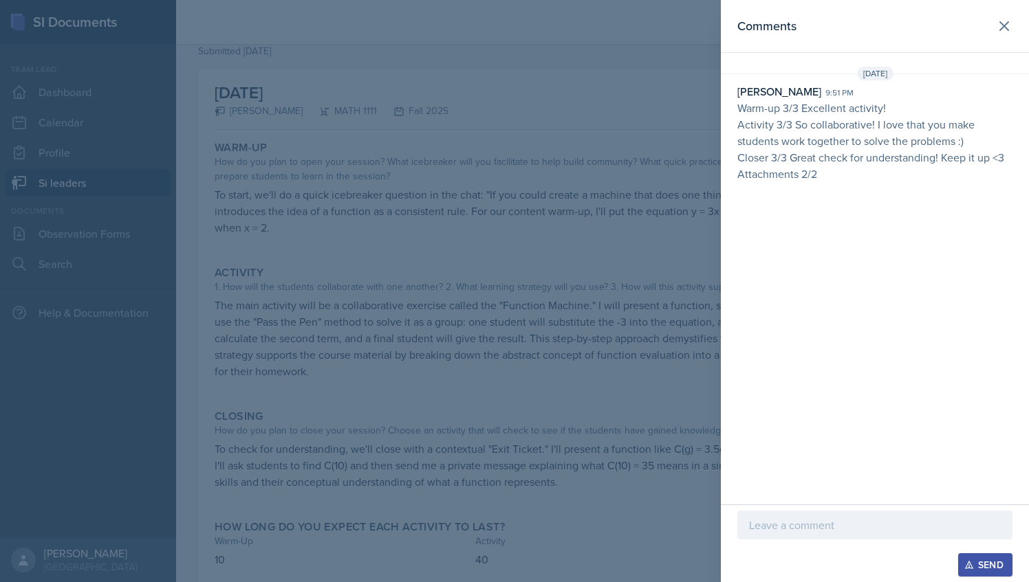
click at [567, 312] on div at bounding box center [514, 291] width 1029 height 582
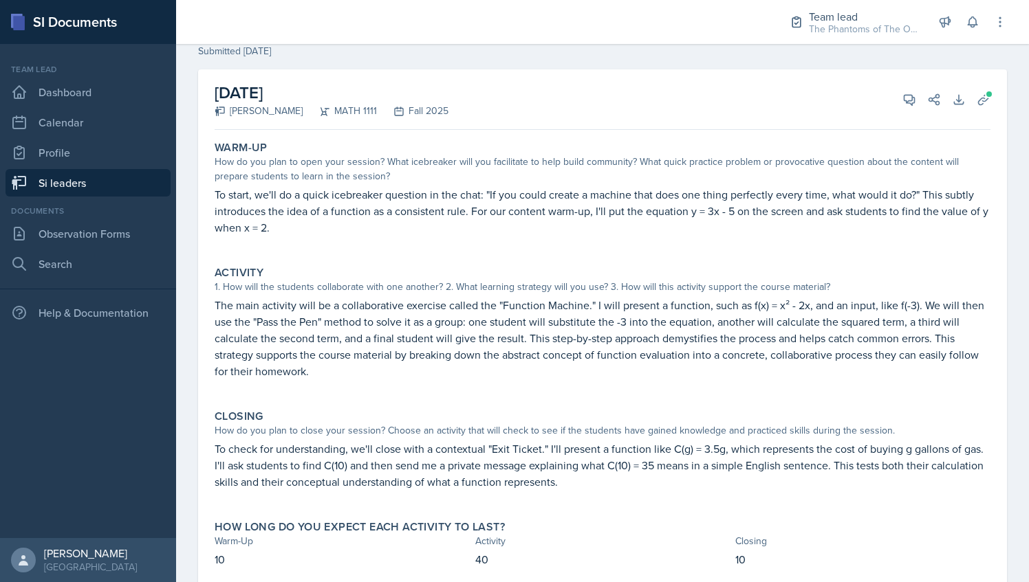
scroll to position [0, 0]
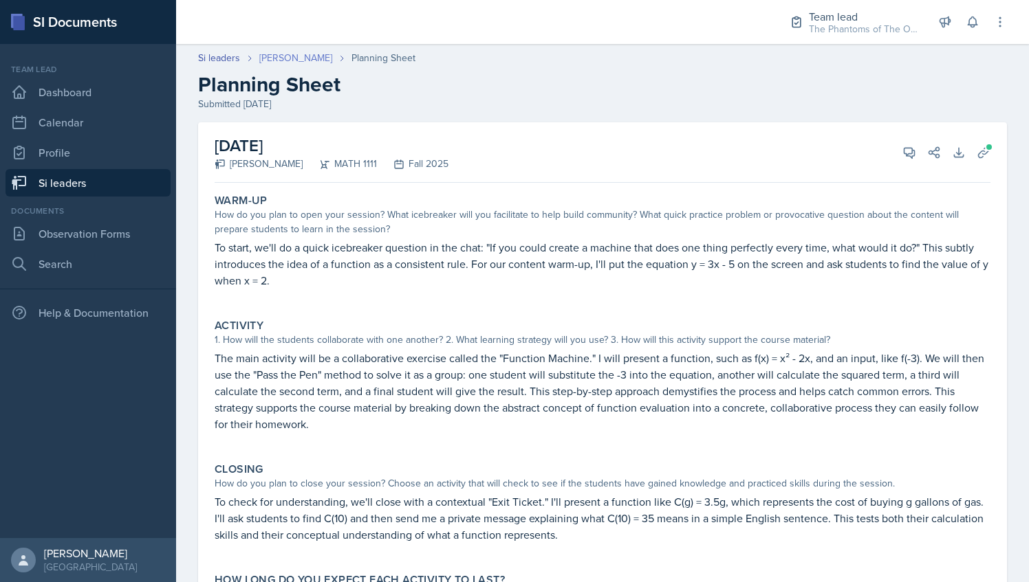
click at [288, 59] on link "[PERSON_NAME]" at bounding box center [295, 58] width 73 height 14
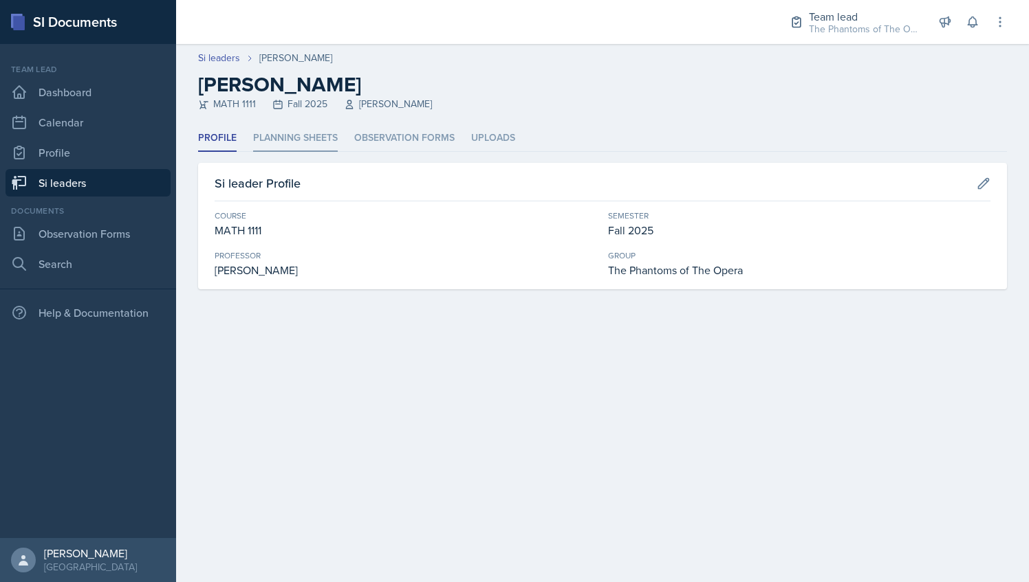
click at [289, 134] on li "Planning Sheets" at bounding box center [295, 138] width 85 height 27
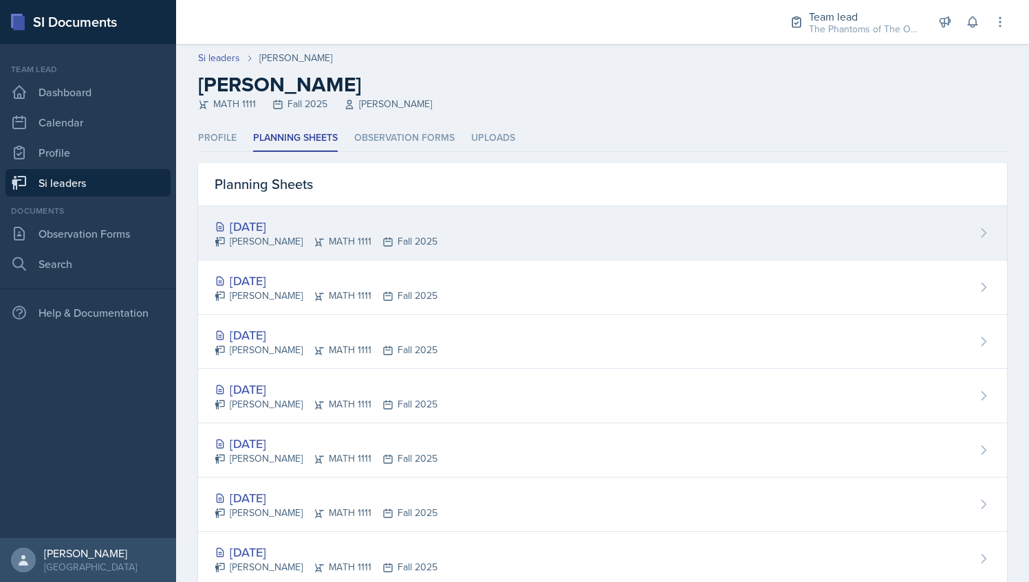
click at [349, 252] on div "[DATE] [PERSON_NAME] MATH 1111 Fall 2025" at bounding box center [602, 233] width 809 height 54
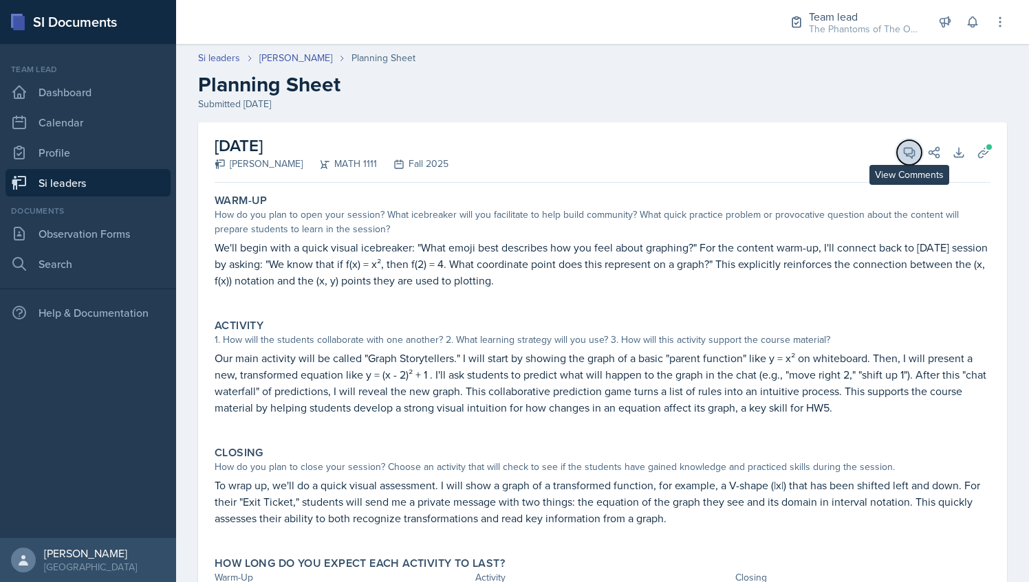
click at [904, 156] on icon at bounding box center [909, 153] width 10 height 10
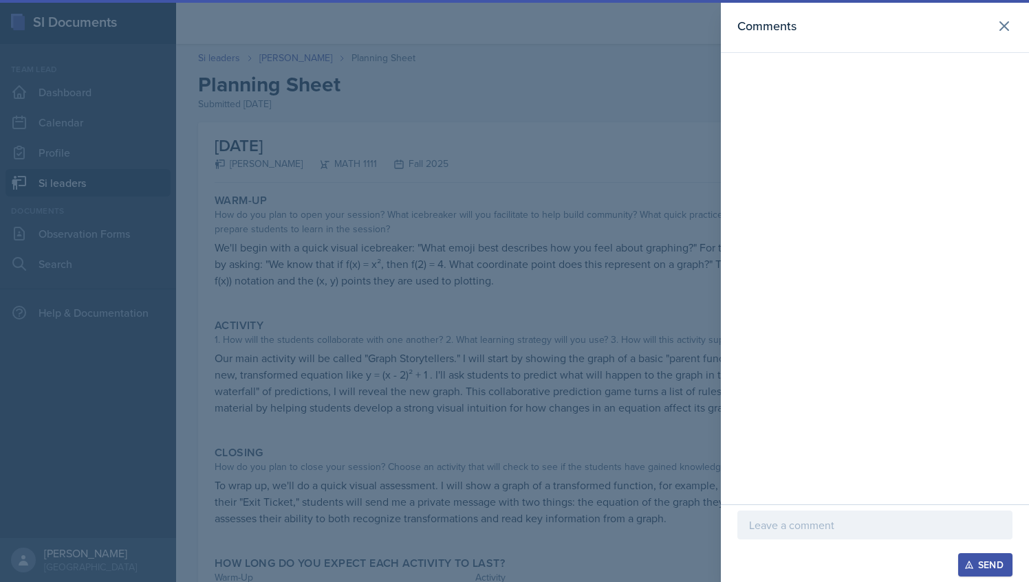
click at [855, 525] on p at bounding box center [875, 525] width 252 height 17
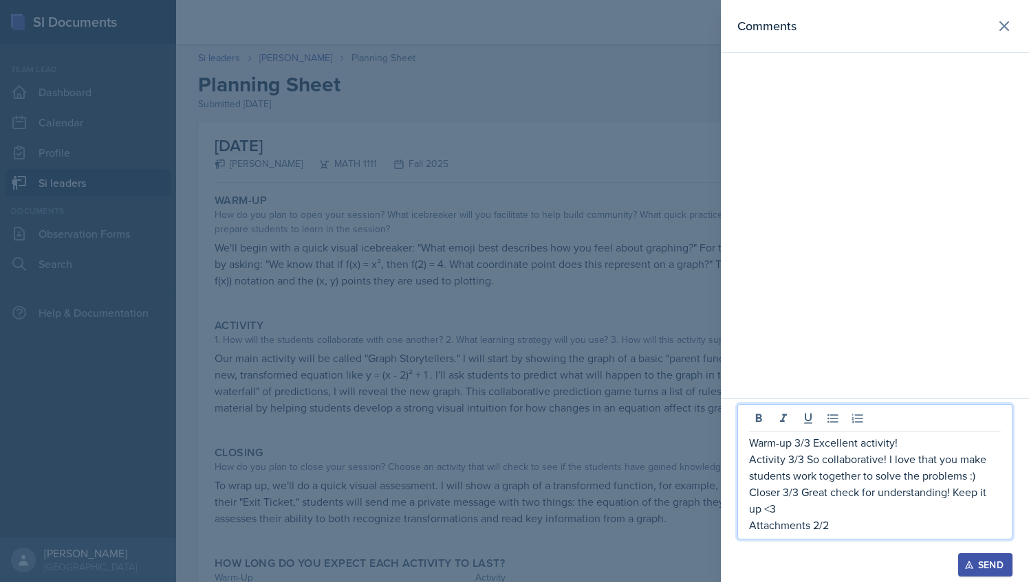
click at [598, 267] on div at bounding box center [514, 291] width 1029 height 582
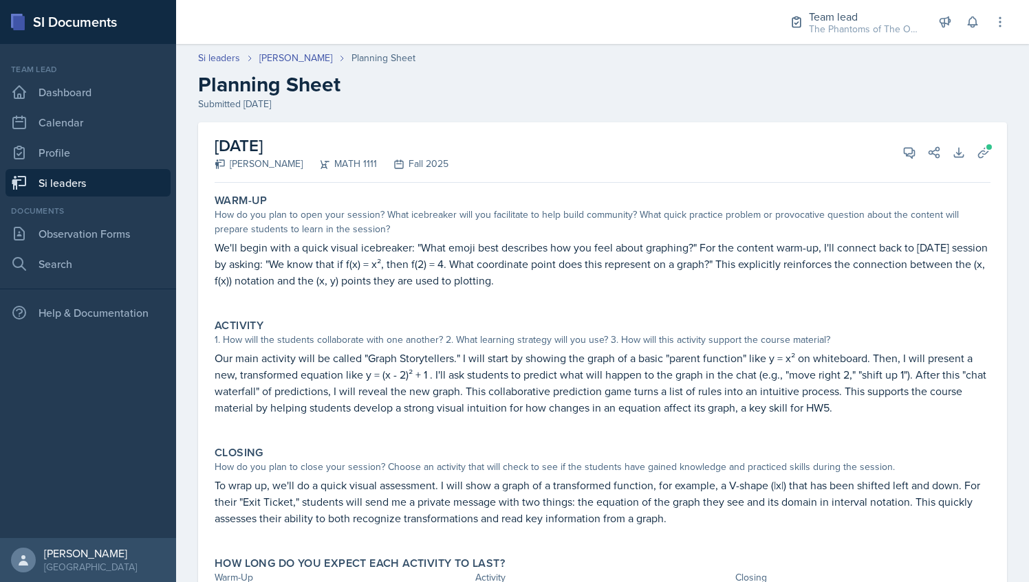
click at [889, 164] on div "[DATE] [PERSON_NAME] MATH 1111 Fall 2025 View Comments Comments Warm-up 3/3 Exc…" at bounding box center [603, 152] width 776 height 61
click at [904, 151] on icon at bounding box center [909, 153] width 10 height 10
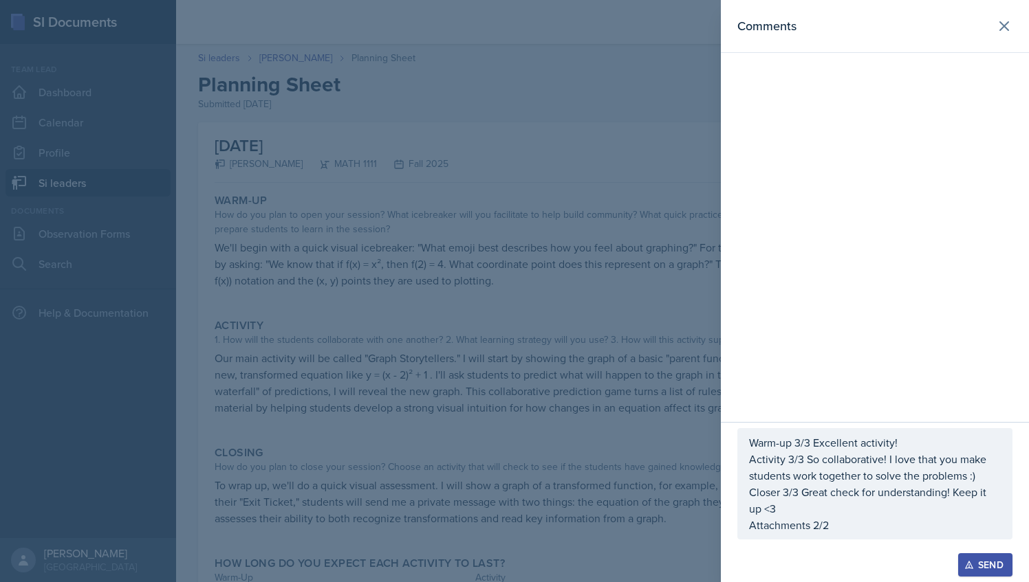
click at [840, 474] on p "Activity 3/3 So collaborative! I love that you make students work together to s…" at bounding box center [875, 467] width 252 height 33
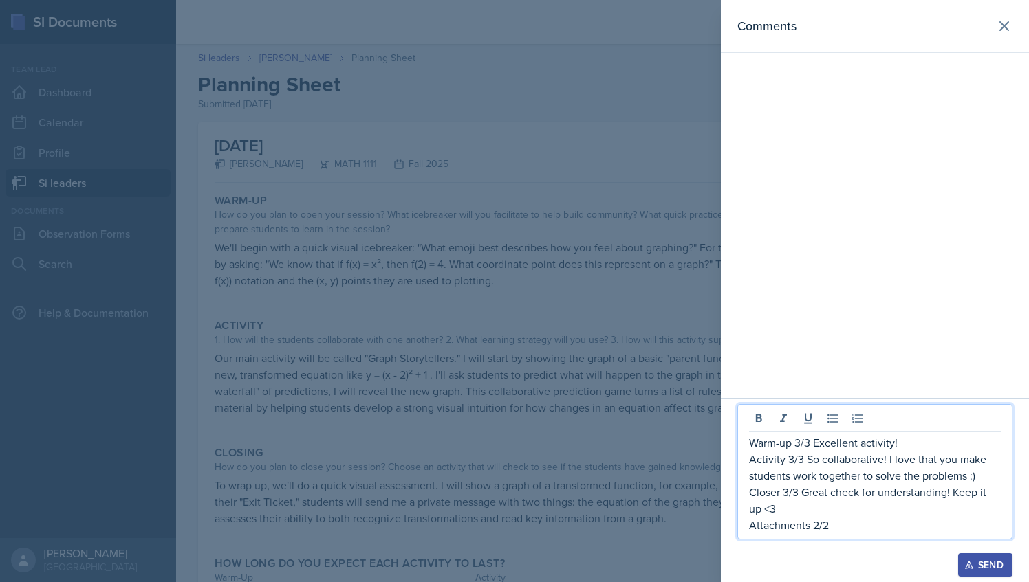
click at [879, 442] on p "Warm-up 3/3 Excellent activity!" at bounding box center [875, 443] width 252 height 17
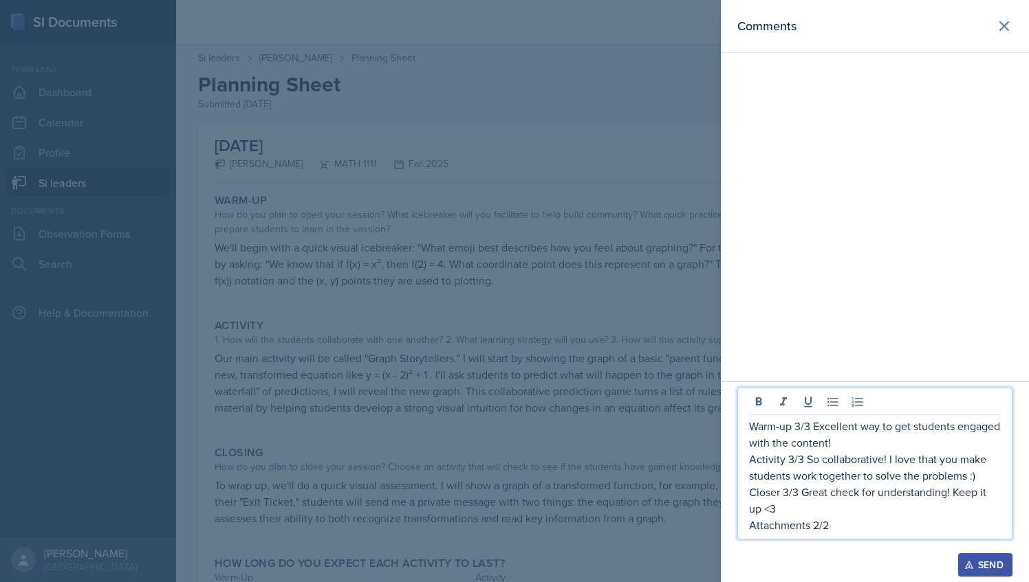
click at [462, 366] on div at bounding box center [514, 291] width 1029 height 582
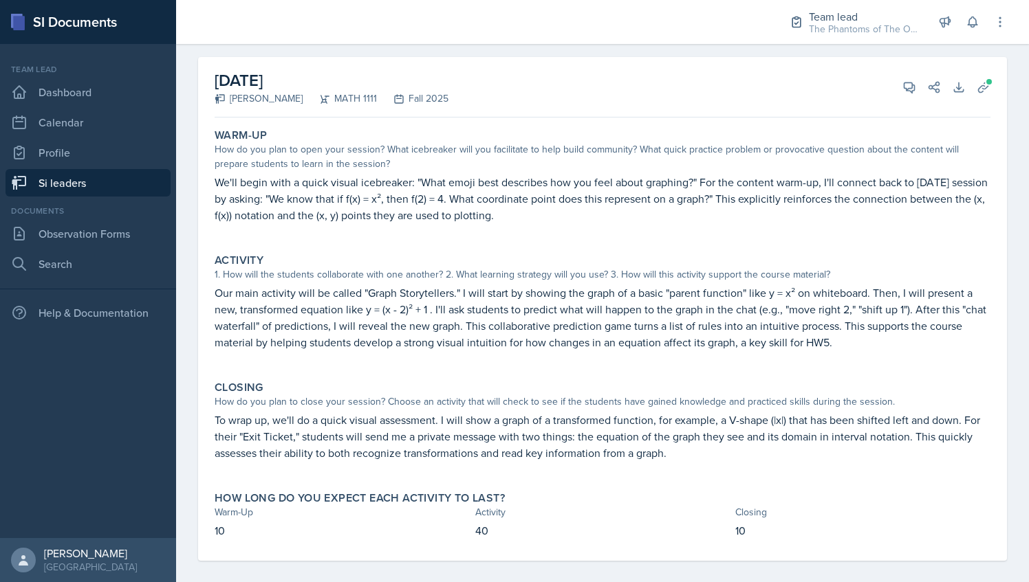
scroll to position [67, 0]
click at [906, 85] on button "View Comments" at bounding box center [909, 86] width 25 height 25
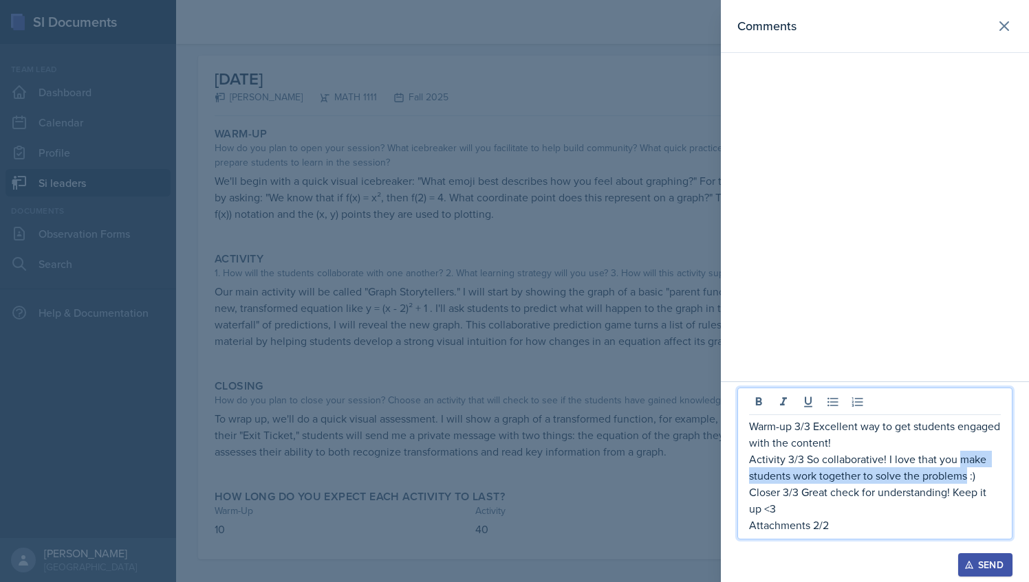
drag, startPoint x: 957, startPoint y: 459, endPoint x: 966, endPoint y: 476, distance: 18.8
click at [966, 476] on p "Activity 3/3 So collaborative! I love that you make students work together to s…" at bounding box center [875, 467] width 252 height 33
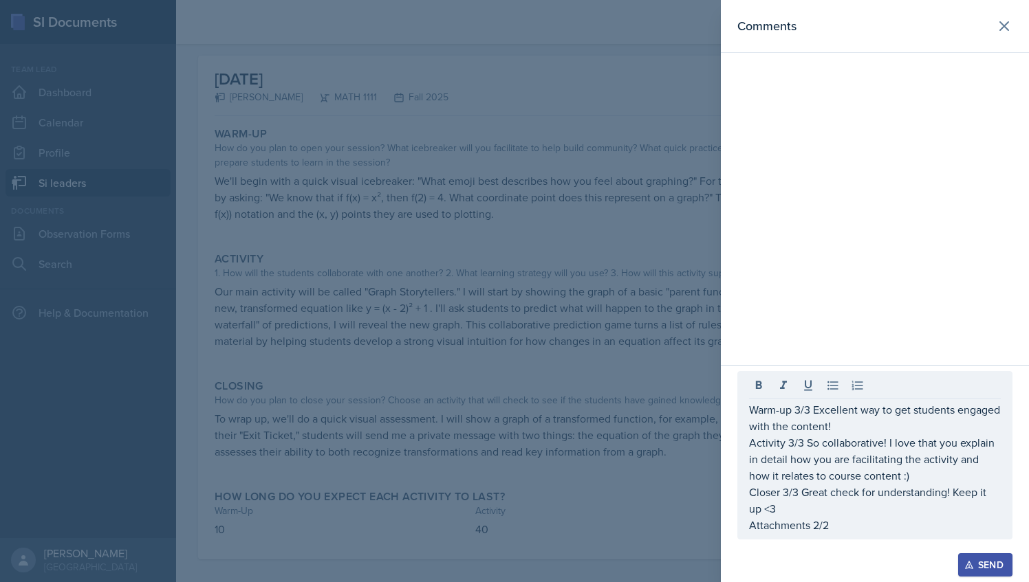
click at [439, 382] on div at bounding box center [514, 291] width 1029 height 582
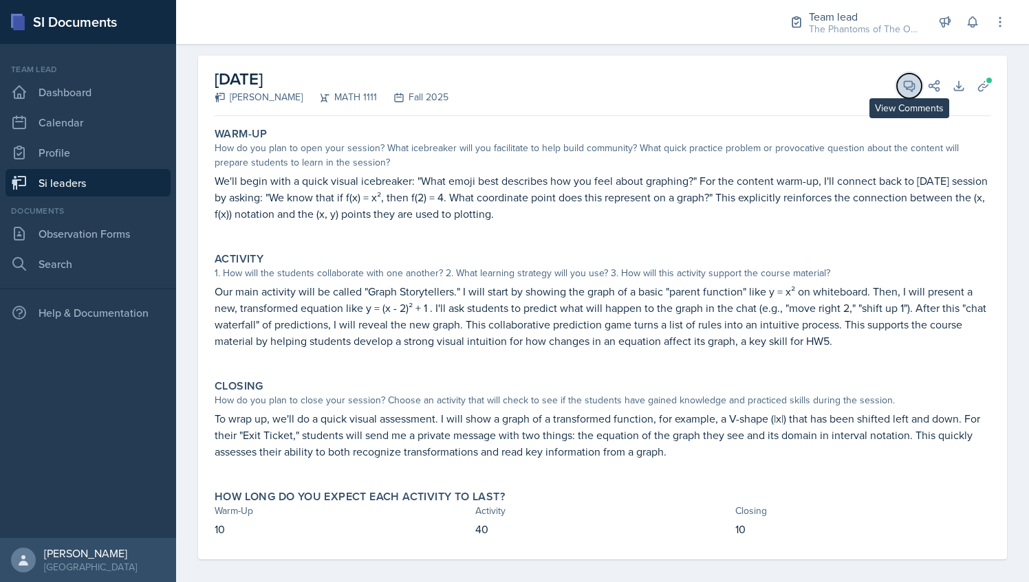
click at [911, 83] on span at bounding box center [914, 81] width 7 height 7
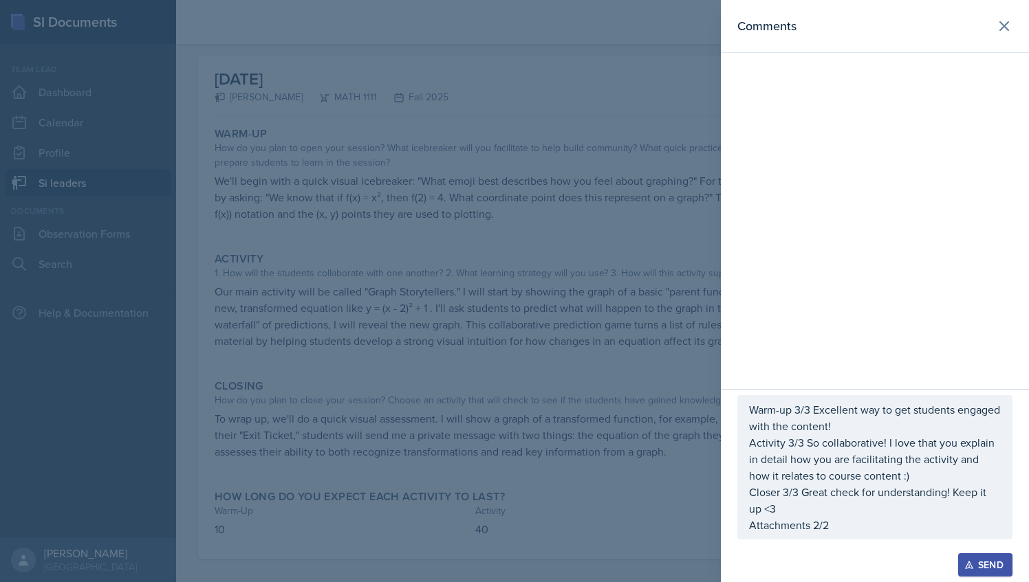
click at [803, 502] on p "Closer 3/3 Great check for understanding! Keep it up <3" at bounding box center [875, 500] width 252 height 33
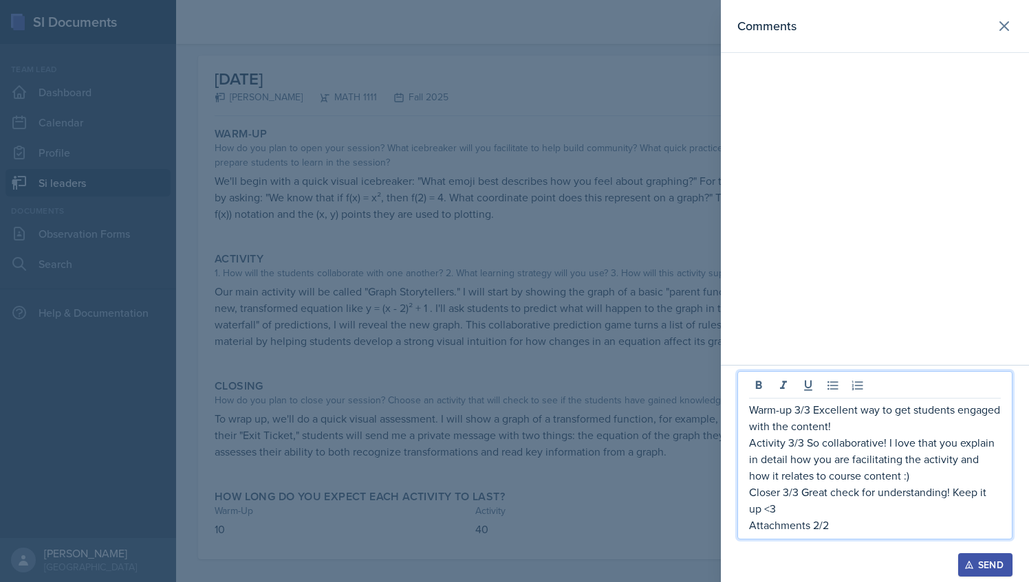
drag, startPoint x: 785, startPoint y: 512, endPoint x: 805, endPoint y: 494, distance: 26.8
click at [805, 494] on p "Closer 3/3 Great check for understanding! Keep it up <3" at bounding box center [875, 500] width 252 height 33
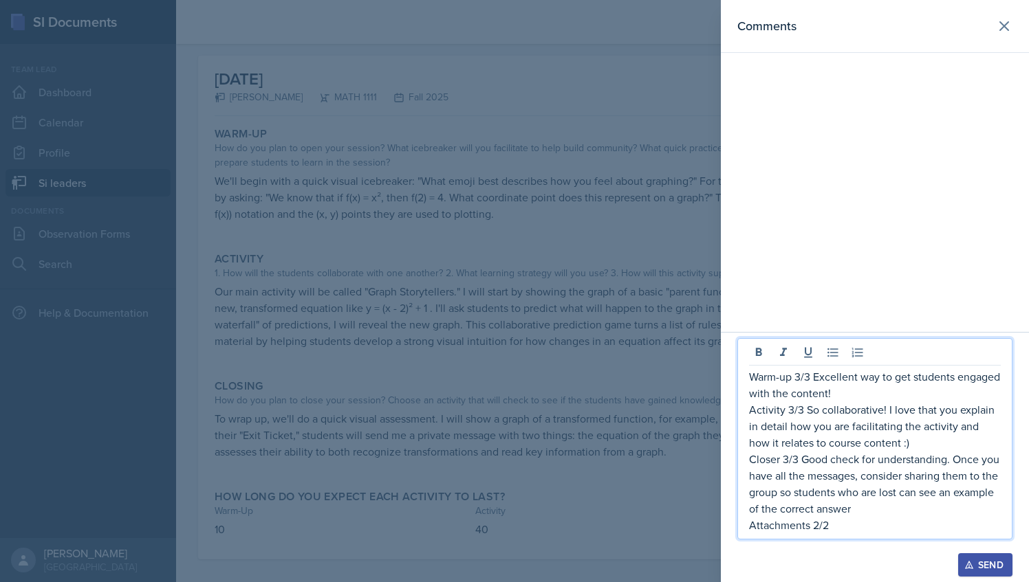
click at [891, 543] on div at bounding box center [874, 547] width 275 height 14
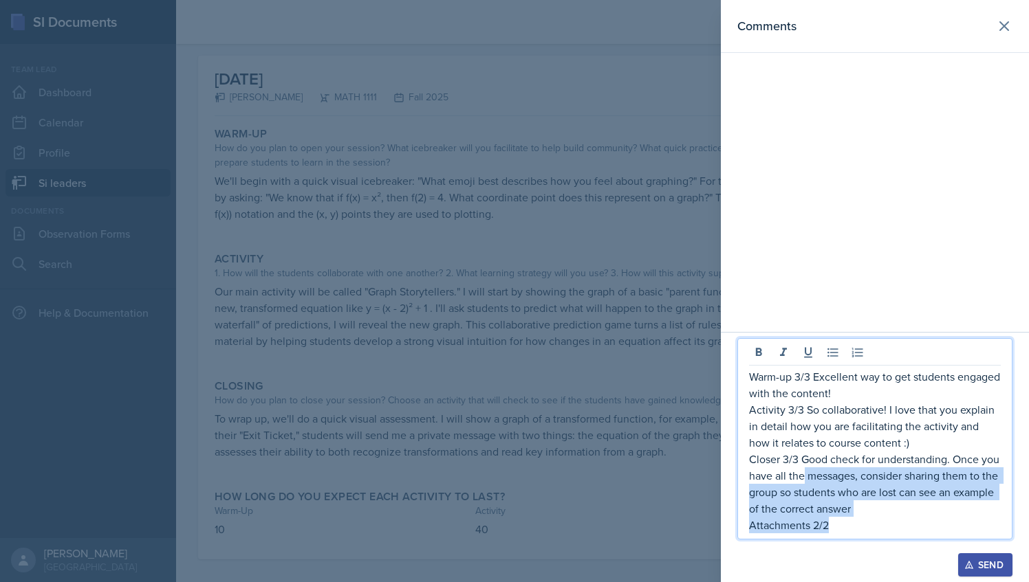
drag, startPoint x: 833, startPoint y: 527, endPoint x: 802, endPoint y: 481, distance: 56.5
click at [802, 481] on div "Warm-up 3/3 Excellent way to get students engaged with the content! Activity 3/…" at bounding box center [875, 451] width 252 height 165
click at [872, 512] on p "Closer 3/3 Good check for understanding. Once you have all the messages, consid…" at bounding box center [875, 484] width 252 height 66
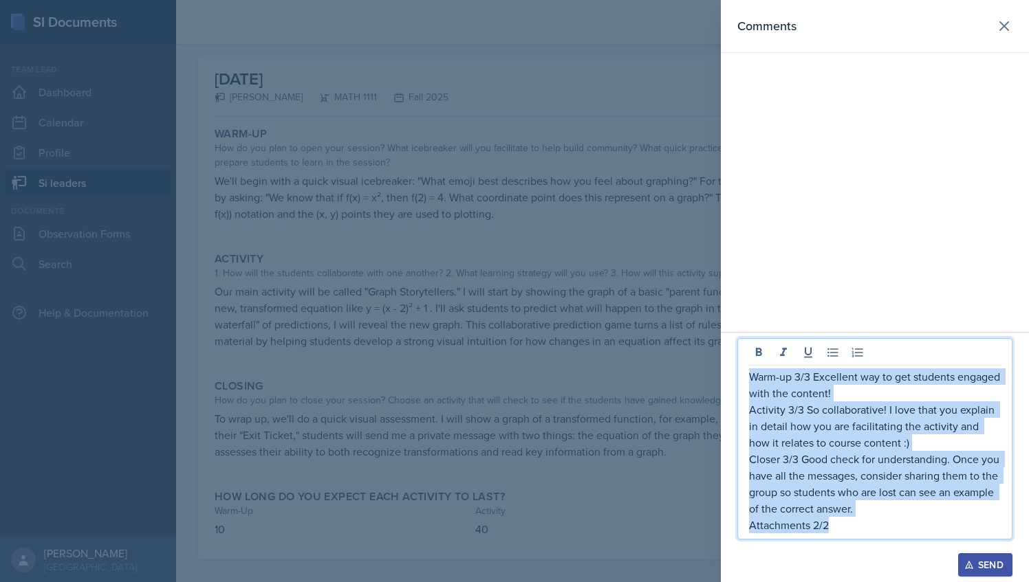
drag, startPoint x: 829, startPoint y: 526, endPoint x: 752, endPoint y: 373, distance: 171.3
click at [752, 373] on div "Warm-up 3/3 Excellent way to get students engaged with the content! Activity 3/…" at bounding box center [875, 451] width 252 height 165
click at [987, 567] on div "Send" at bounding box center [985, 565] width 36 height 11
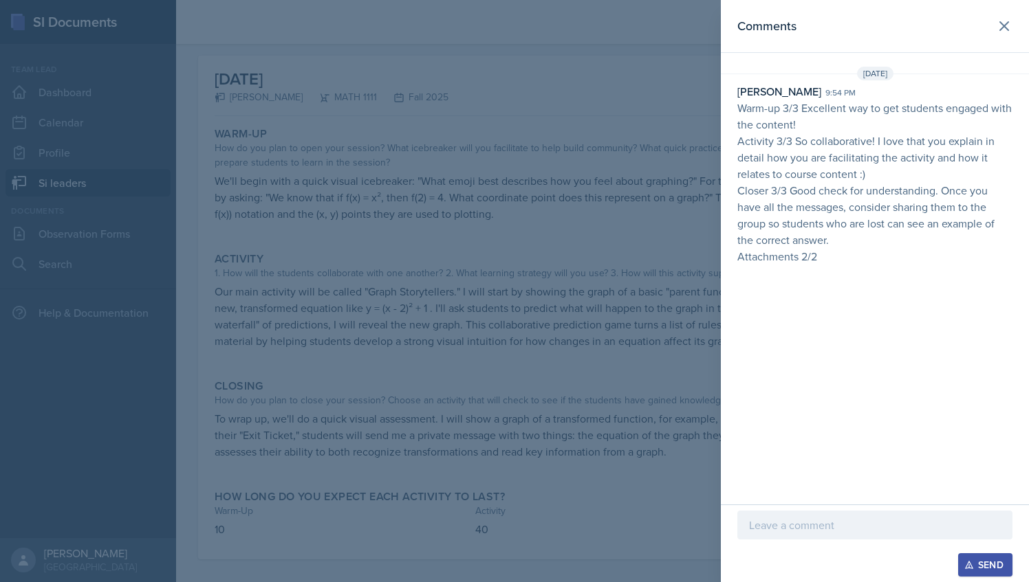
click at [349, 184] on div at bounding box center [514, 291] width 1029 height 582
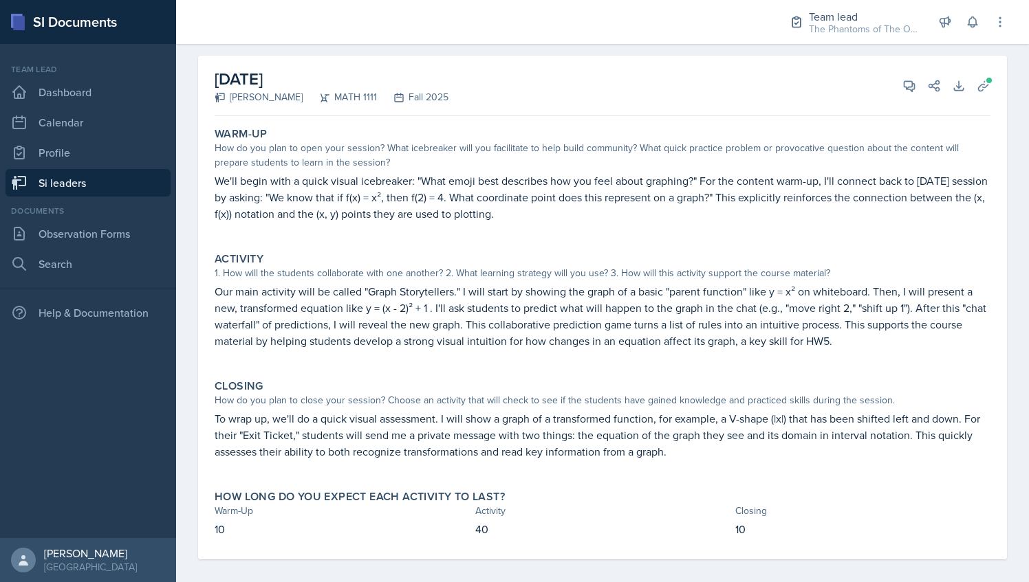
click at [87, 187] on link "Si leaders" at bounding box center [88, 183] width 165 height 28
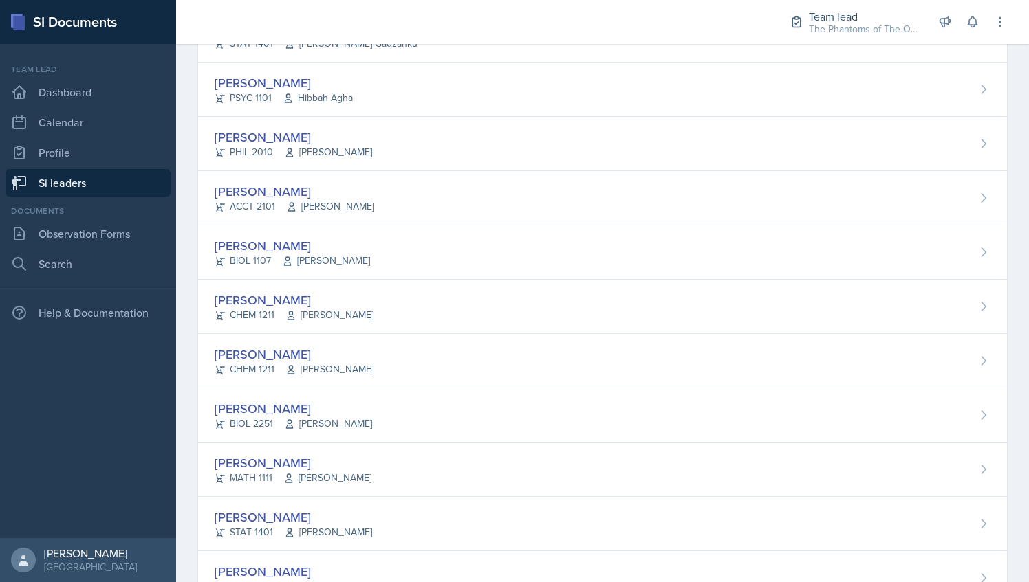
scroll to position [926, 0]
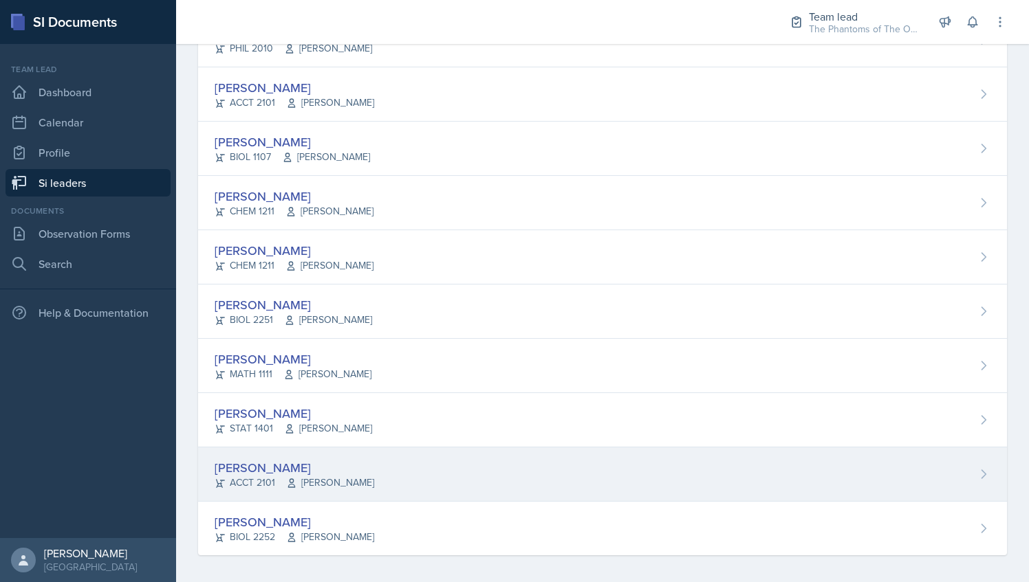
click at [299, 485] on div "[PERSON_NAME] ACCT 2101 [PERSON_NAME]" at bounding box center [602, 475] width 809 height 54
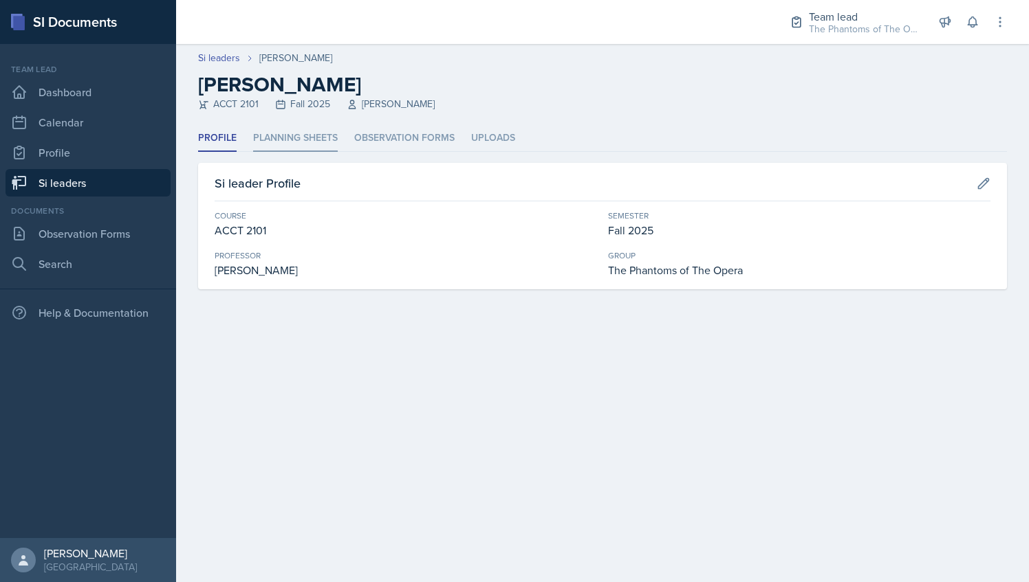
click at [298, 128] on li "Planning Sheets" at bounding box center [295, 138] width 85 height 27
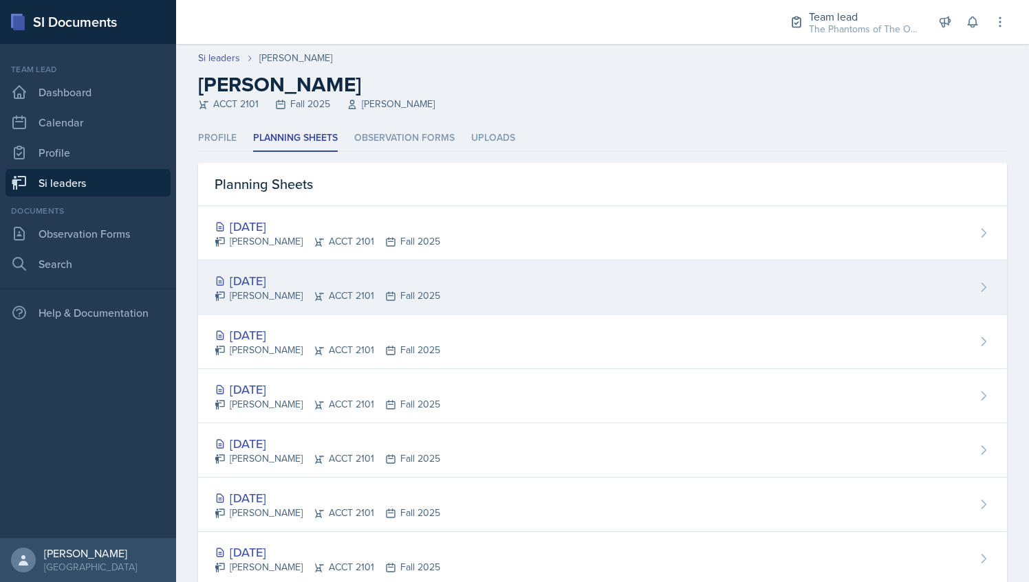
click at [364, 298] on div "[PERSON_NAME] ACCT 2101 Fall 2025" at bounding box center [328, 296] width 226 height 14
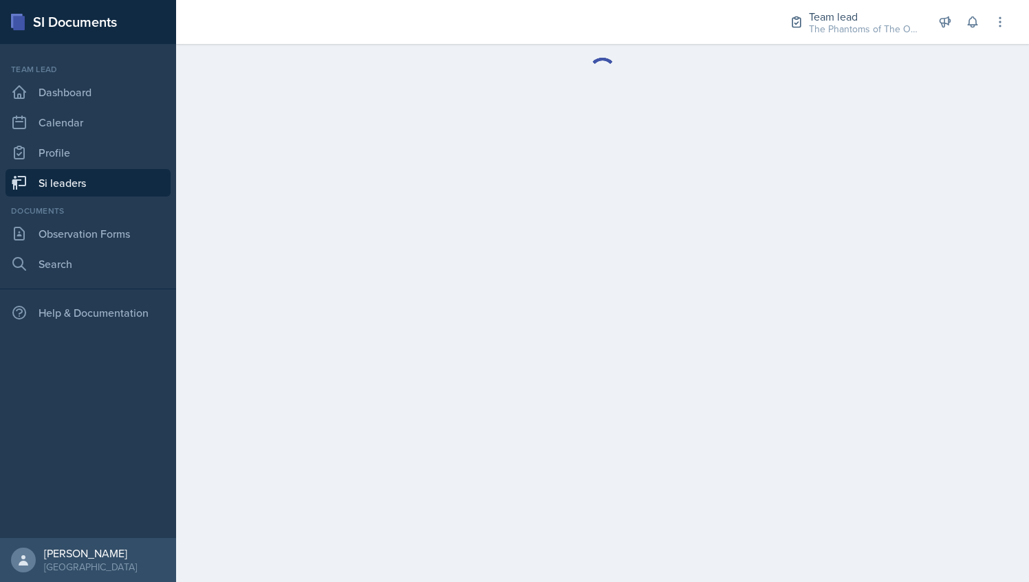
click at [364, 298] on main at bounding box center [602, 313] width 853 height 538
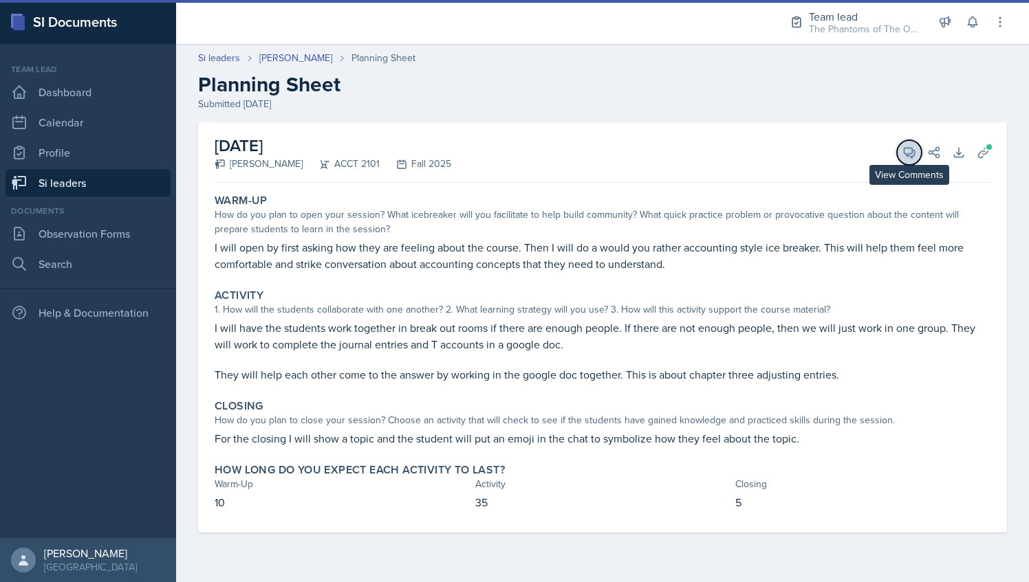
click at [911, 155] on icon at bounding box center [909, 153] width 14 height 14
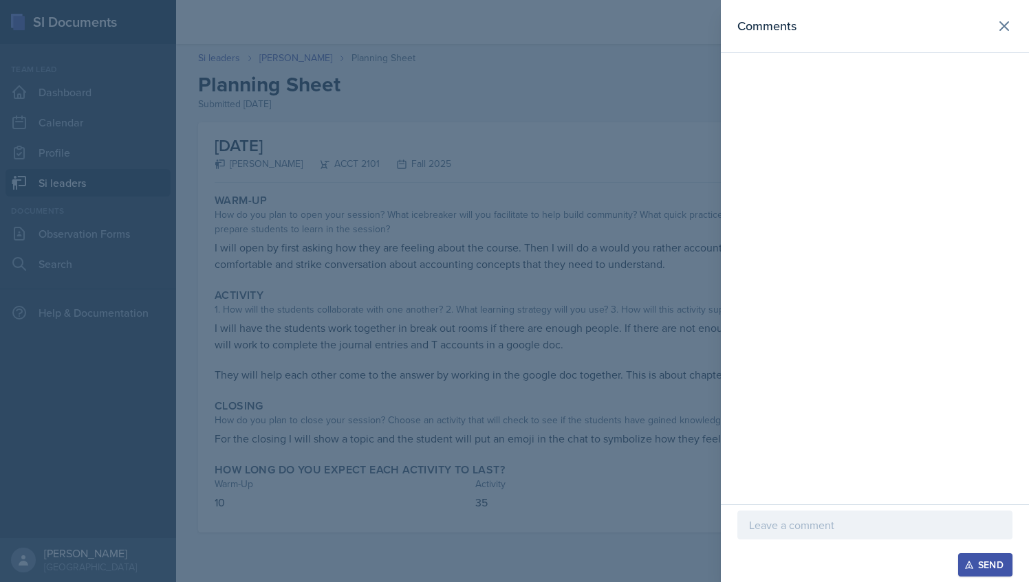
click at [637, 315] on div at bounding box center [514, 291] width 1029 height 582
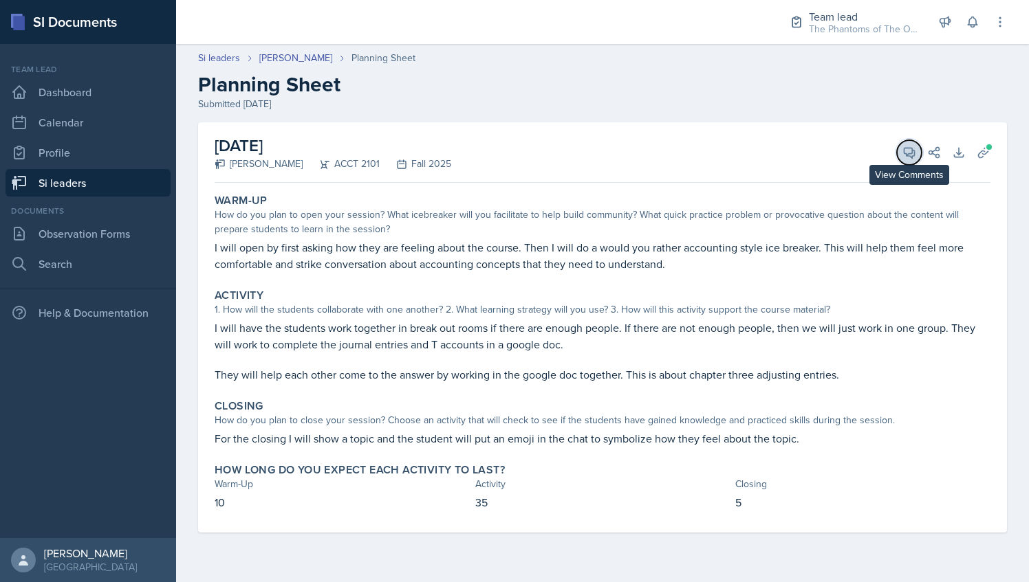
click at [913, 147] on span at bounding box center [914, 147] width 7 height 7
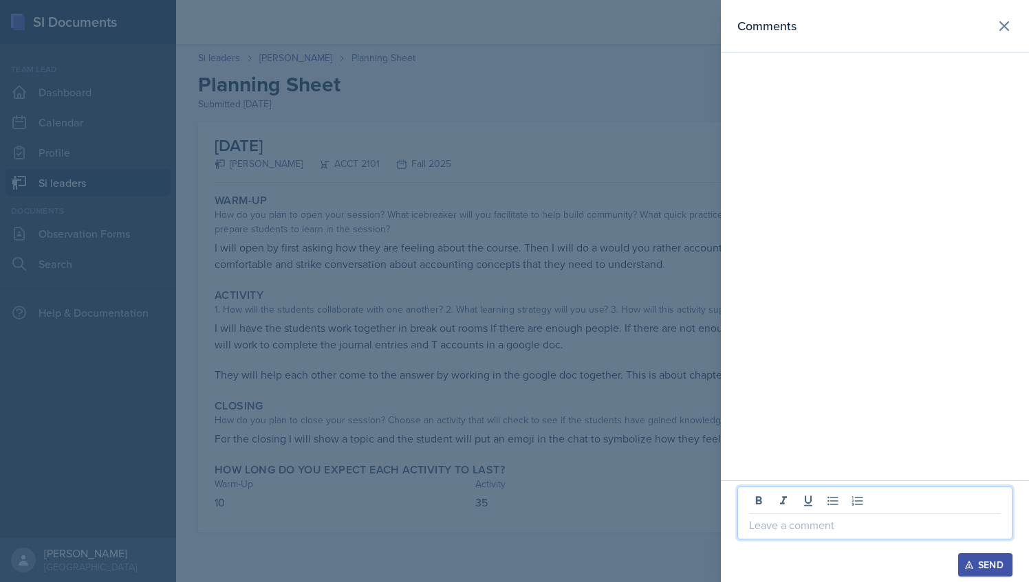
click at [820, 530] on p at bounding box center [875, 525] width 252 height 17
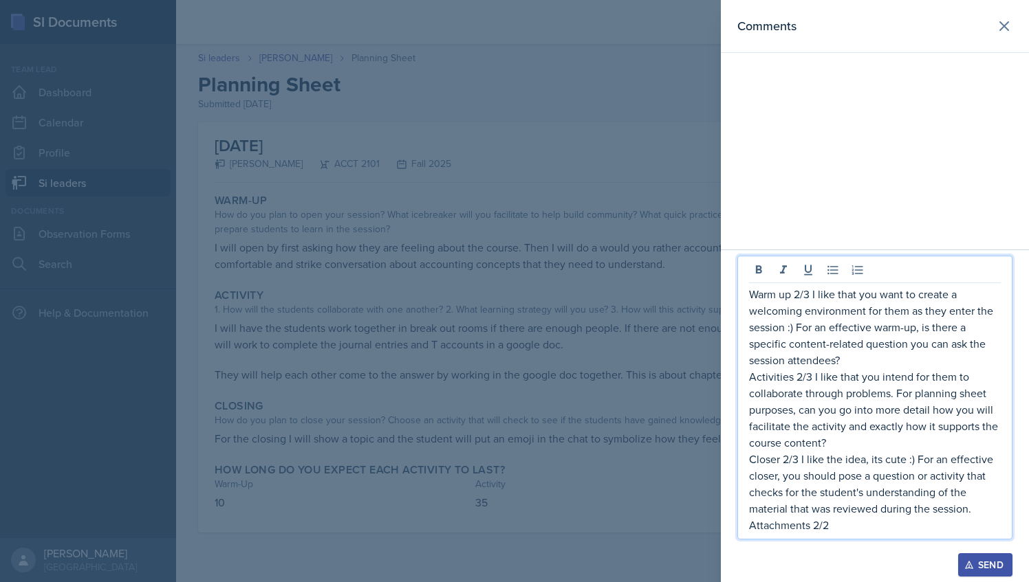
drag, startPoint x: 831, startPoint y: 527, endPoint x: 750, endPoint y: 292, distance: 247.9
click at [750, 292] on div "Warm up 2/3 I like that you want to create a welcoming environment for them as …" at bounding box center [875, 410] width 252 height 248
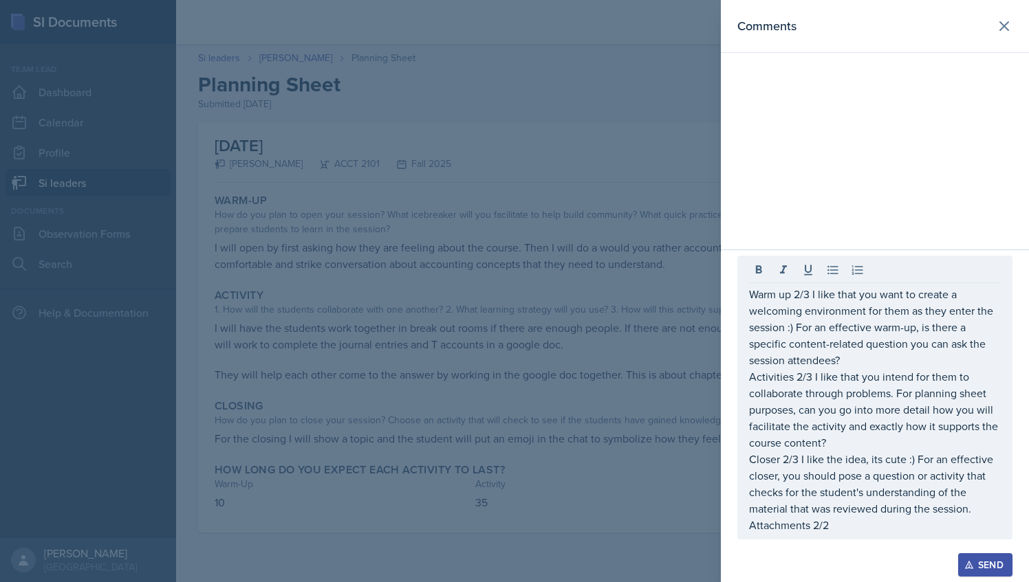
click at [557, 127] on div at bounding box center [514, 291] width 1029 height 582
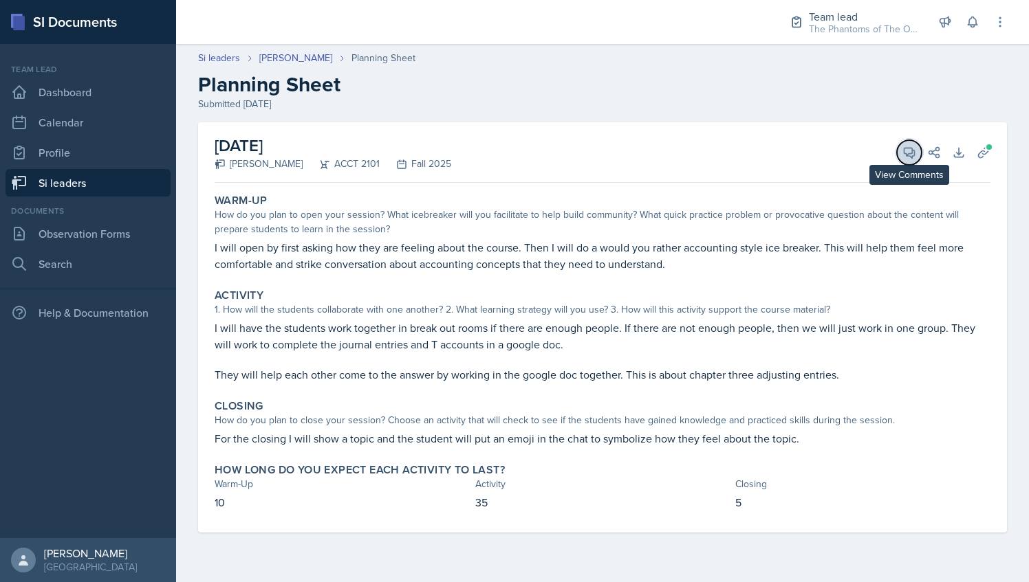
click at [904, 144] on button "View Comments" at bounding box center [909, 152] width 25 height 25
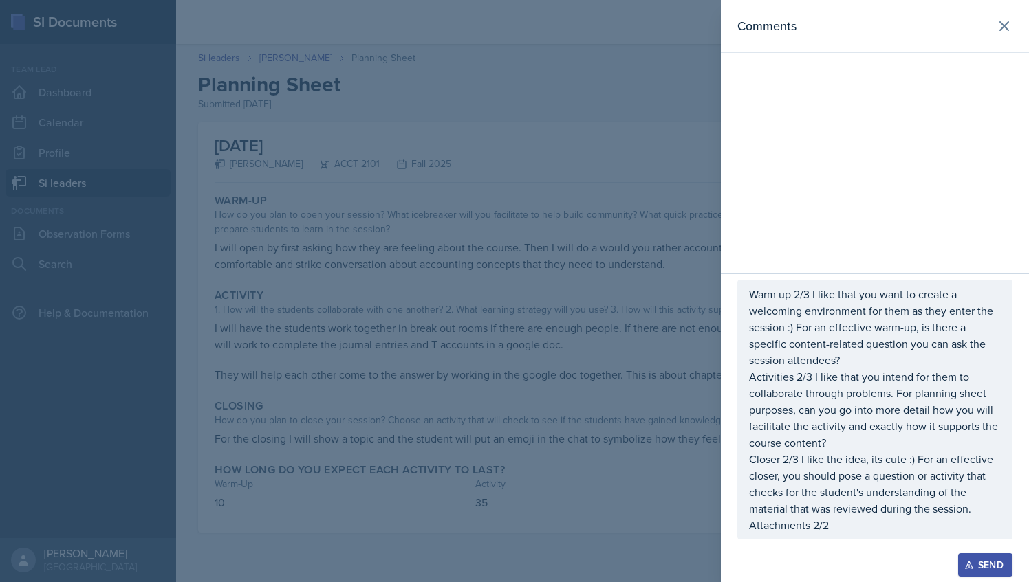
click at [982, 568] on div "Send" at bounding box center [985, 565] width 36 height 11
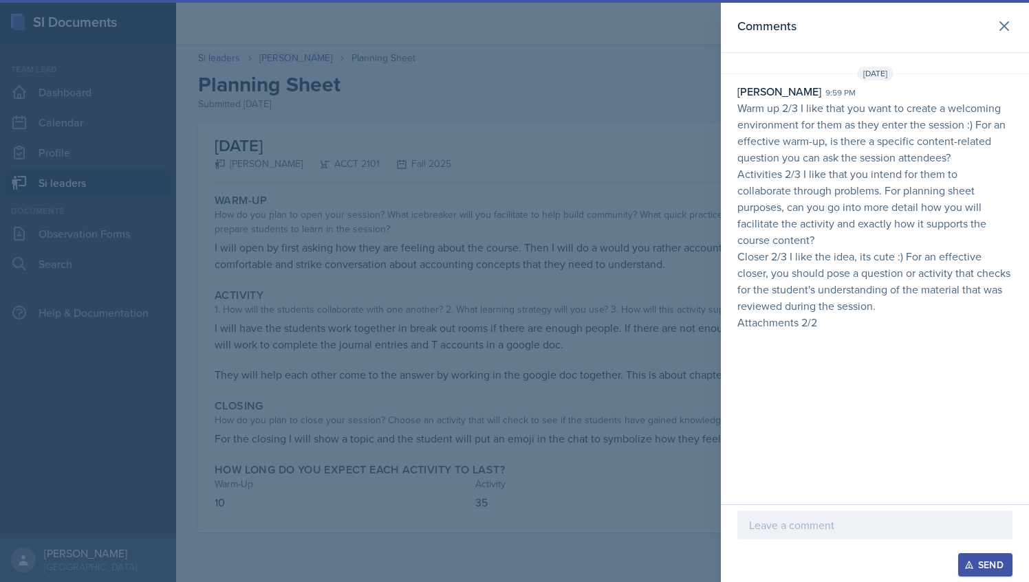
click at [571, 199] on div at bounding box center [514, 291] width 1029 height 582
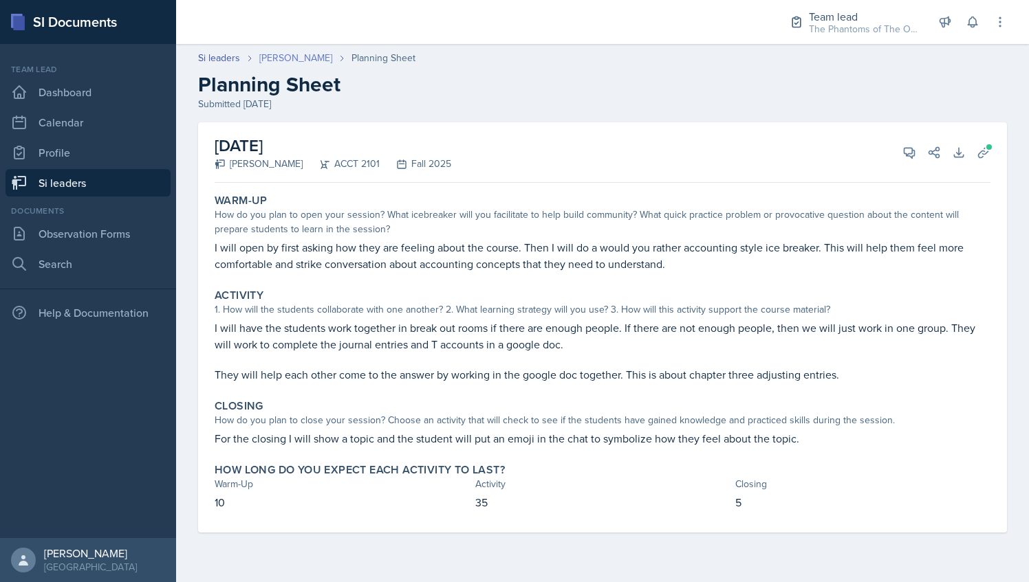
click at [303, 63] on link "[PERSON_NAME]" at bounding box center [295, 58] width 73 height 14
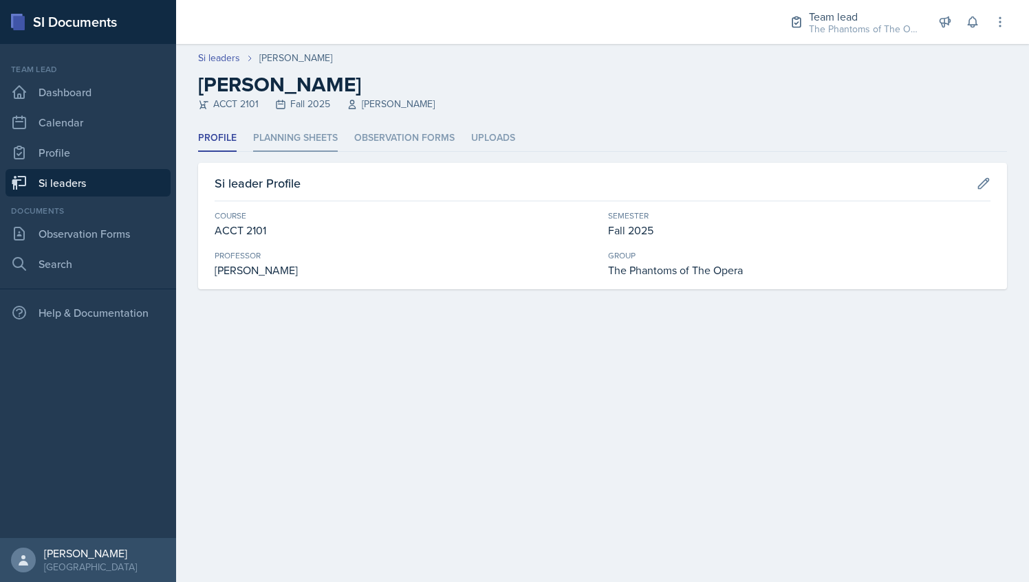
click at [297, 140] on li "Planning Sheets" at bounding box center [295, 138] width 85 height 27
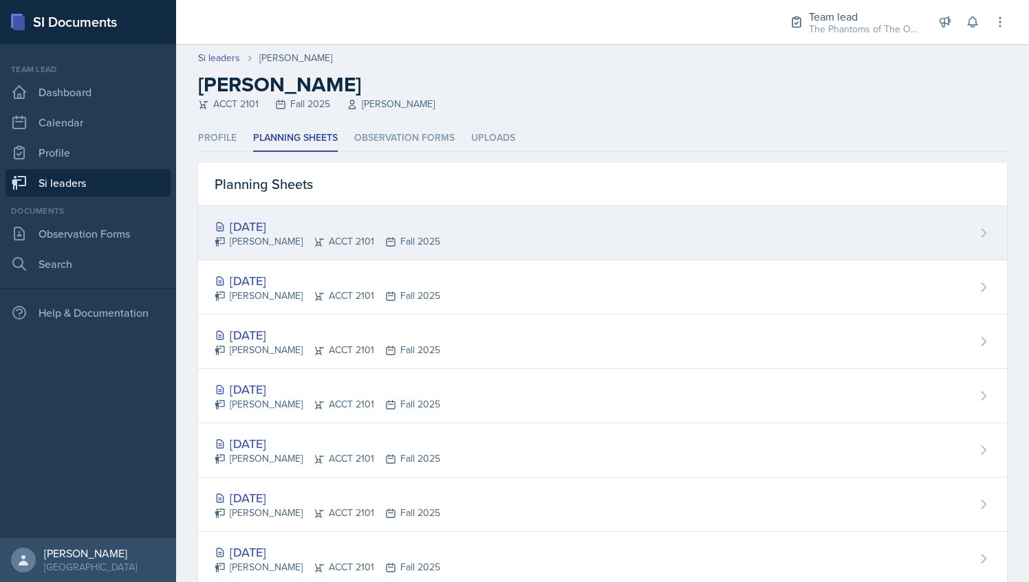
click at [317, 218] on div "[DATE]" at bounding box center [328, 226] width 226 height 19
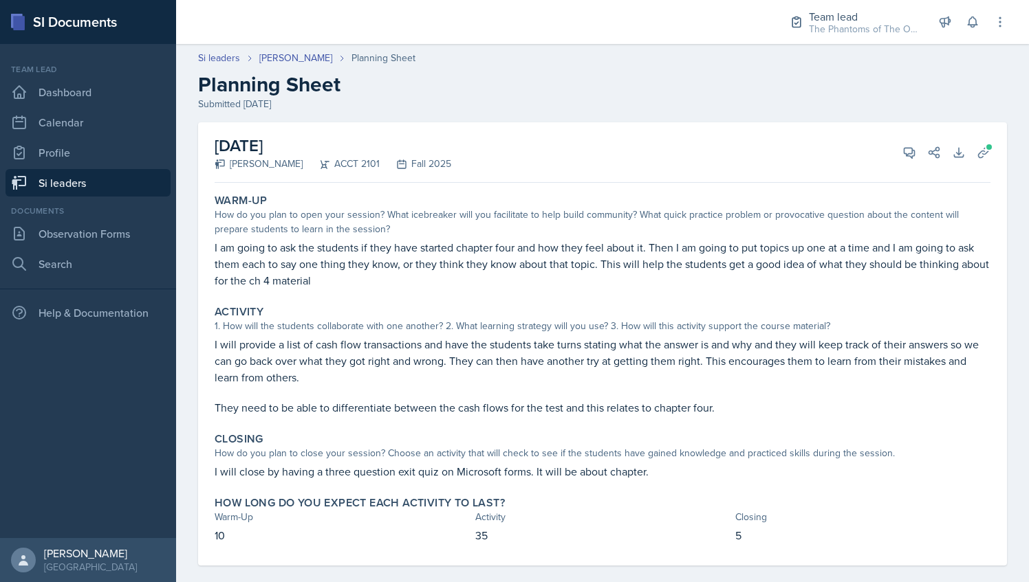
scroll to position [16, 0]
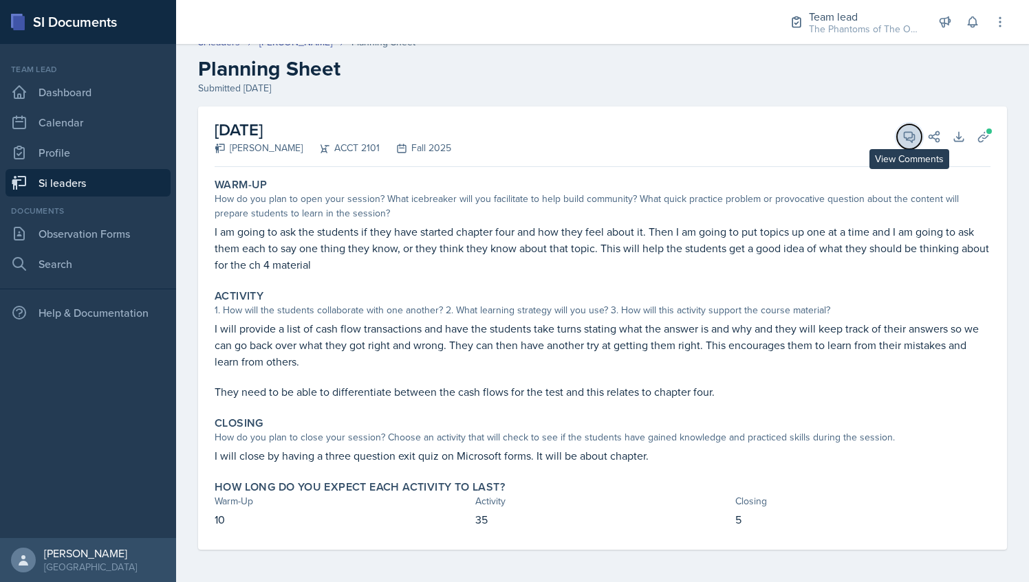
click at [902, 138] on icon at bounding box center [909, 137] width 14 height 14
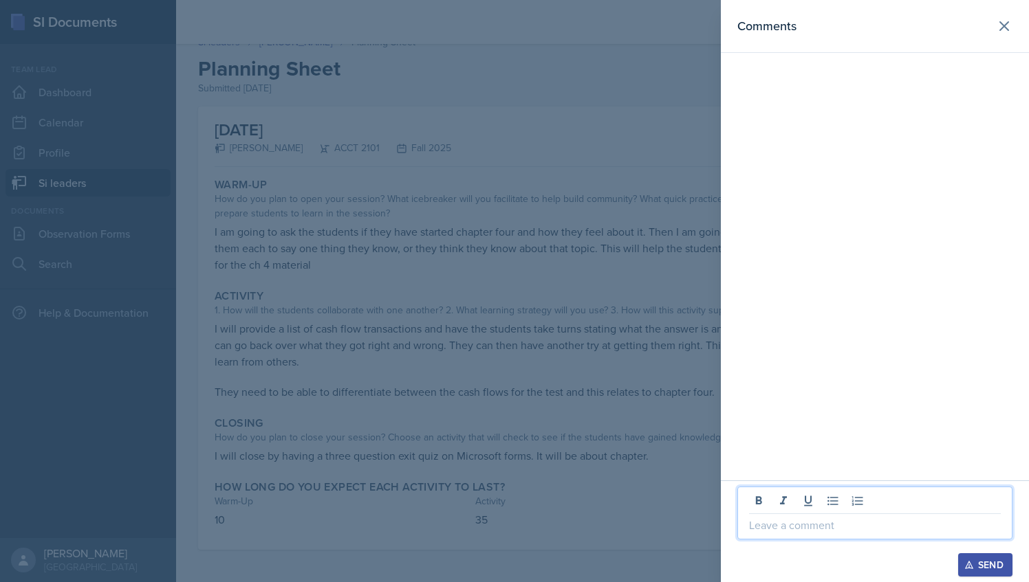
click at [809, 524] on p at bounding box center [875, 525] width 252 height 17
drag, startPoint x: 961, startPoint y: 526, endPoint x: 737, endPoint y: 532, distance: 224.3
click at [737, 532] on div "See previous planning sheet's comments :) Send" at bounding box center [875, 532] width 308 height 102
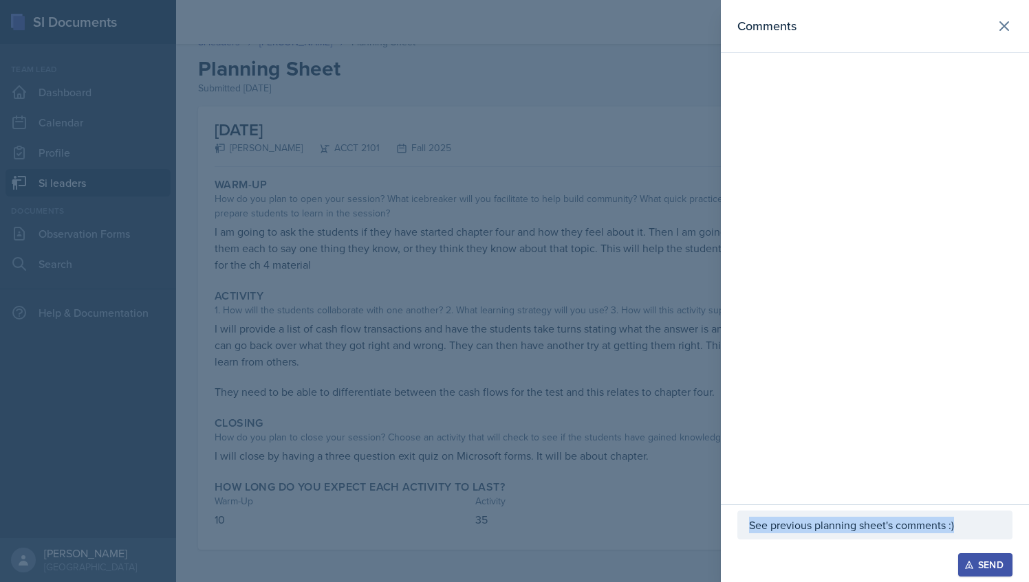
click at [975, 573] on button "Send" at bounding box center [985, 565] width 54 height 23
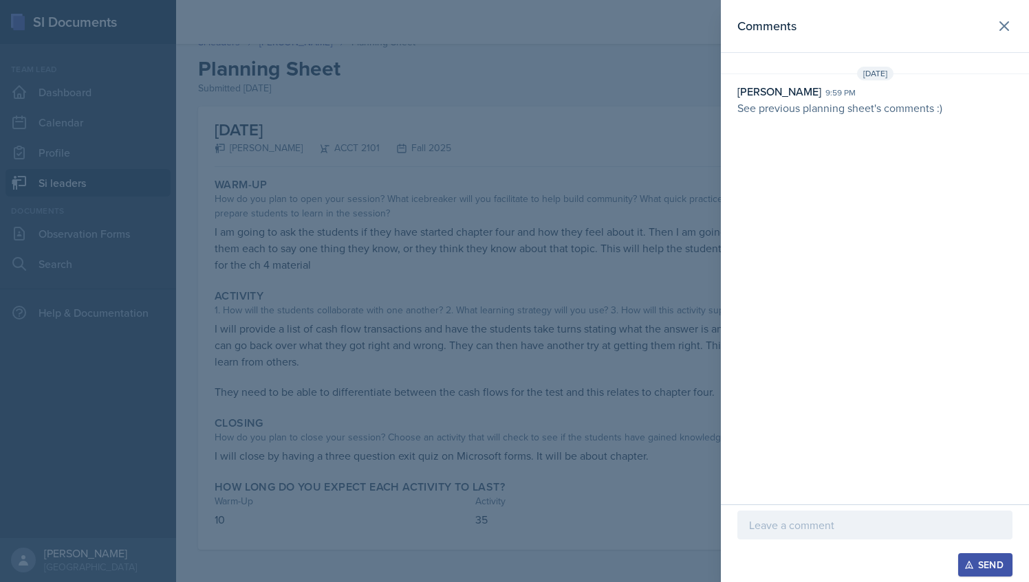
click at [392, 294] on div at bounding box center [514, 291] width 1029 height 582
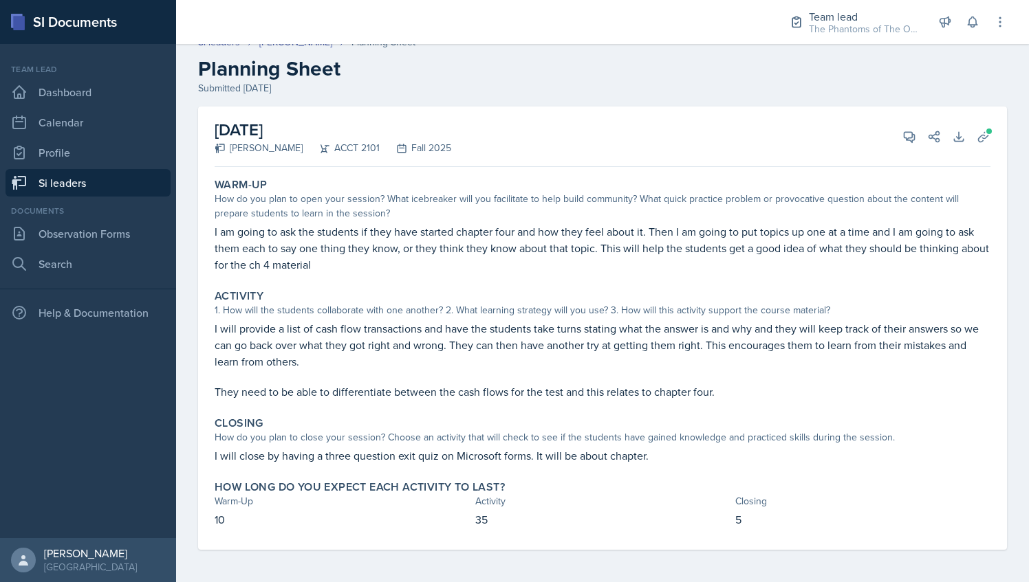
scroll to position [0, 0]
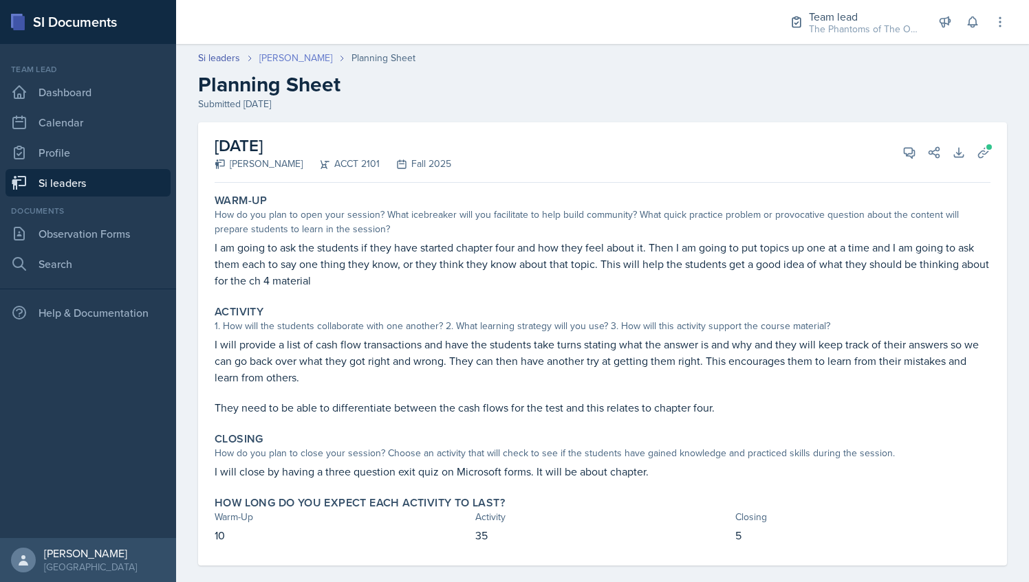
click at [287, 54] on link "[PERSON_NAME]" at bounding box center [295, 58] width 73 height 14
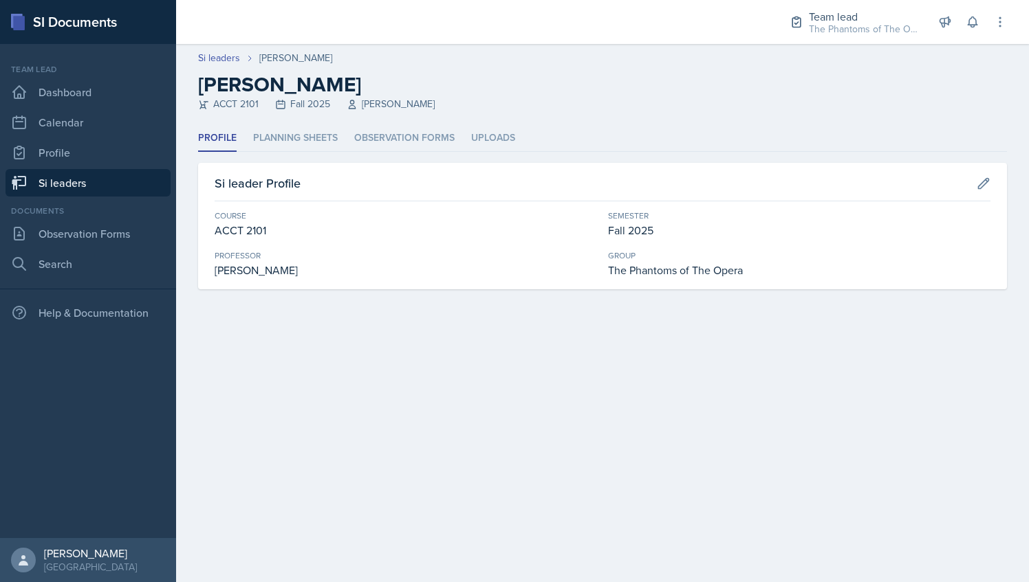
click at [124, 188] on link "Si leaders" at bounding box center [88, 183] width 165 height 28
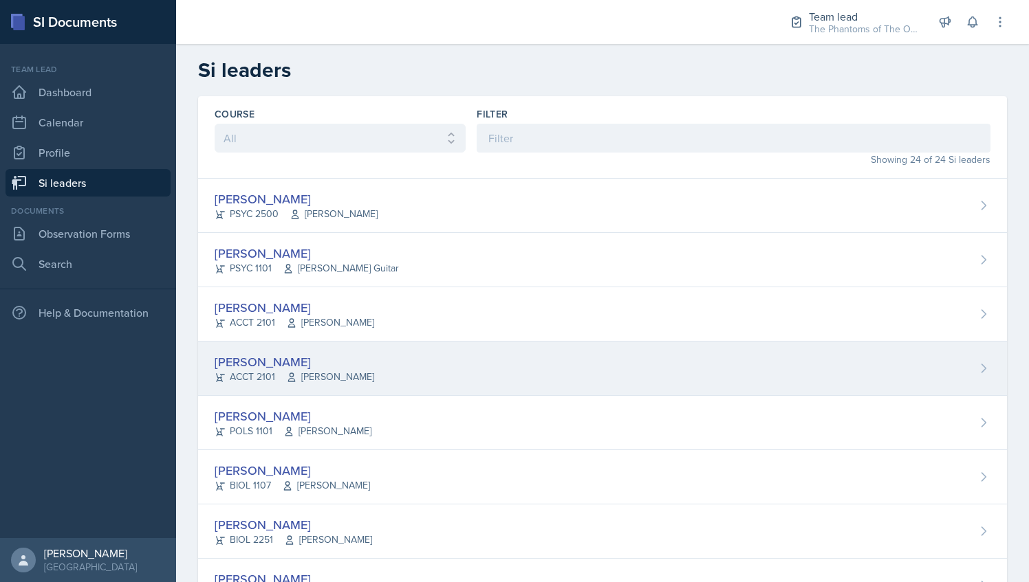
scroll to position [926, 0]
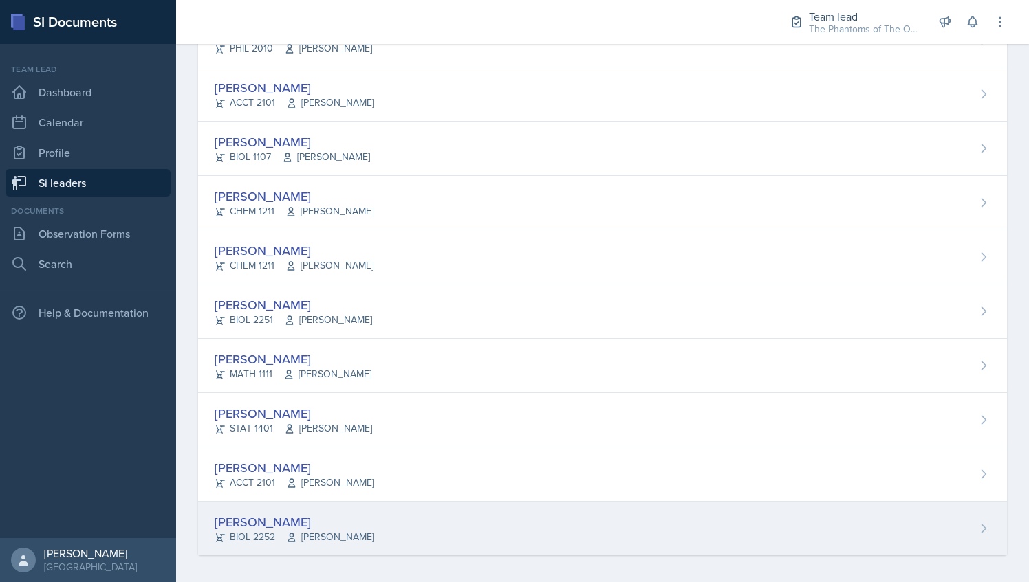
click at [325, 530] on span "[PERSON_NAME]" at bounding box center [330, 537] width 88 height 14
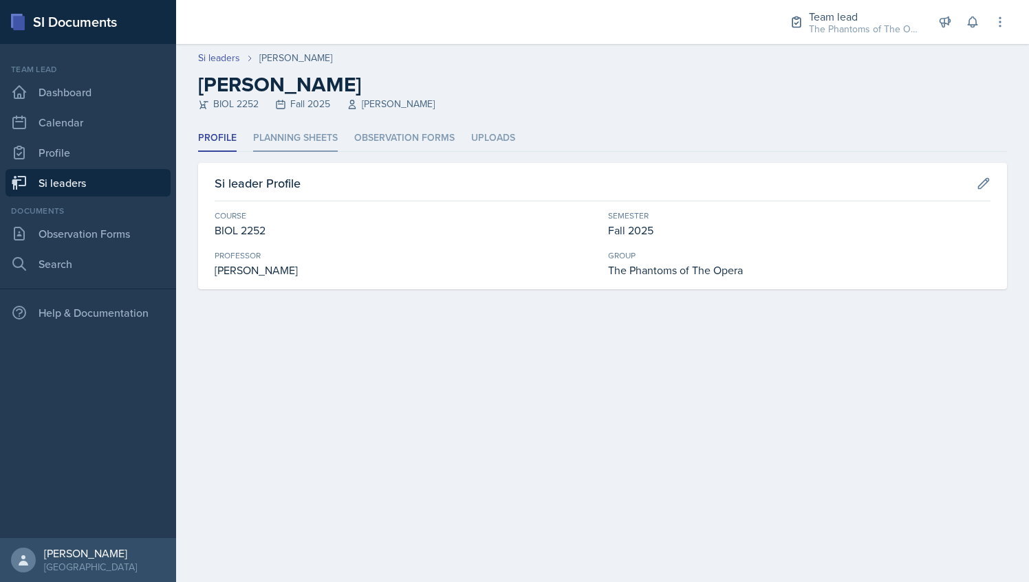
click at [308, 146] on li "Planning Sheets" at bounding box center [295, 138] width 85 height 27
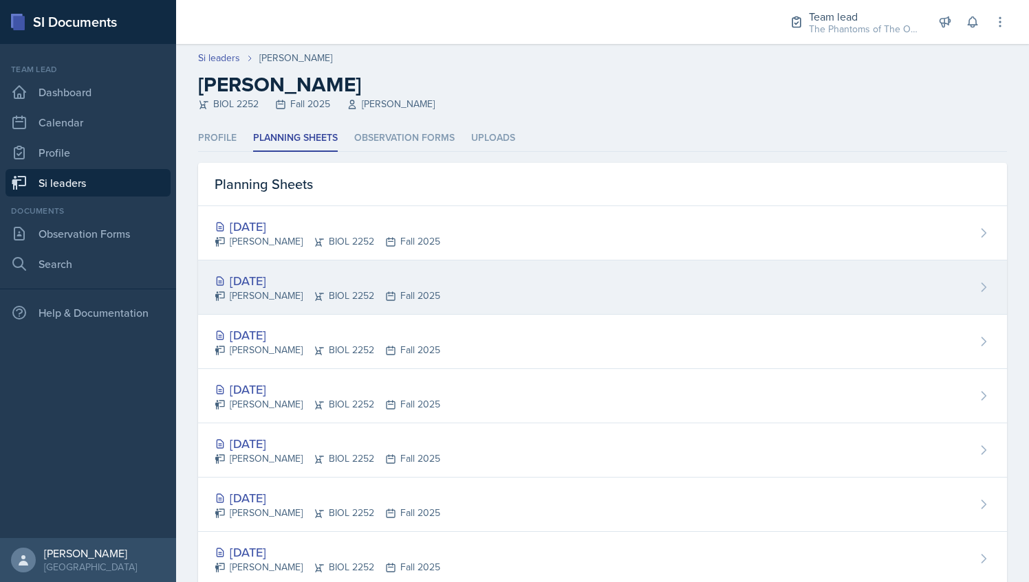
click at [371, 280] on div "[DATE]" at bounding box center [328, 281] width 226 height 19
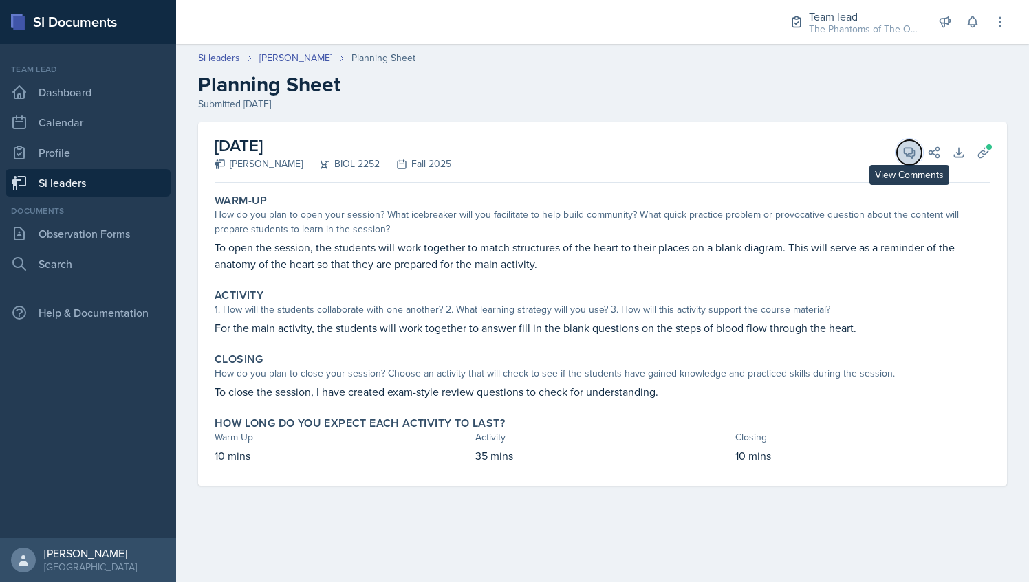
click at [913, 149] on span at bounding box center [914, 147] width 7 height 7
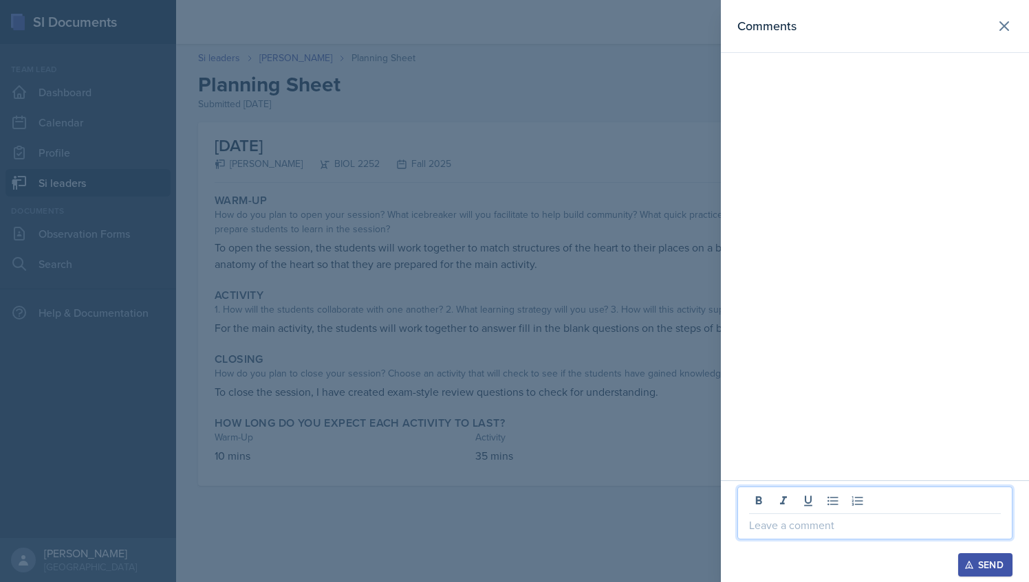
click at [806, 519] on p at bounding box center [875, 525] width 252 height 17
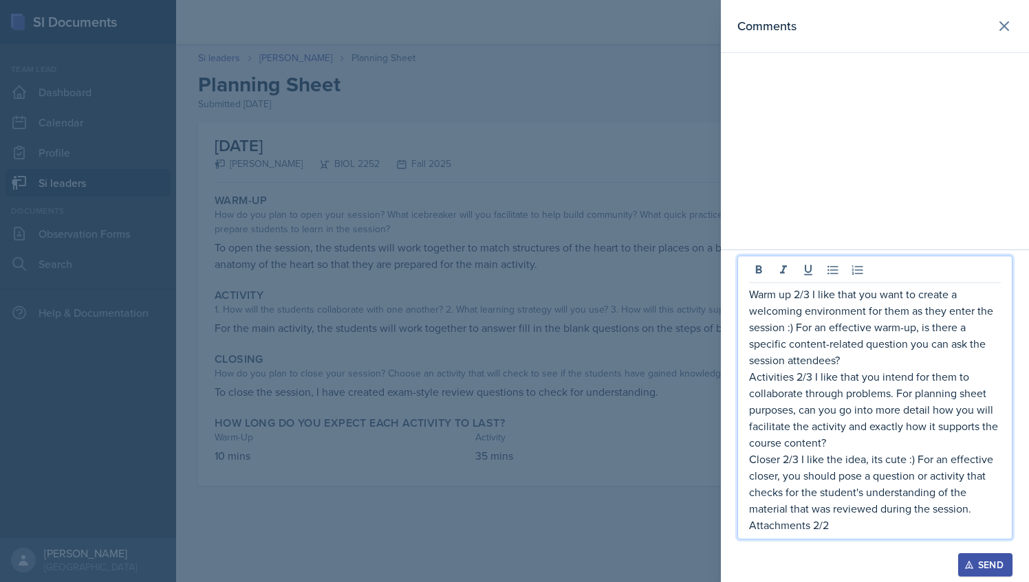
click at [800, 294] on p "Warm up 2/3 I like that you want to create a welcoming environment for them as …" at bounding box center [875, 327] width 252 height 83
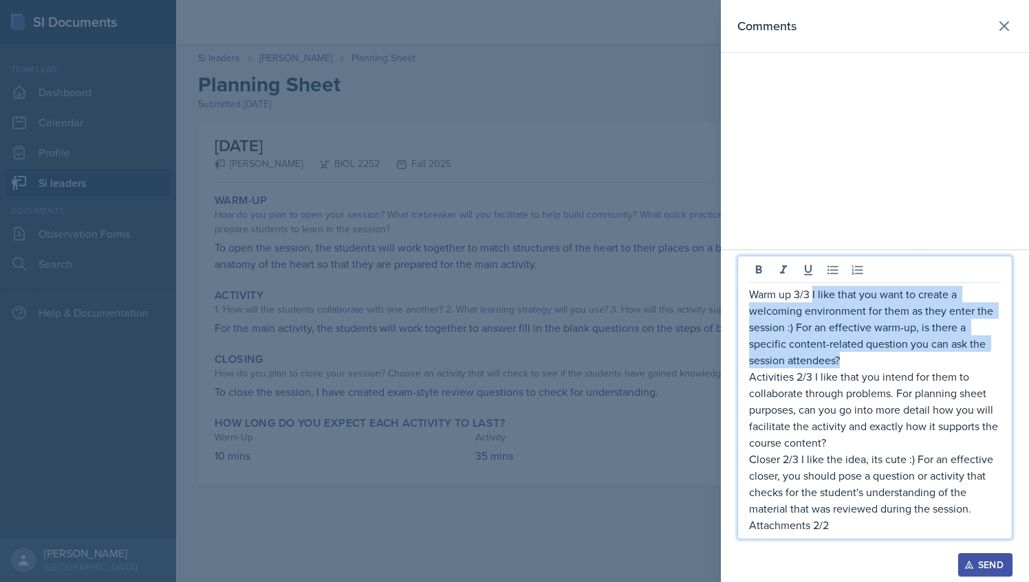
drag, startPoint x: 811, startPoint y: 295, endPoint x: 843, endPoint y: 362, distance: 73.8
click at [843, 362] on p "Warm up 3/3 I like that you want to create a welcoming environment for them as …" at bounding box center [875, 327] width 252 height 83
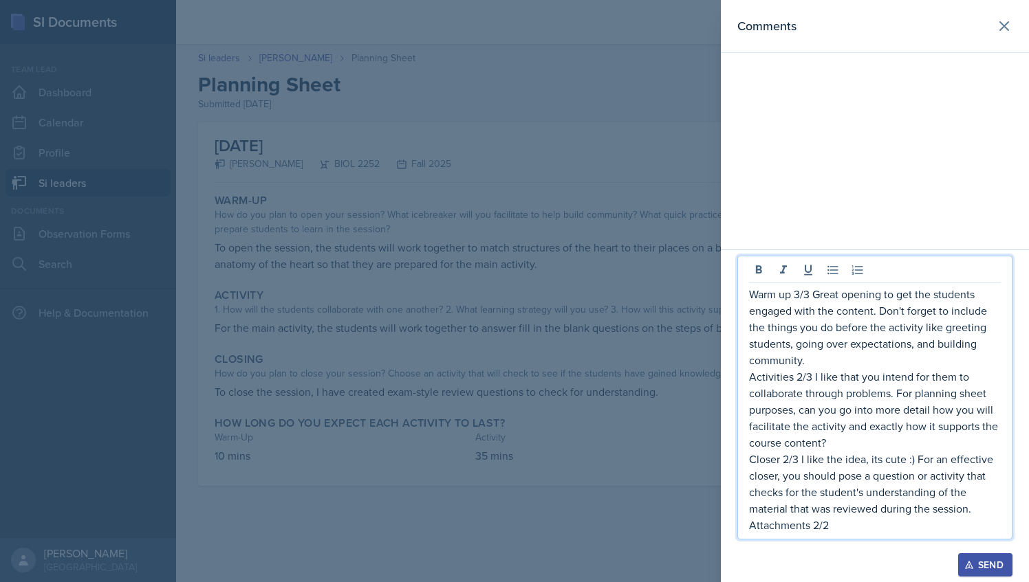
click at [838, 439] on p "Activities 2/3 I like that you intend for them to collaborate through problems.…" at bounding box center [875, 410] width 252 height 83
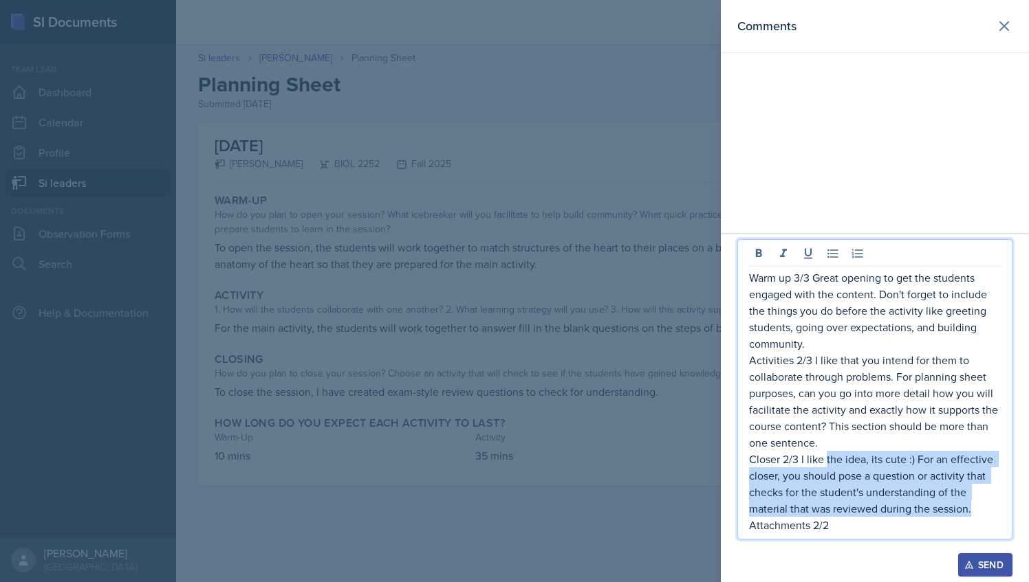
drag, startPoint x: 826, startPoint y: 461, endPoint x: 977, endPoint y: 512, distance: 159.6
click at [977, 512] on p "Closer 2/3 I like the idea, its cute :) For an effective closer, you should pos…" at bounding box center [875, 484] width 252 height 66
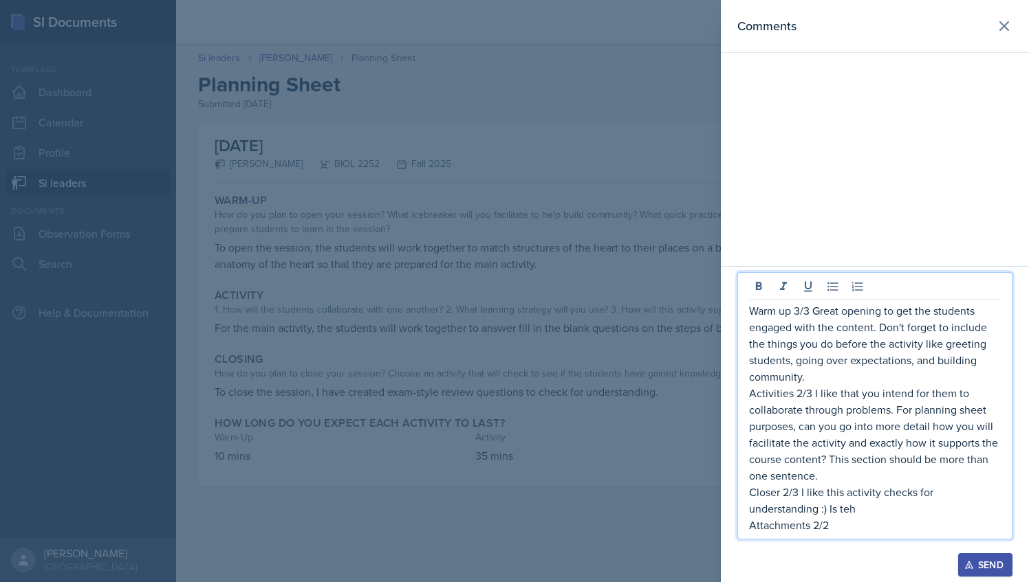
click at [799, 391] on p "Activities 2/3 I like that you intend for them to collaborate through problems.…" at bounding box center [875, 434] width 252 height 99
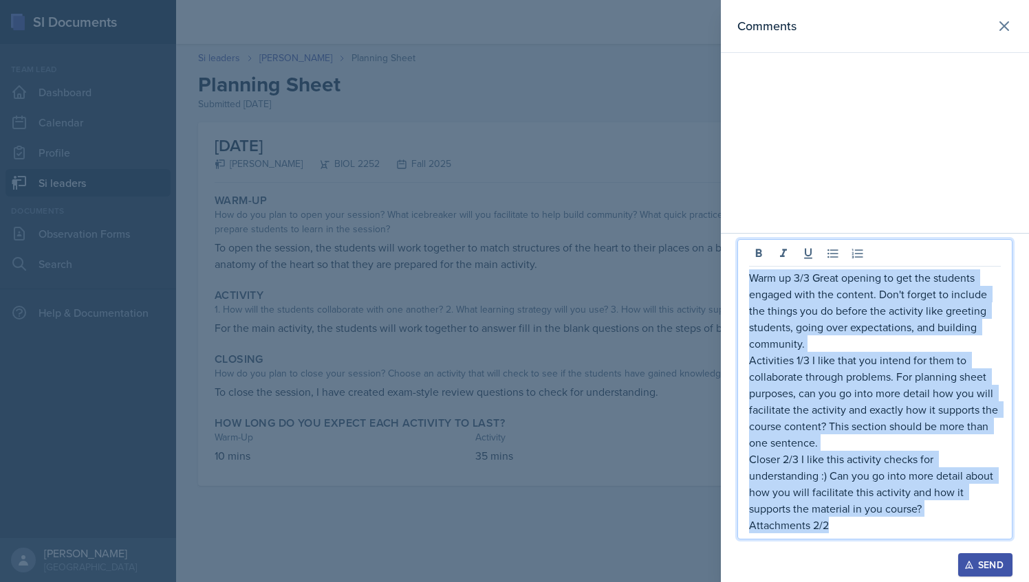
drag, startPoint x: 832, startPoint y: 525, endPoint x: 747, endPoint y: 286, distance: 254.1
click at [747, 286] on div "Warm up 3/3 Great opening to get the students engaged with the content. Don't f…" at bounding box center [874, 389] width 275 height 301
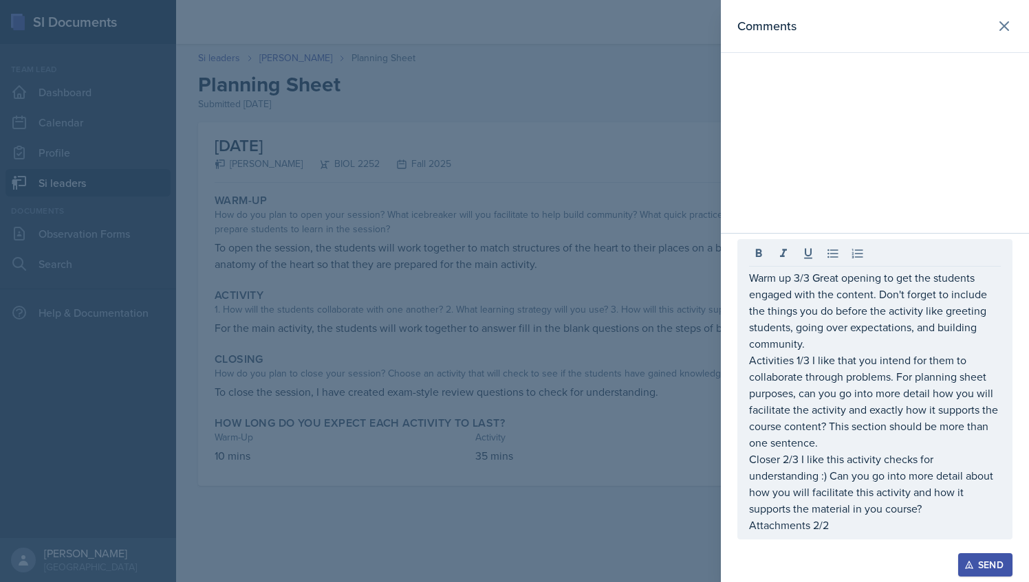
click at [560, 160] on div at bounding box center [514, 291] width 1029 height 582
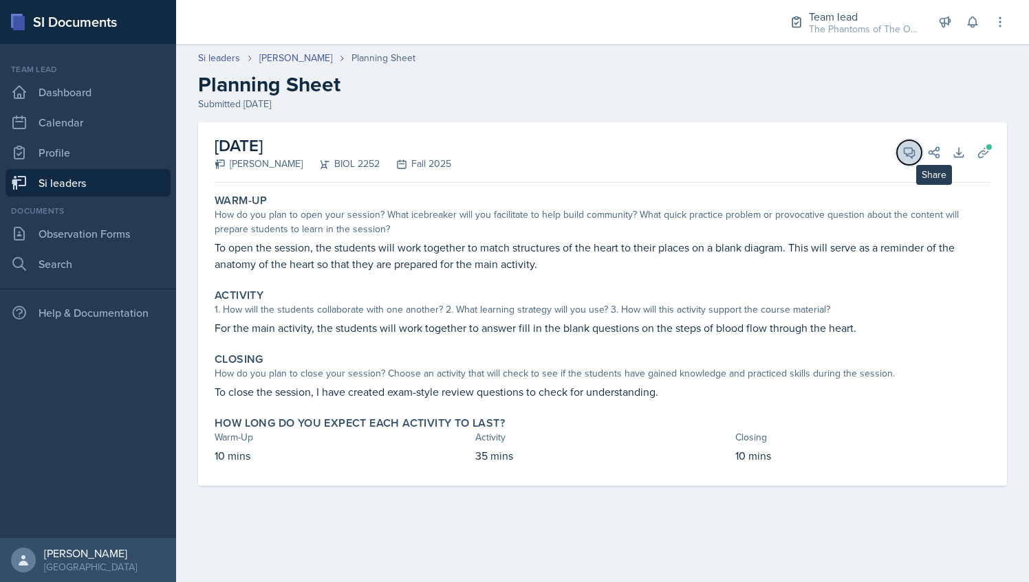
click at [916, 152] on button "View Comments" at bounding box center [909, 152] width 25 height 25
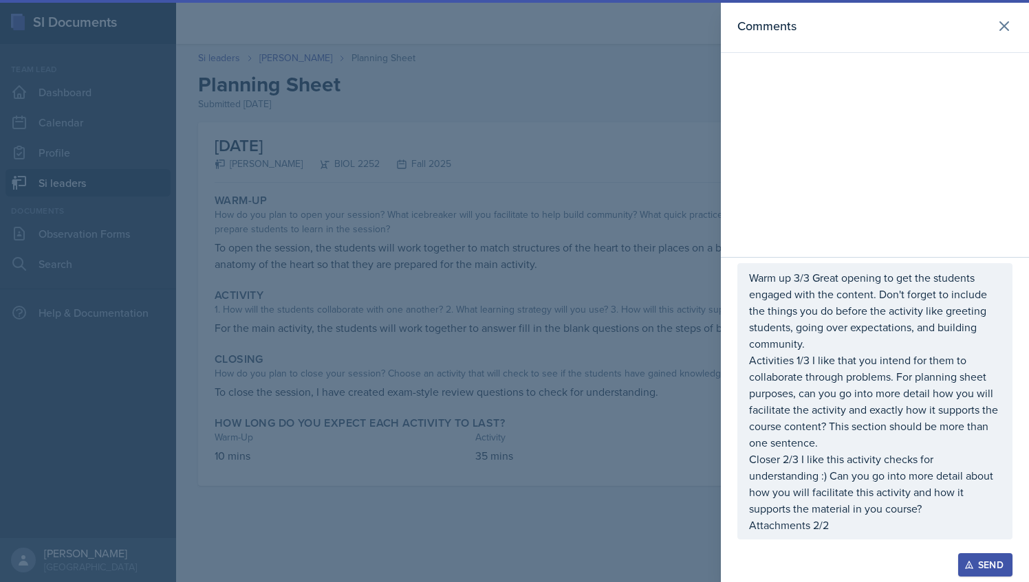
click at [997, 580] on div "Warm up 3/3 Great opening to get the students engaged with the content. Don't f…" at bounding box center [875, 419] width 308 height 325
click at [994, 569] on div "Send" at bounding box center [985, 565] width 36 height 11
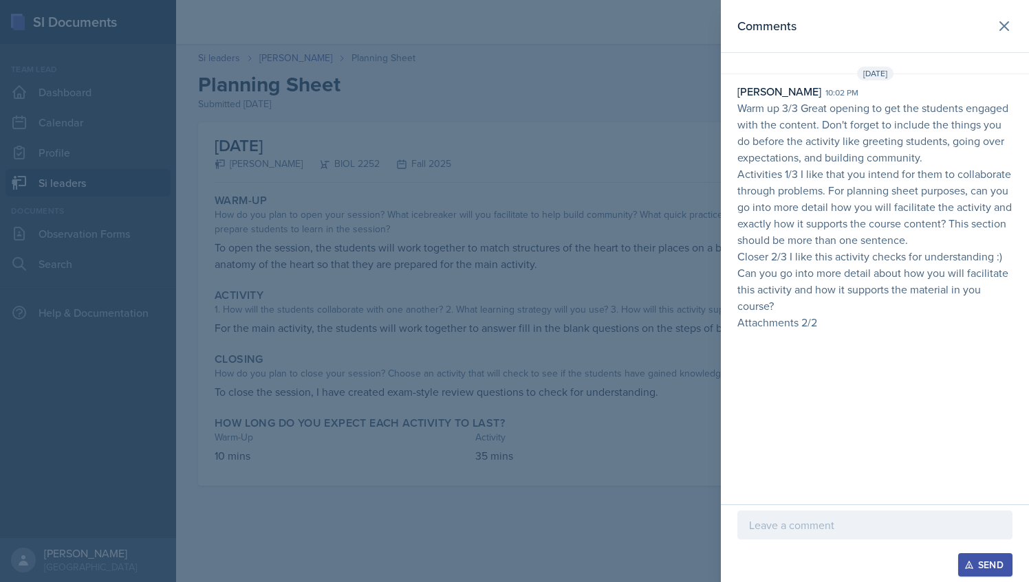
click at [600, 221] on div at bounding box center [514, 291] width 1029 height 582
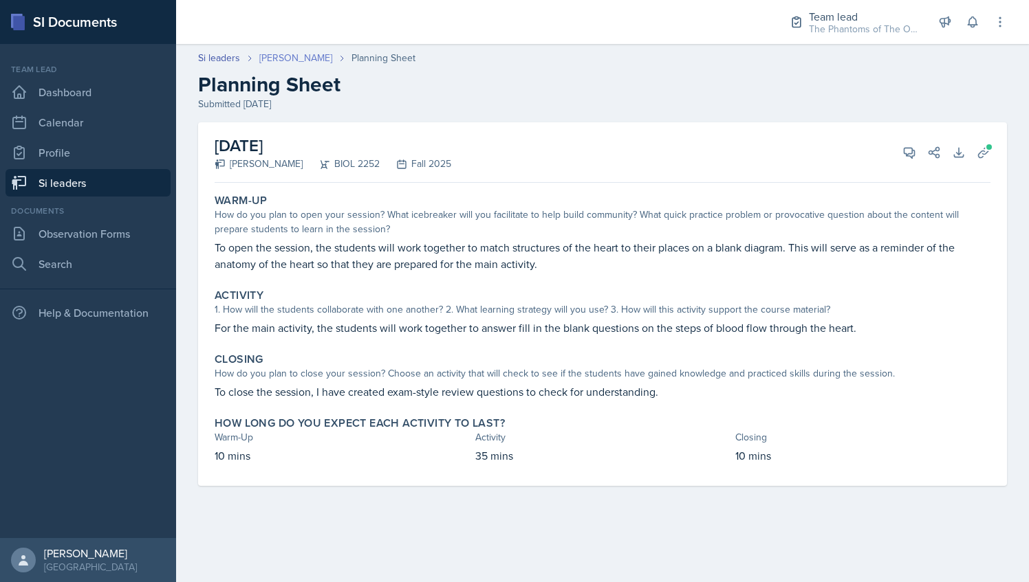
click at [305, 55] on link "[PERSON_NAME]" at bounding box center [295, 58] width 73 height 14
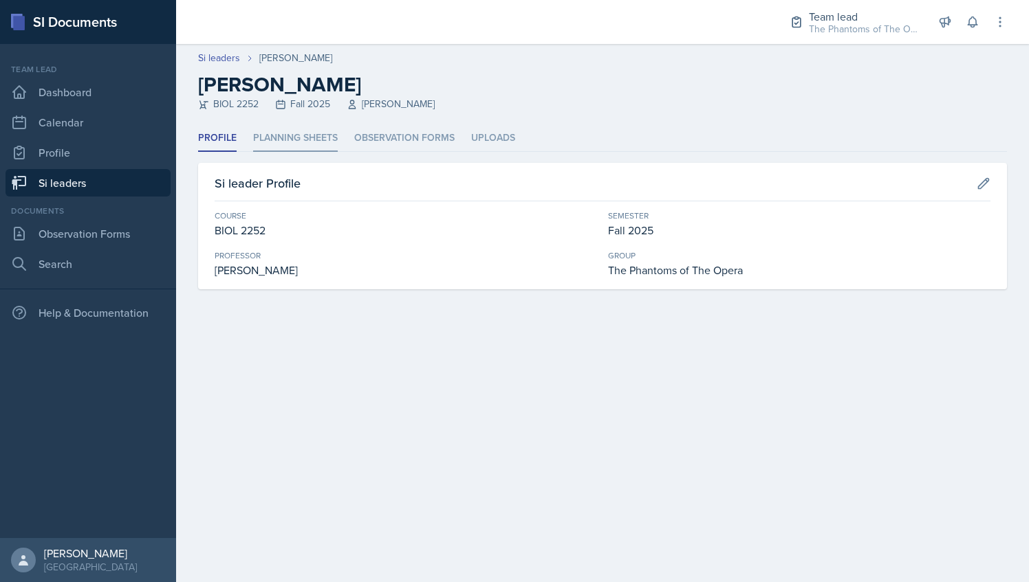
click at [315, 142] on li "Planning Sheets" at bounding box center [295, 138] width 85 height 27
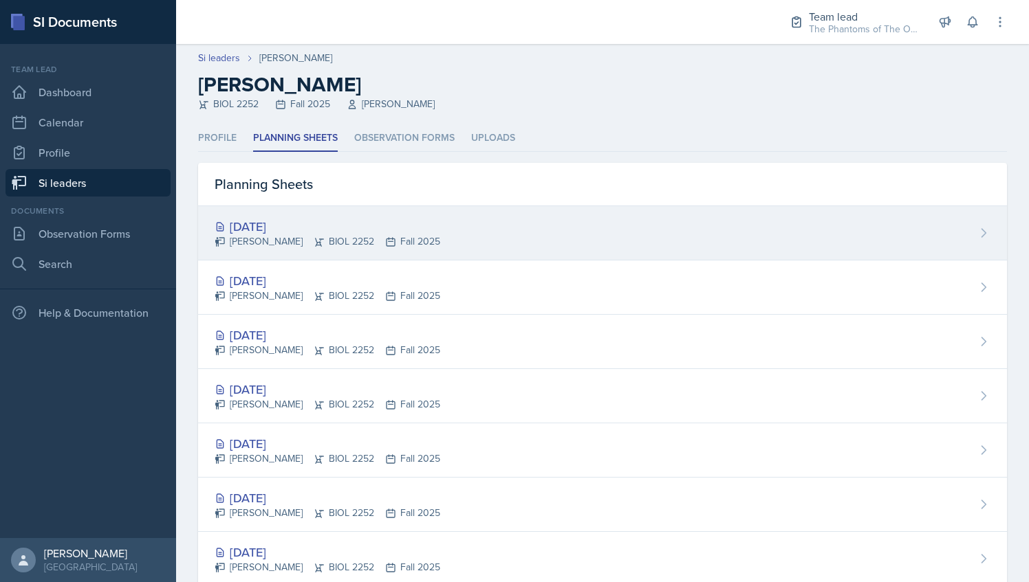
click at [351, 210] on div "[DATE] [PERSON_NAME] BIOL 2252 Fall 2025" at bounding box center [602, 233] width 809 height 54
